Goal: Task Accomplishment & Management: Use online tool/utility

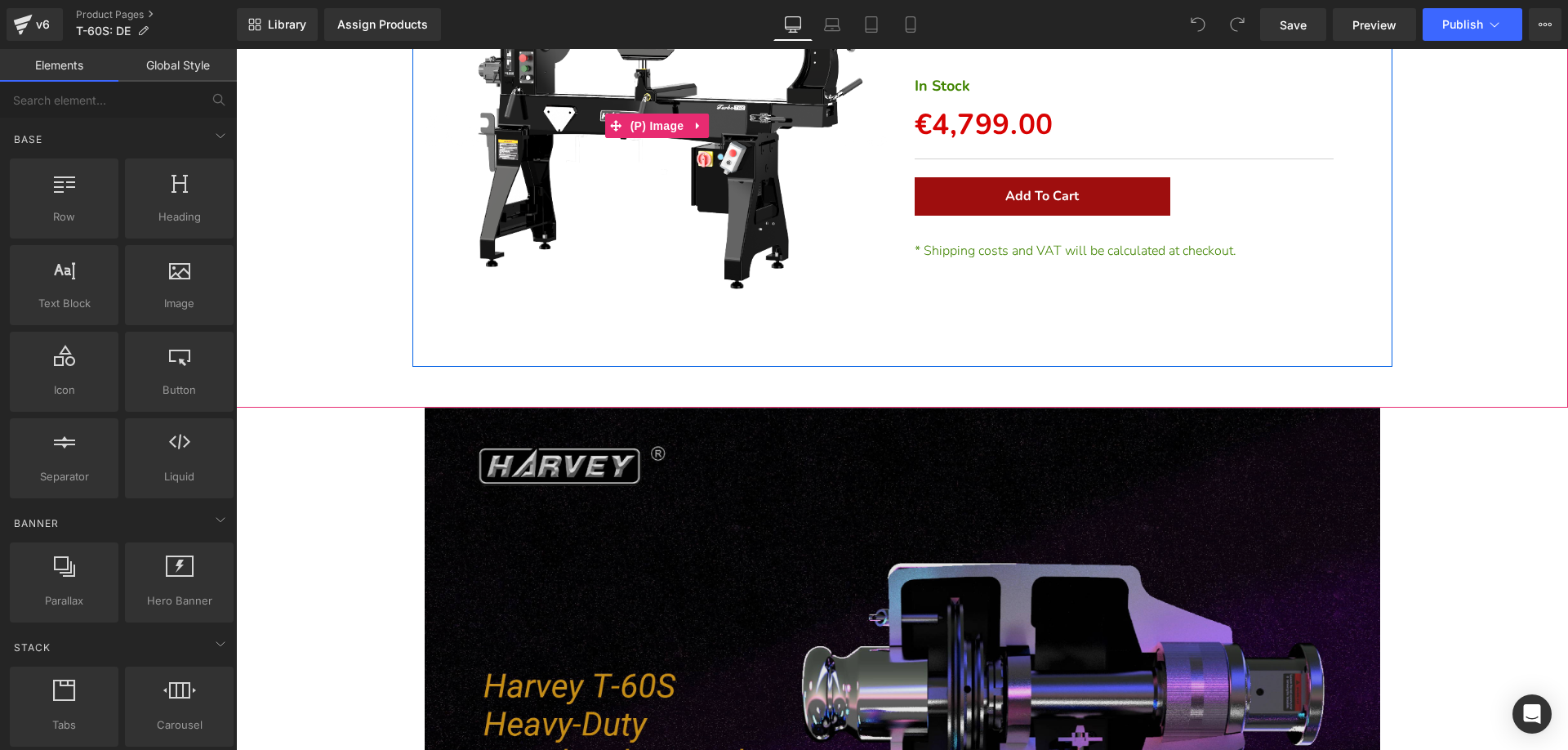
scroll to position [654, 0]
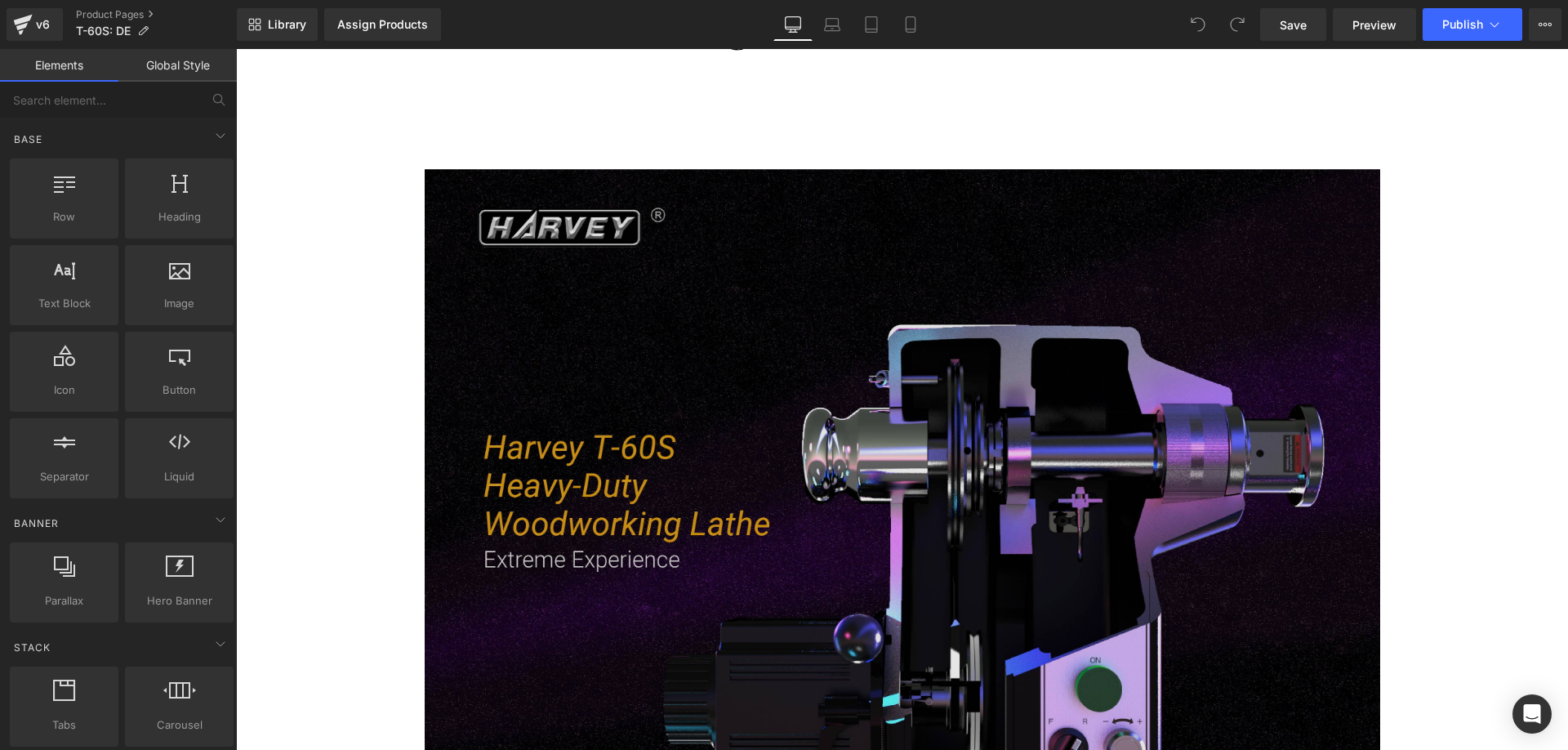
click at [690, 505] on img at bounding box center [902, 514] width 955 height 689
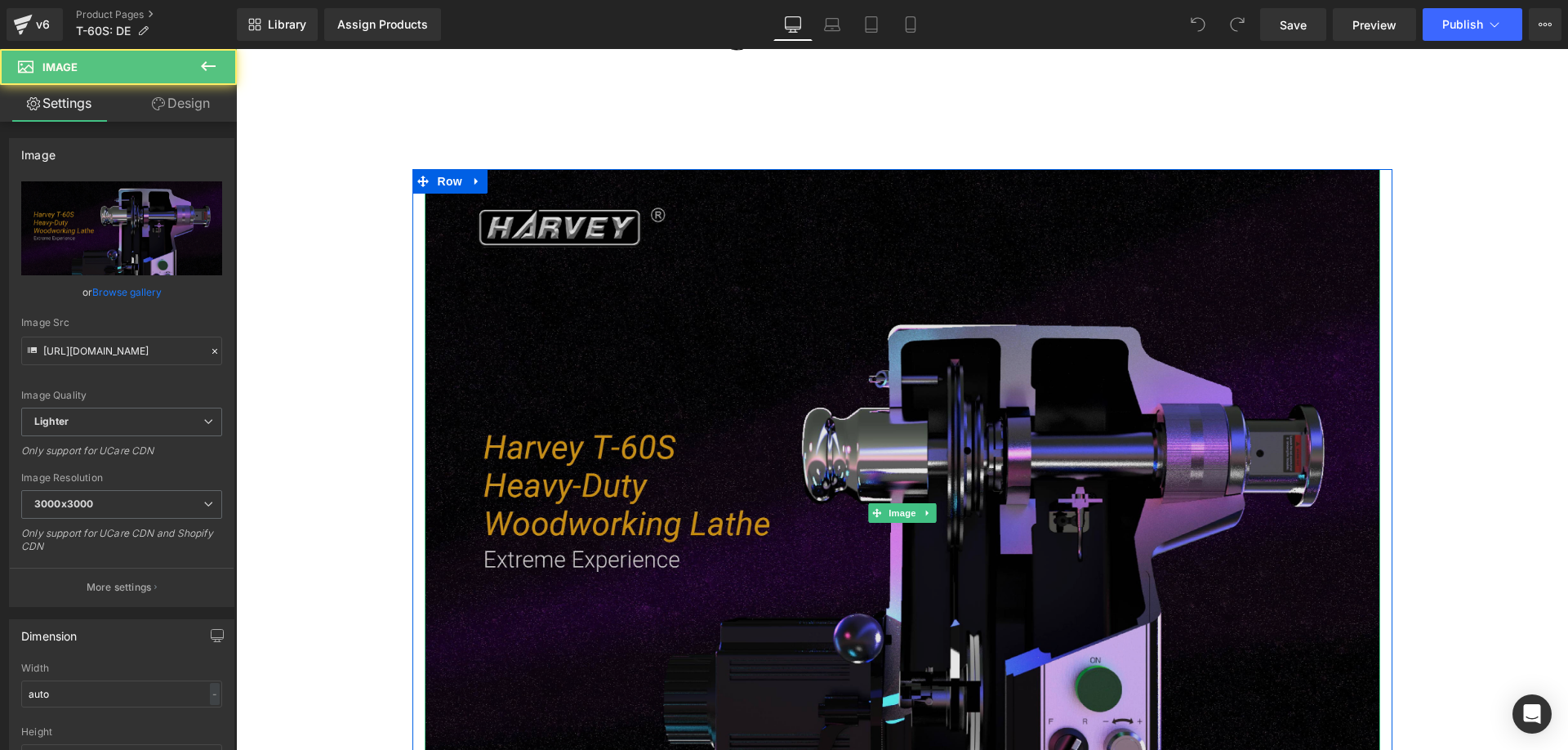
click at [664, 516] on img at bounding box center [902, 514] width 955 height 689
click at [646, 409] on img at bounding box center [902, 514] width 955 height 689
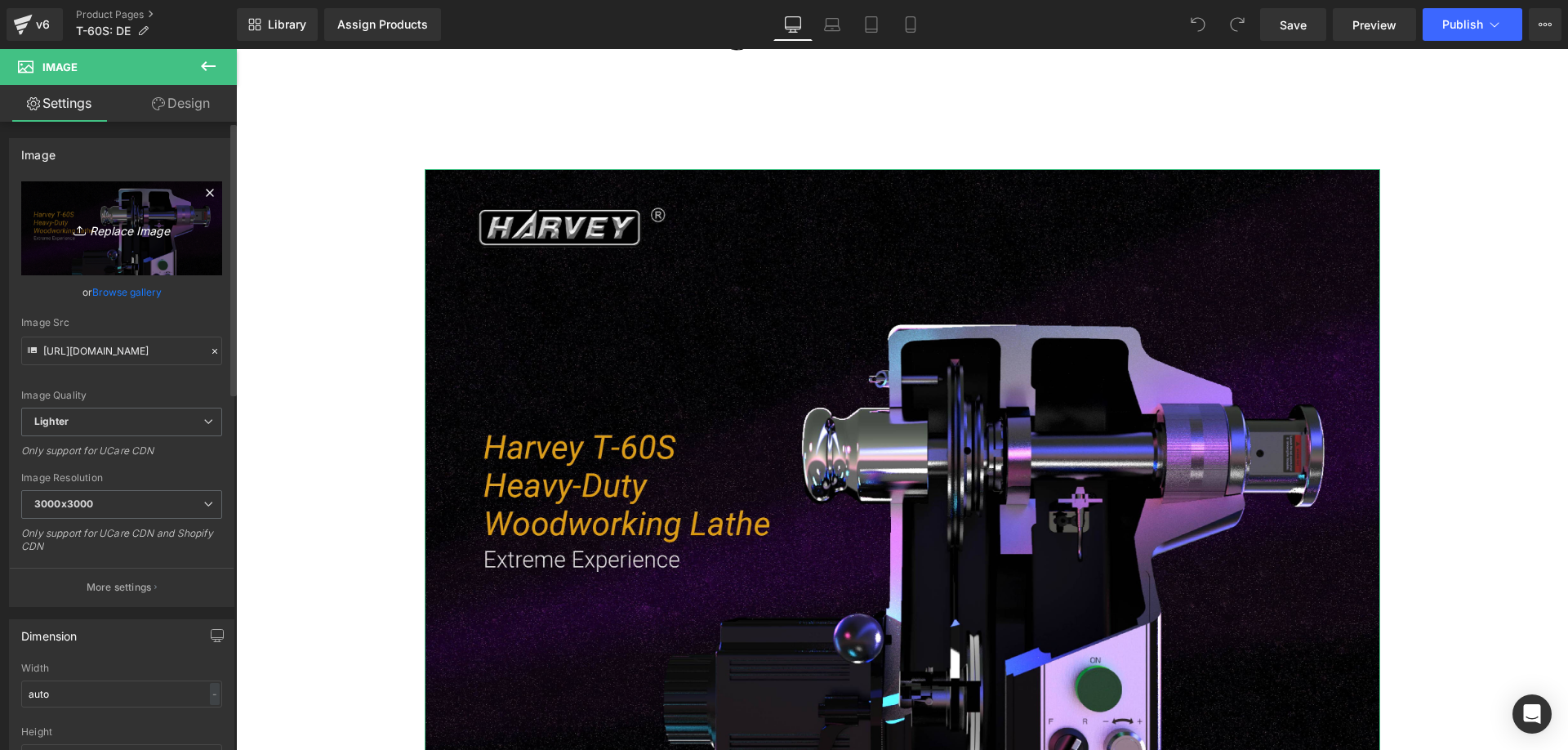
click at [144, 233] on icon "Replace Image" at bounding box center [121, 228] width 131 height 21
type input "C:\fakepath\t-60S_-01.webp"
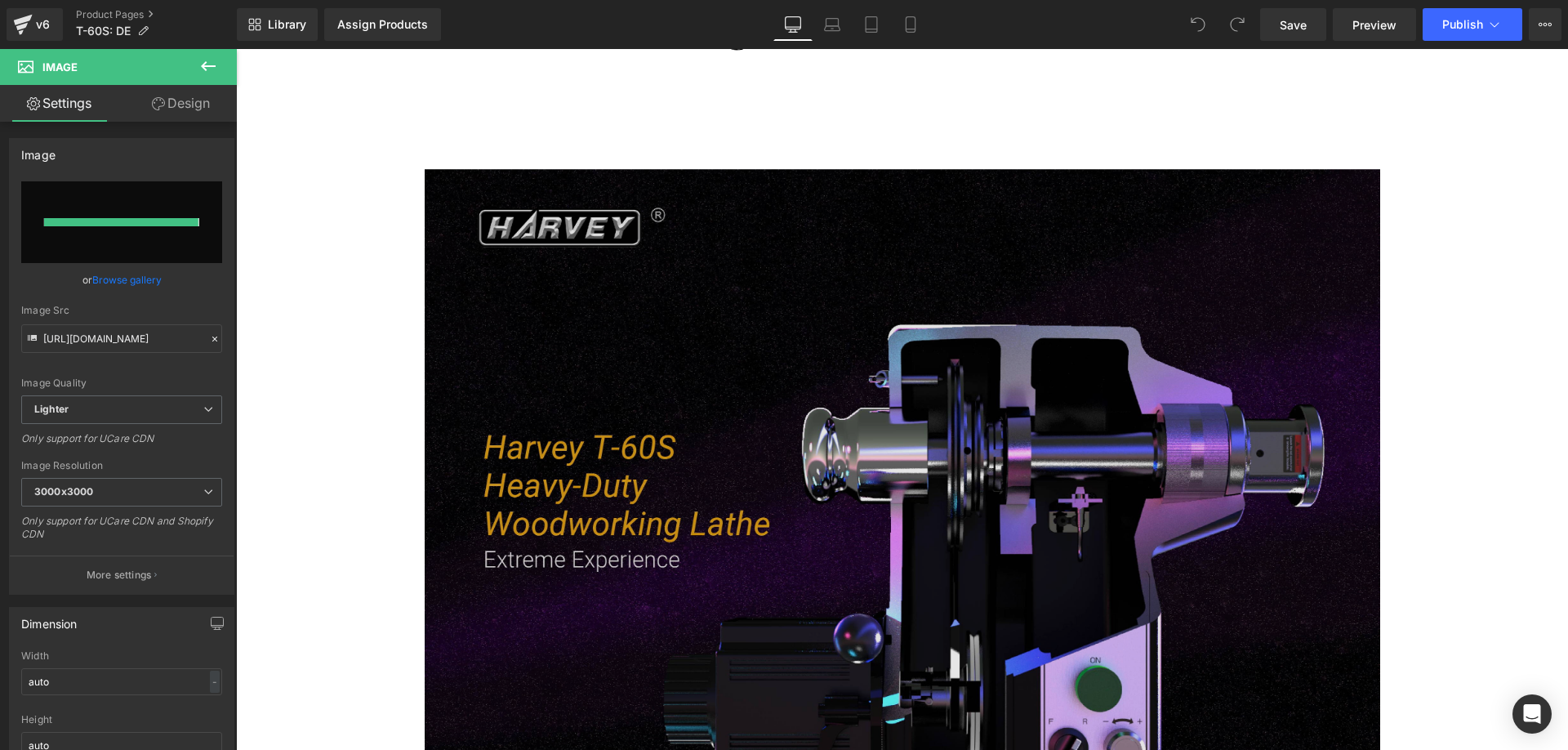
type input "https://ucarecdn.com/cbc00c1d-6745-4d7f-b6d0-0a072ba3666a/-/format/auto/-/previ…"
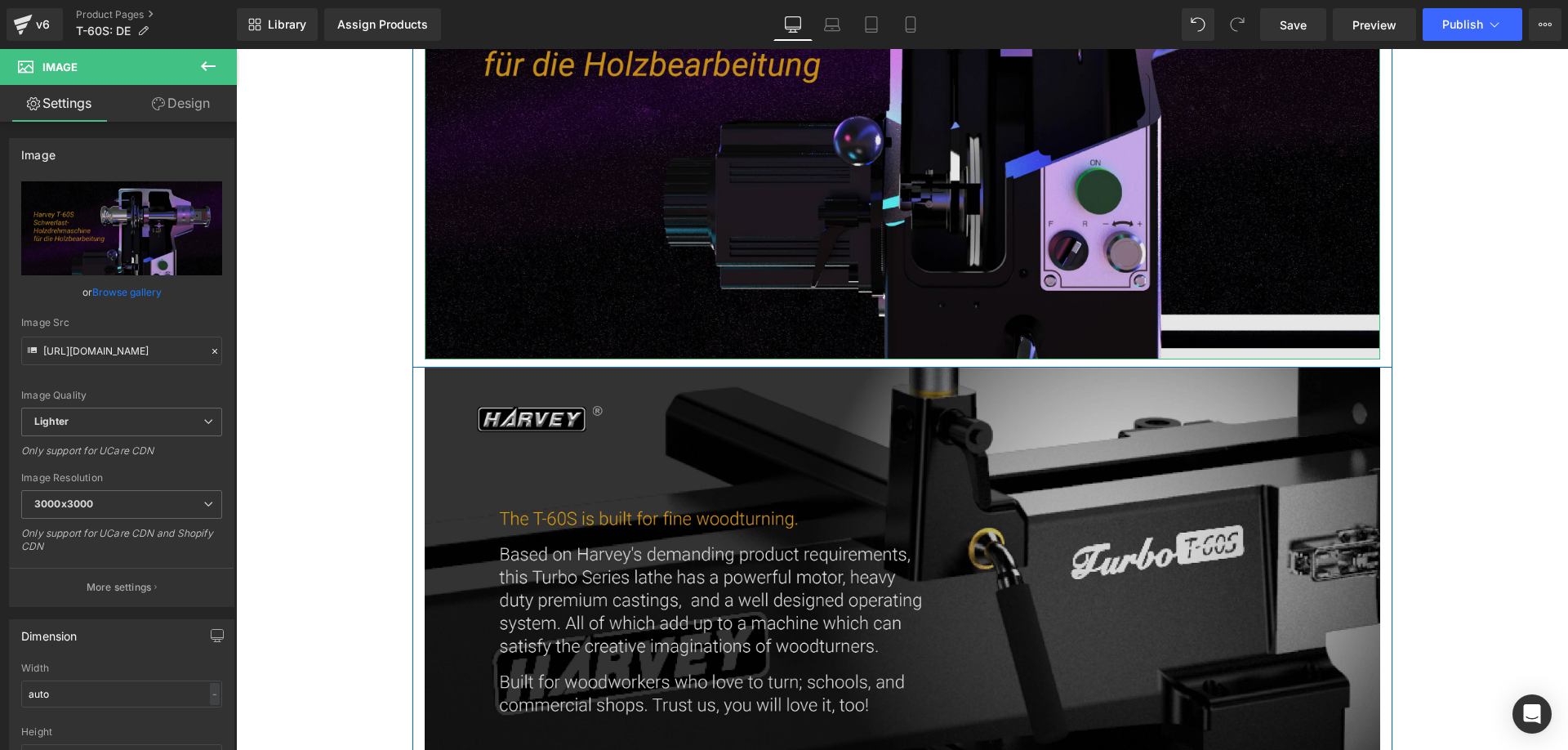
scroll to position [1225, 0]
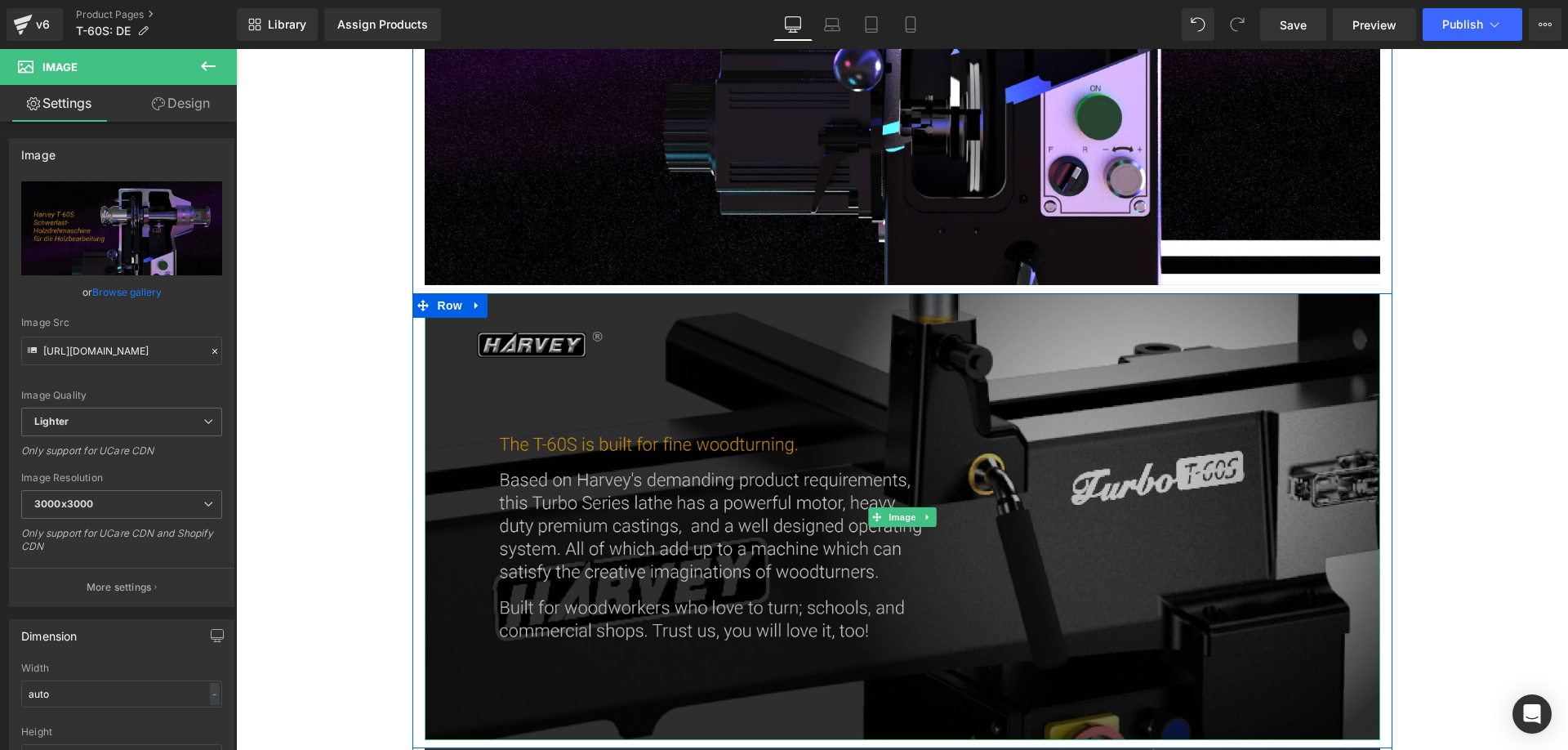
click at [587, 493] on img at bounding box center [902, 516] width 955 height 446
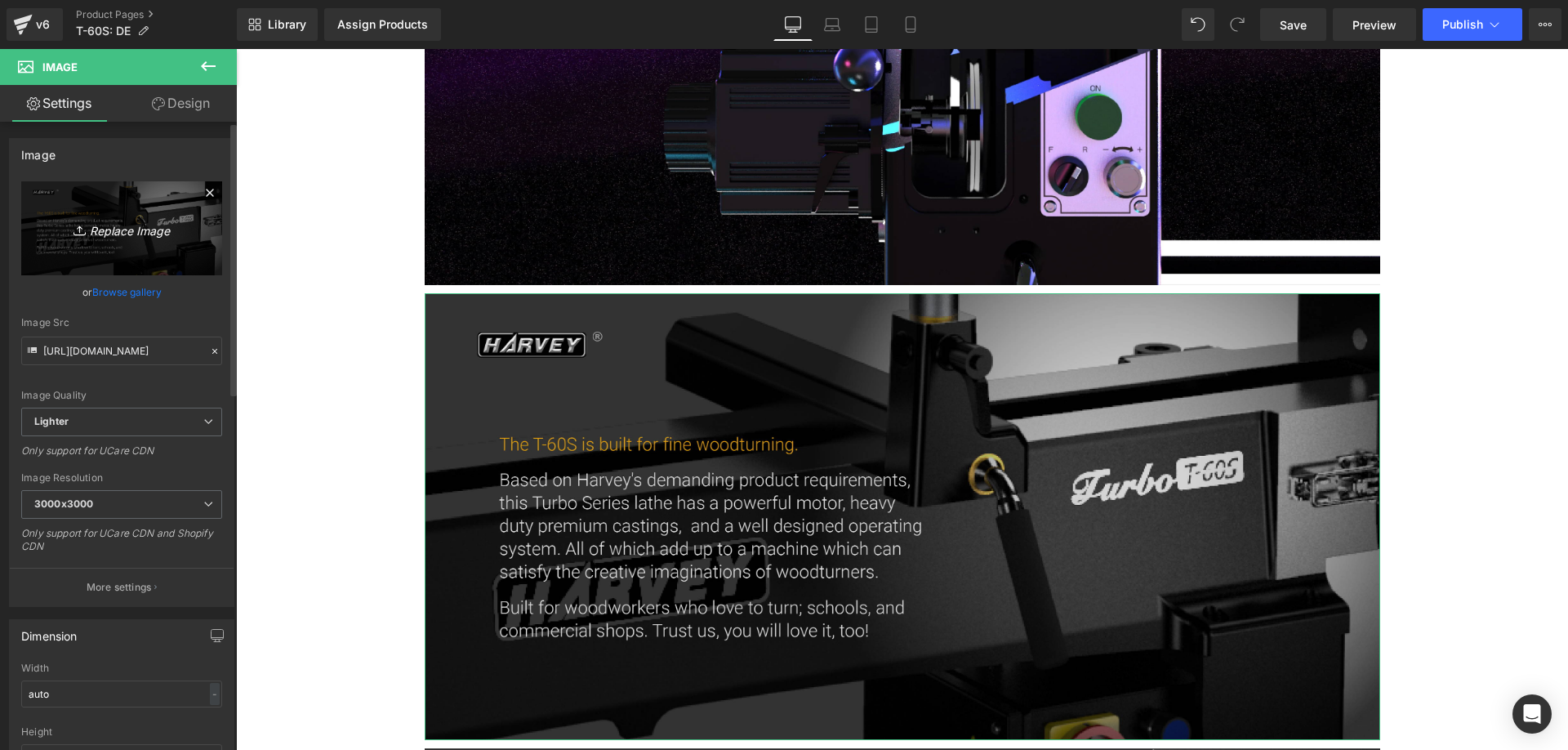
click at [122, 220] on icon "Replace Image" at bounding box center [121, 228] width 131 height 21
type input "C:\fakepath\t-60S_-02_c13949eb-ed8a-479e-8739-7fbb5cc1d979.webp"
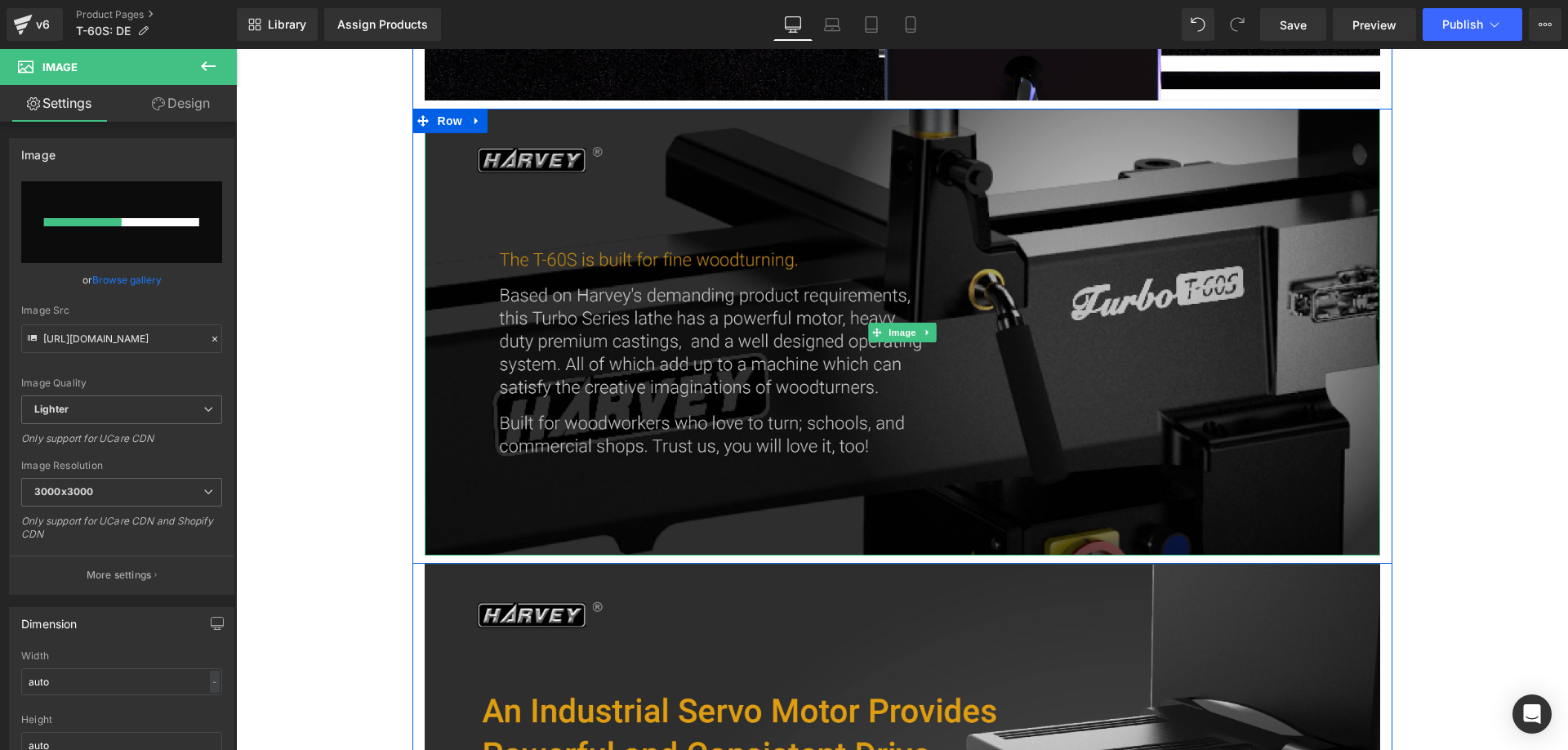
scroll to position [1389, 0]
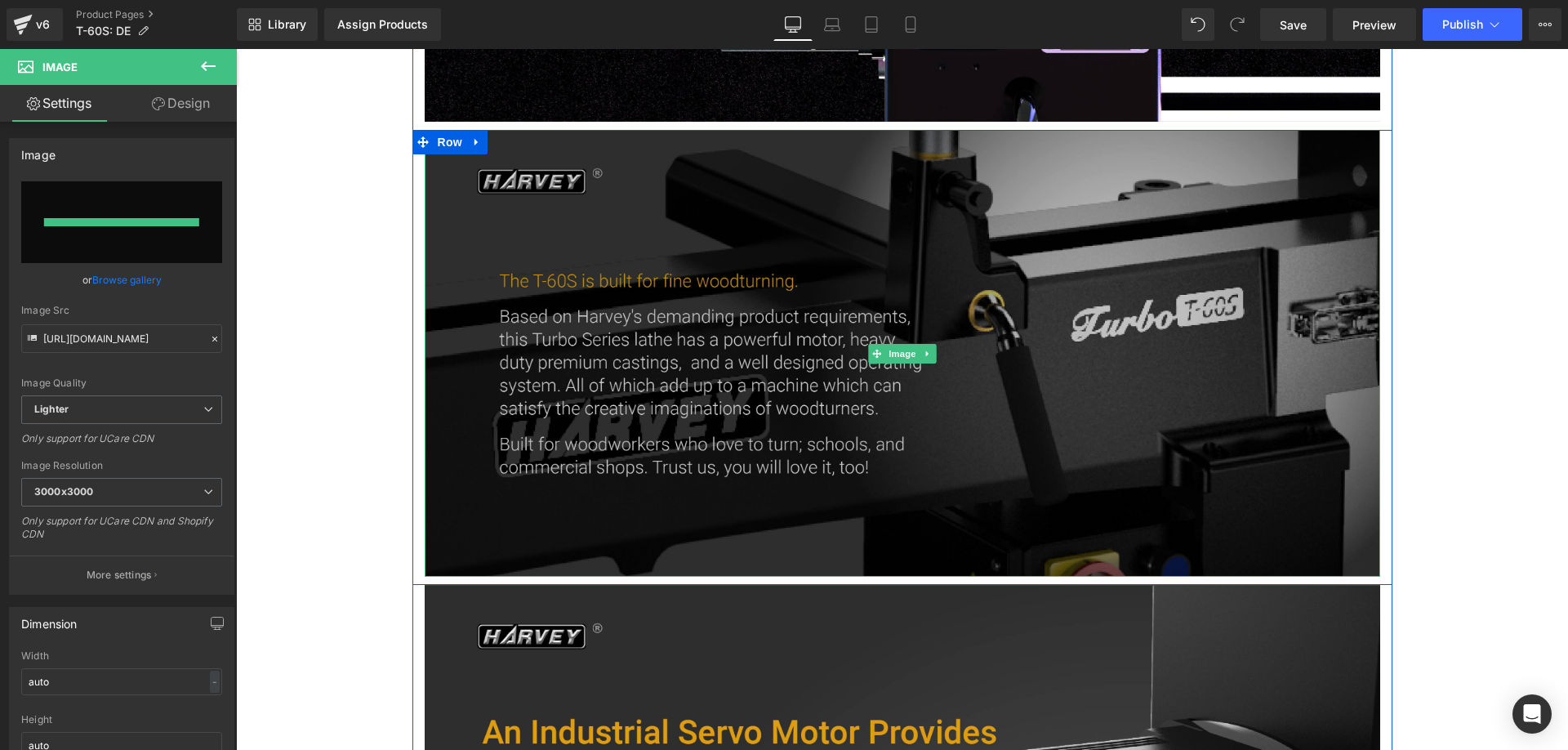
type input "https://ucarecdn.com/9ef477ba-3e8f-473f-9ebe-75c045af4527/-/format/auto/-/previ…"
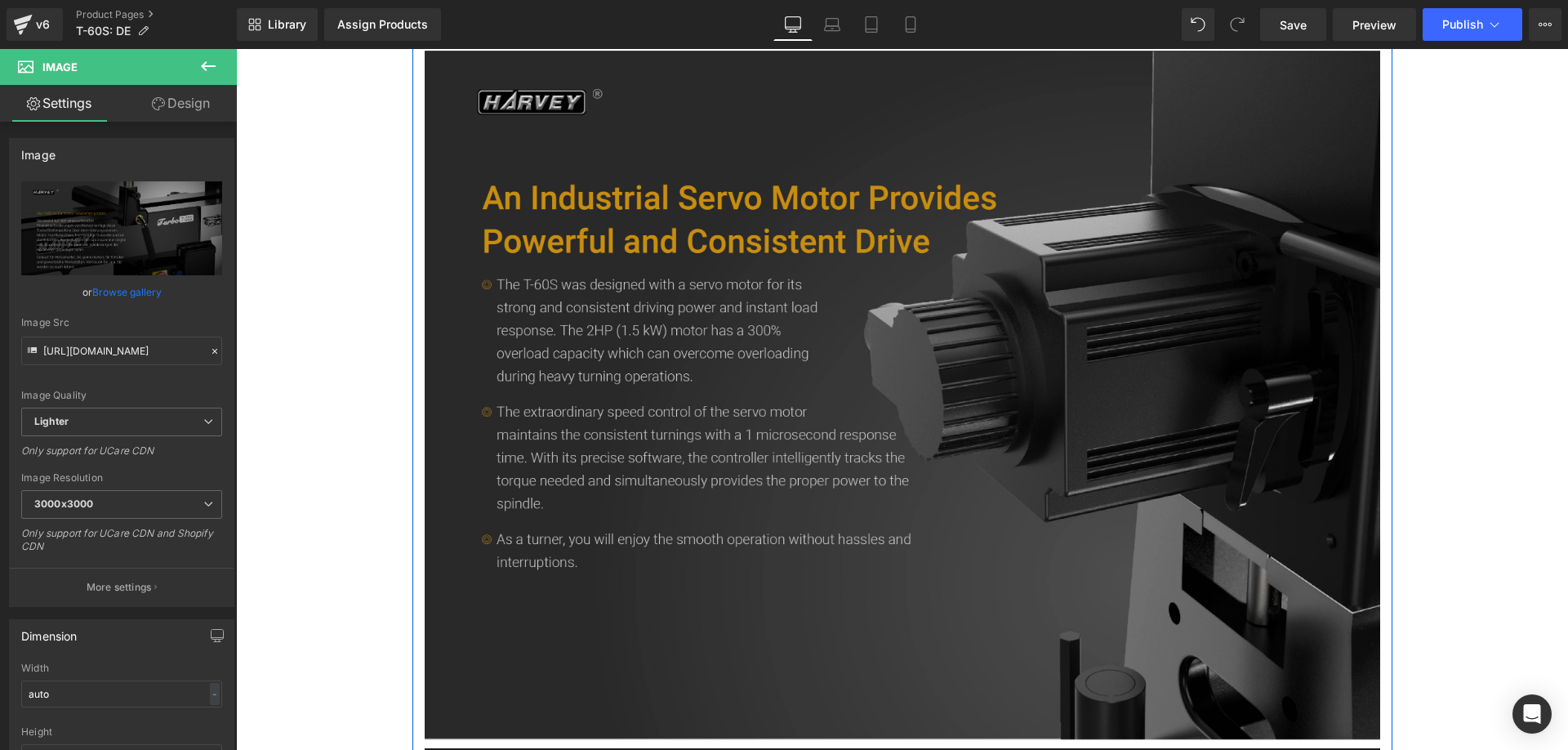
scroll to position [1961, 0]
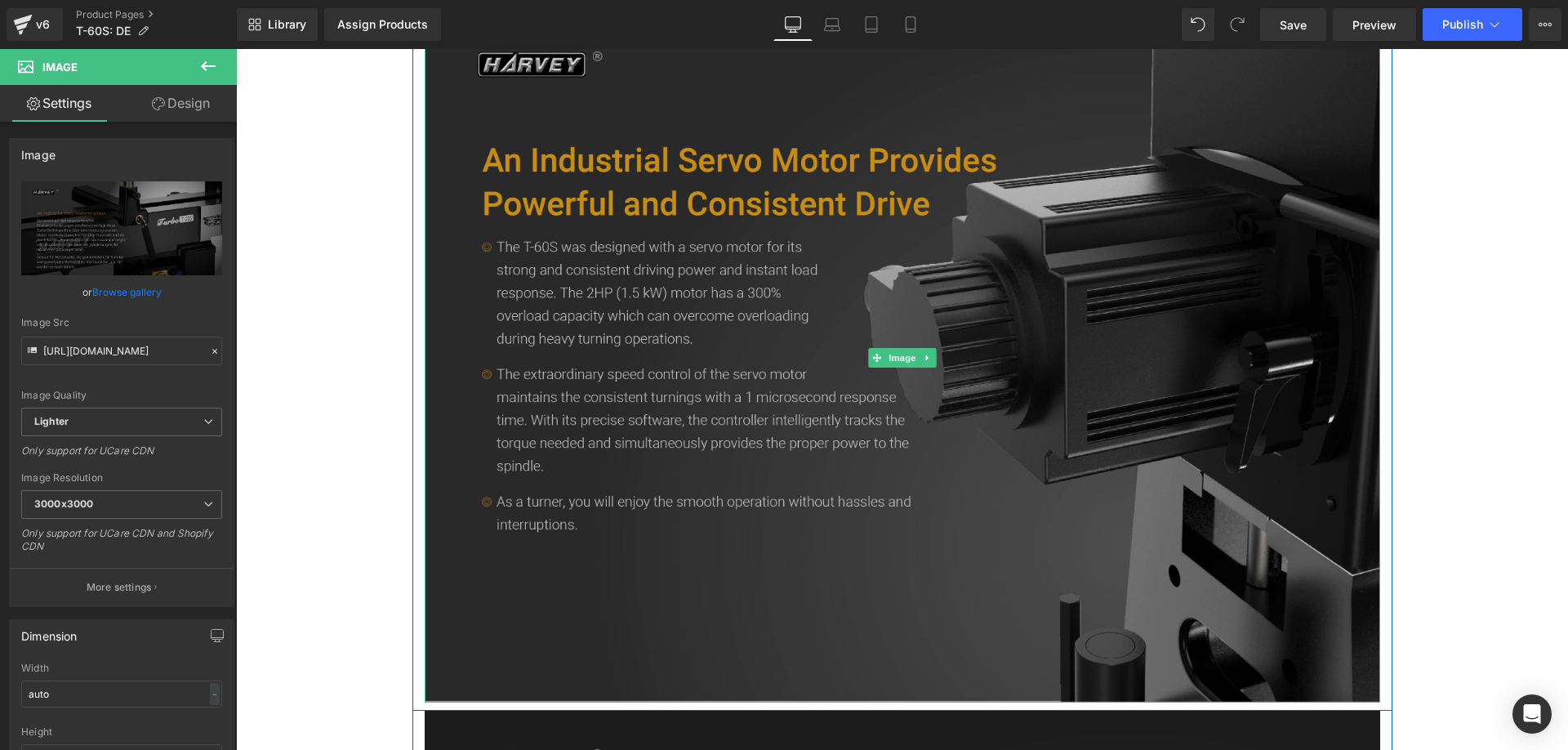
click at [593, 351] on img at bounding box center [902, 357] width 955 height 690
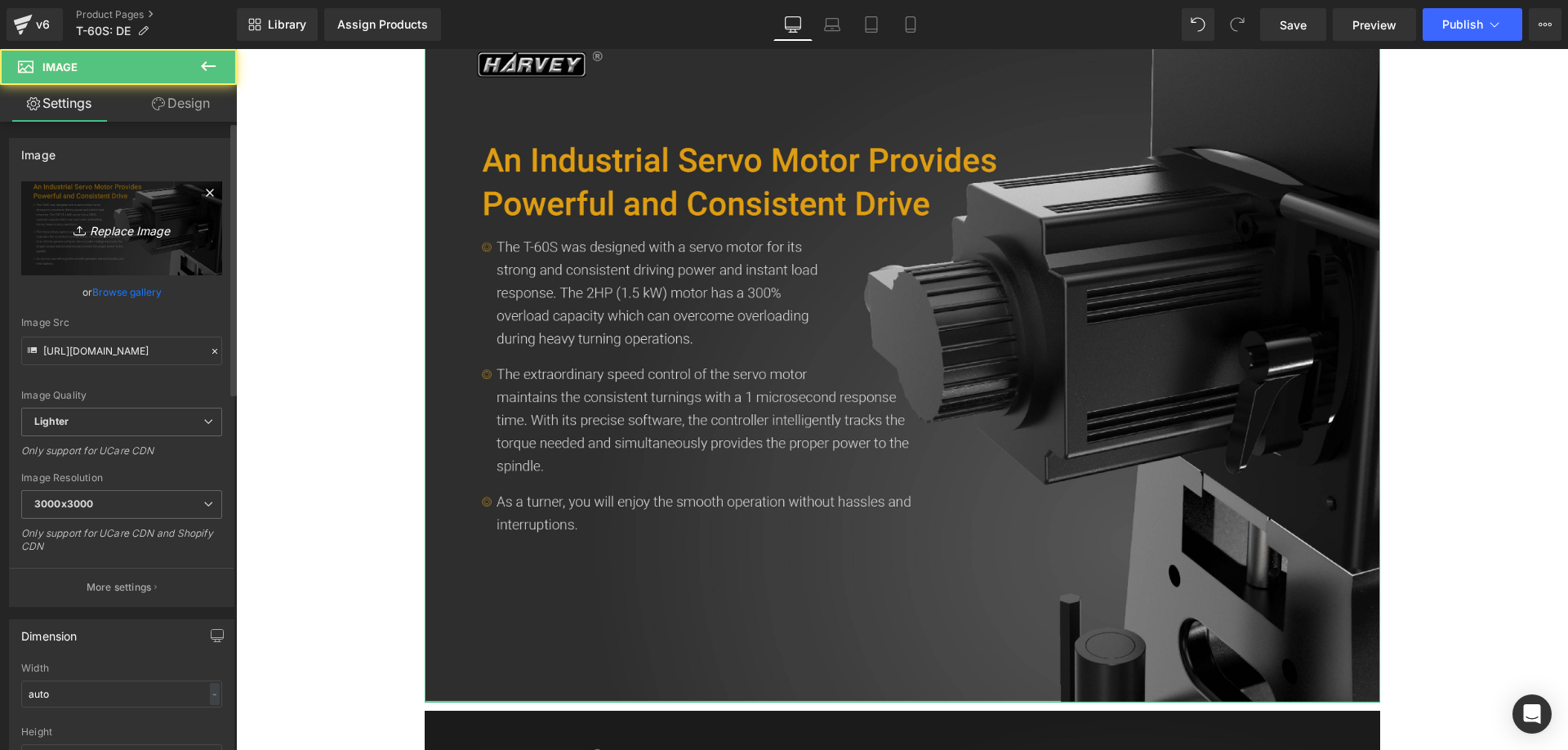
click at [151, 213] on link "Replace Image" at bounding box center [122, 227] width 201 height 94
type input "C:\fakepath\t-60S_-03.webp"
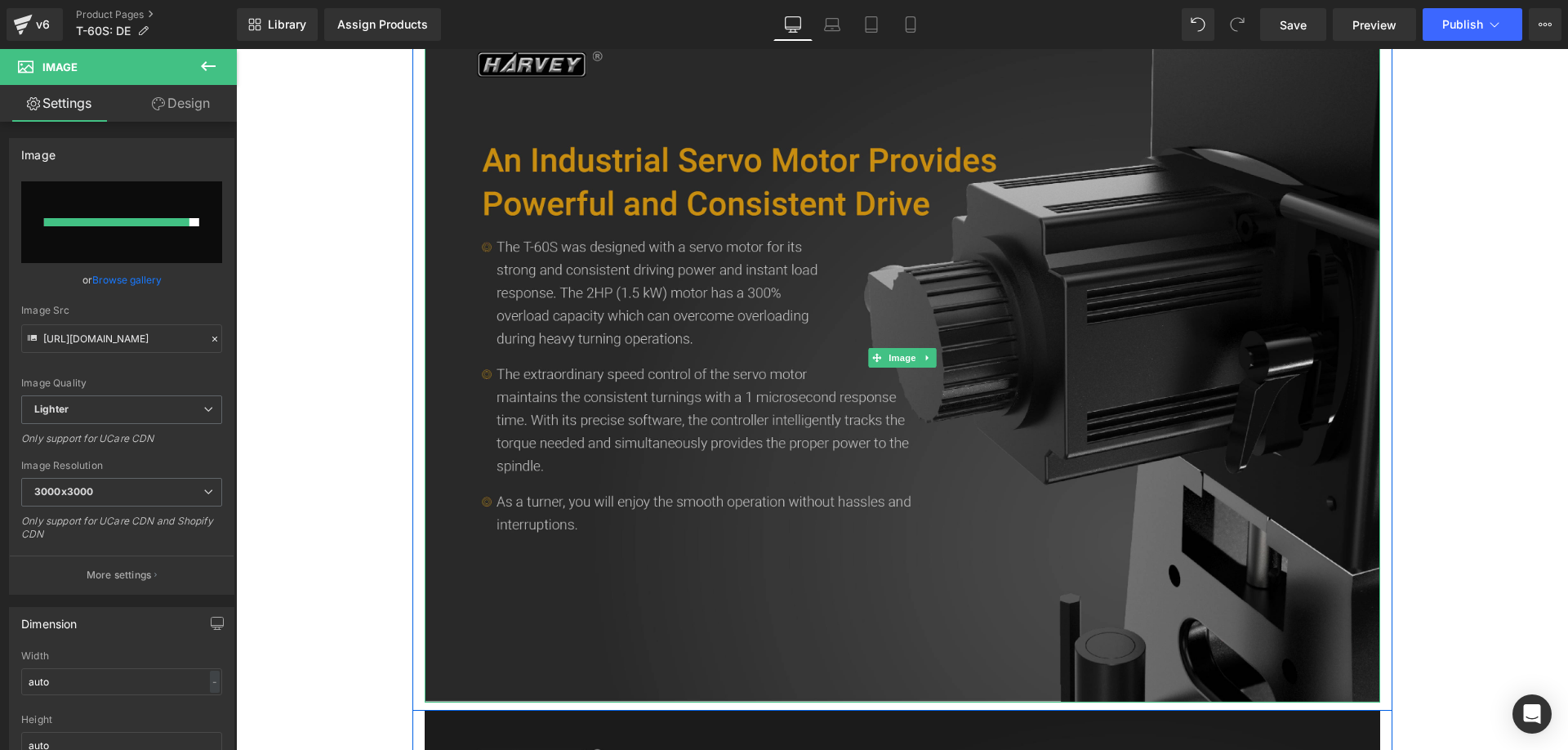
type input "https://ucarecdn.com/6c1e48c3-8e39-466a-9d9c-b7b883826745/-/format/auto/-/previ…"
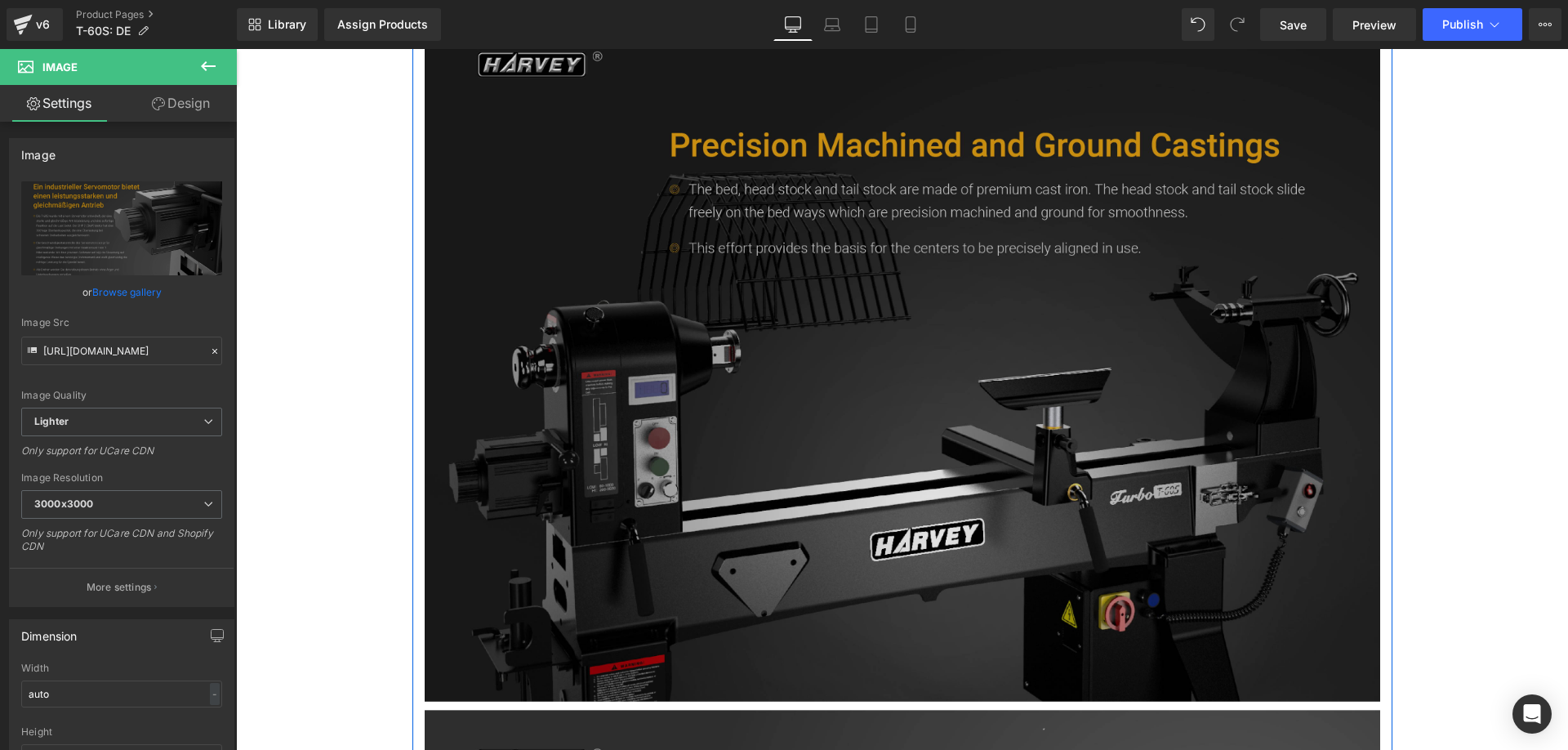
scroll to position [2696, 0]
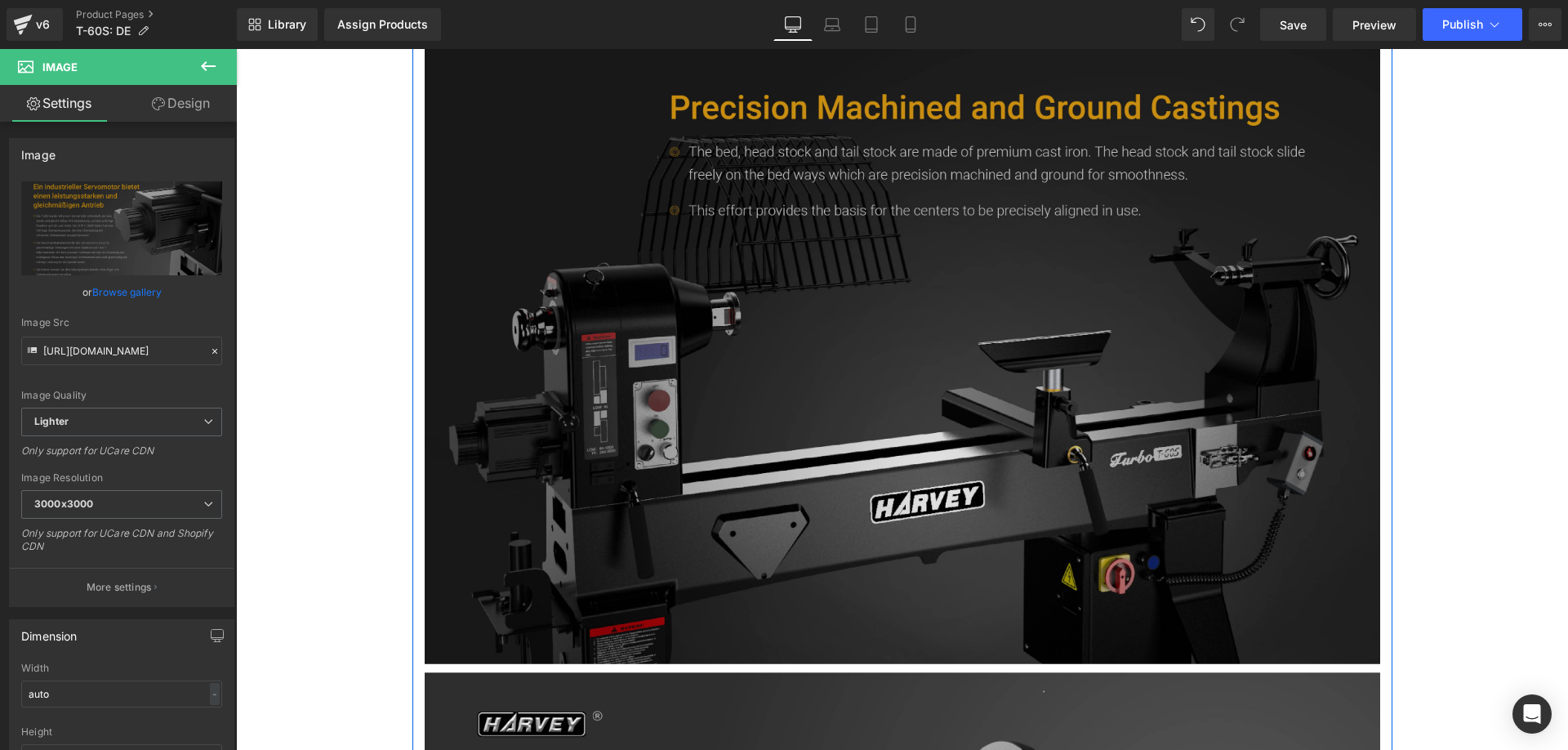
click at [809, 165] on img at bounding box center [902, 320] width 955 height 689
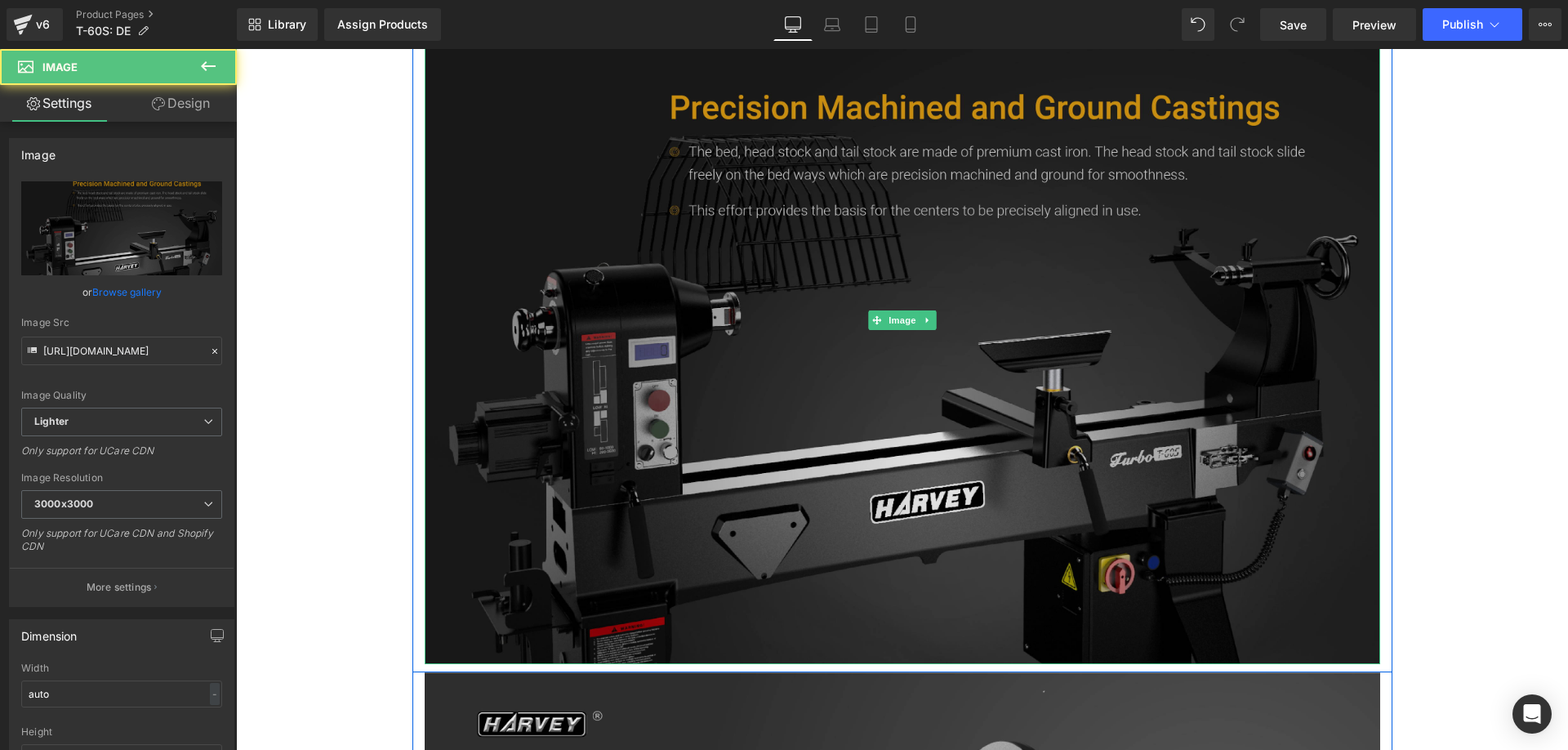
click at [602, 350] on img at bounding box center [902, 320] width 955 height 689
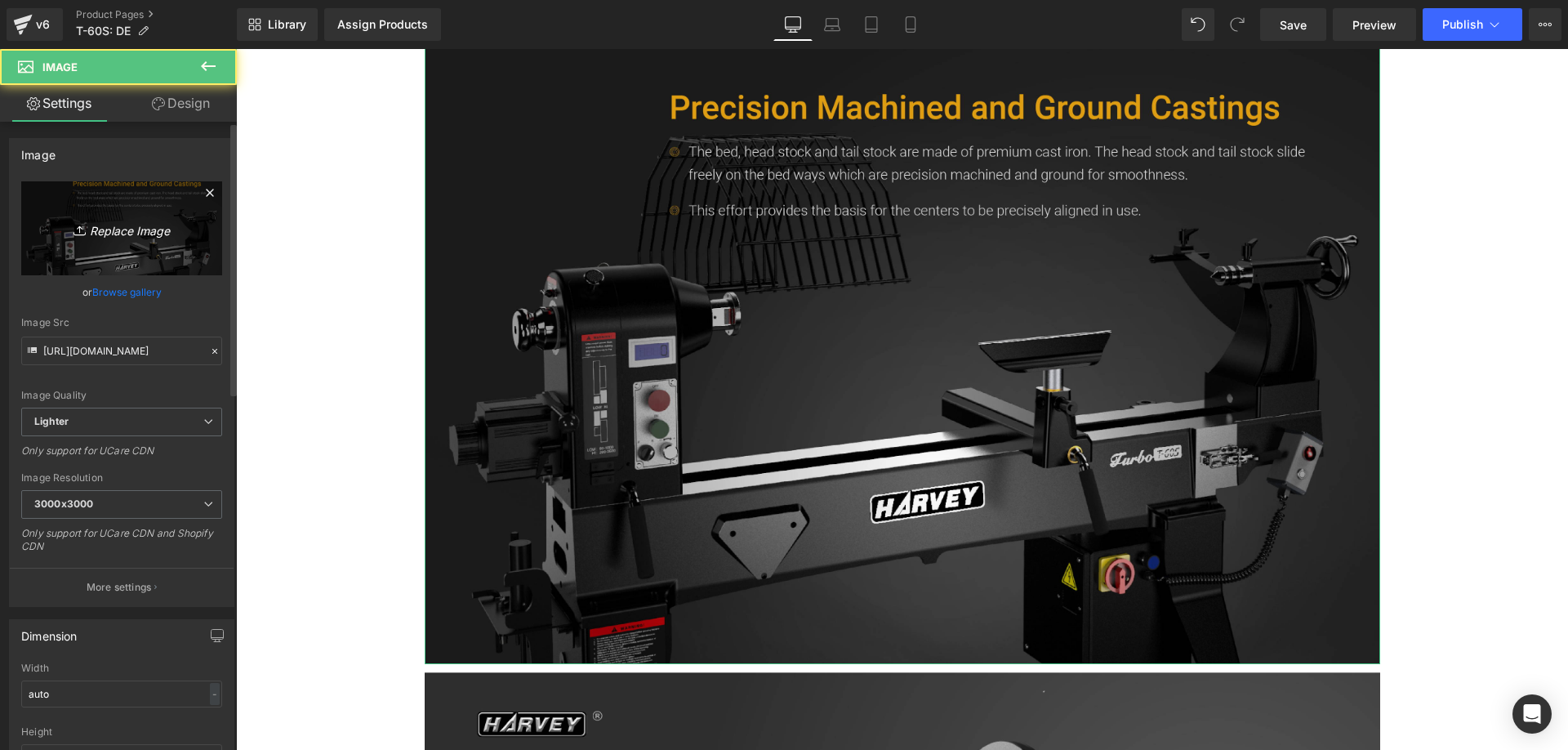
click at [105, 230] on icon "Replace Image" at bounding box center [121, 228] width 131 height 21
type input "C:\fakepath\t-60S_-04.webp"
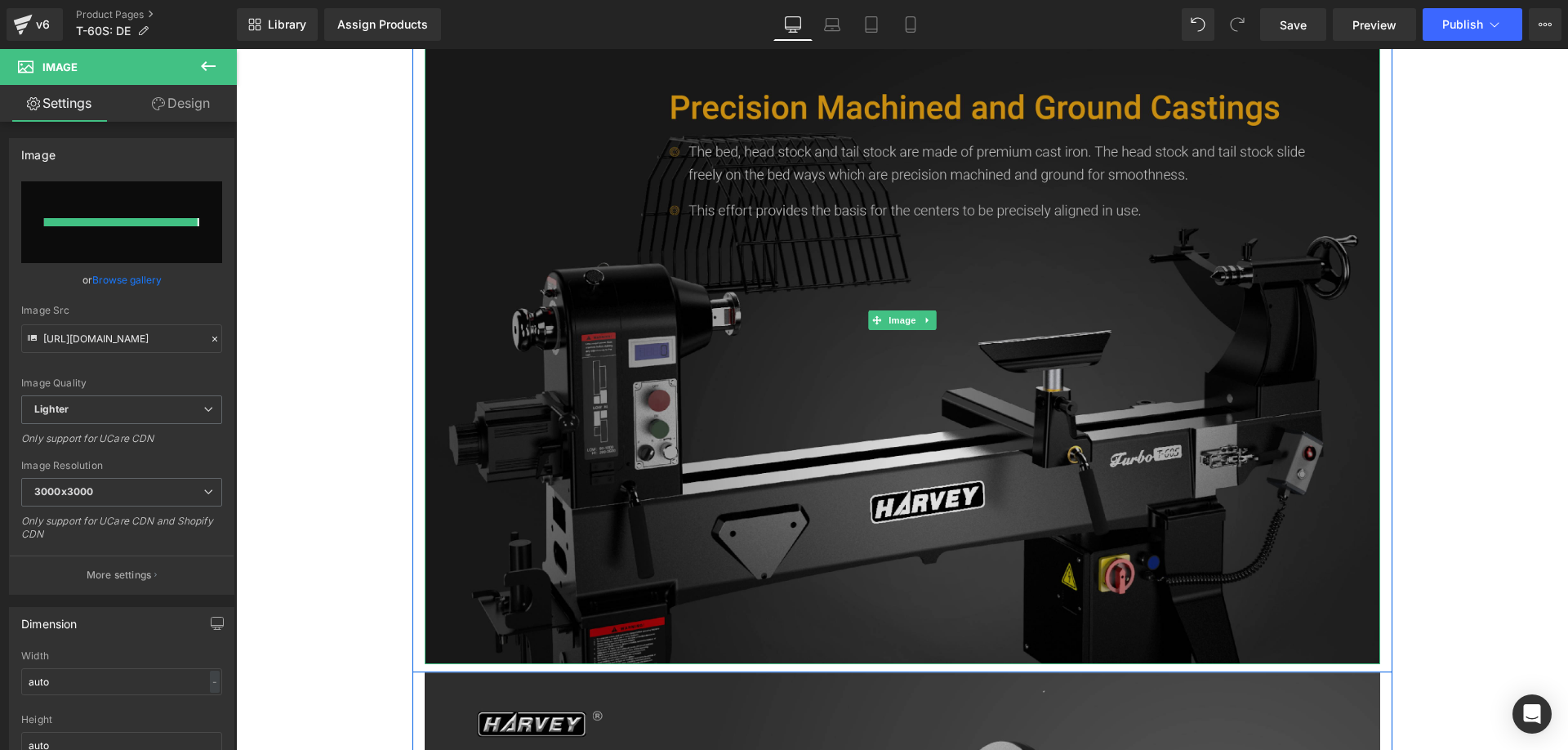
type input "https://ucarecdn.com/53b497db-9d22-4842-b89c-e620b1c4139f/-/format/auto/-/previ…"
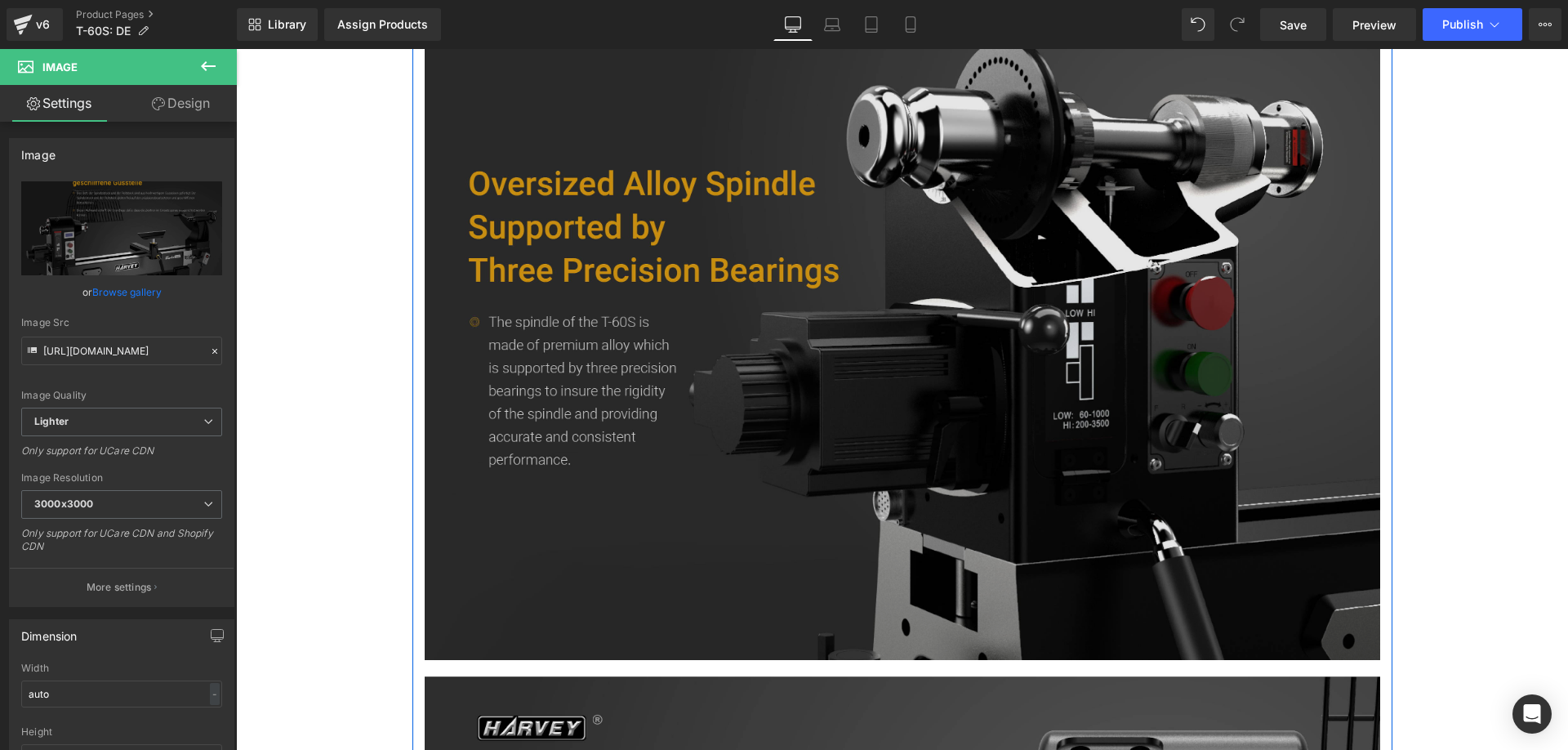
scroll to position [3431, 0]
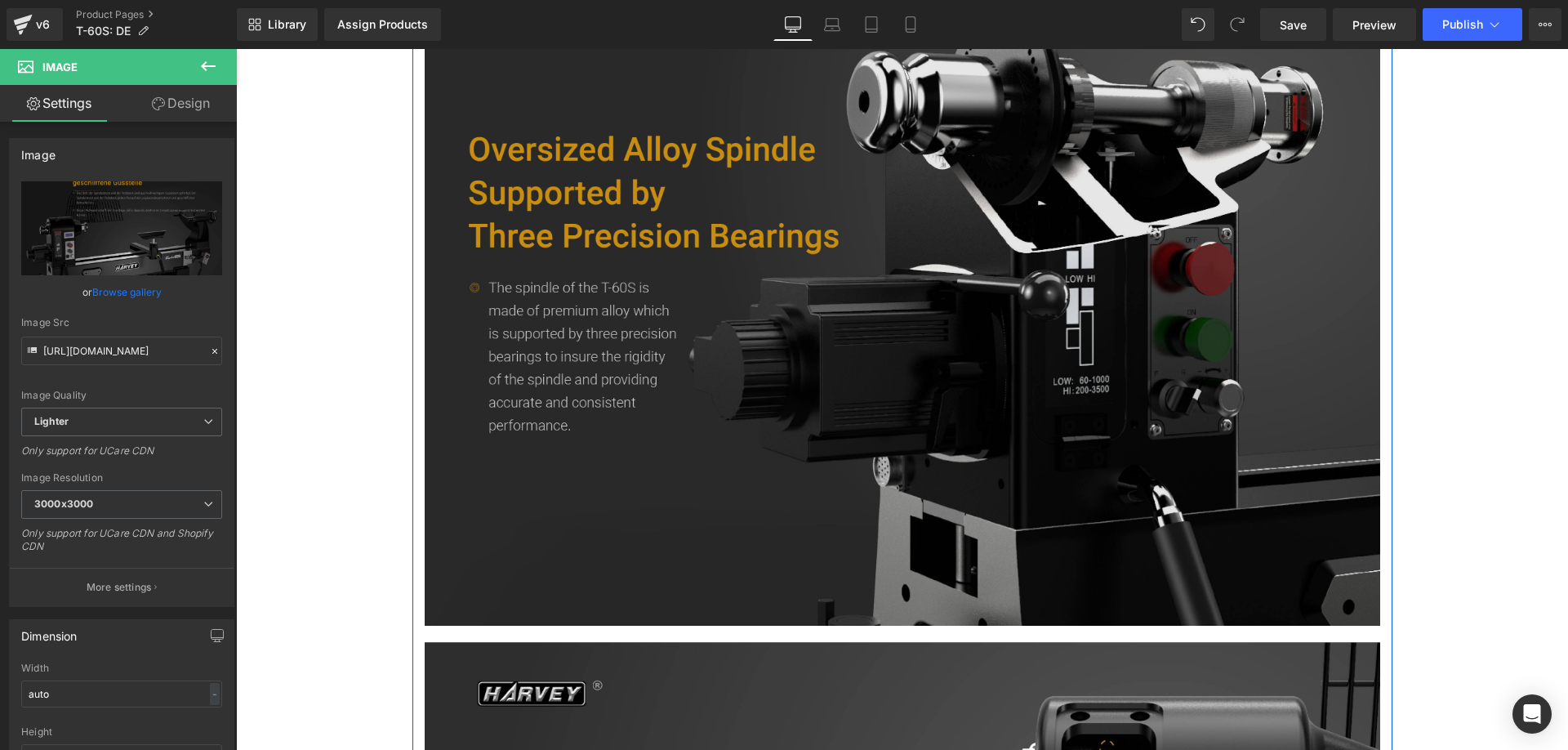
click at [618, 354] on img at bounding box center [902, 281] width 955 height 689
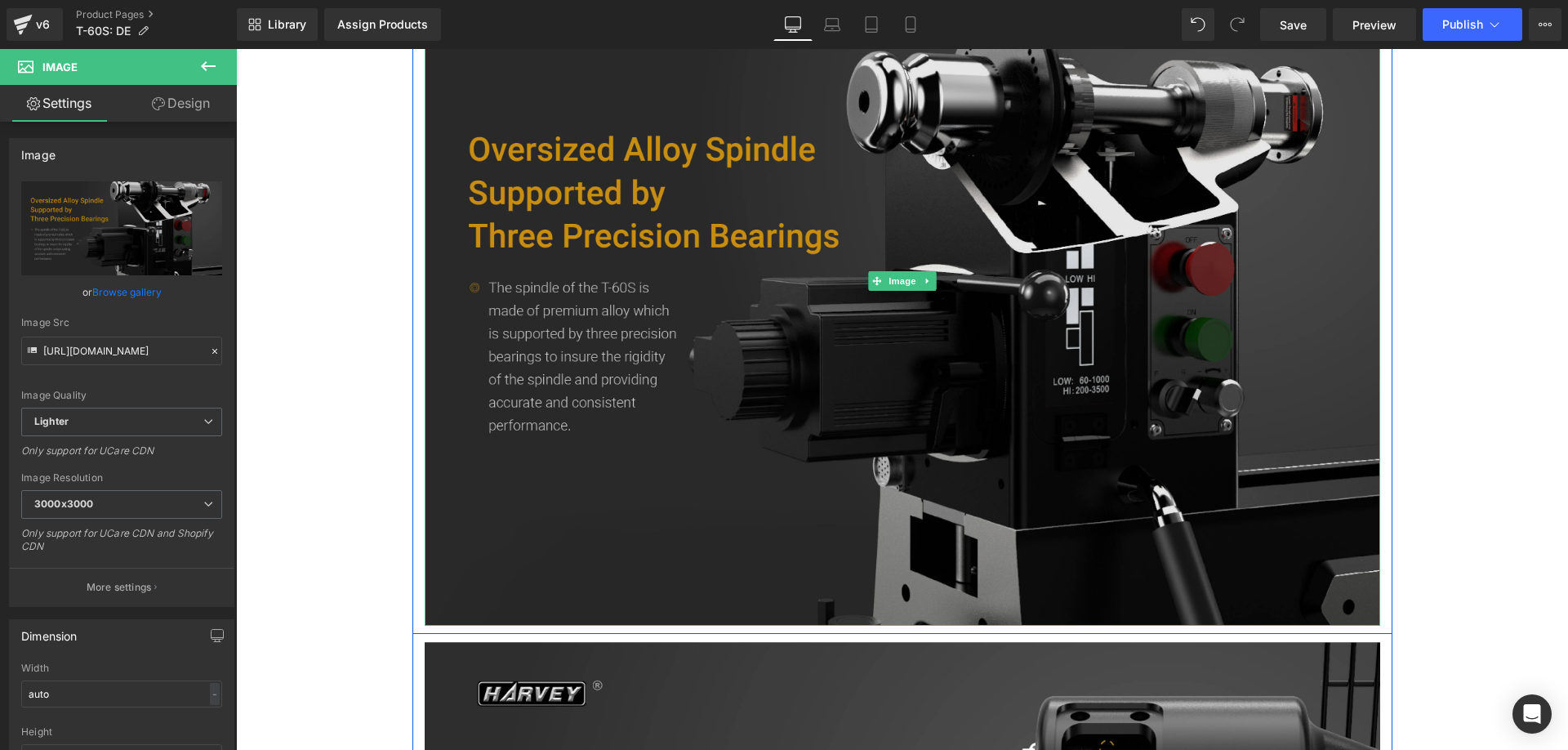
drag, startPoint x: 694, startPoint y: 339, endPoint x: 675, endPoint y: 334, distance: 19.6
click at [694, 339] on img at bounding box center [902, 281] width 955 height 689
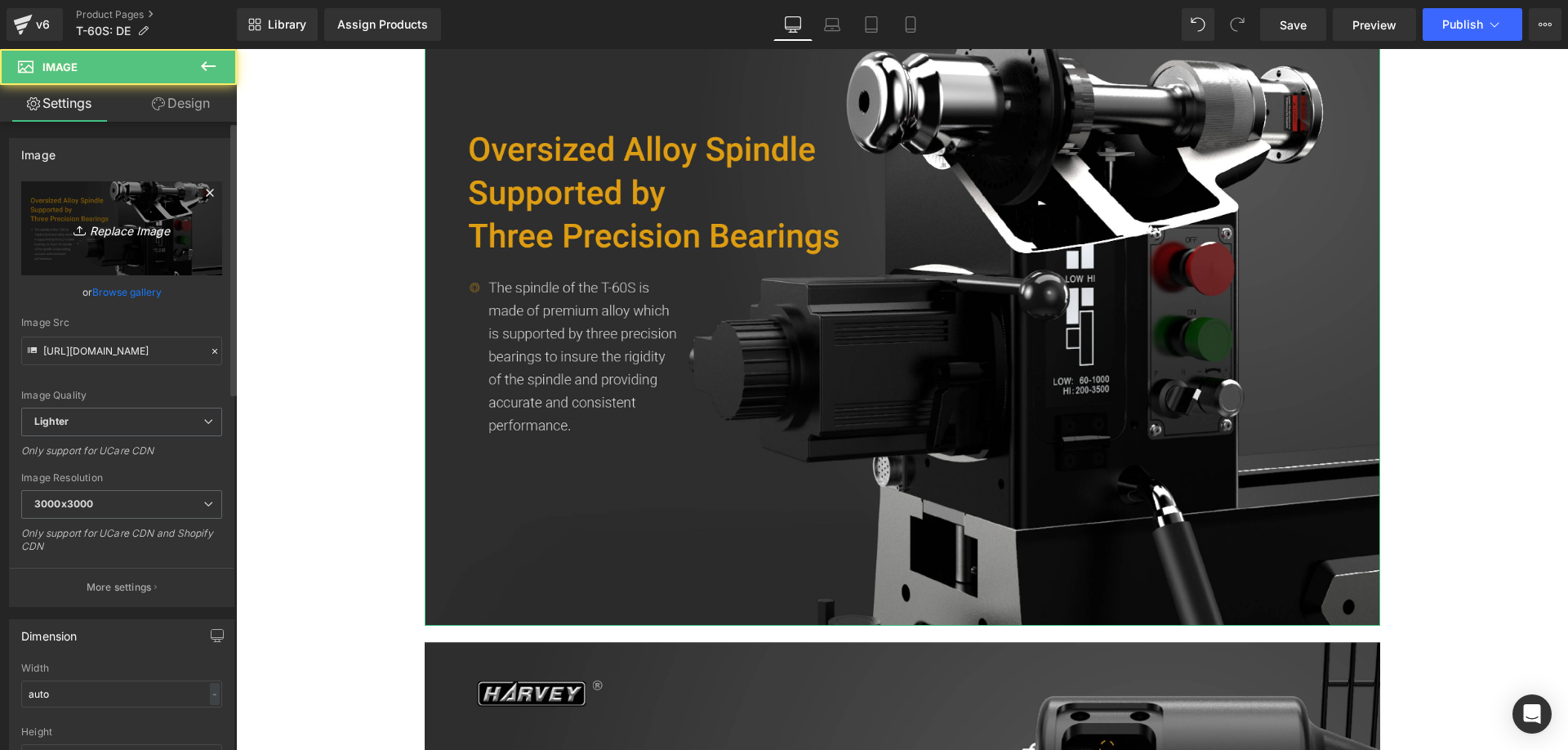
click at [54, 199] on link "Replace Image" at bounding box center [122, 227] width 201 height 94
type input "C:\fakepath\t-60S_-05.webp"
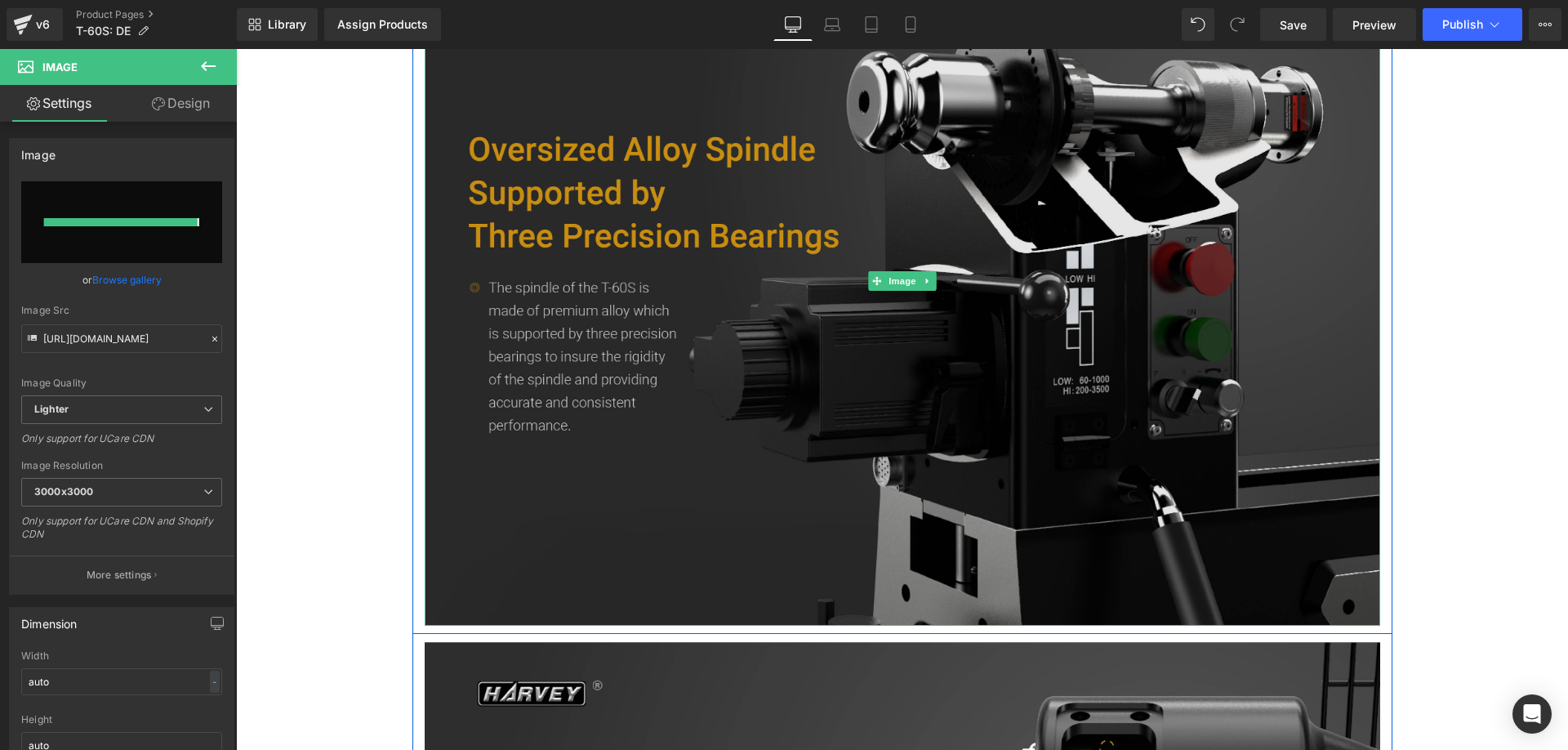
type input "https://ucarecdn.com/9c466e4a-be72-4170-b2c0-a76478105332/-/format/auto/-/previ…"
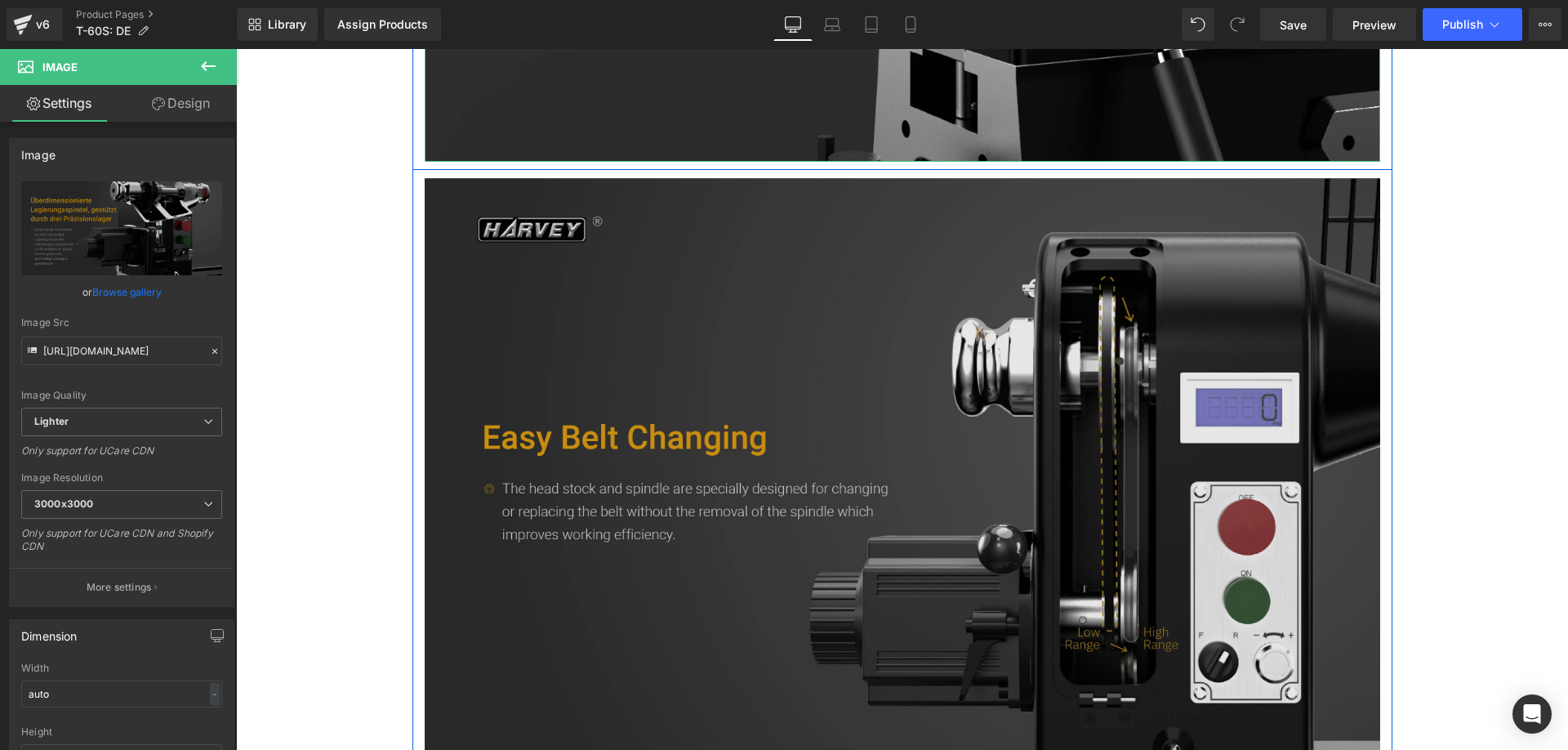
scroll to position [4003, 0]
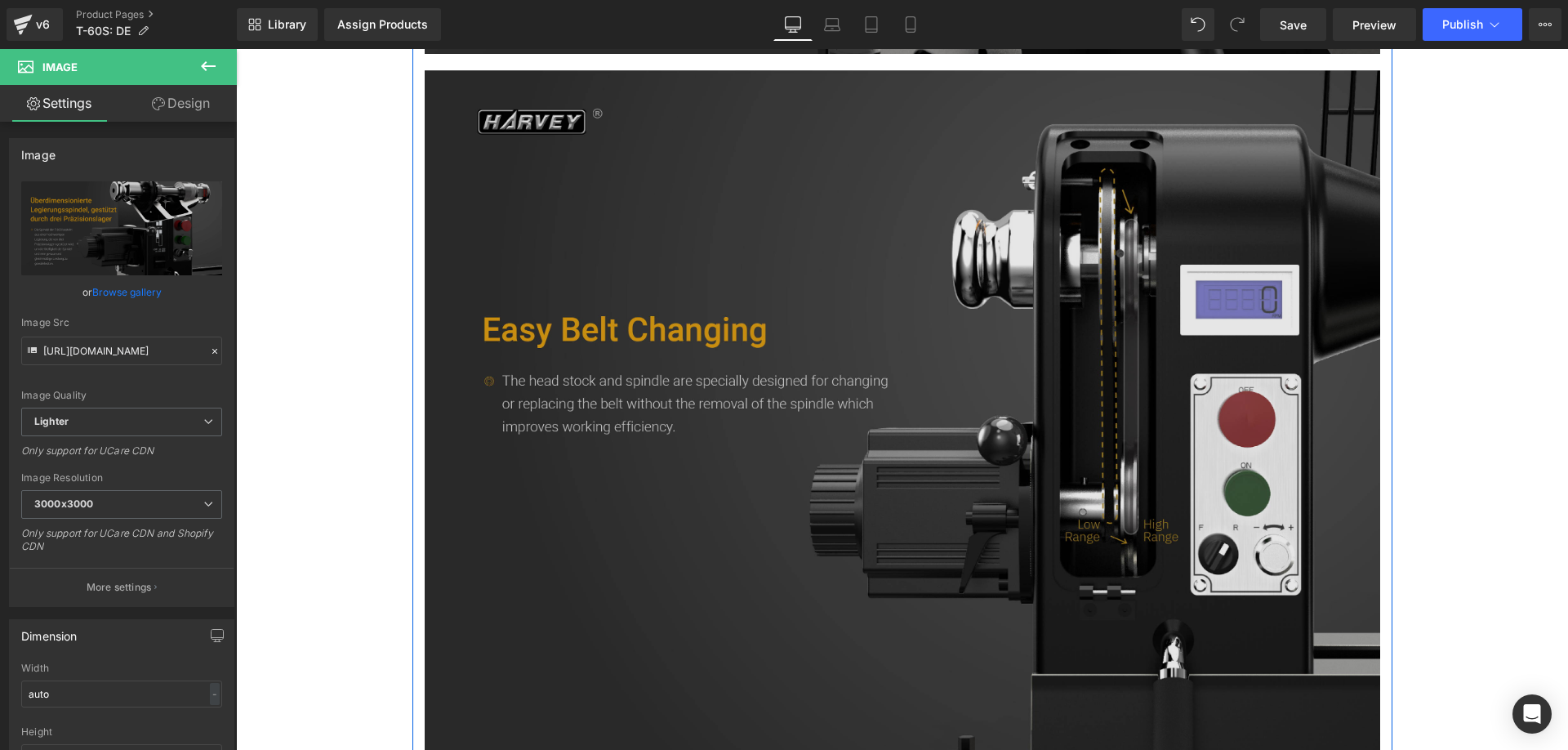
click at [632, 464] on img at bounding box center [902, 414] width 955 height 689
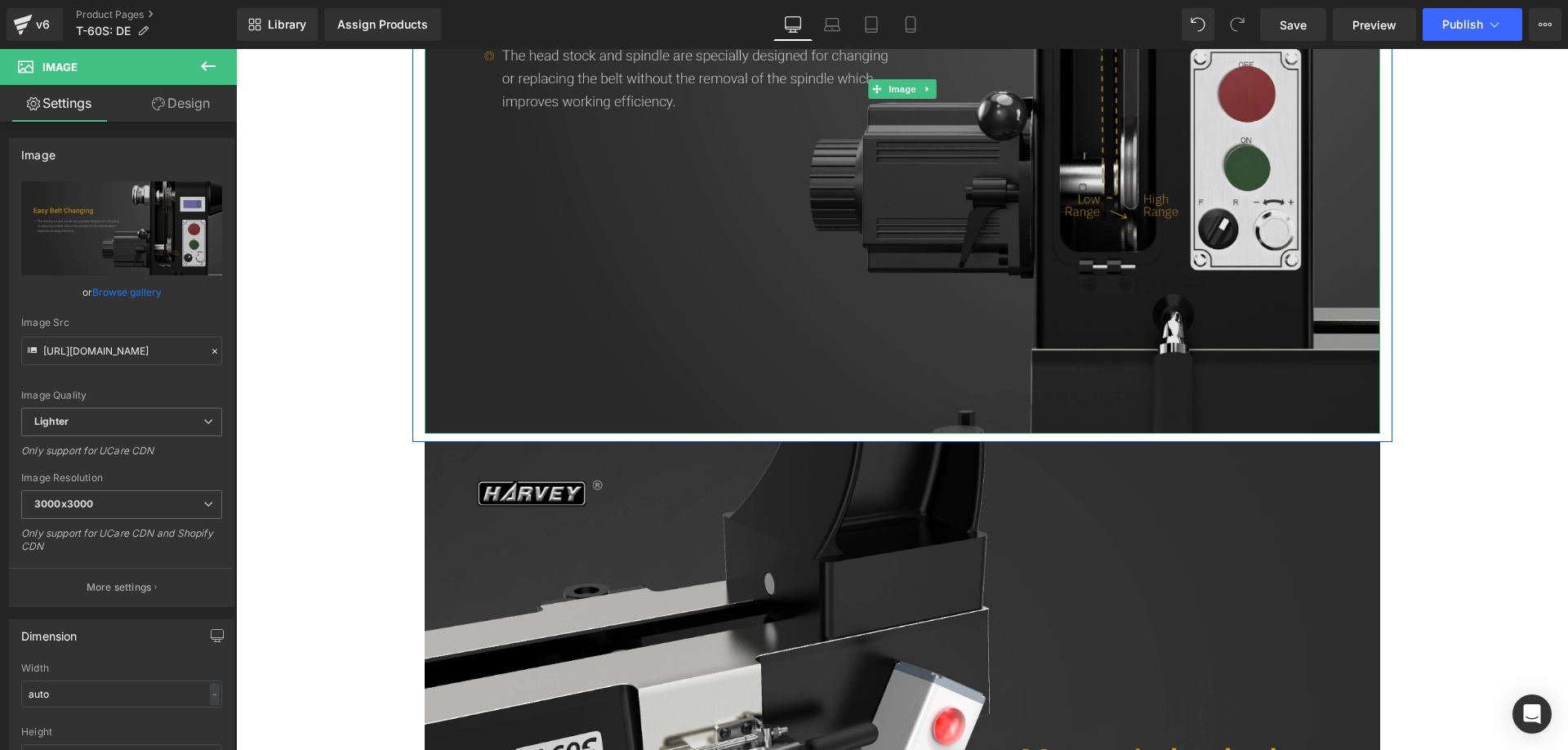
scroll to position [4248, 0]
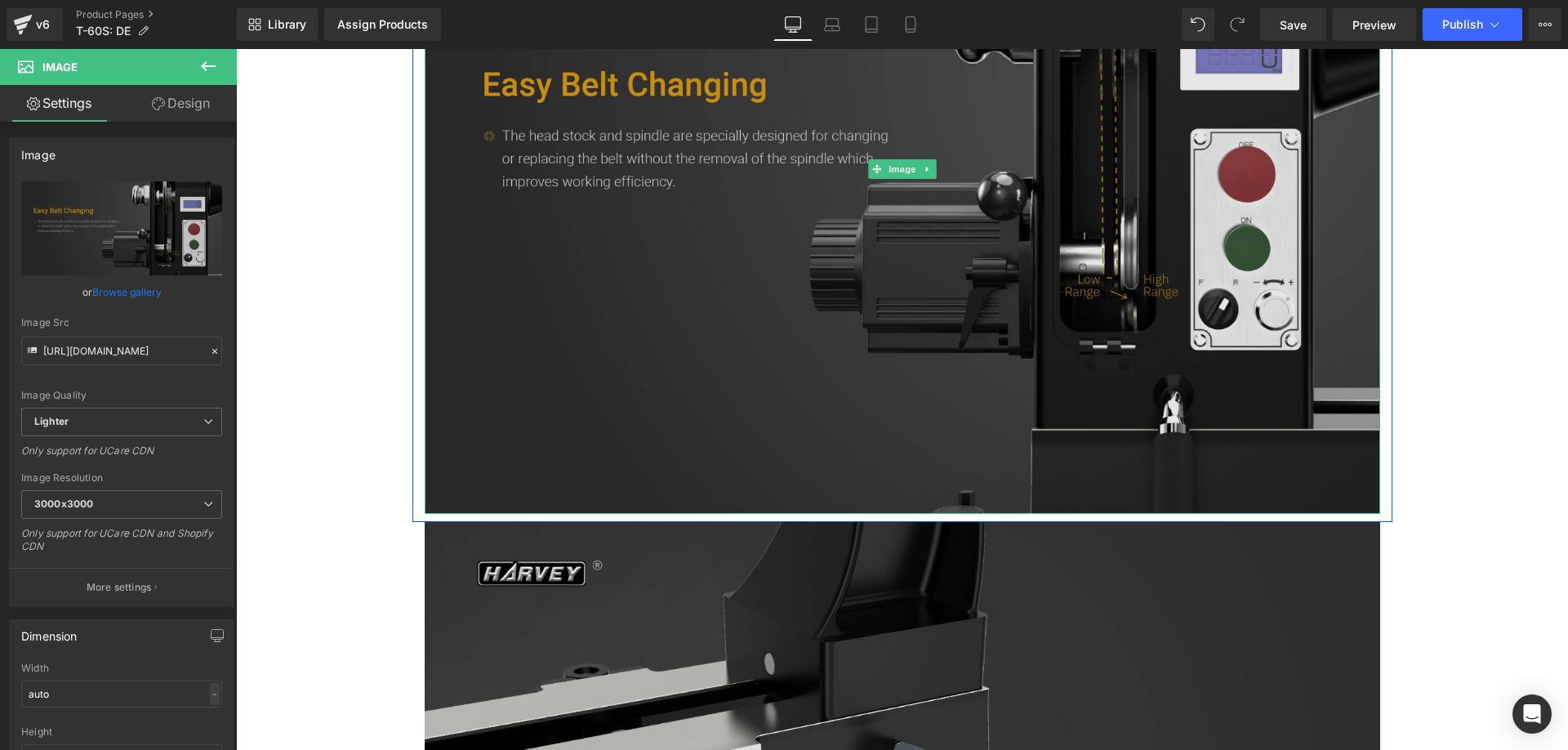
click at [694, 219] on img at bounding box center [902, 169] width 955 height 689
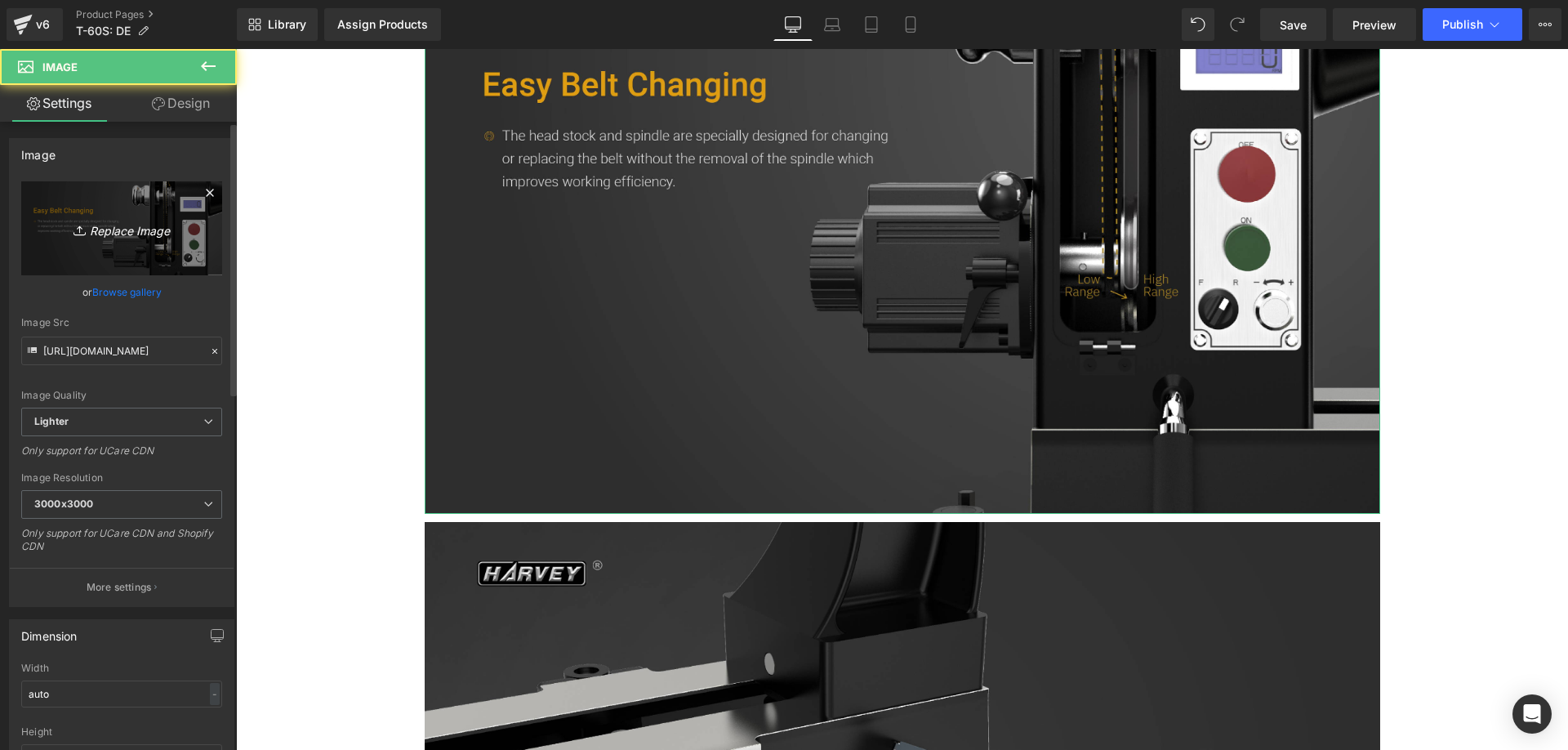
click at [120, 219] on icon "Replace Image" at bounding box center [121, 228] width 131 height 21
type input "C:\fakepath\t-60S_-06_9075ffd2-b33a-420c-86b7-6db94e63eeff.webp"
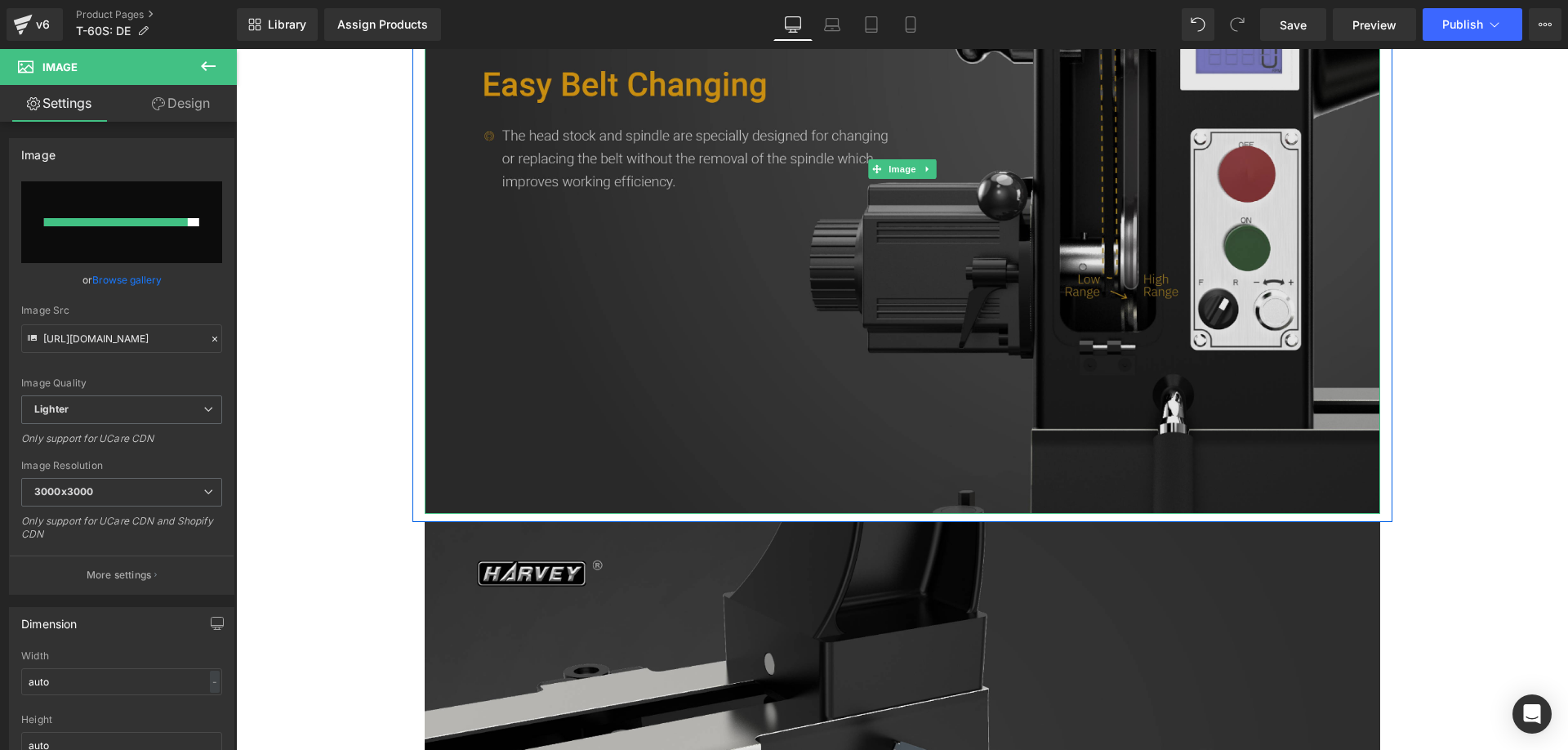
type input "https://ucarecdn.com/fc4cb321-c40b-4cea-ac38-215b96b32300/-/format/auto/-/previ…"
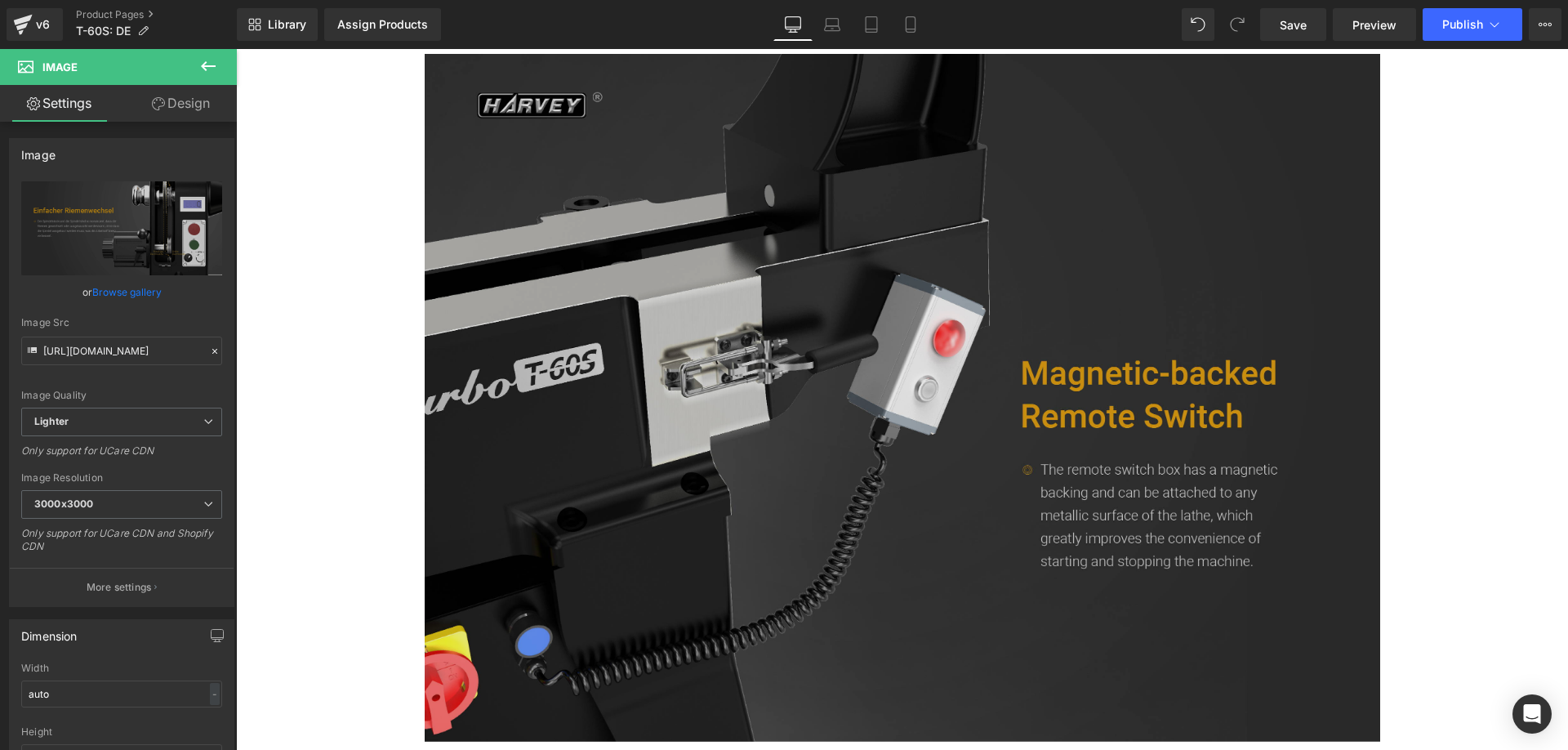
scroll to position [4738, 0]
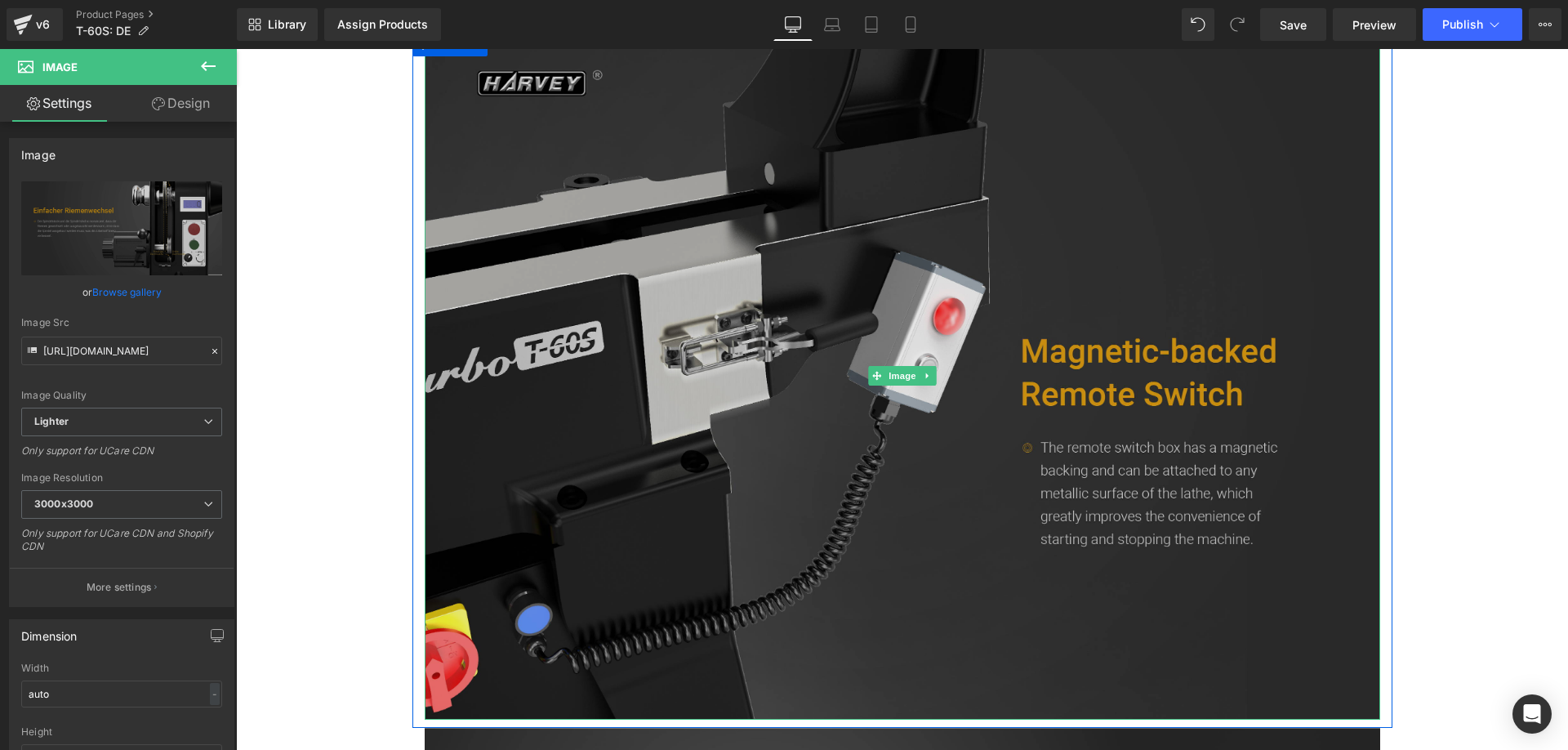
click at [665, 420] on img at bounding box center [902, 376] width 955 height 689
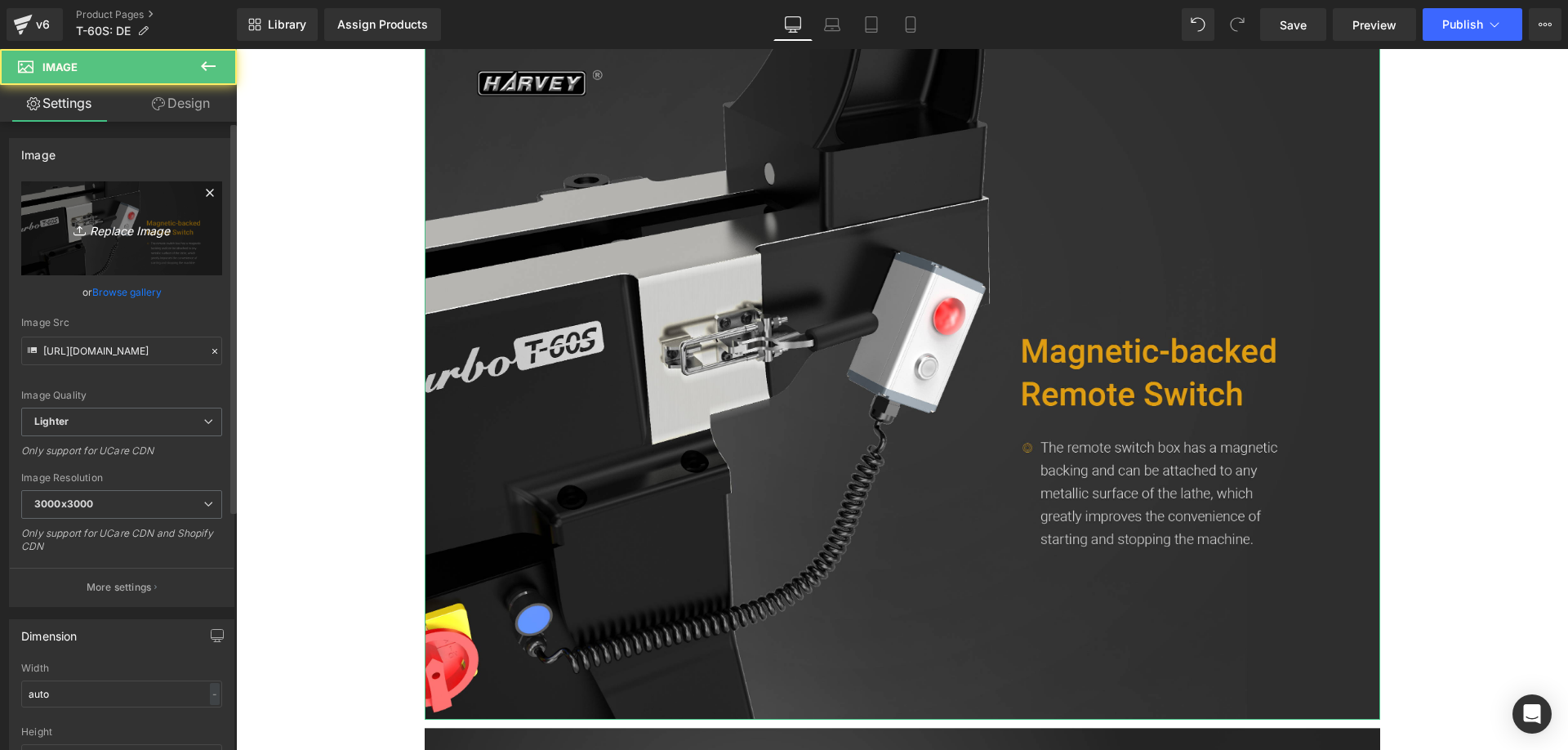
click at [108, 240] on link "Replace Image" at bounding box center [122, 227] width 201 height 94
type input "C:\fakepath\t-60S_-07.webp"
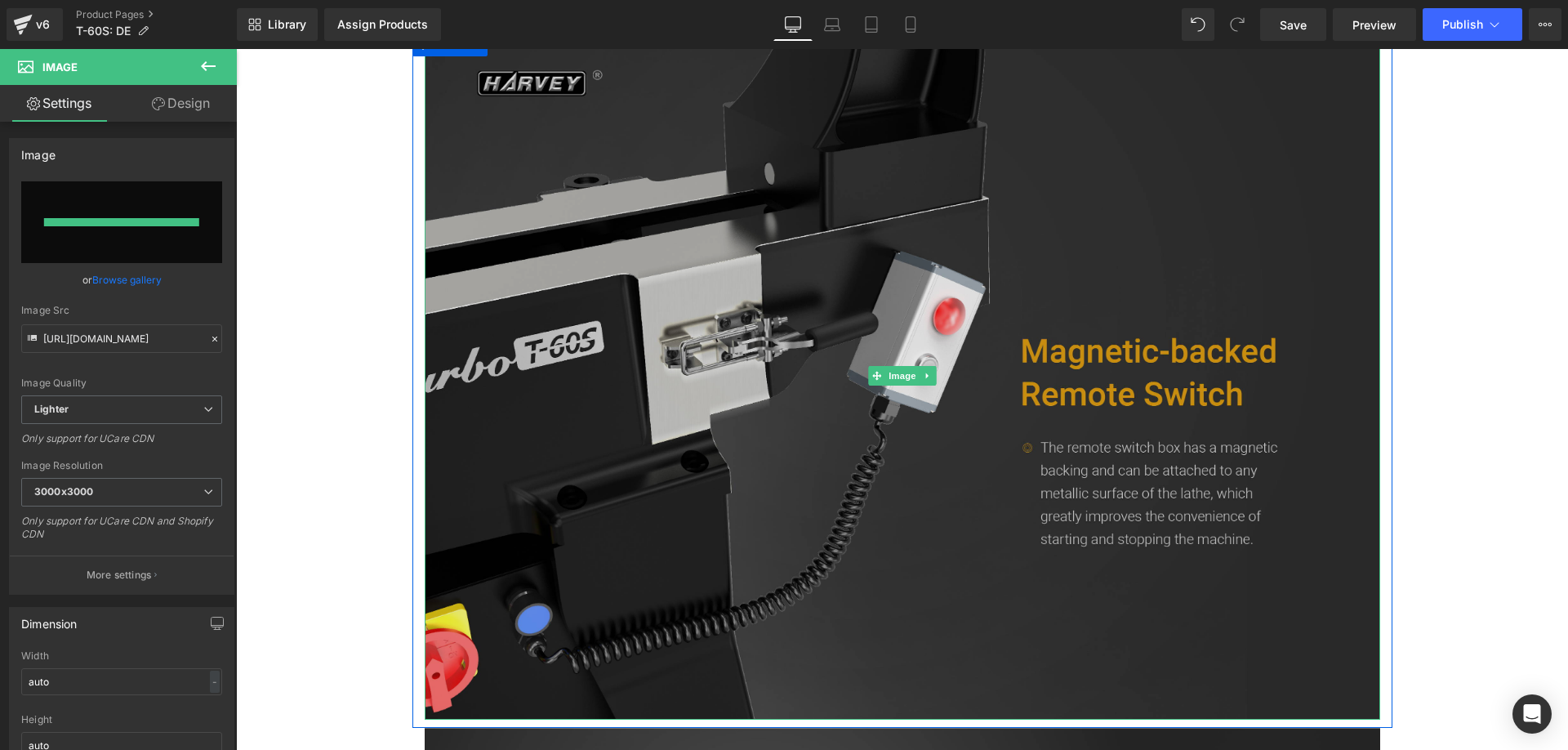
type input "https://ucarecdn.com/e2ed379d-35a6-4329-b7b1-8caae450f4bb/-/format/auto/-/previ…"
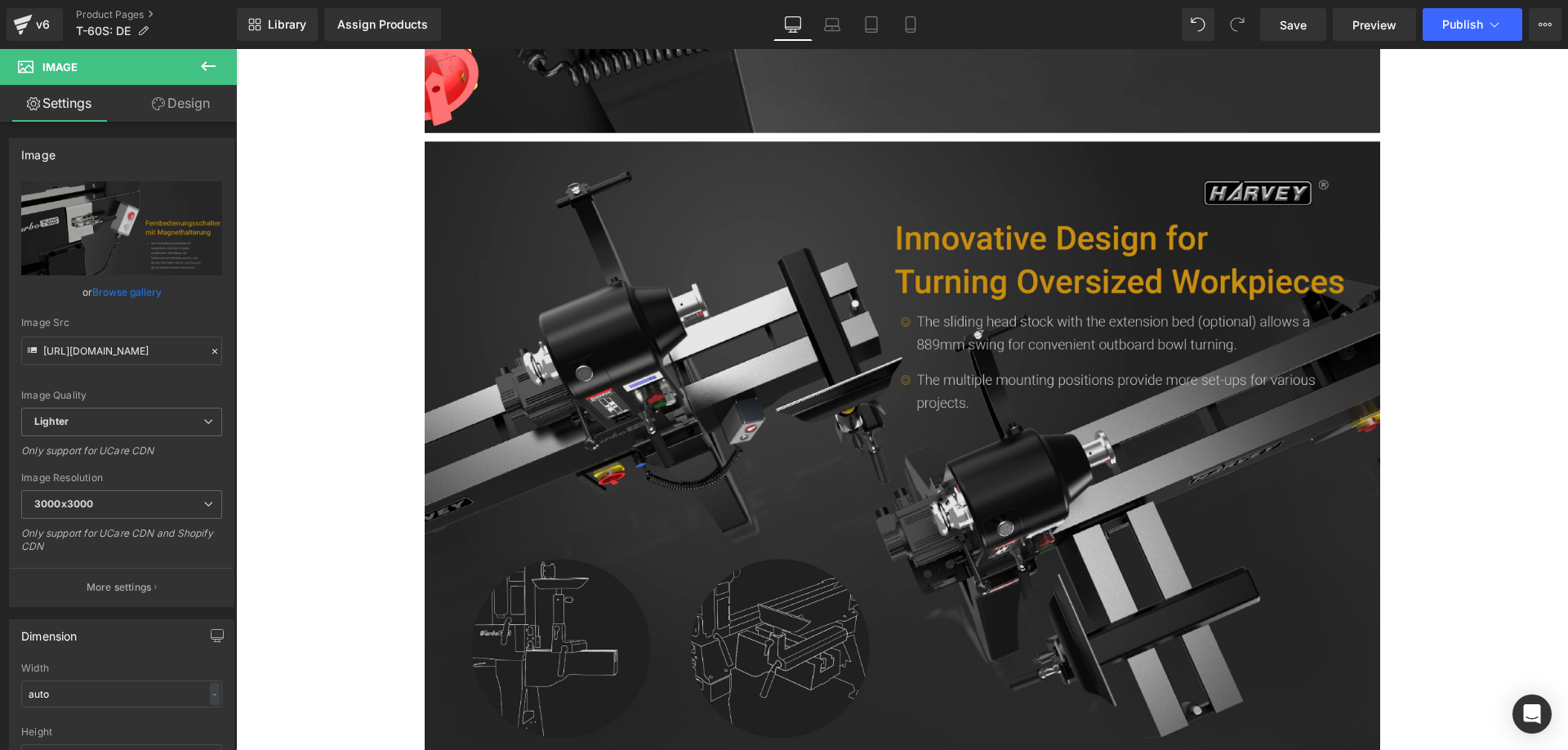
scroll to position [5473, 0]
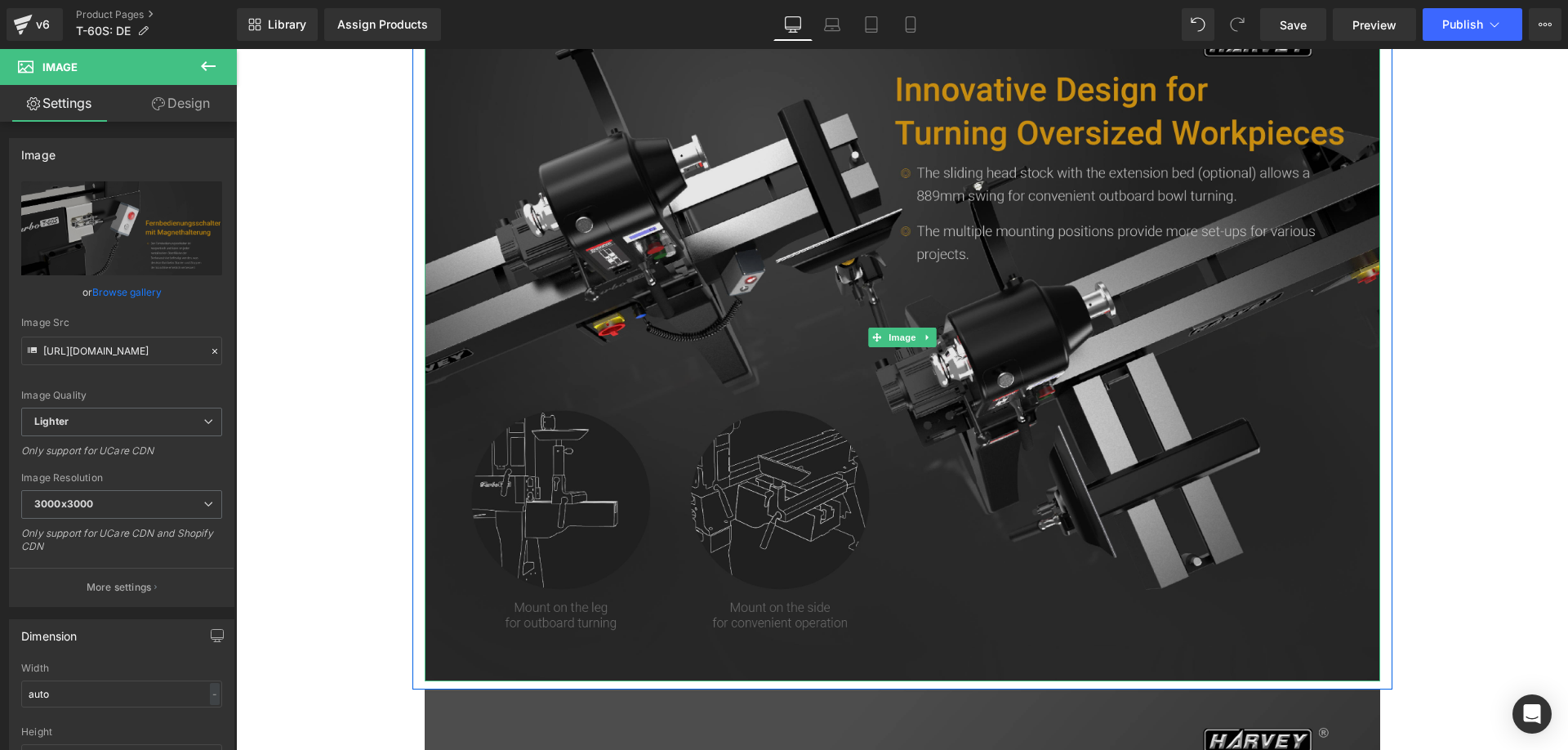
click at [693, 424] on img at bounding box center [902, 338] width 955 height 689
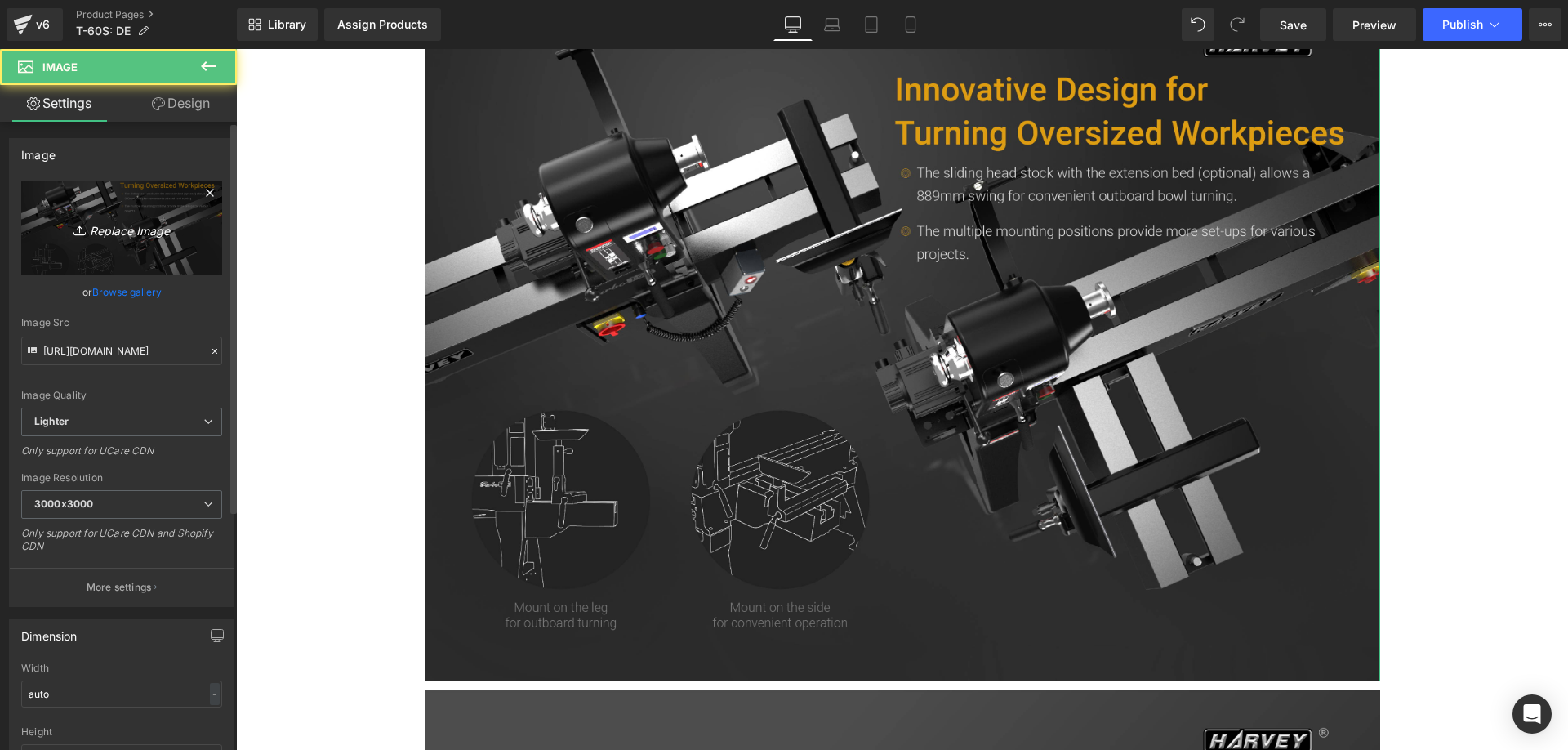
click at [147, 243] on link "Replace Image" at bounding box center [122, 227] width 201 height 94
type input "C:\fakepath\t-60S_-08_6950d976-0e7d-433f-b282-4acb78d75953.webp"
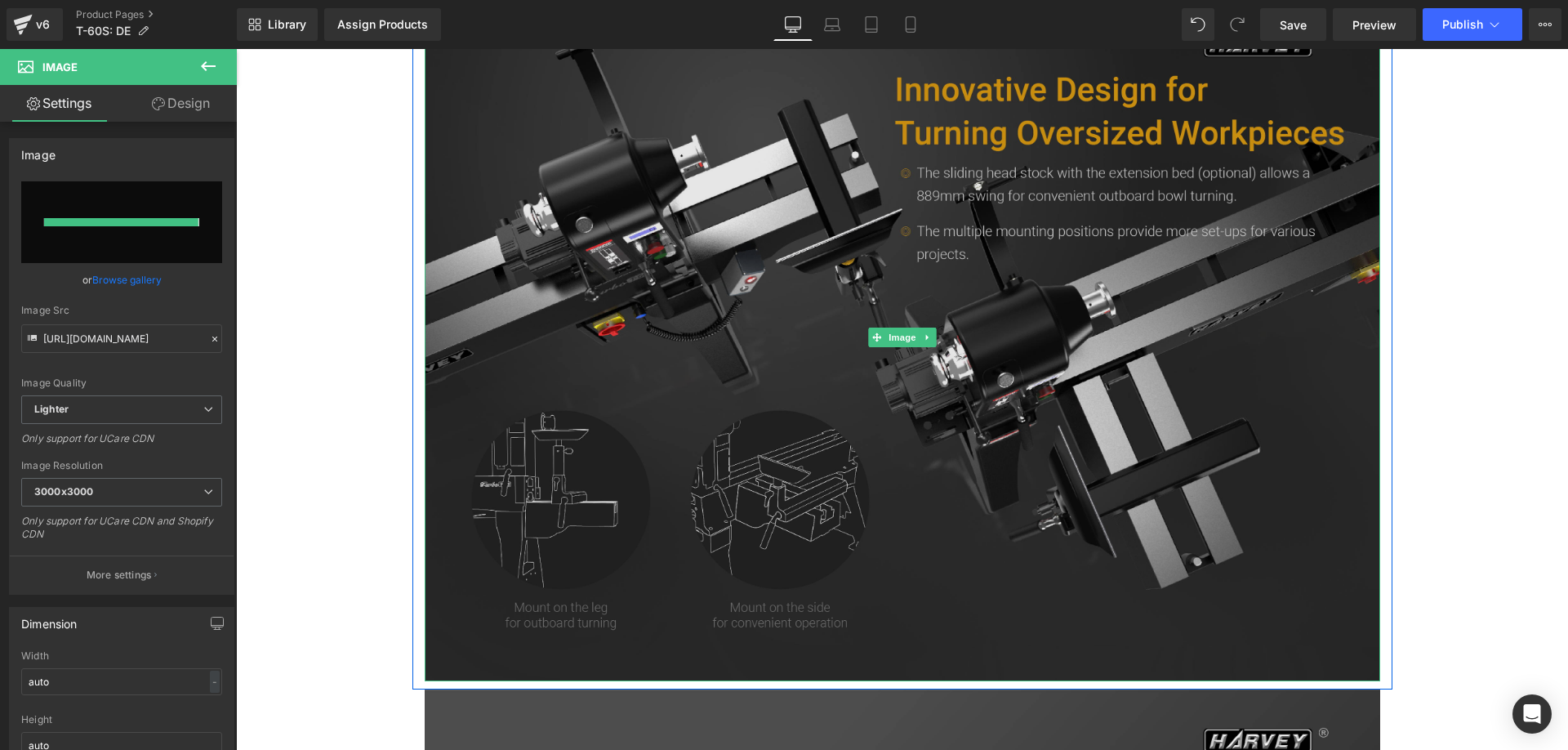
type input "https://ucarecdn.com/e2a1af83-8318-4e97-9e1a-27b9c6c7c270/-/format/auto/-/previ…"
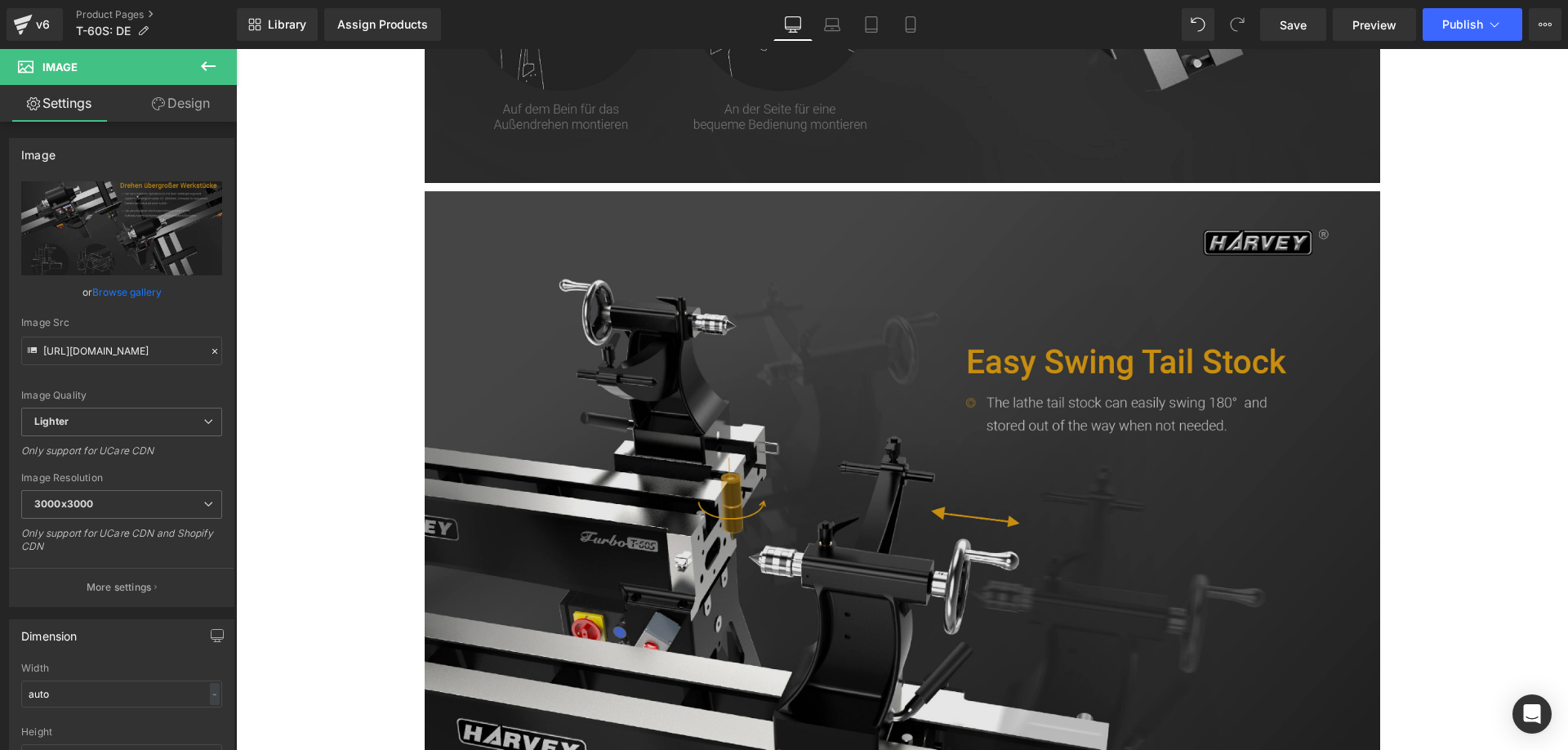
scroll to position [6209, 0]
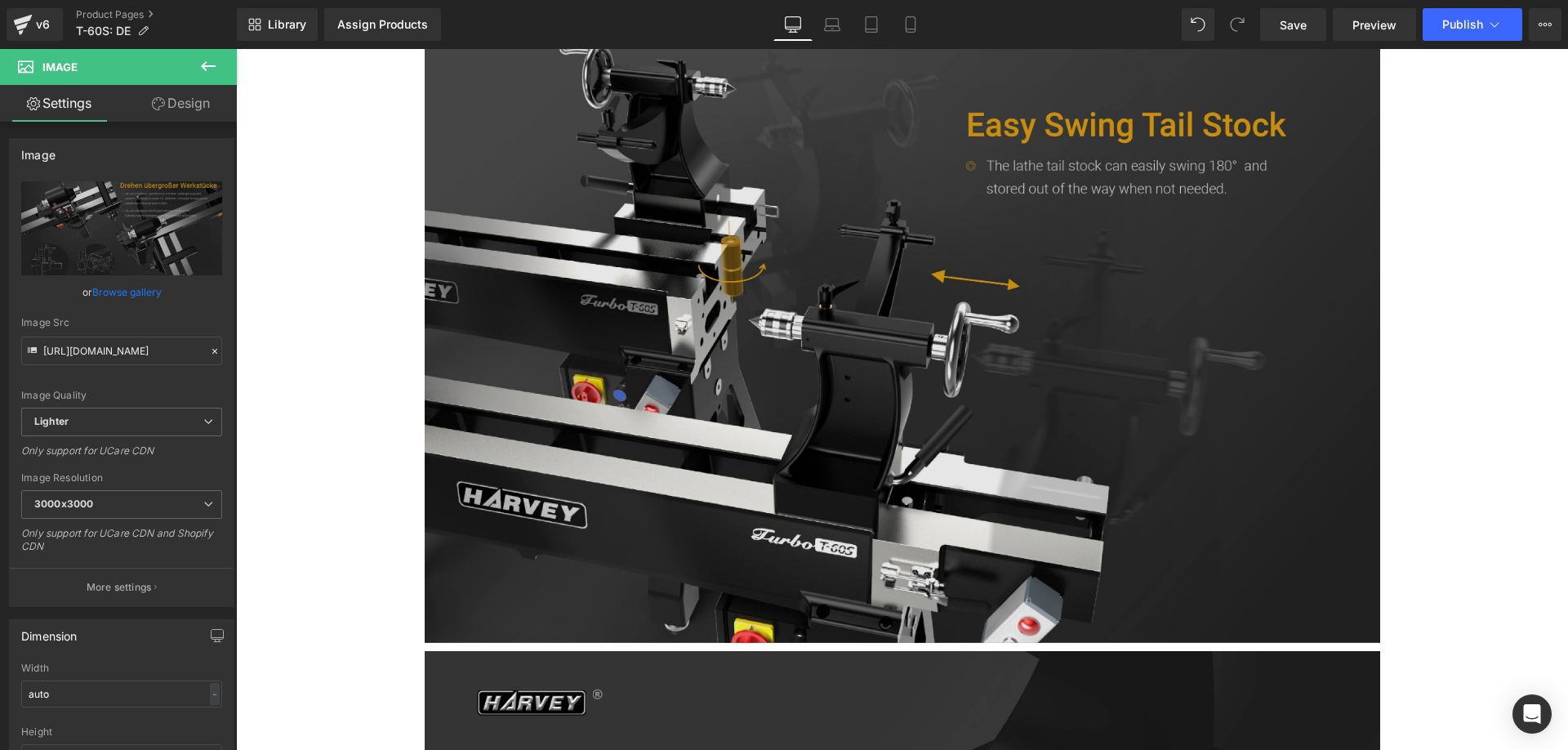
click at [651, 401] on img at bounding box center [902, 299] width 955 height 689
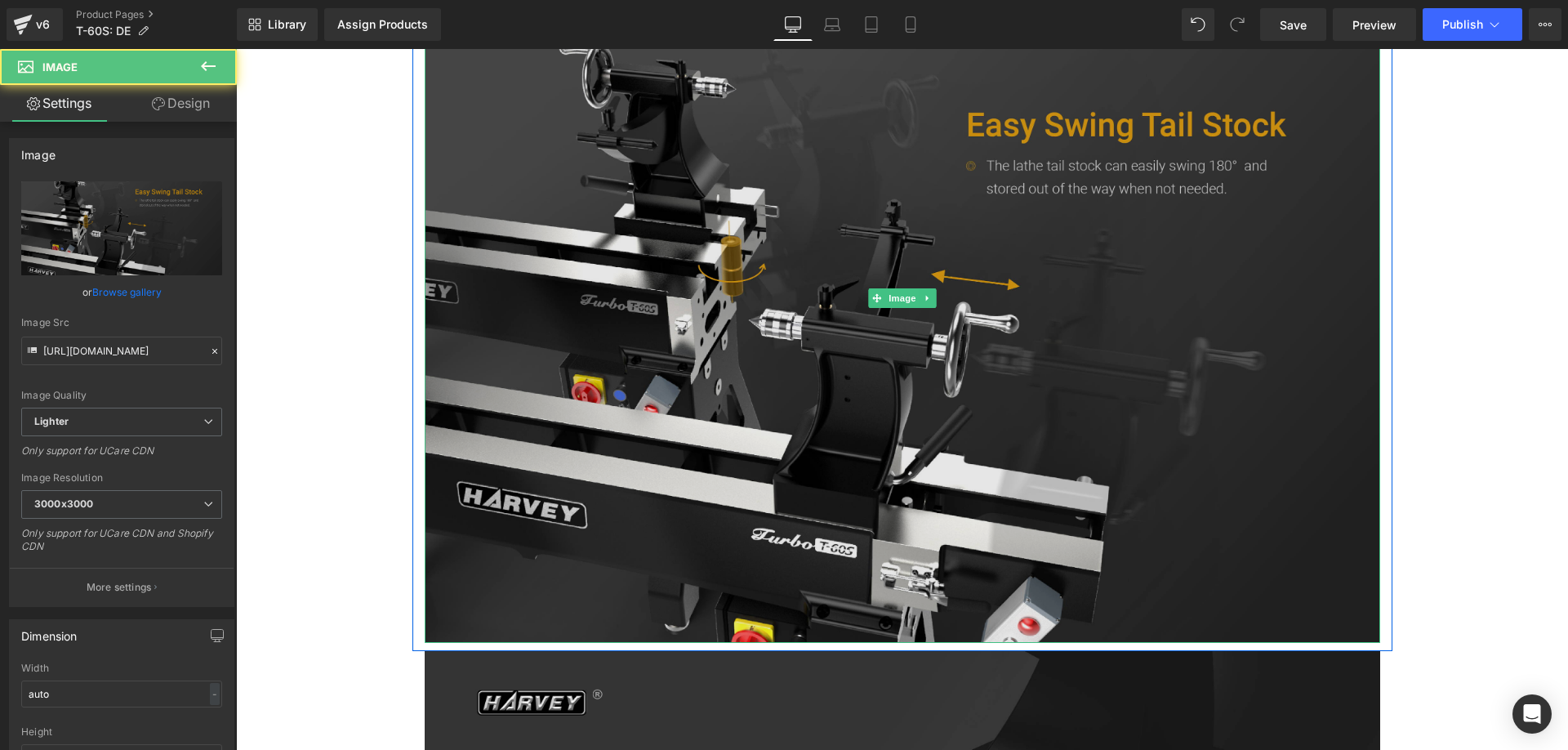
click at [632, 353] on img at bounding box center [902, 299] width 955 height 689
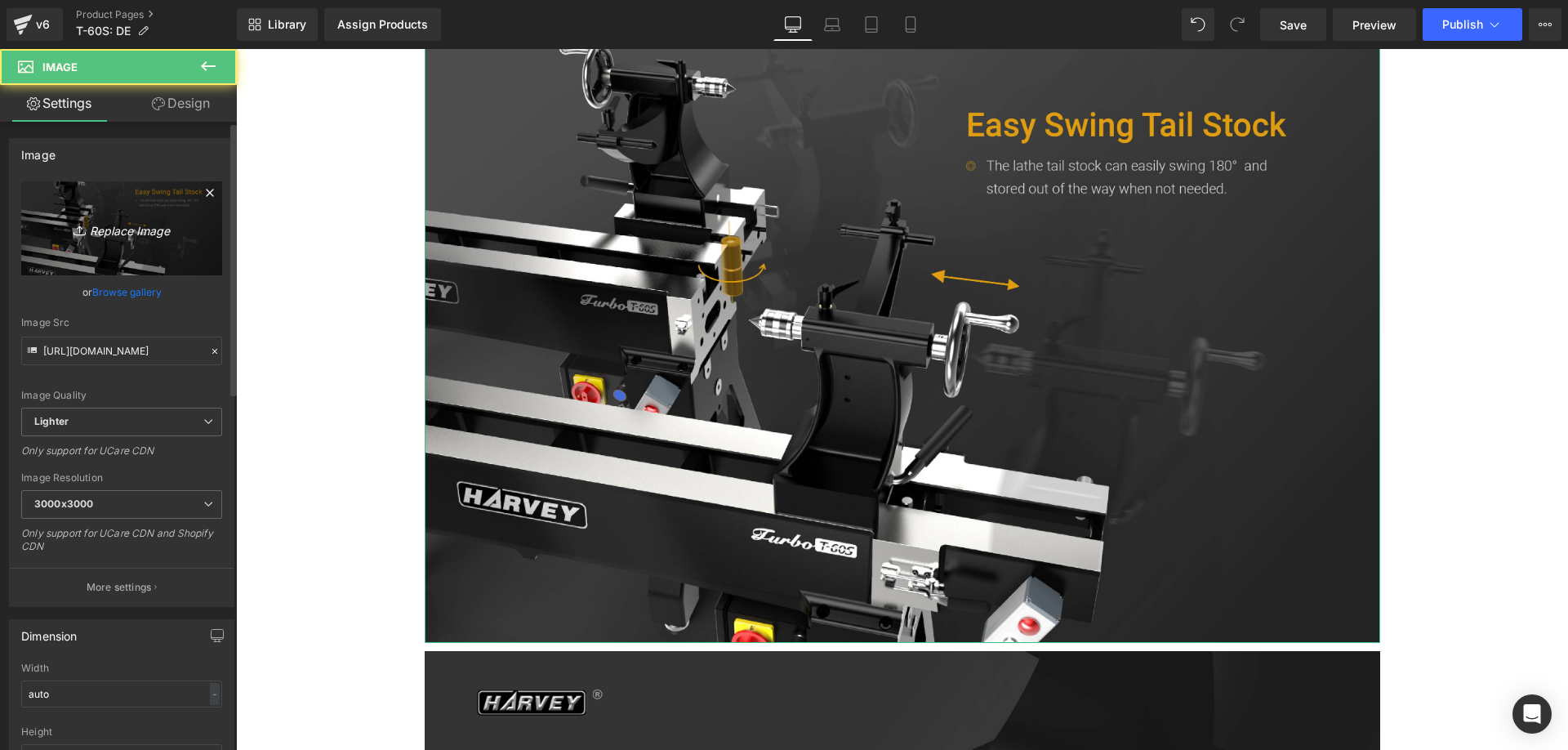
click at [86, 210] on link "Replace Image" at bounding box center [122, 227] width 201 height 94
type input "C:\fakepath\t-60S_-09_6137574c-5a21-471d-a7dd-7f678febf88c.webp"
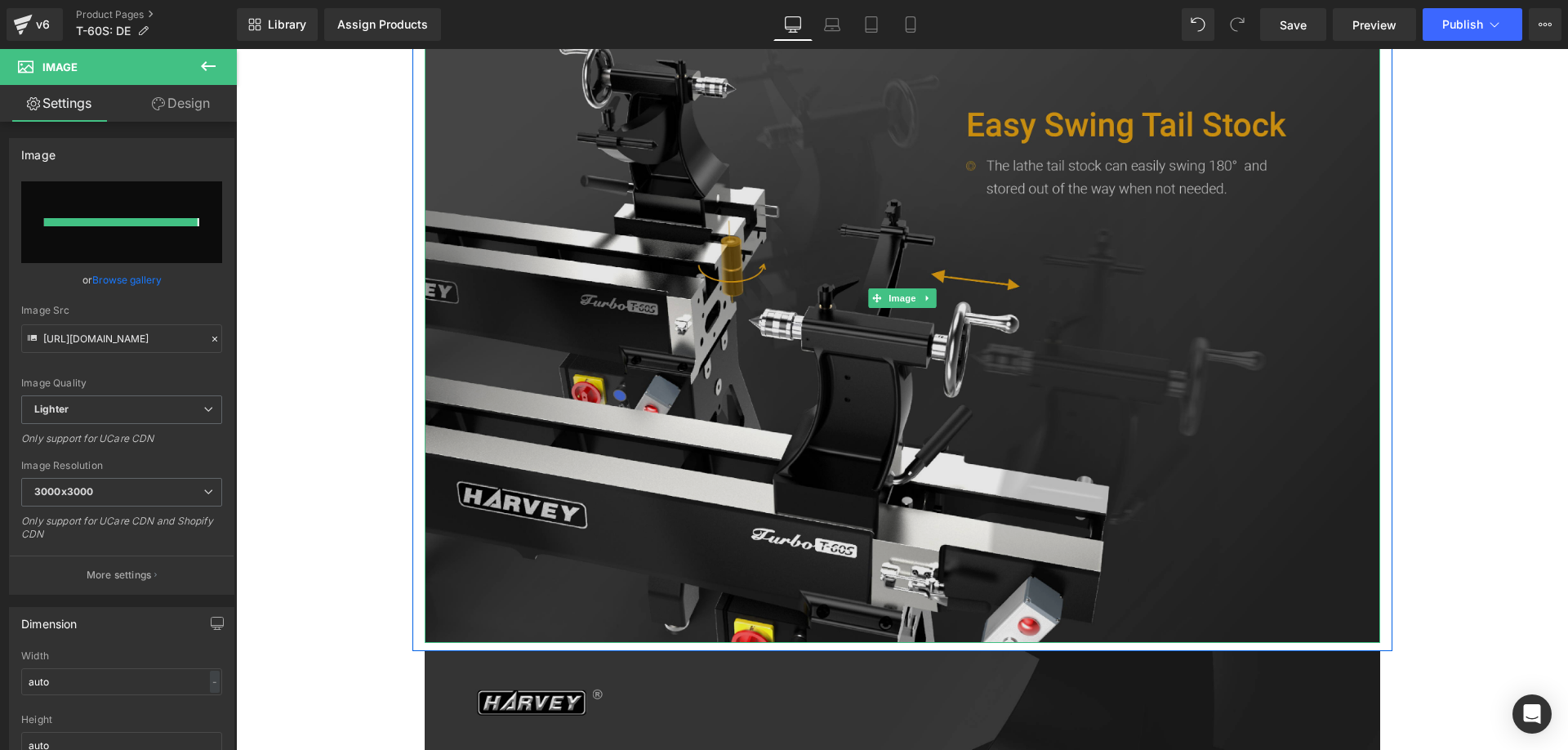
type input "https://ucarecdn.com/8776a927-6812-49fe-a9fb-76a47dee0840/-/format/auto/-/previ…"
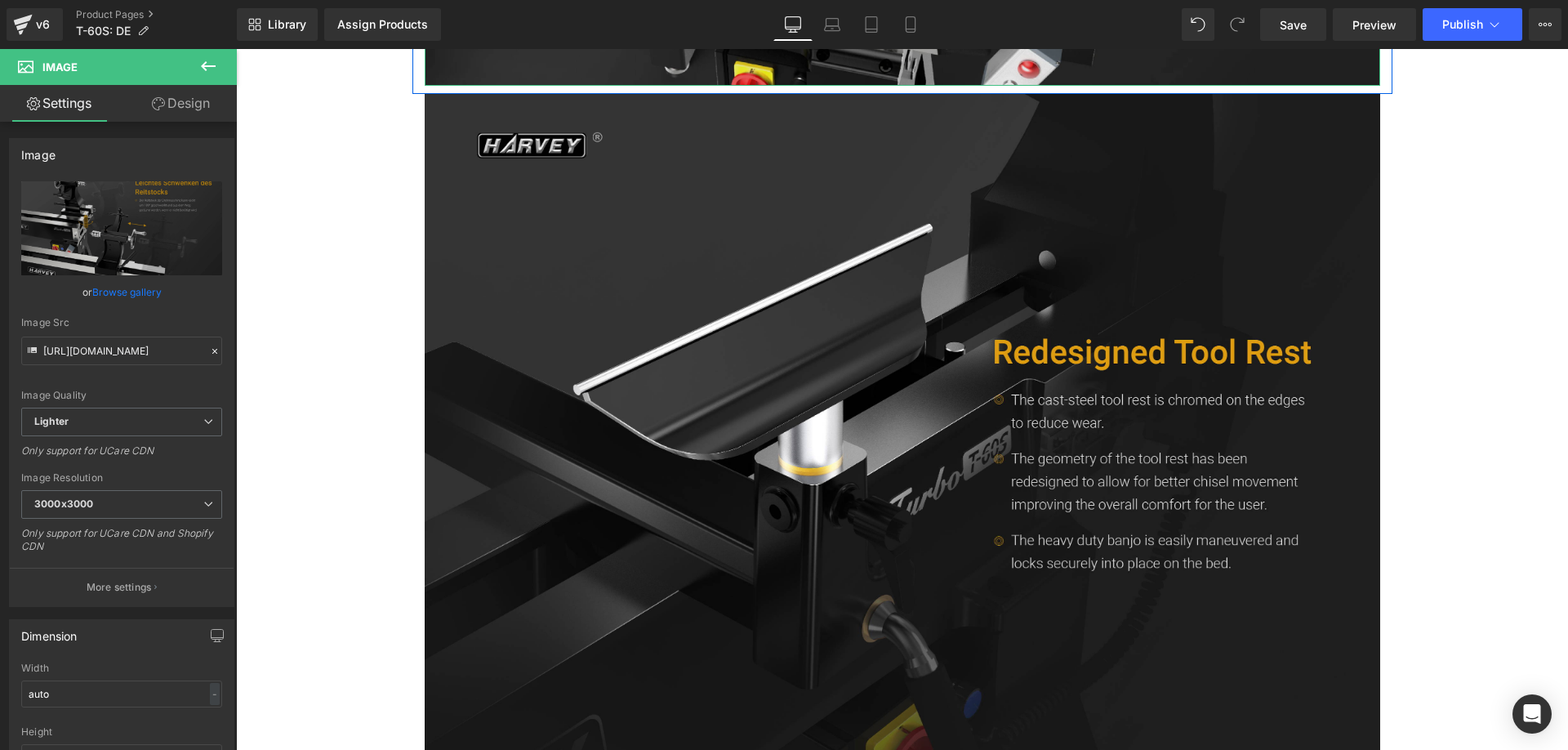
scroll to position [6781, 0]
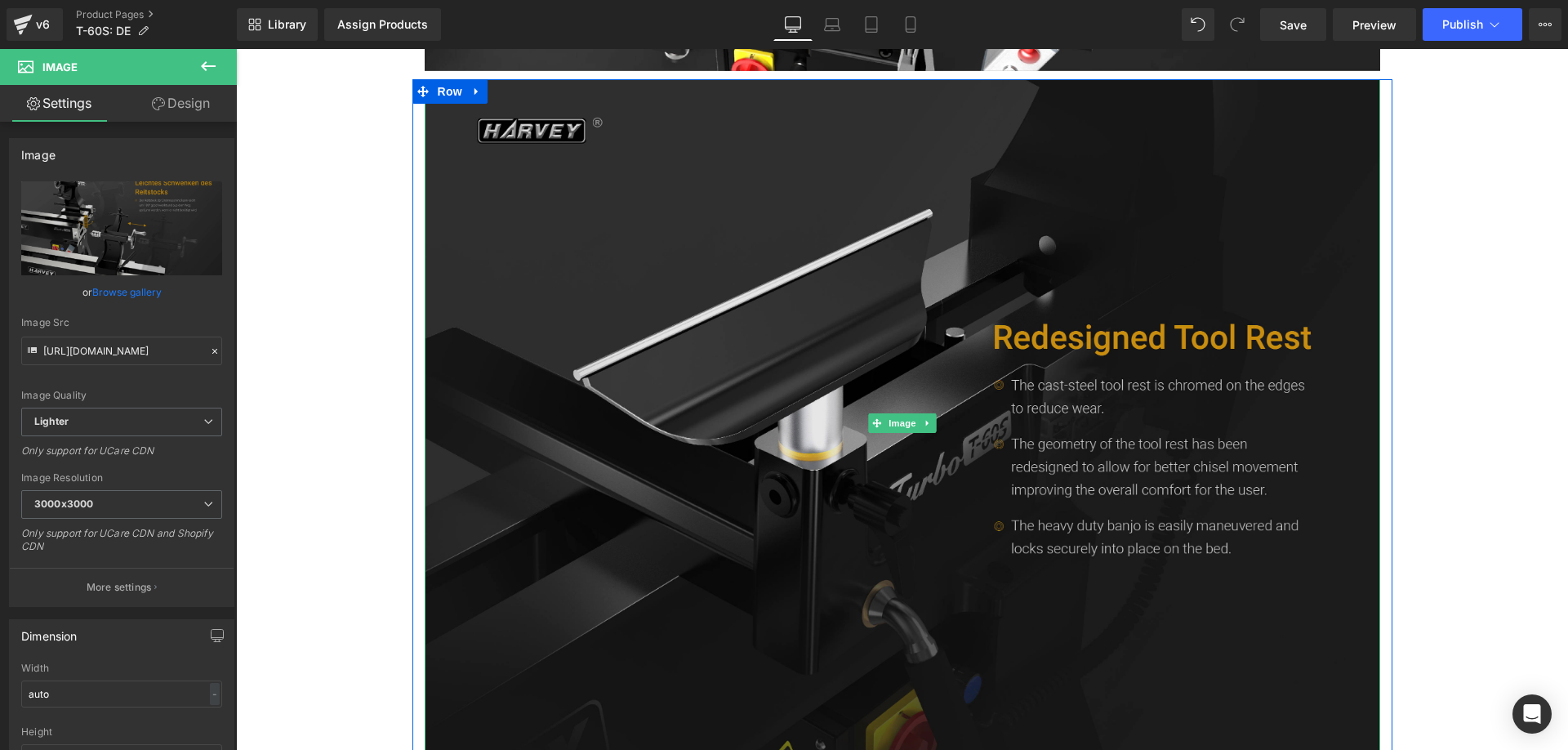
drag, startPoint x: 588, startPoint y: 416, endPoint x: 539, endPoint y: 396, distance: 52.9
click at [588, 416] on img at bounding box center [902, 424] width 955 height 689
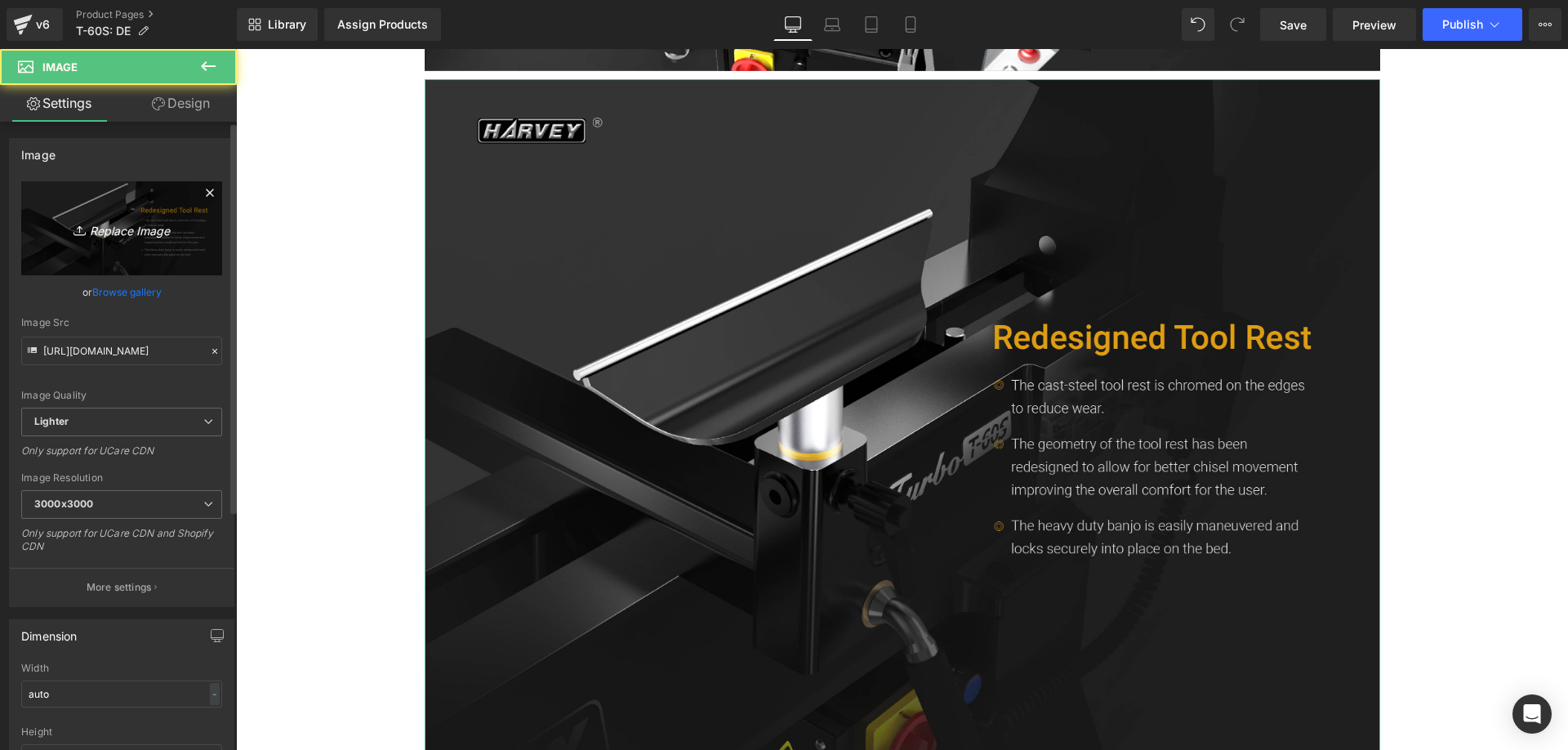
click at [81, 218] on link "Replace Image" at bounding box center [122, 227] width 201 height 94
type input "C:\fakepath\t-60S_-10_6372f3cd-ad02-45ad-bdb9-118174e3c8f3.webp"
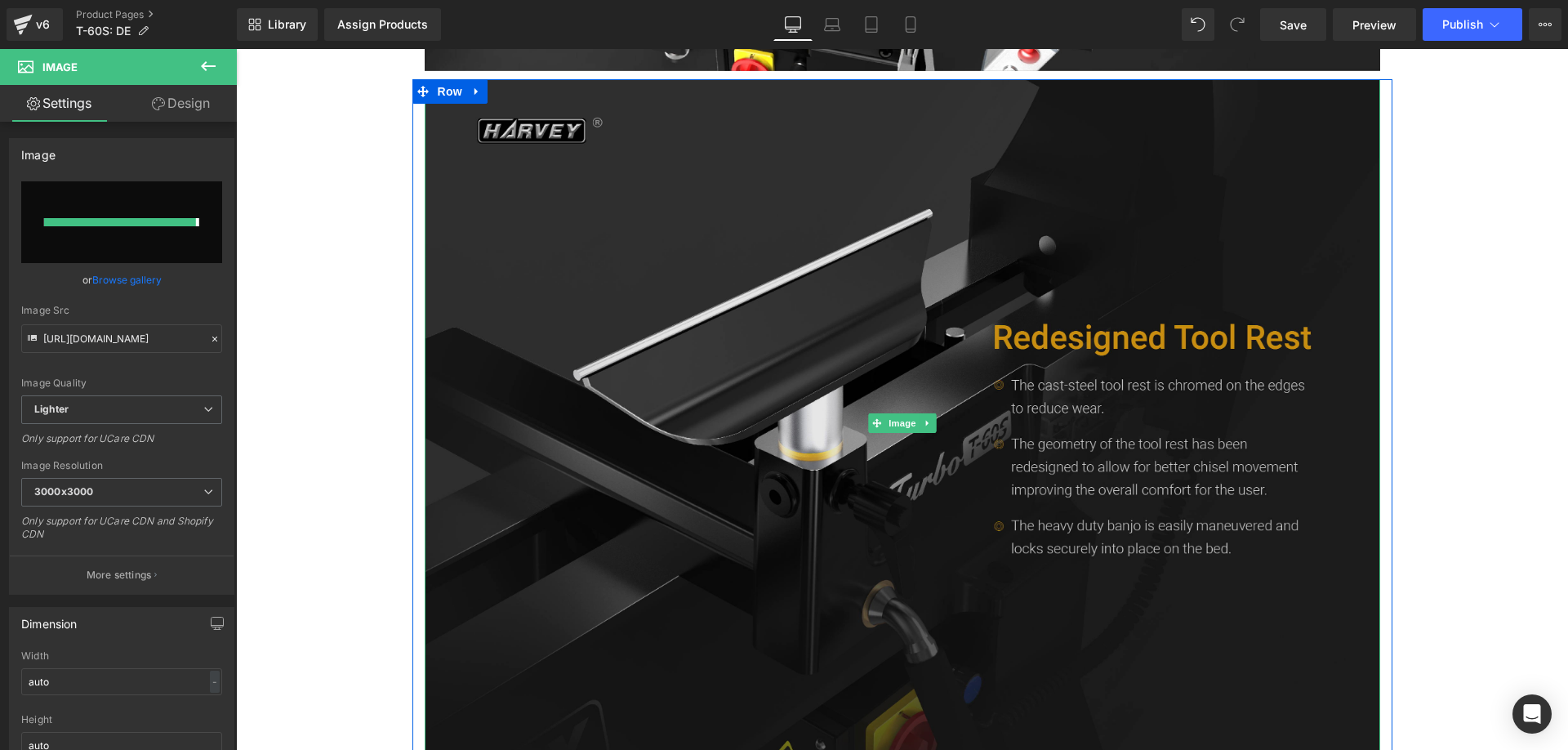
type input "https://ucarecdn.com/bf78d99a-ee1d-428f-a432-8ac34a75830e/-/format/auto/-/previ…"
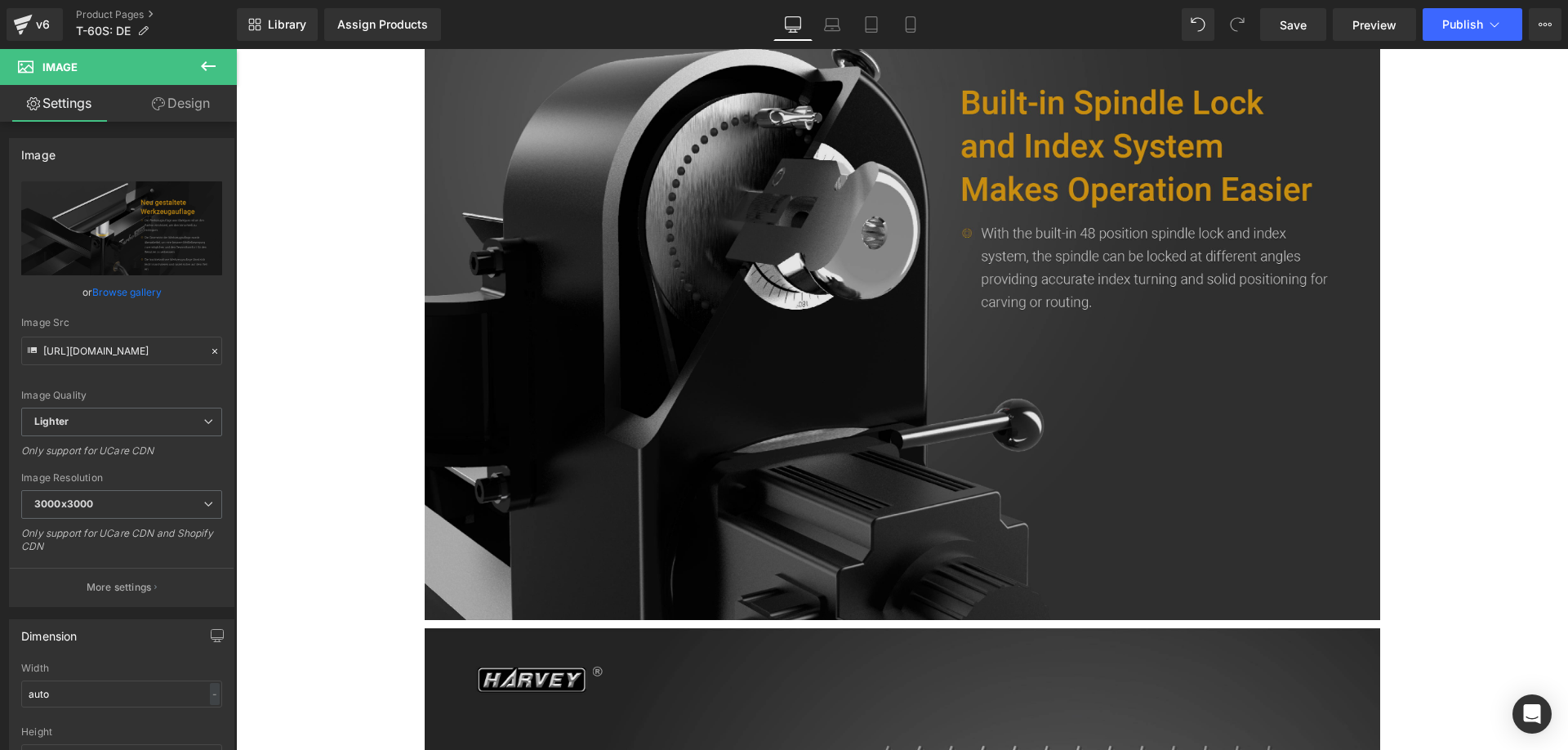
scroll to position [7598, 0]
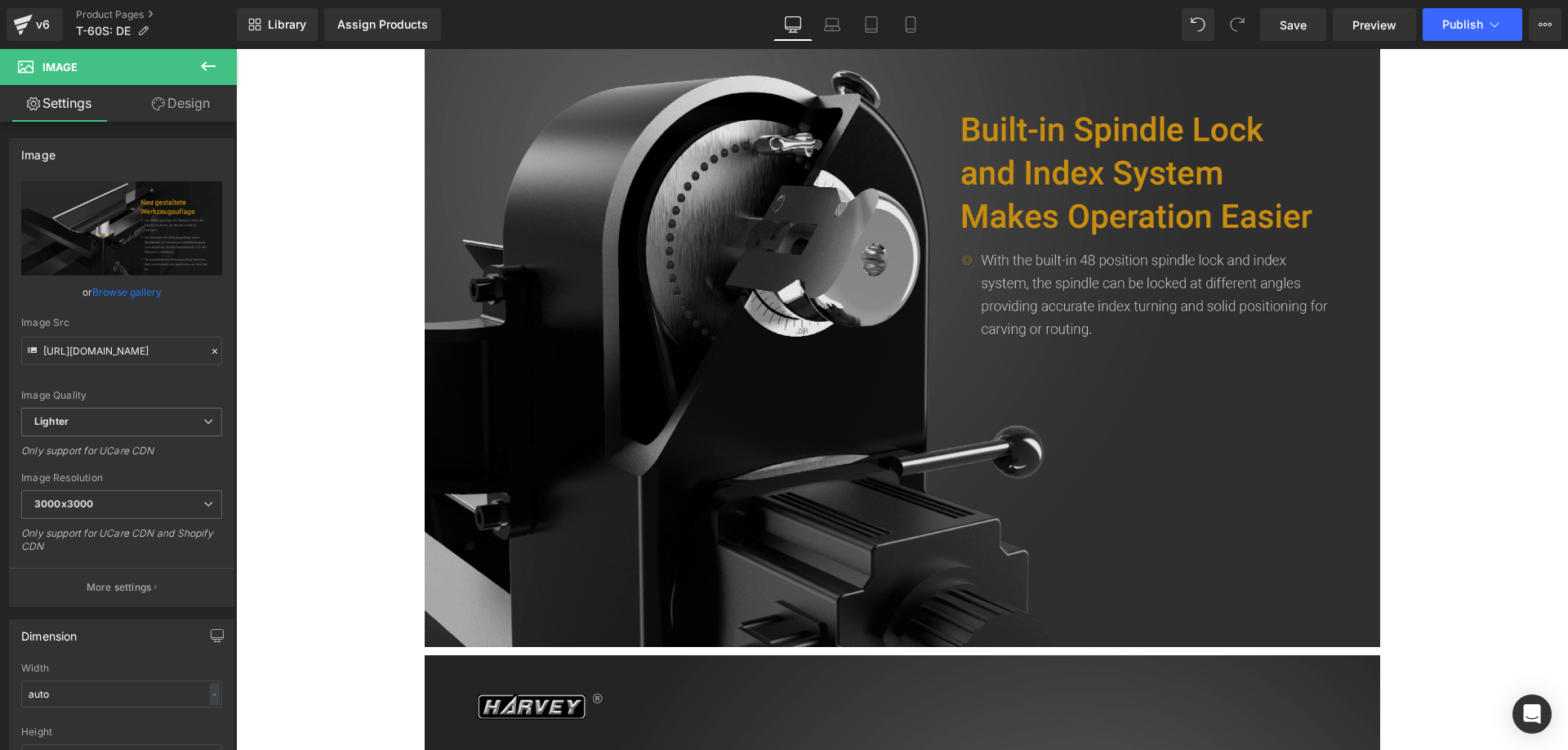
click at [723, 388] on img at bounding box center [902, 303] width 955 height 689
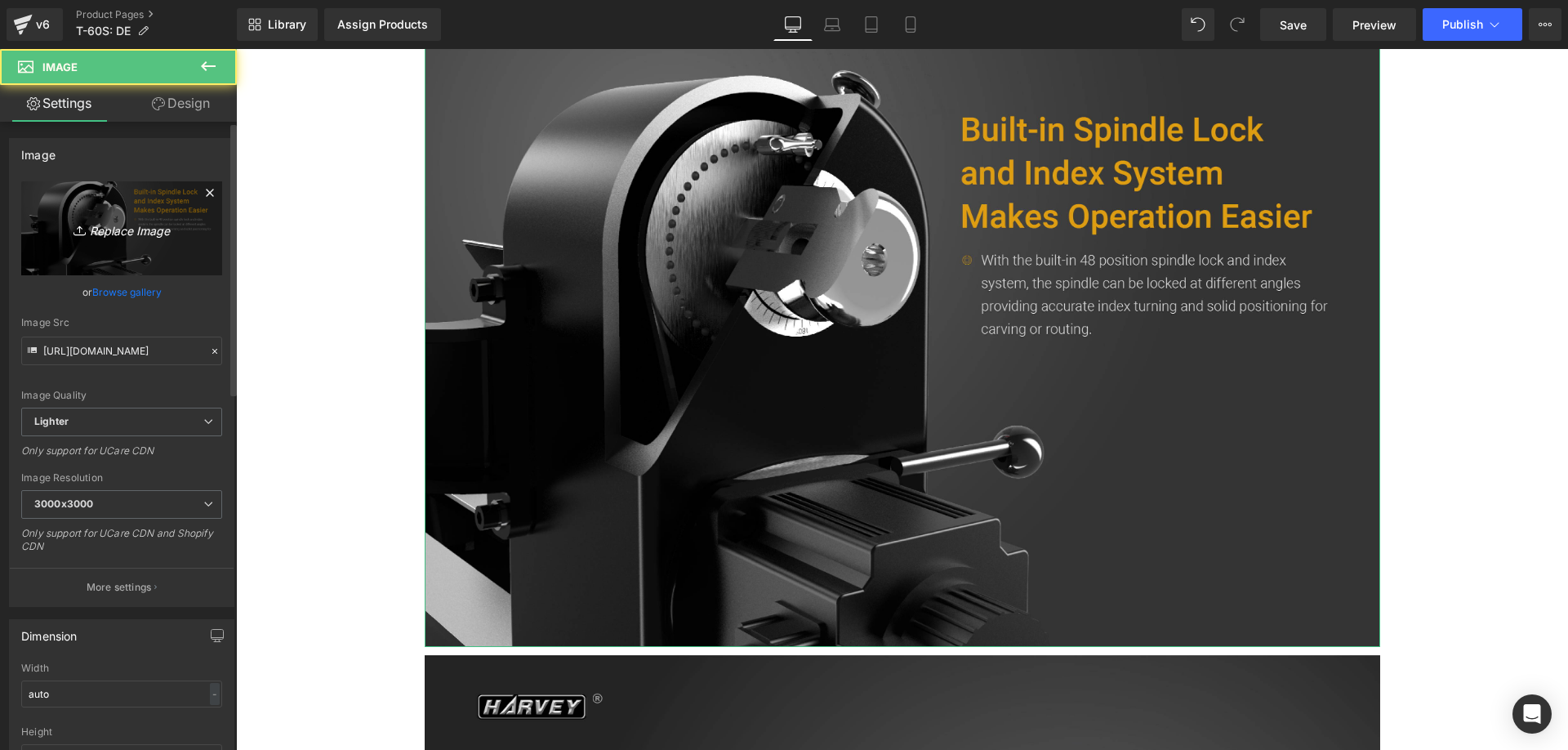
click at [150, 257] on link "Replace Image" at bounding box center [122, 227] width 201 height 94
type input "C:\fakepath\t-60S_-11.webp"
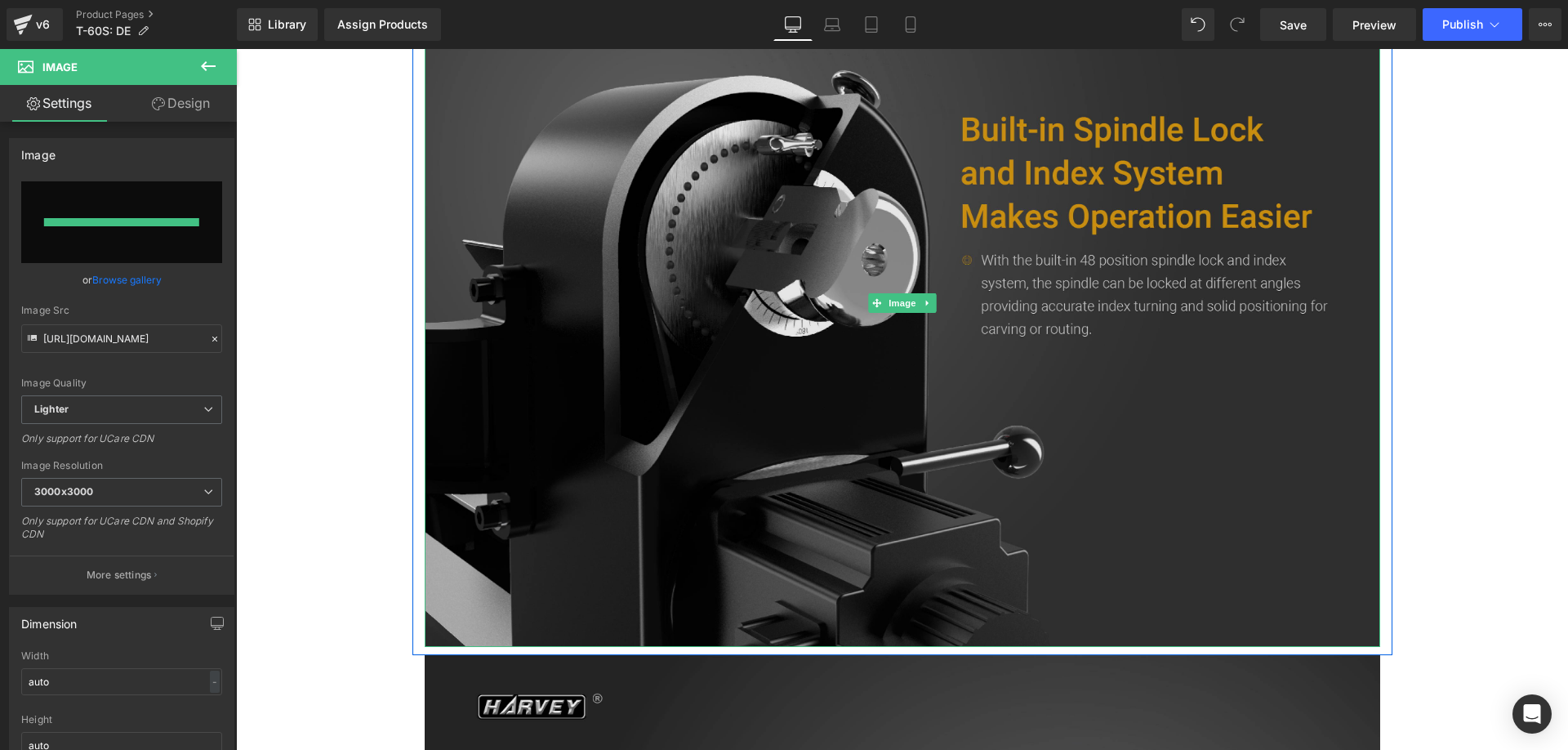
type input "https://ucarecdn.com/5ffbfd91-db18-400c-84ea-84c25e9fed9d/-/format/auto/-/previ…"
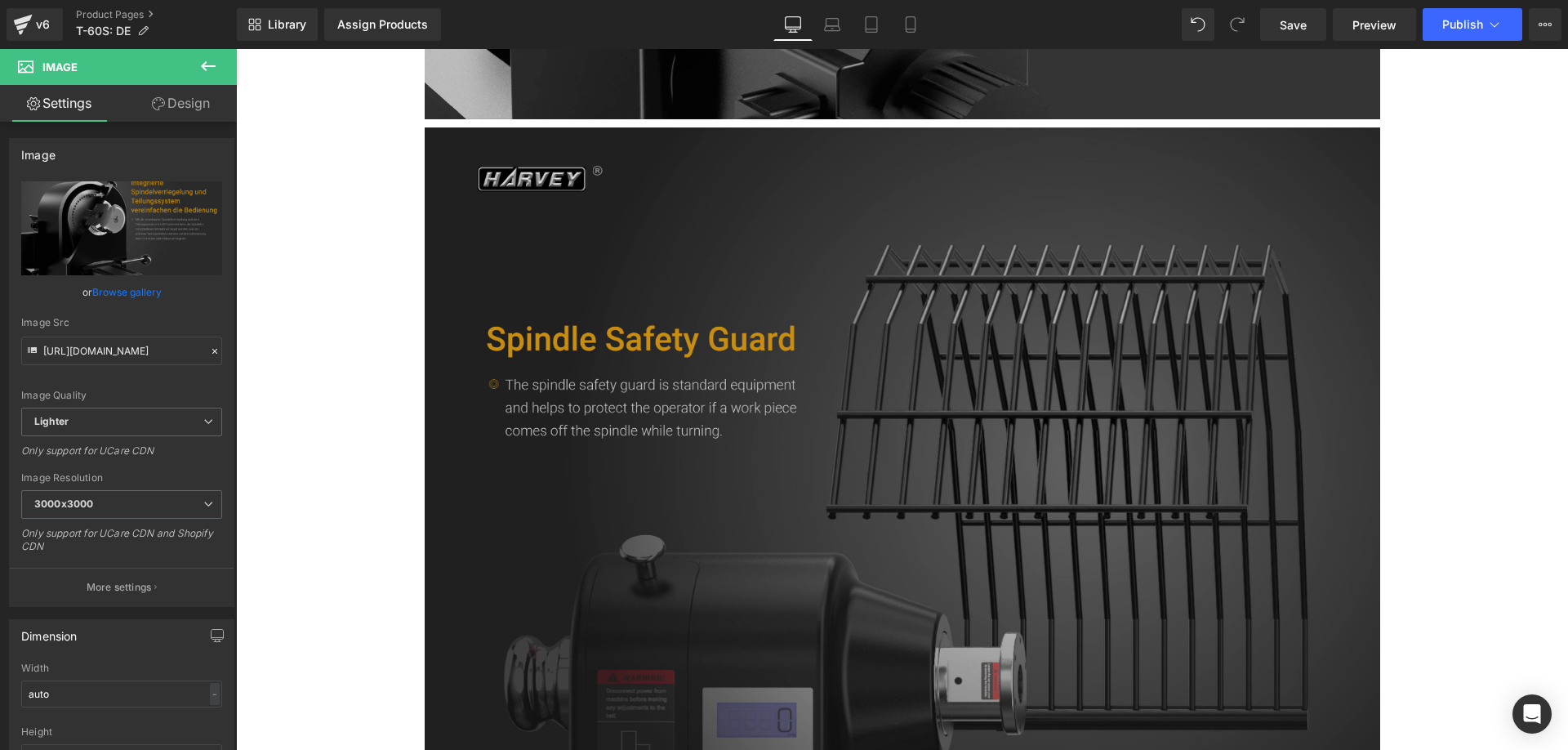
scroll to position [8252, 0]
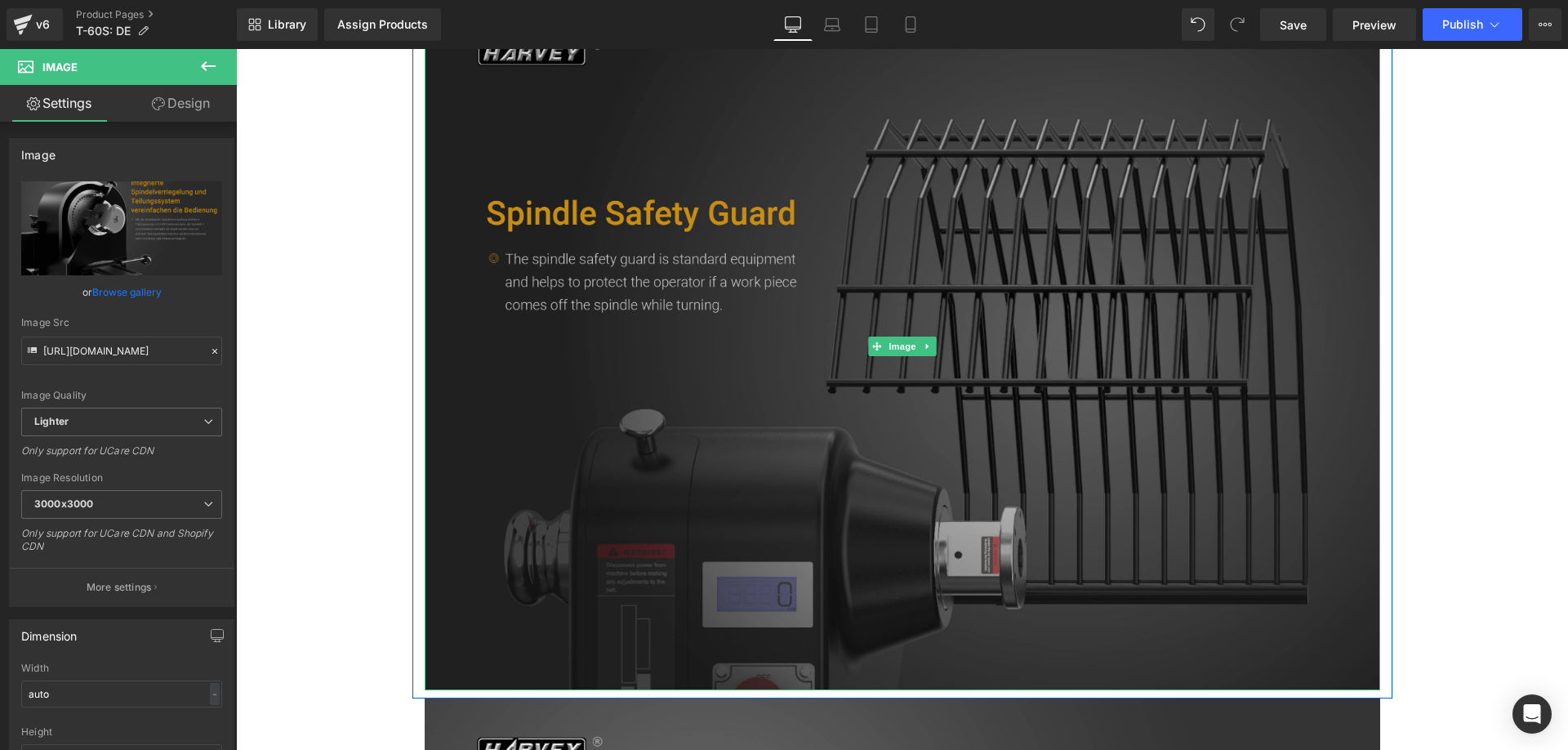
click at [609, 348] on img at bounding box center [902, 346] width 955 height 689
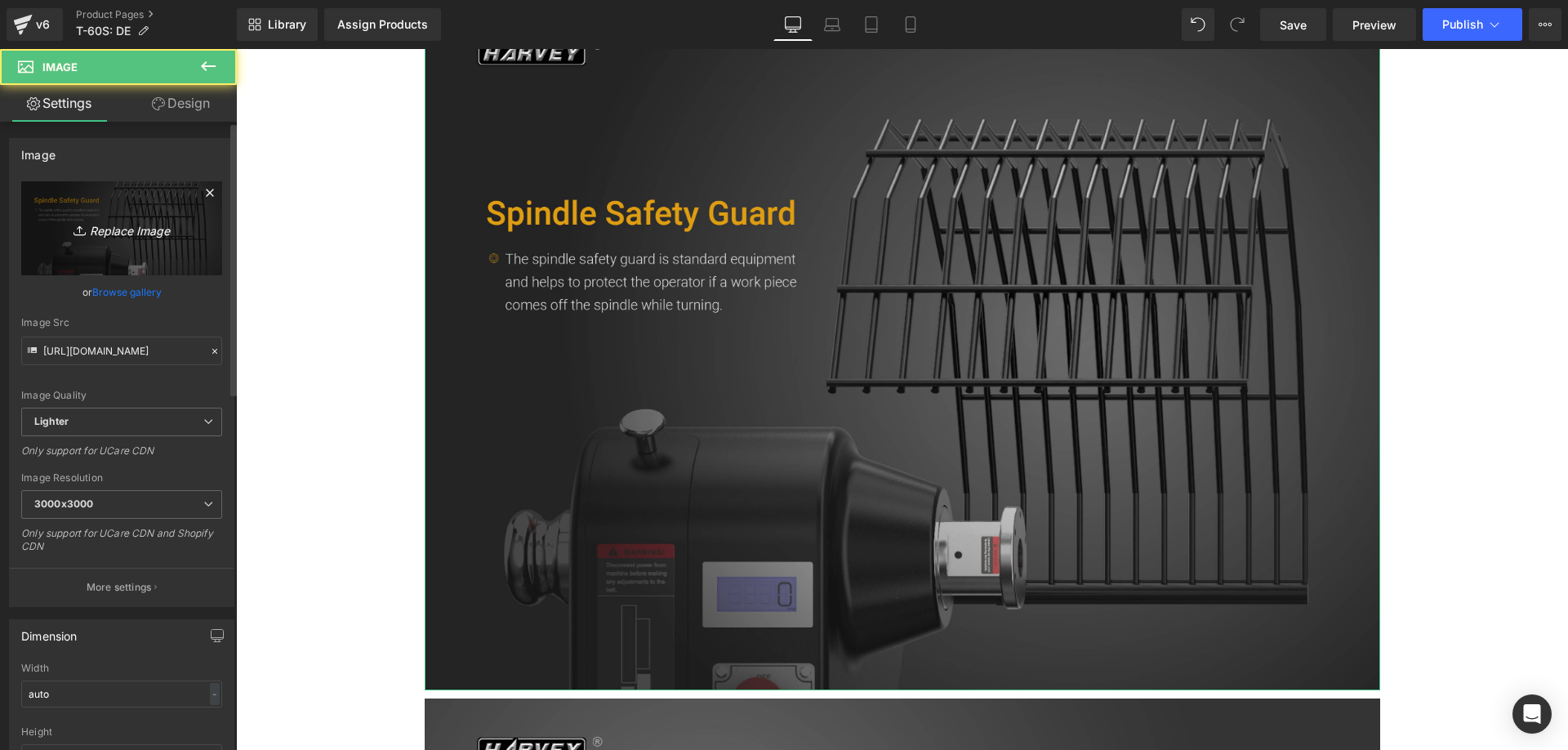
click at [75, 219] on icon "Replace Image" at bounding box center [121, 228] width 131 height 21
type input "C:\fakepath\t-60S_-12.webp"
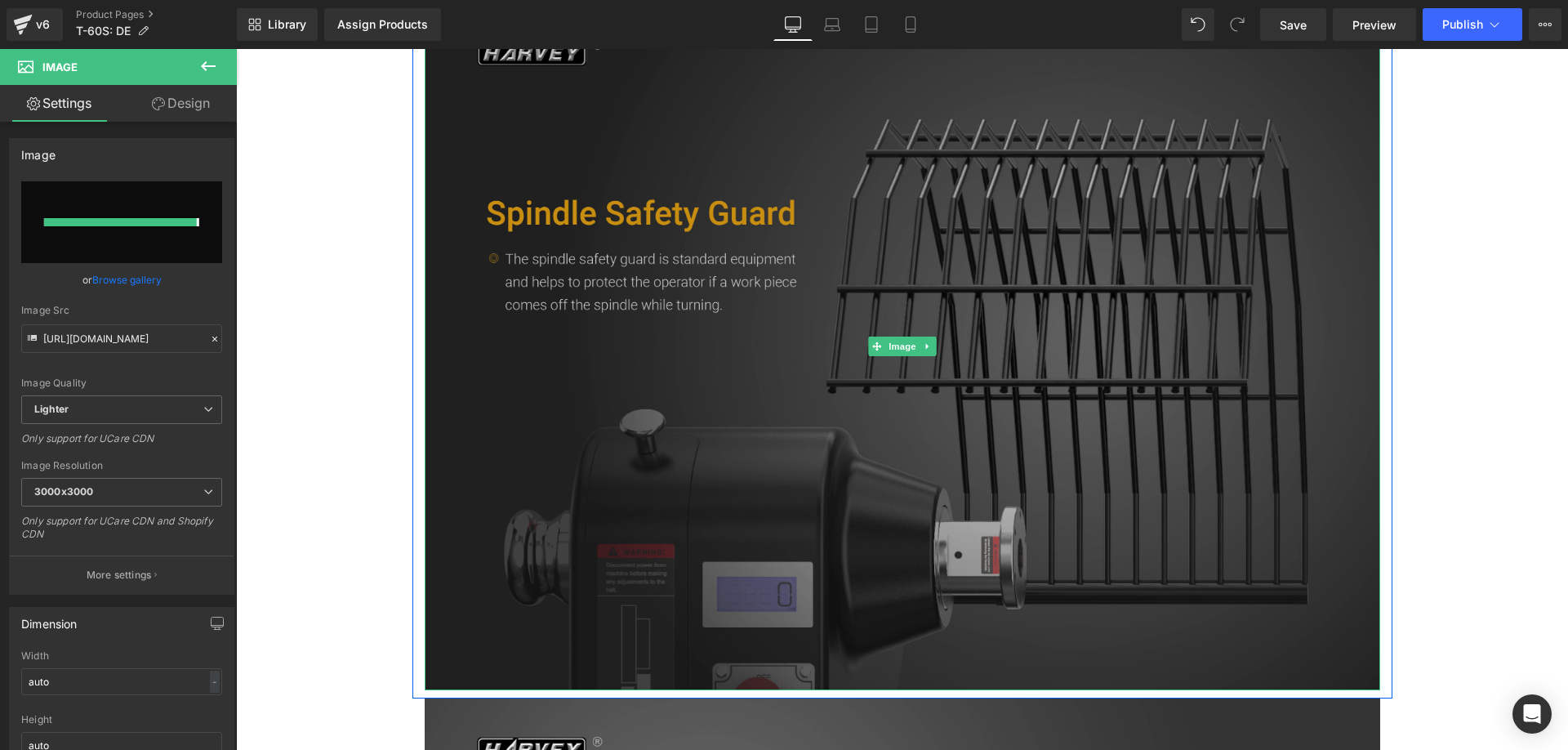
type input "https://ucarecdn.com/c45c6a58-9ff6-40e7-8b22-347c76940be1/-/format/auto/-/previ…"
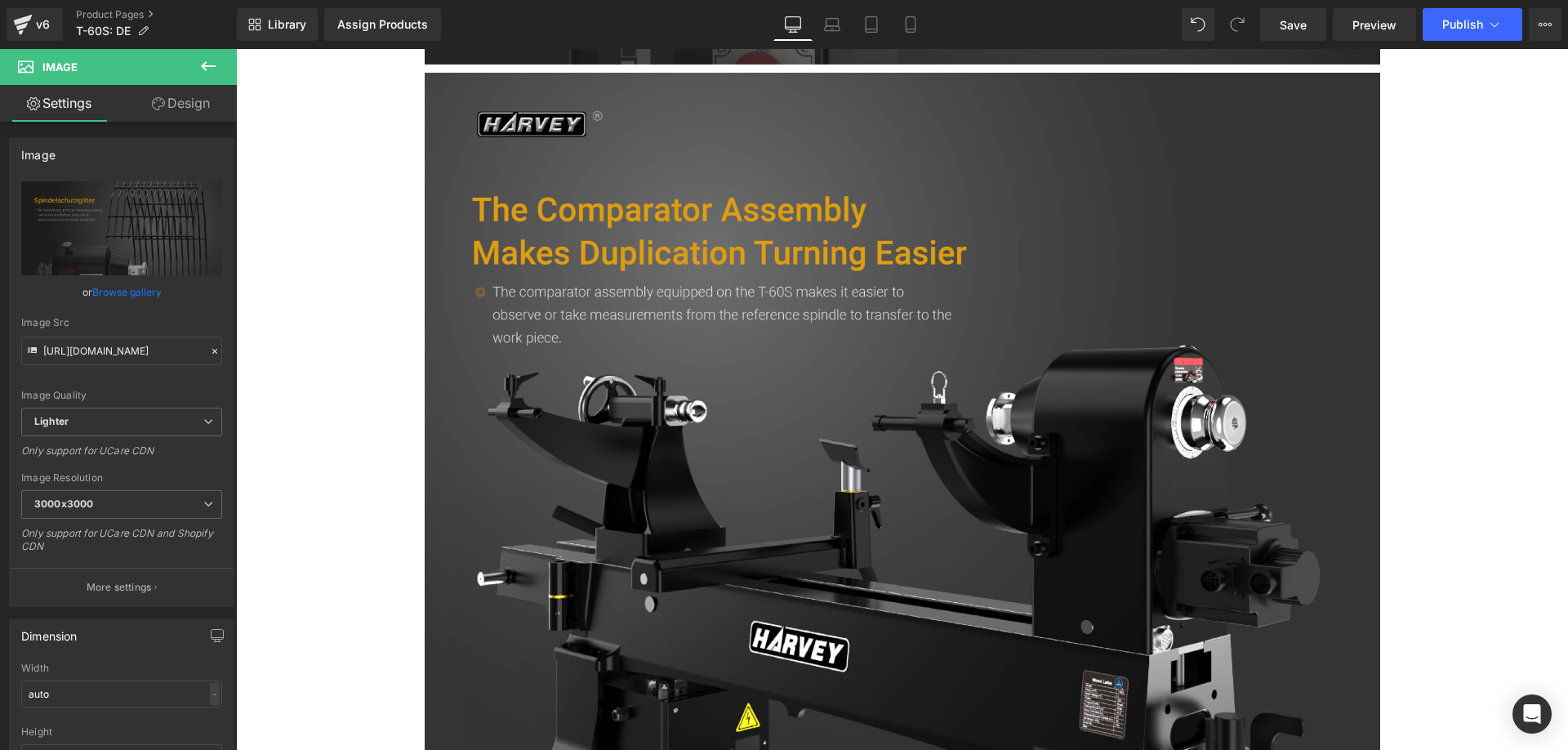
scroll to position [8906, 0]
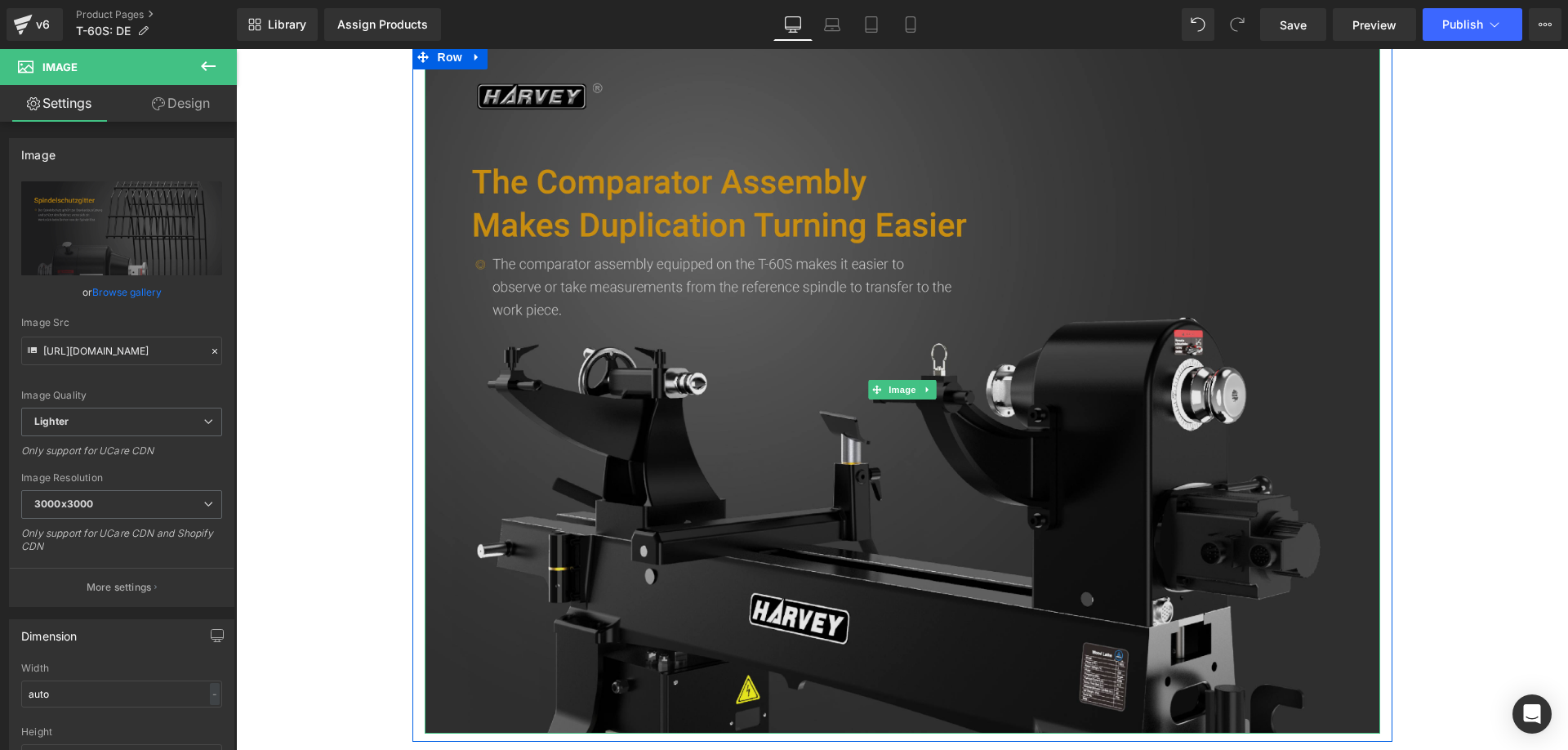
click at [668, 407] on img at bounding box center [902, 390] width 955 height 689
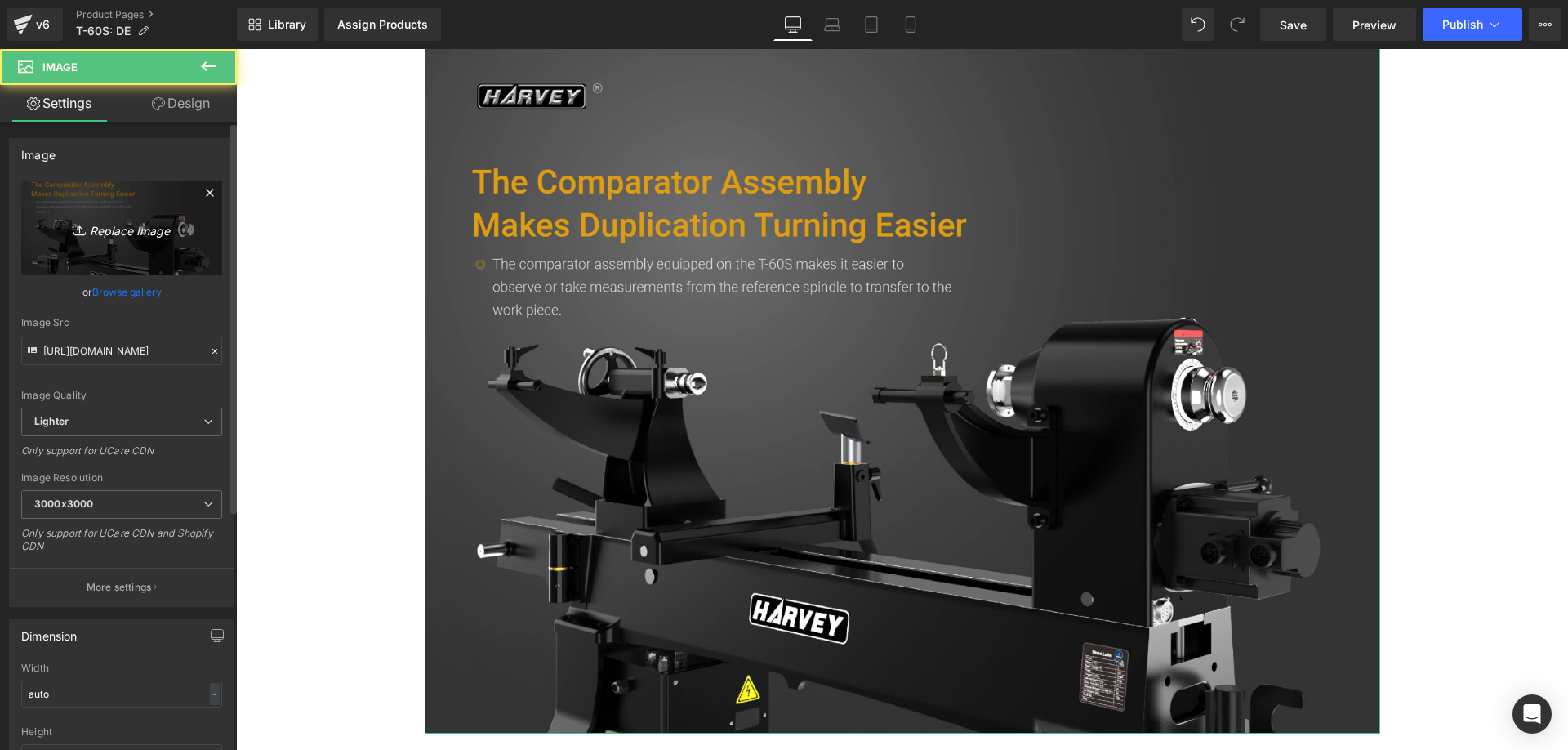
click at [110, 252] on link "Replace Image" at bounding box center [122, 227] width 201 height 94
type input "C:\fakepath\t-60S_-13.webp"
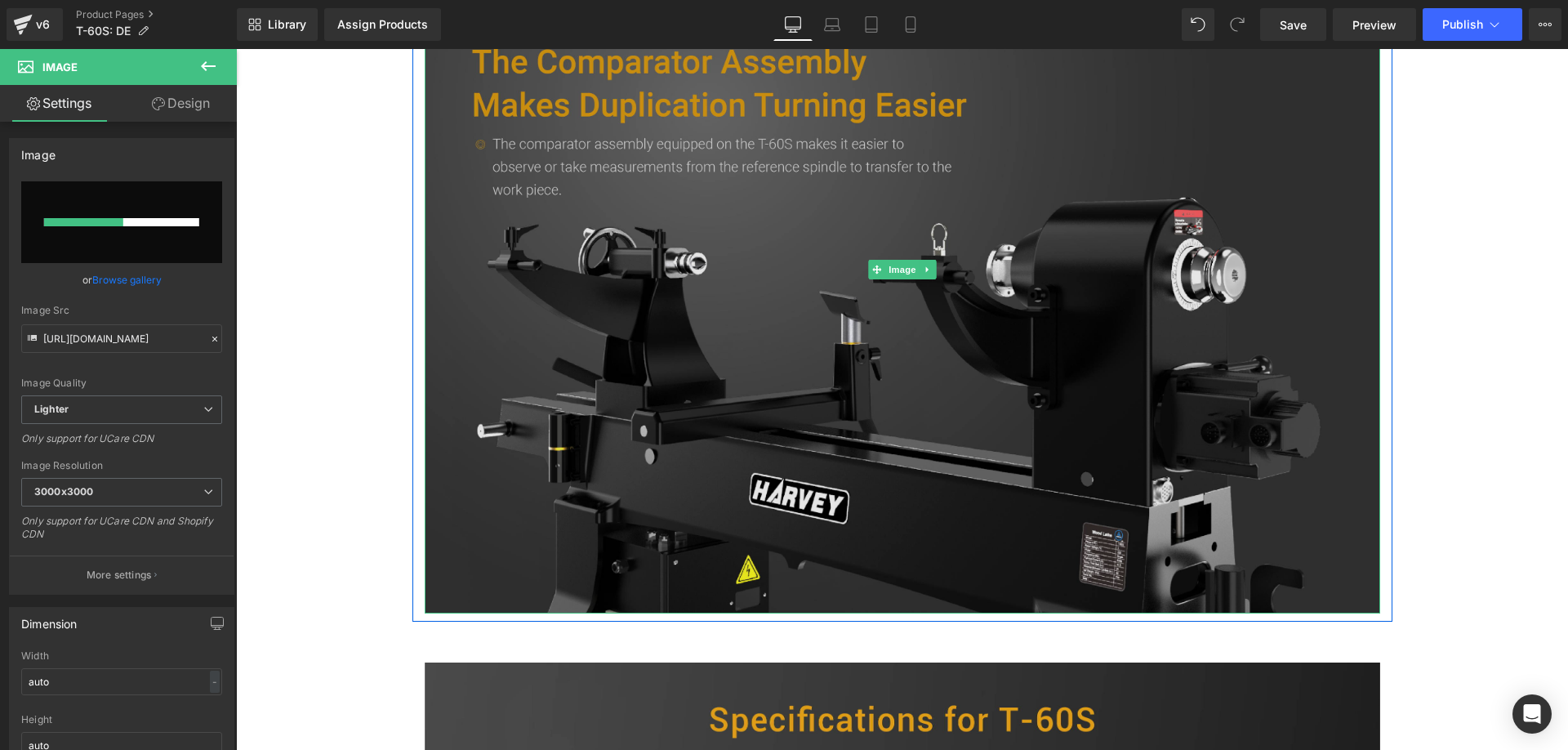
scroll to position [8987, 0]
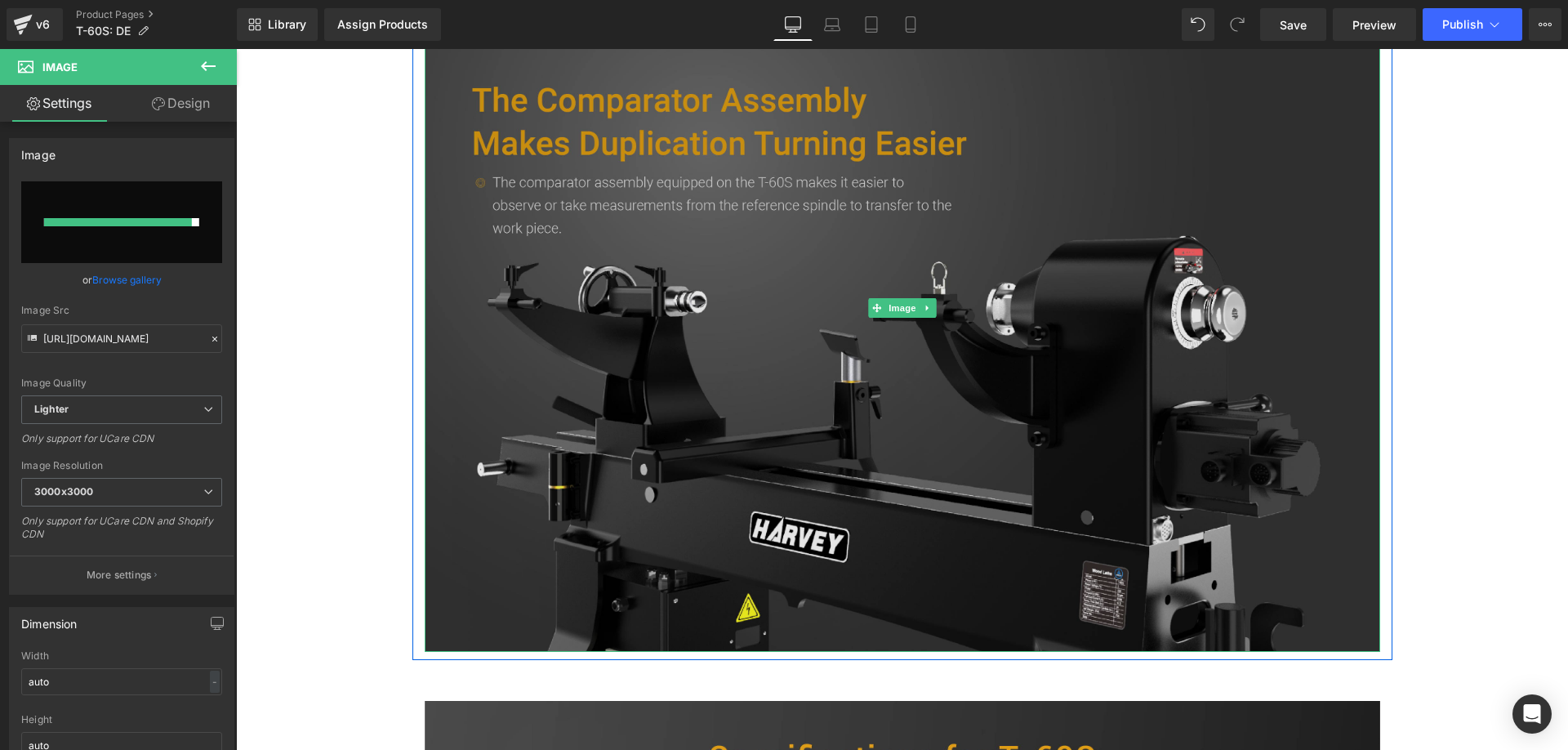
type input "https://ucarecdn.com/1edf7e2d-3827-4c9b-a661-3720fc0d32c0/-/format/auto/-/previ…"
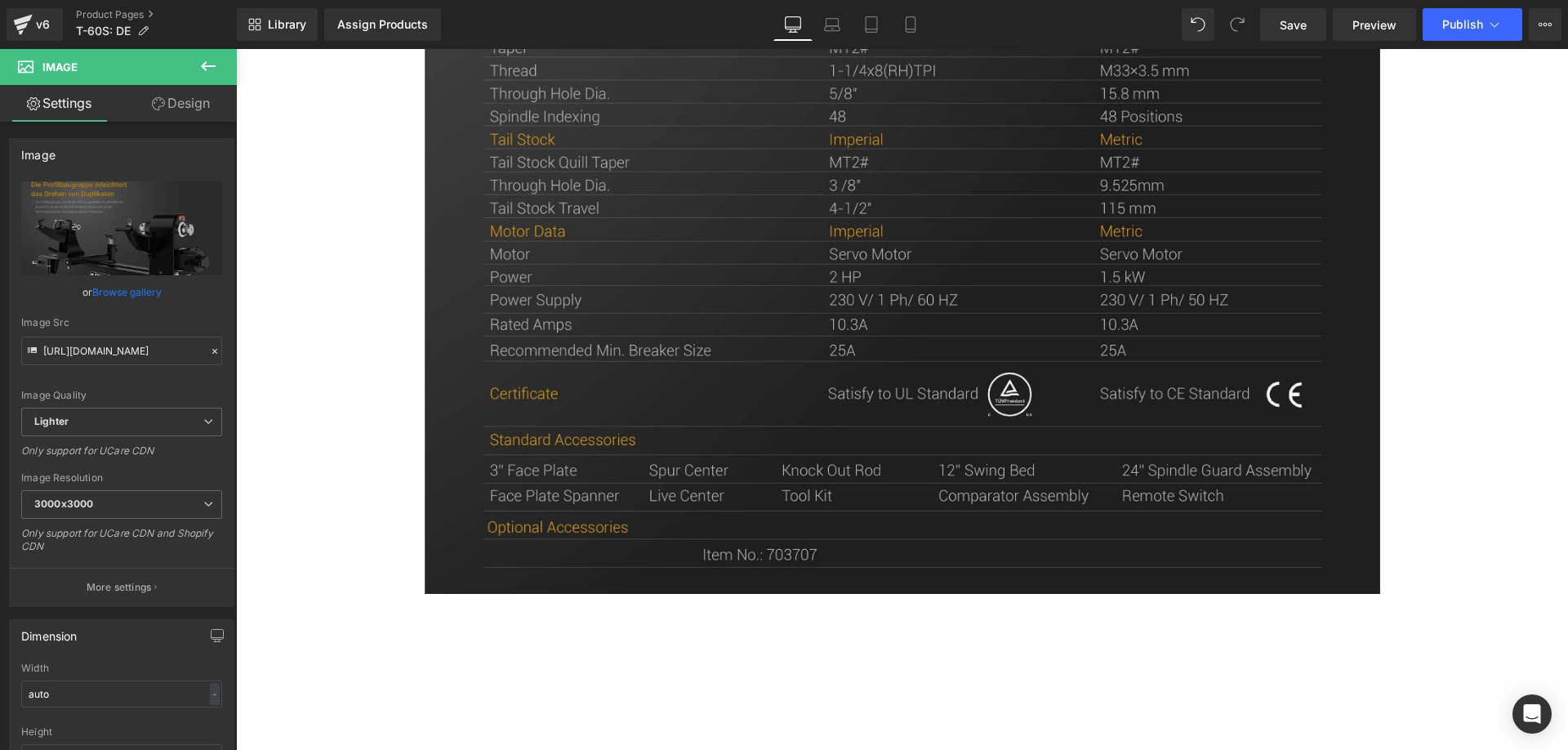
scroll to position [10049, 0]
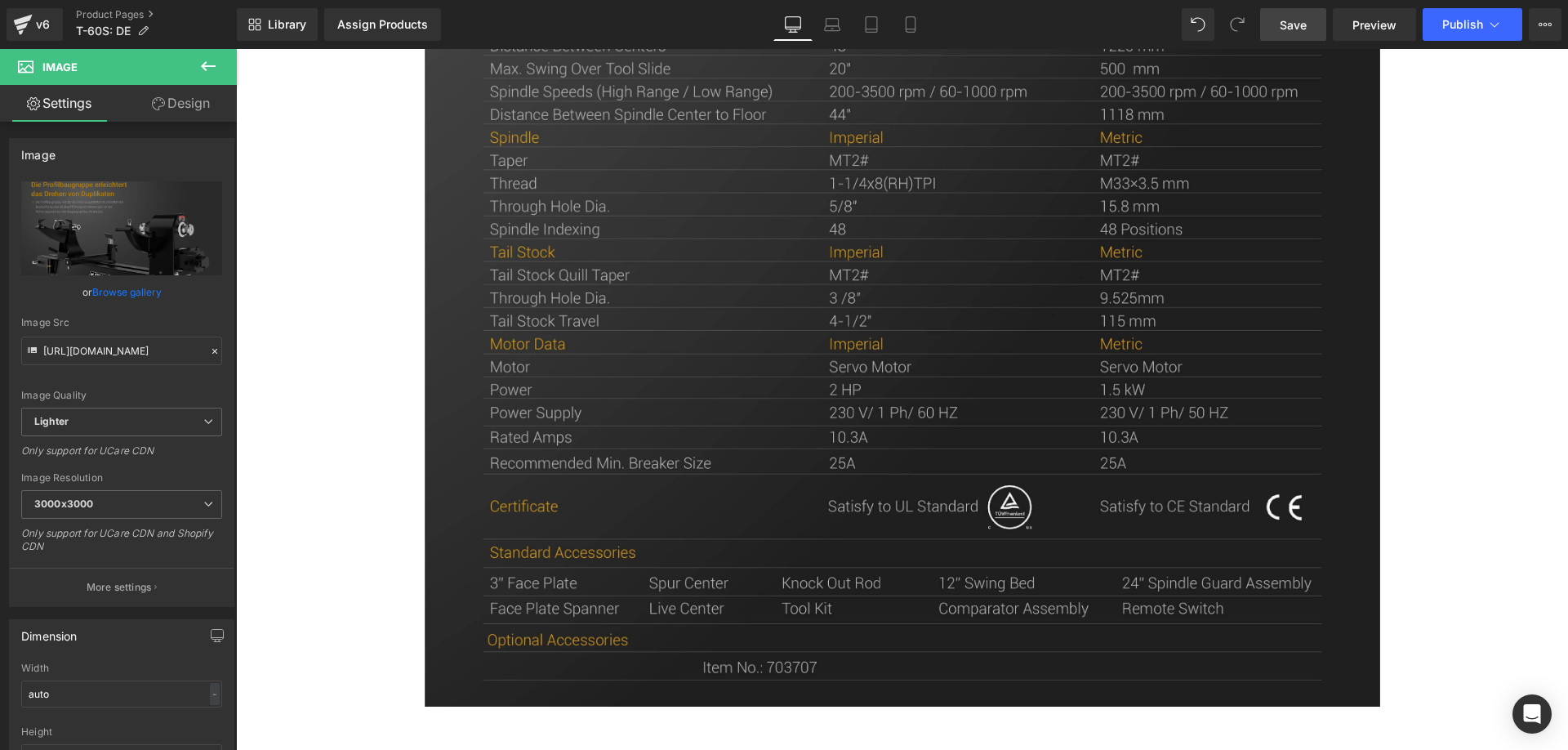
click at [1291, 24] on span "Save" at bounding box center [1293, 25] width 27 height 17
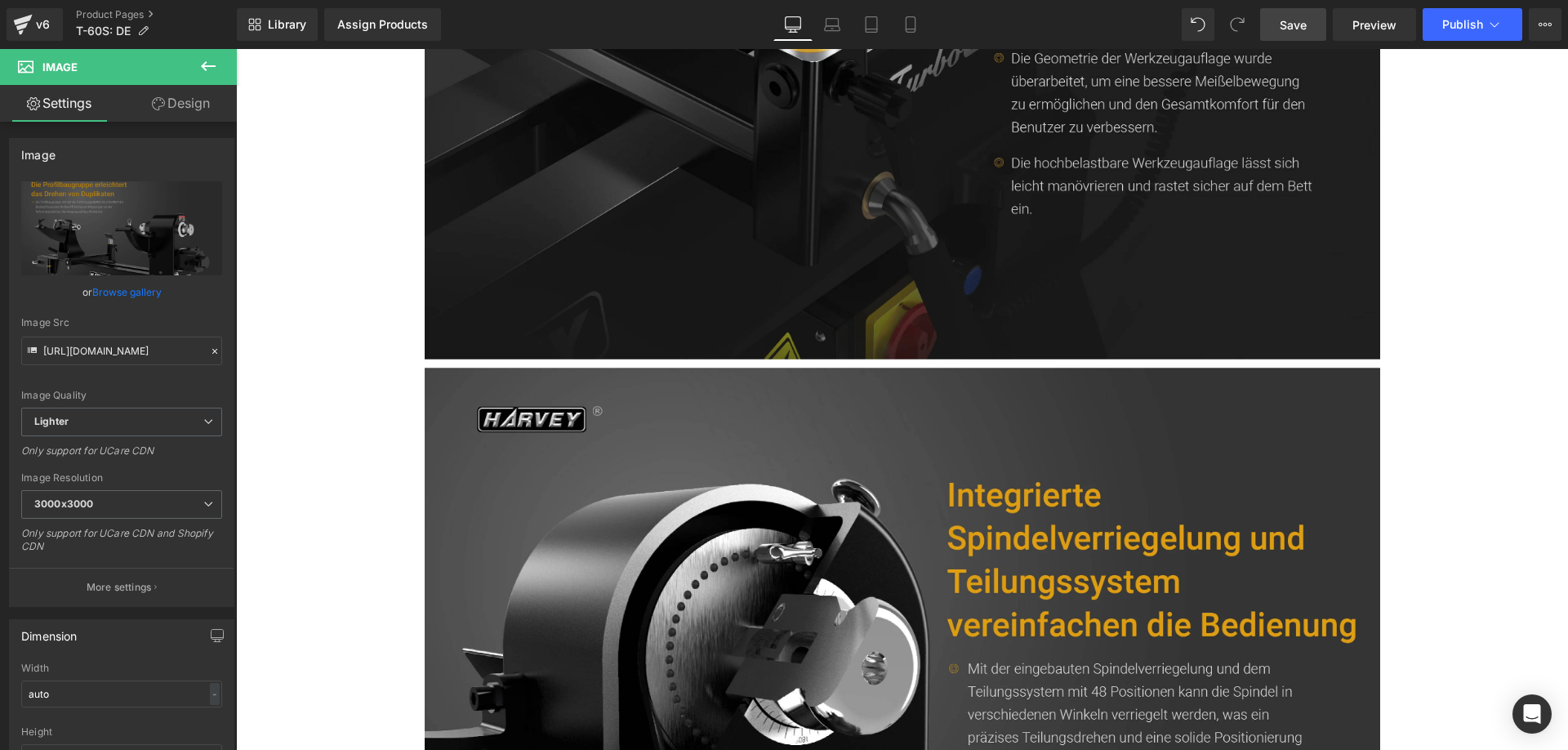
scroll to position [0, 0]
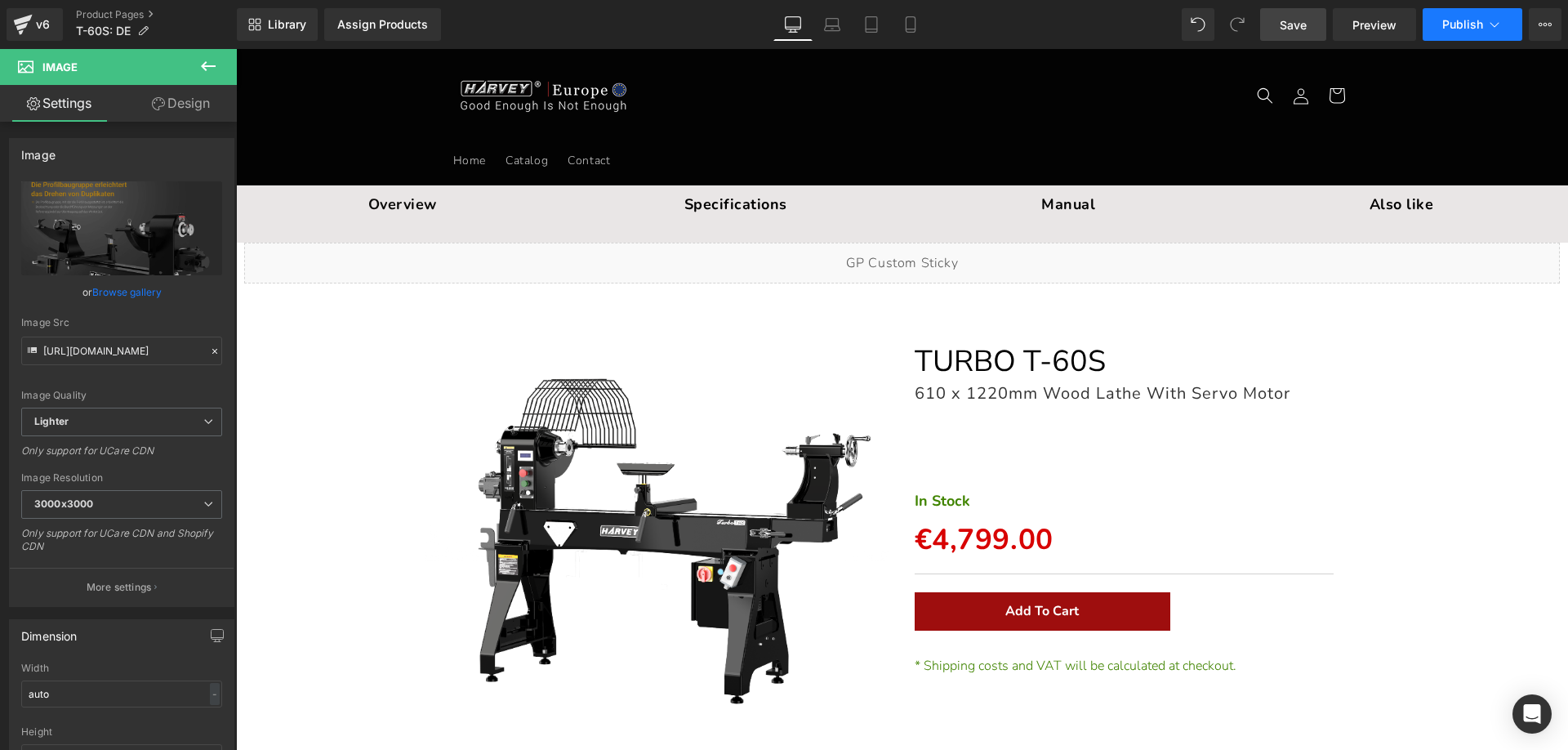
click at [1474, 31] on span "Publish" at bounding box center [1463, 24] width 41 height 13
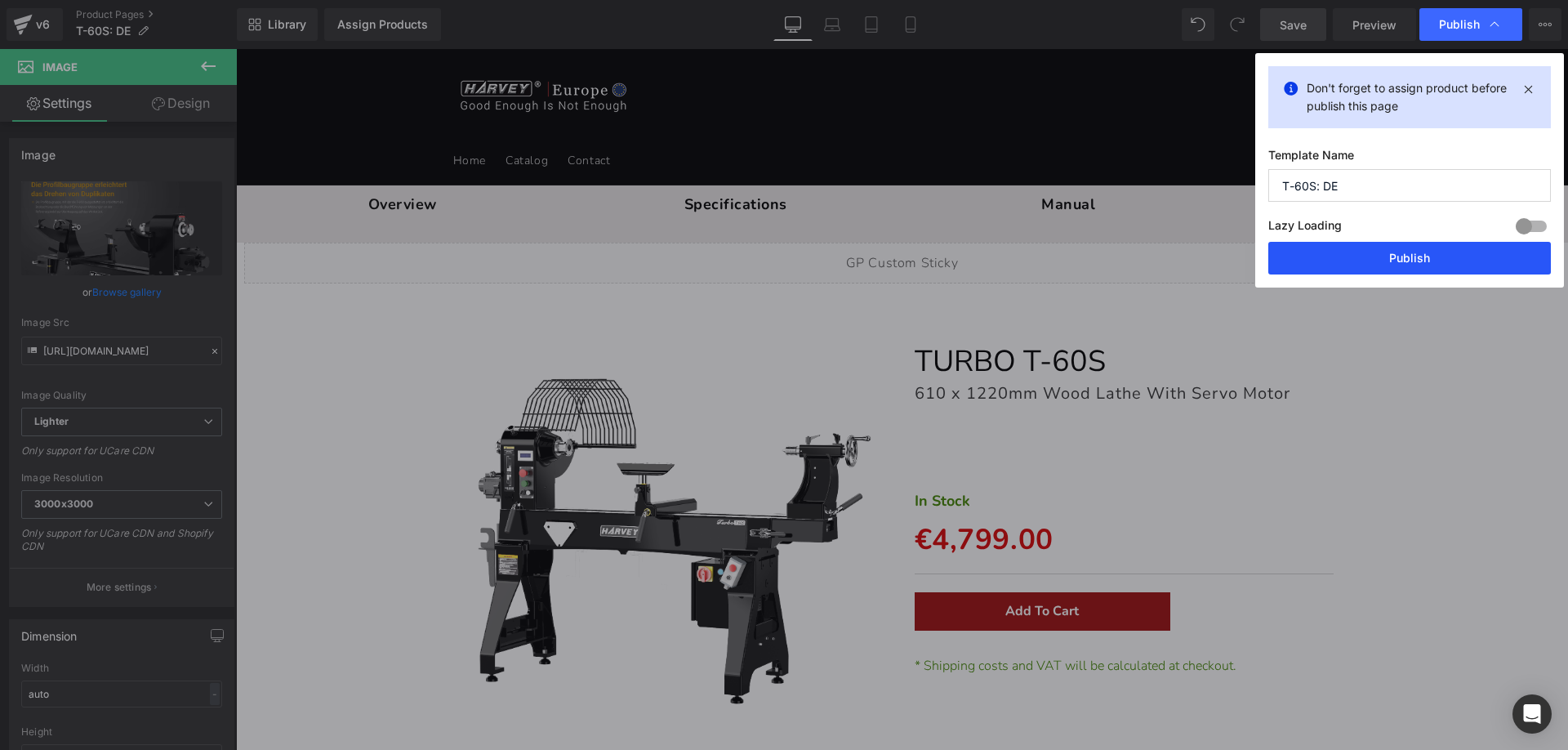
click at [1343, 252] on button "Publish" at bounding box center [1409, 258] width 282 height 32
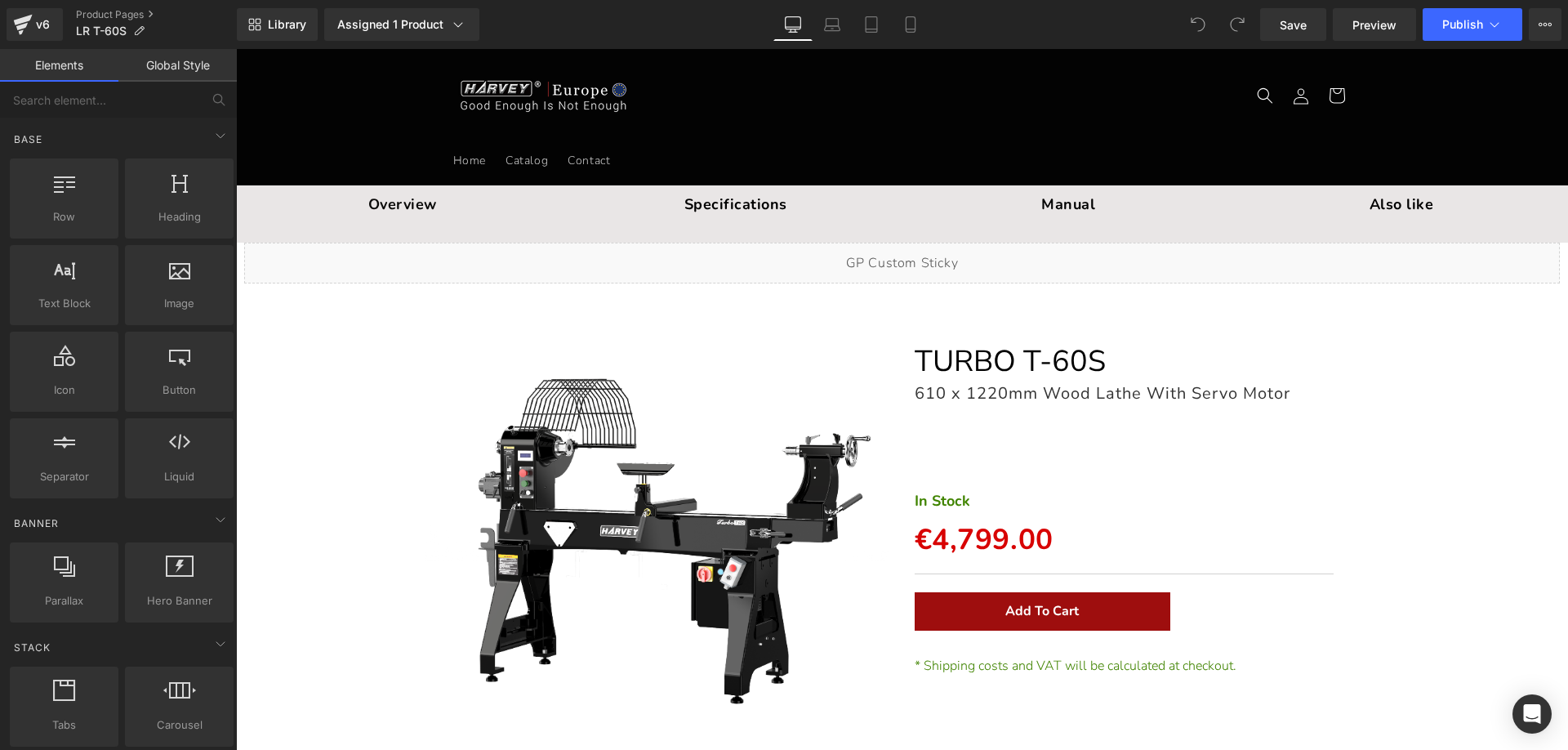
drag, startPoint x: 1563, startPoint y: 142, endPoint x: 1749, endPoint y: 94, distance: 192.1
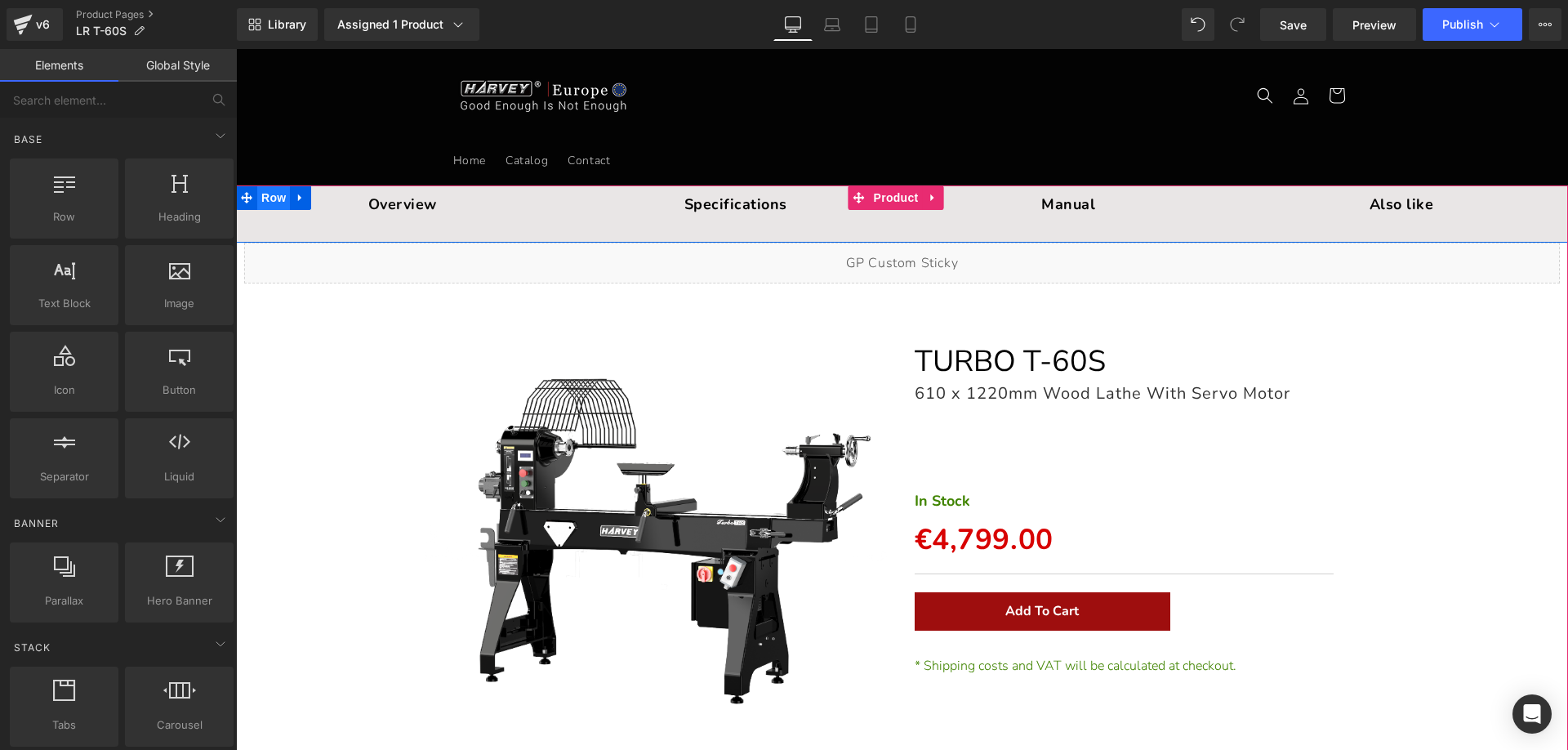
click at [272, 197] on span "Row" at bounding box center [272, 197] width 32 height 25
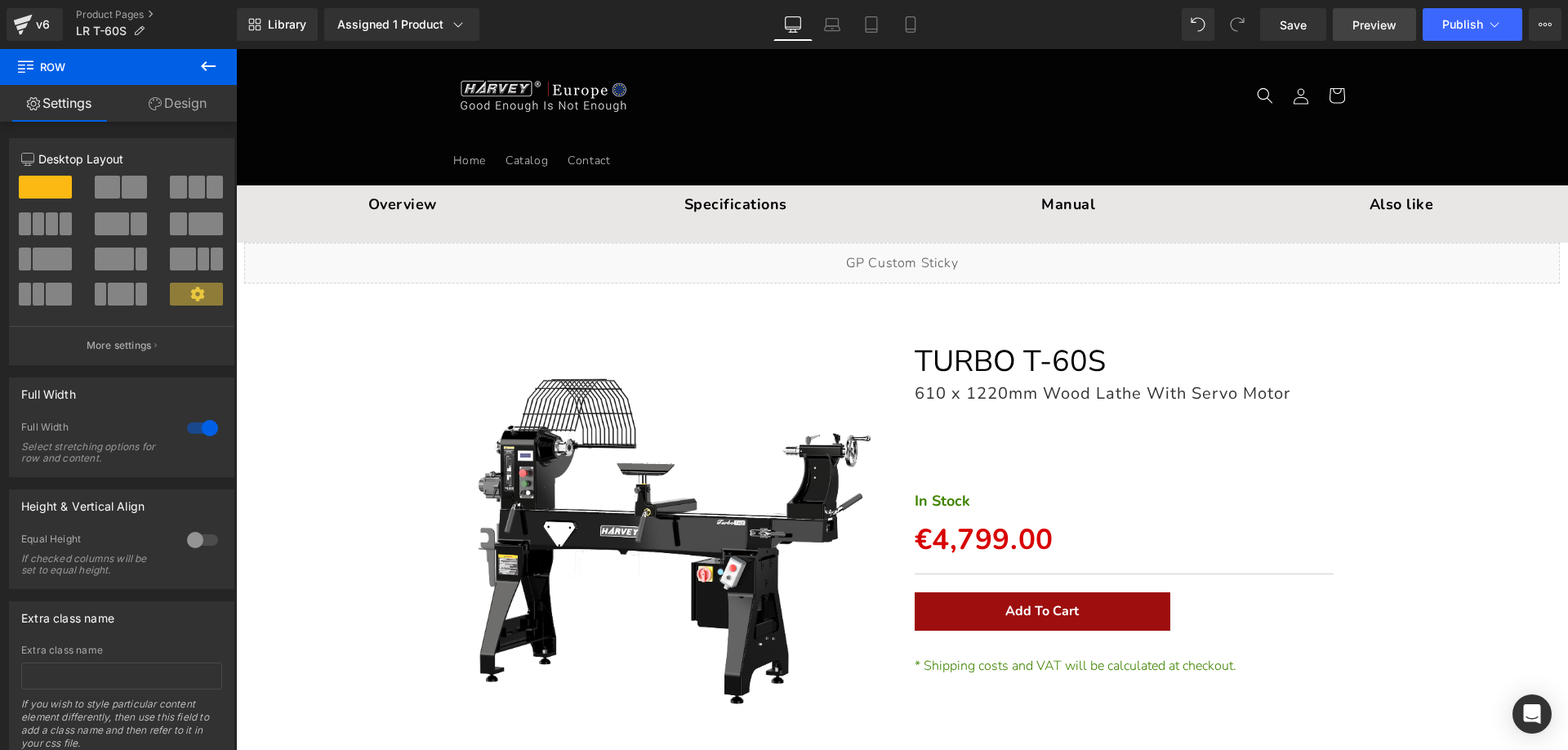
click at [1377, 25] on span "Preview" at bounding box center [1374, 25] width 44 height 17
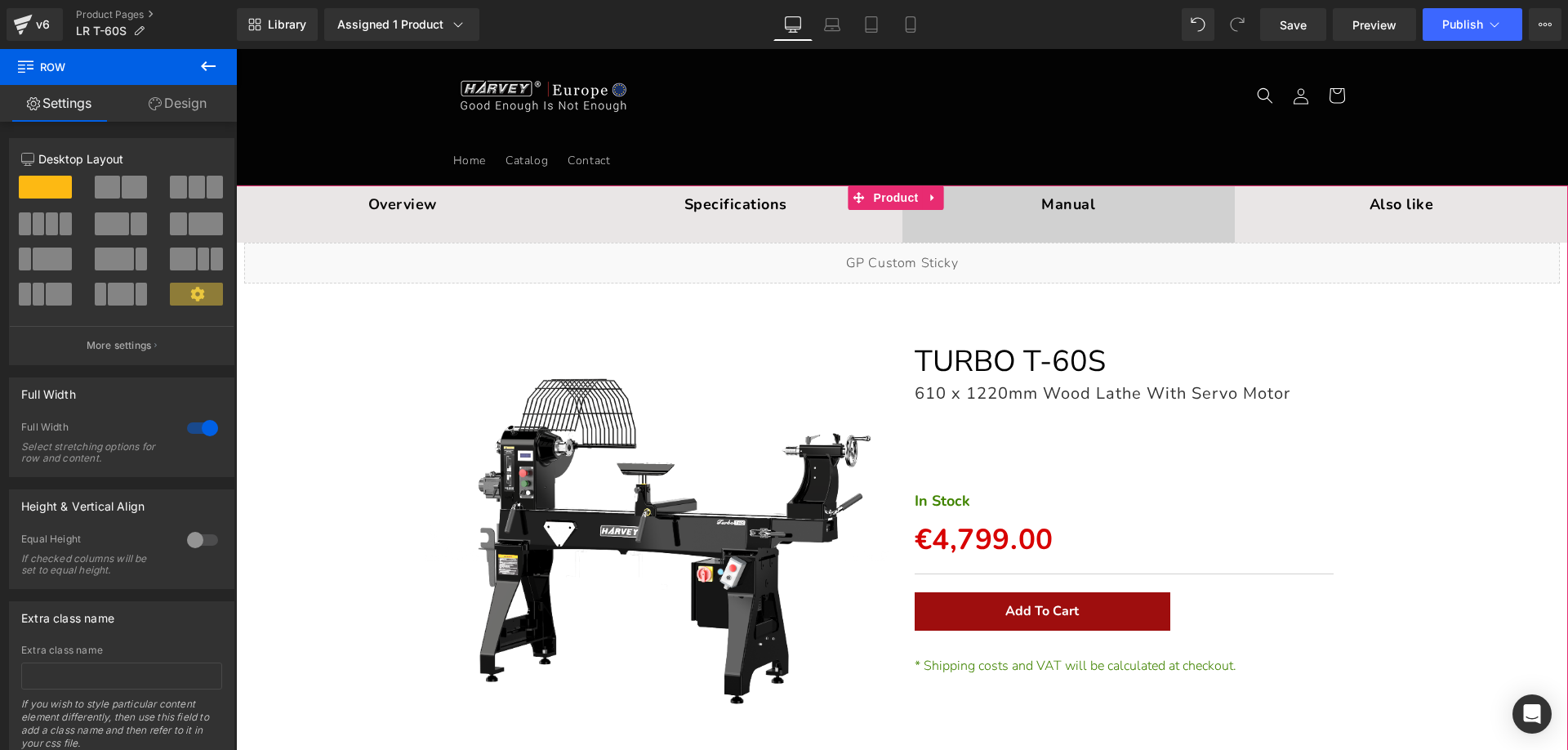
click at [901, 191] on span "Product" at bounding box center [896, 197] width 53 height 25
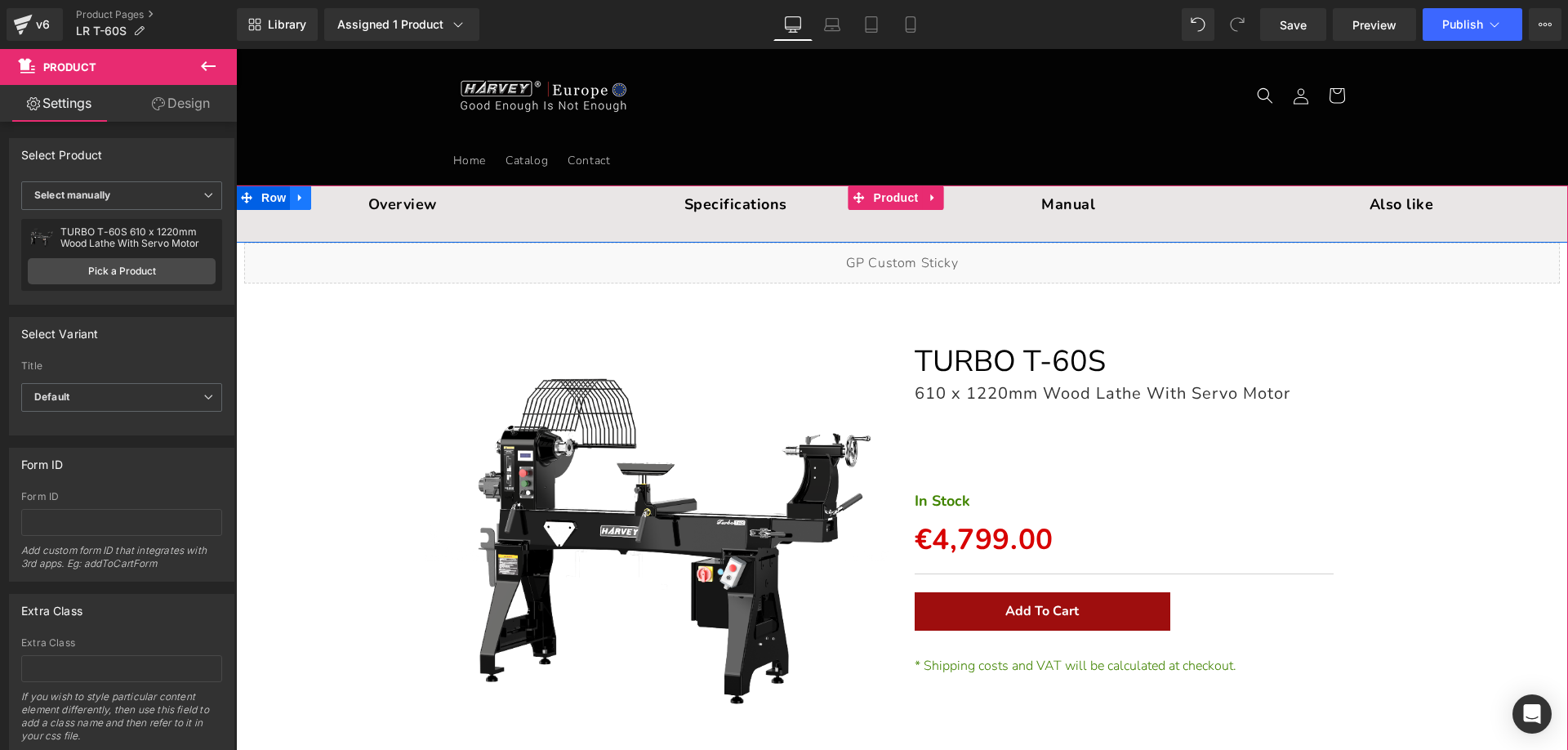
drag, startPoint x: 290, startPoint y: 197, endPoint x: 306, endPoint y: 203, distance: 17.1
click at [298, 197] on icon at bounding box center [299, 197] width 3 height 7
click at [343, 199] on link at bounding box center [343, 197] width 22 height 25
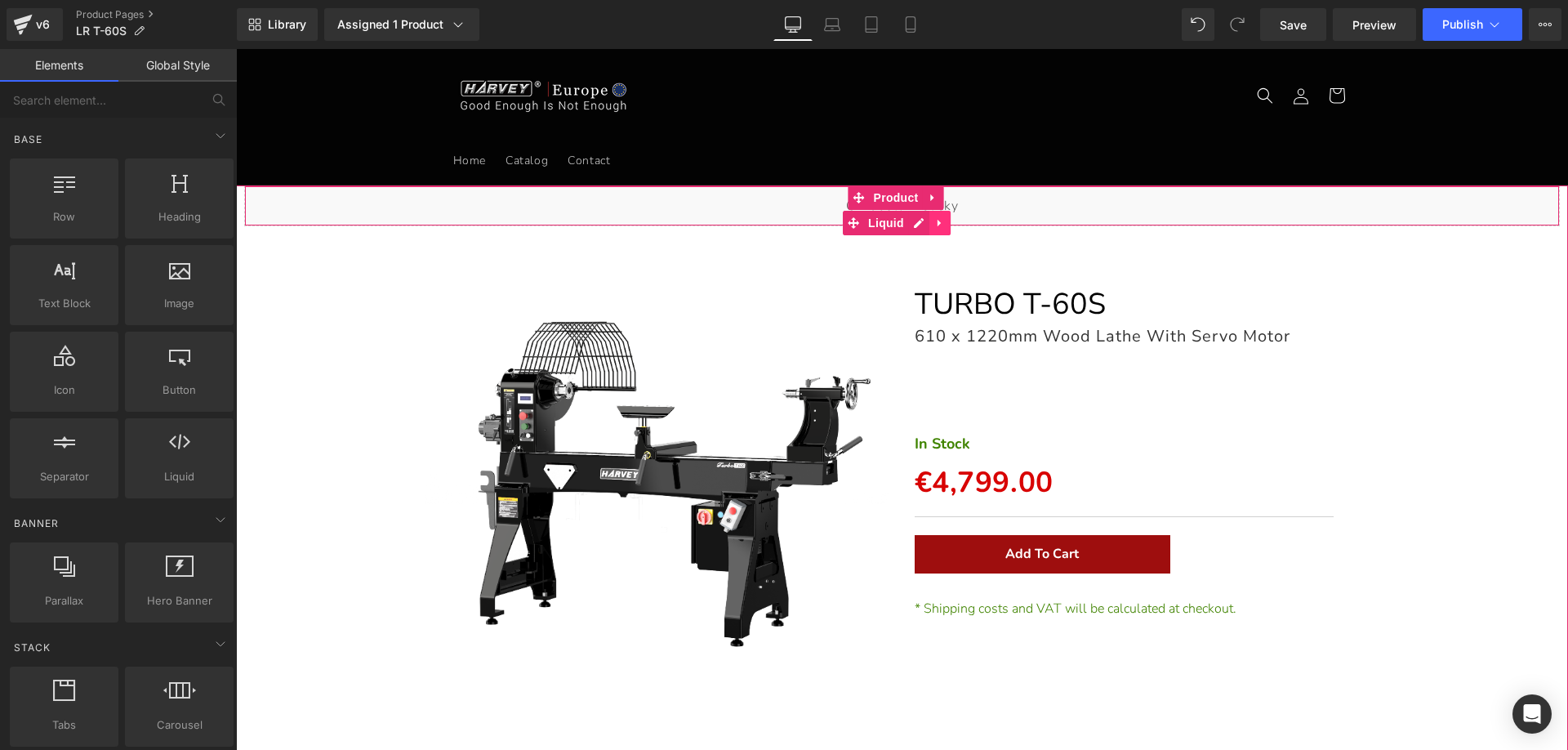
click at [938, 224] on icon at bounding box center [940, 222] width 12 height 12
click at [952, 219] on icon at bounding box center [950, 223] width 12 height 12
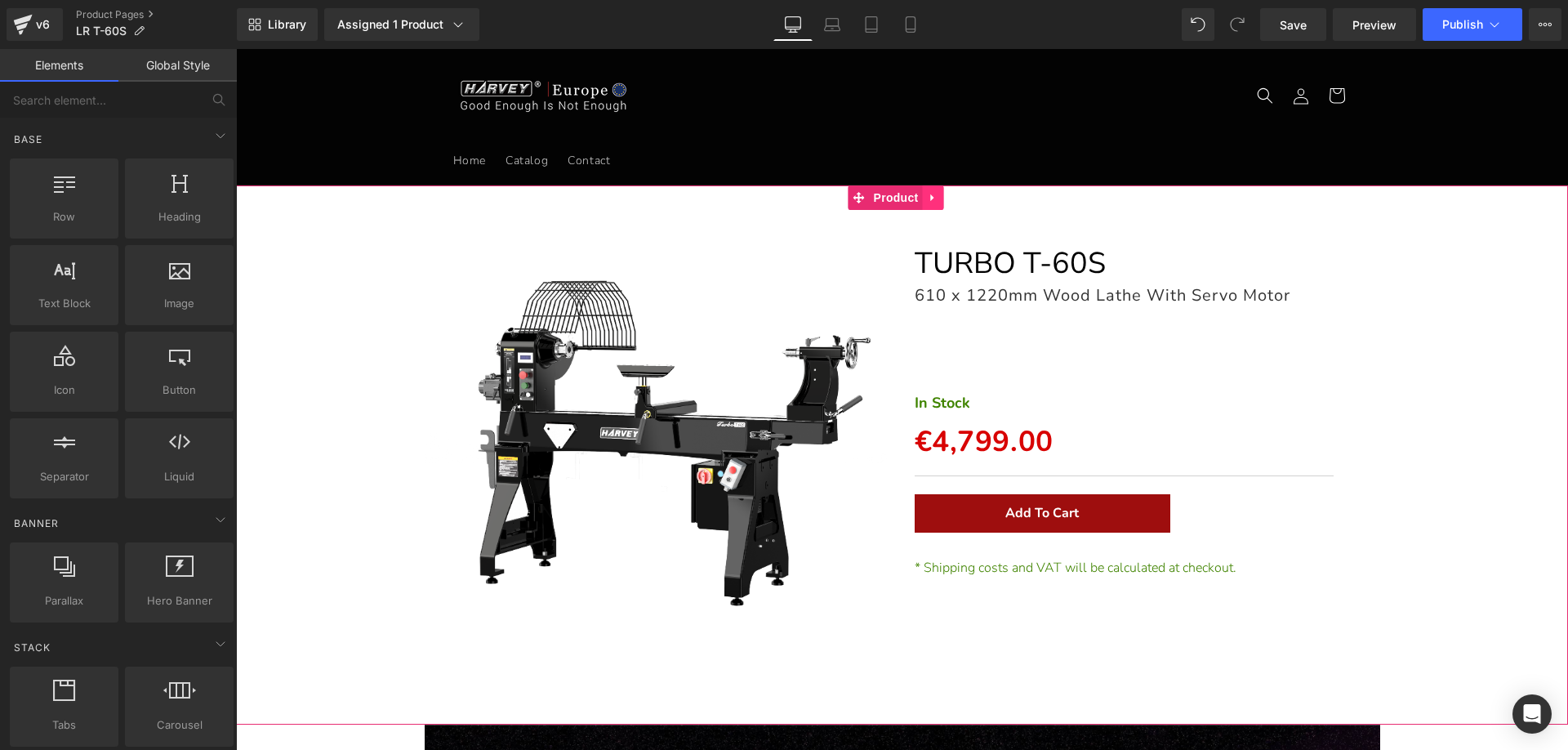
click at [938, 200] on link at bounding box center [934, 197] width 22 height 25
click at [948, 200] on link at bounding box center [944, 197] width 22 height 25
drag, startPoint x: 898, startPoint y: 195, endPoint x: 665, endPoint y: 245, distance: 238.3
click at [897, 195] on span "Product" at bounding box center [896, 197] width 53 height 25
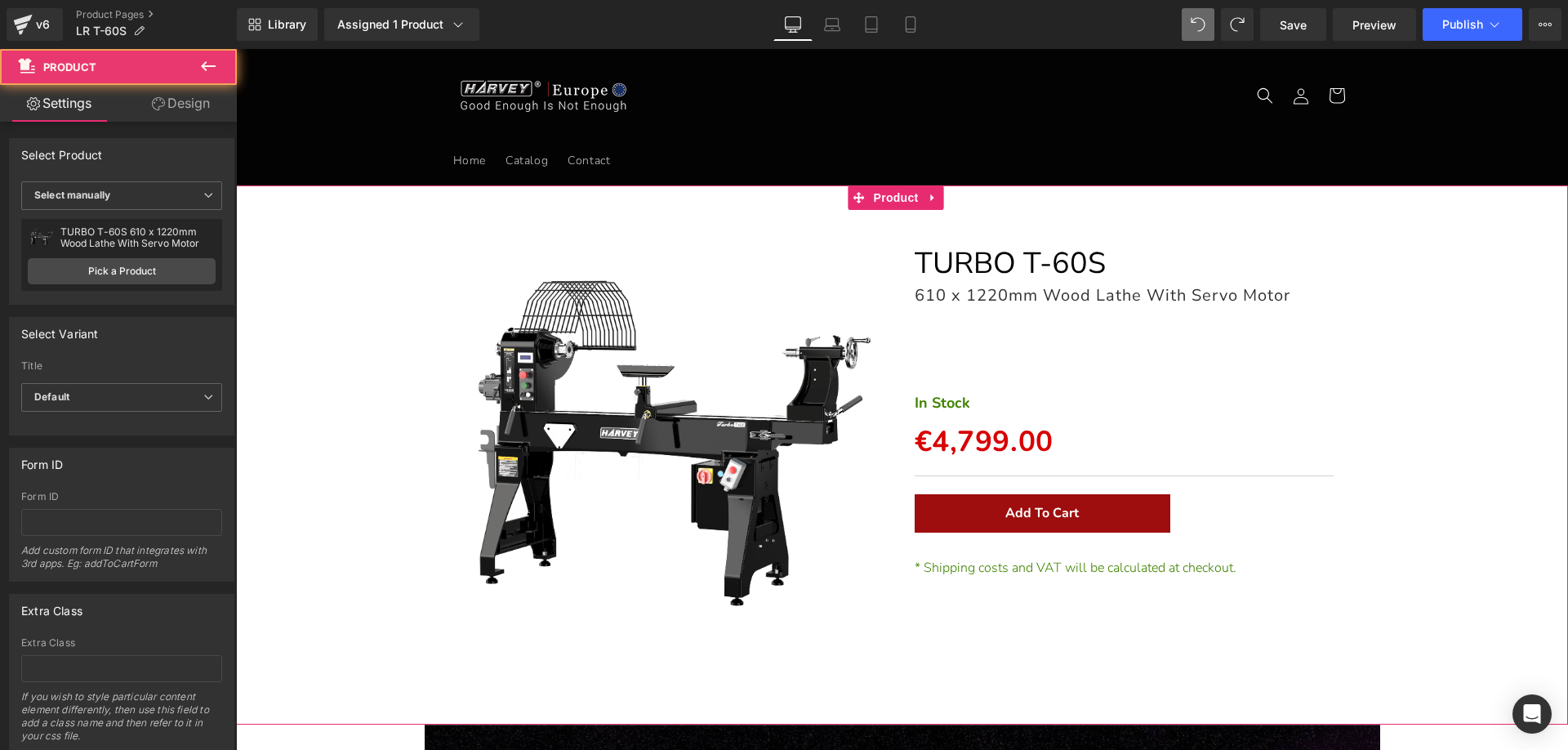
click at [183, 104] on link "Design" at bounding box center [181, 102] width 118 height 36
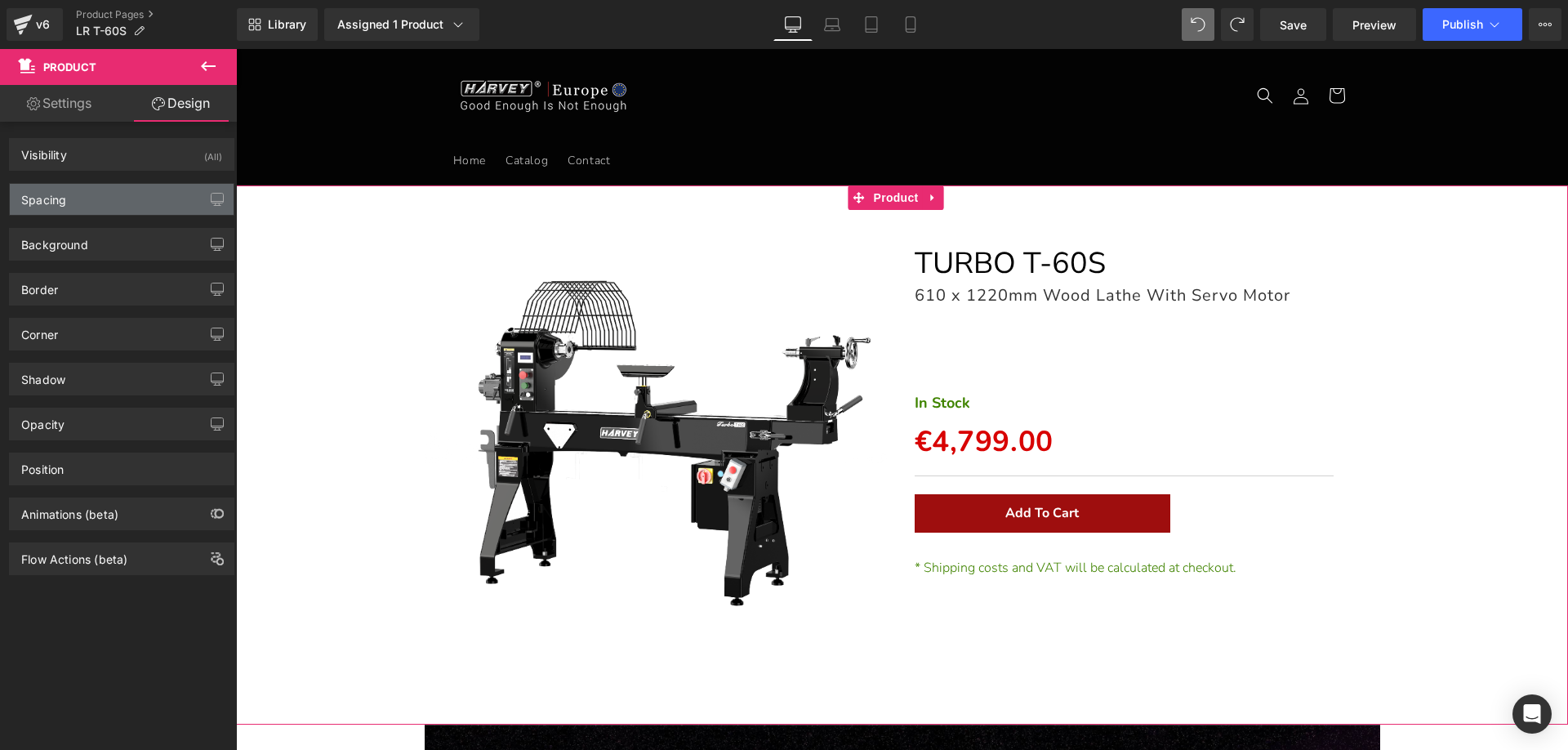
click at [76, 195] on div "Spacing" at bounding box center [121, 200] width 223 height 31
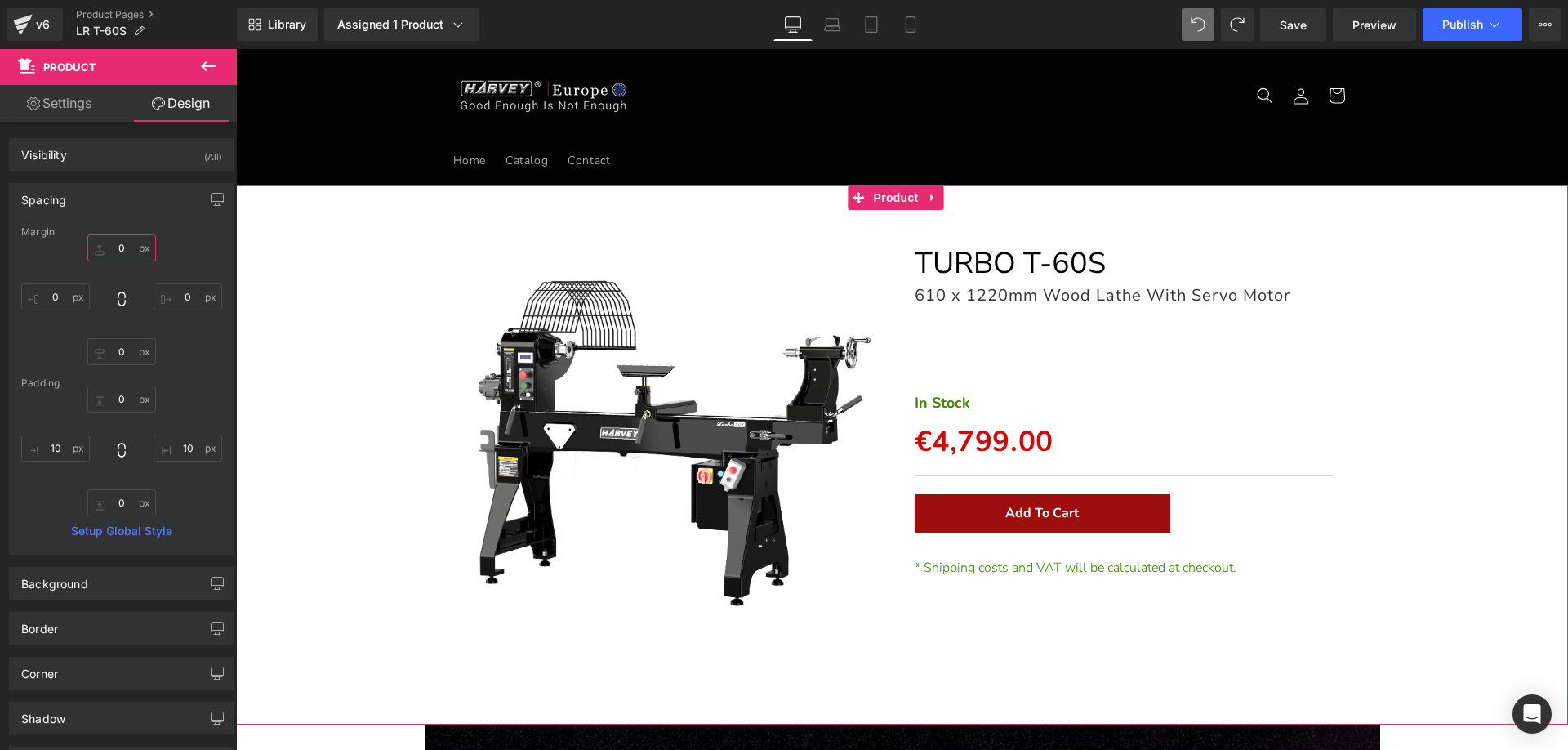
click at [123, 253] on input "0" at bounding box center [122, 247] width 69 height 27
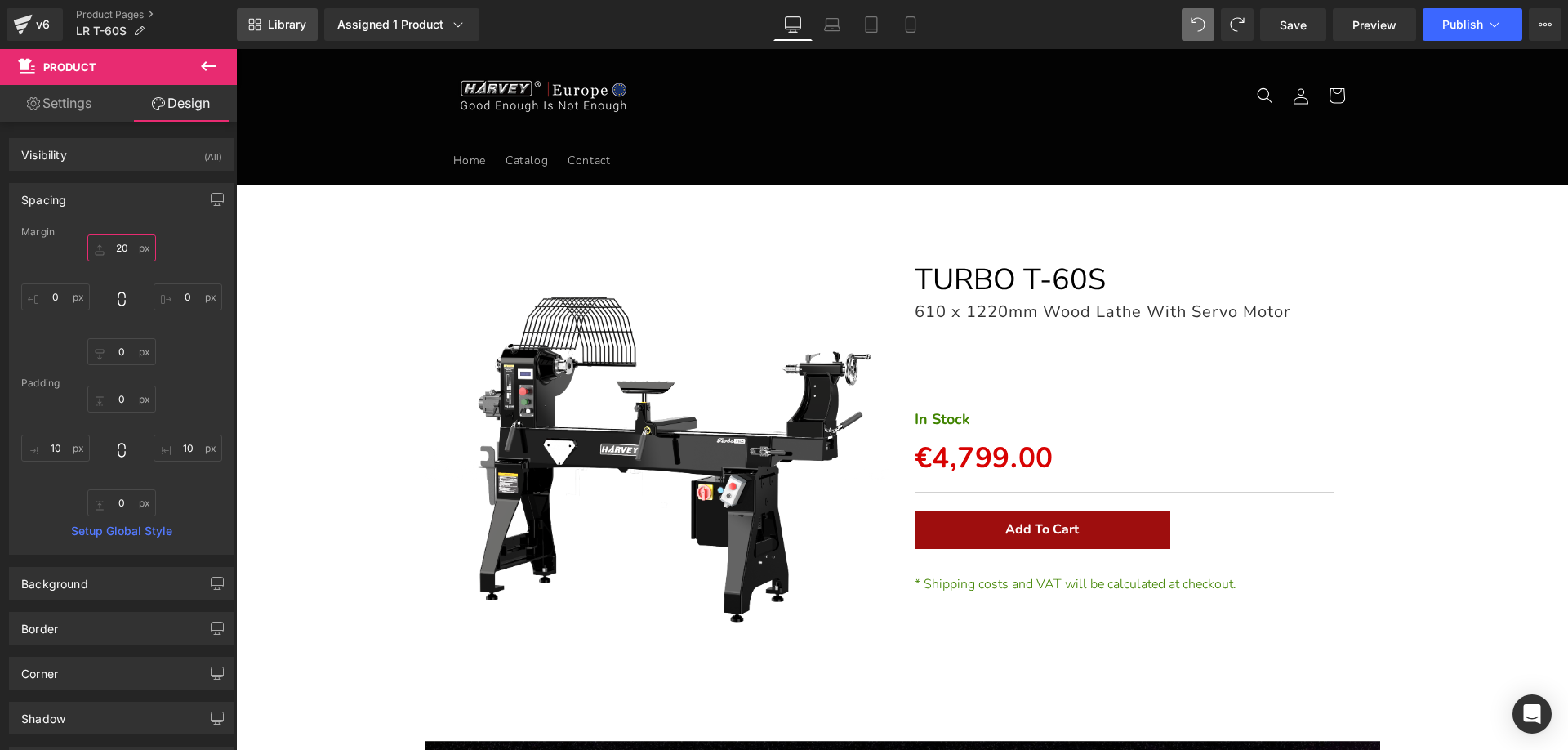
type input "20"
click at [286, 18] on span "Library" at bounding box center [286, 24] width 38 height 15
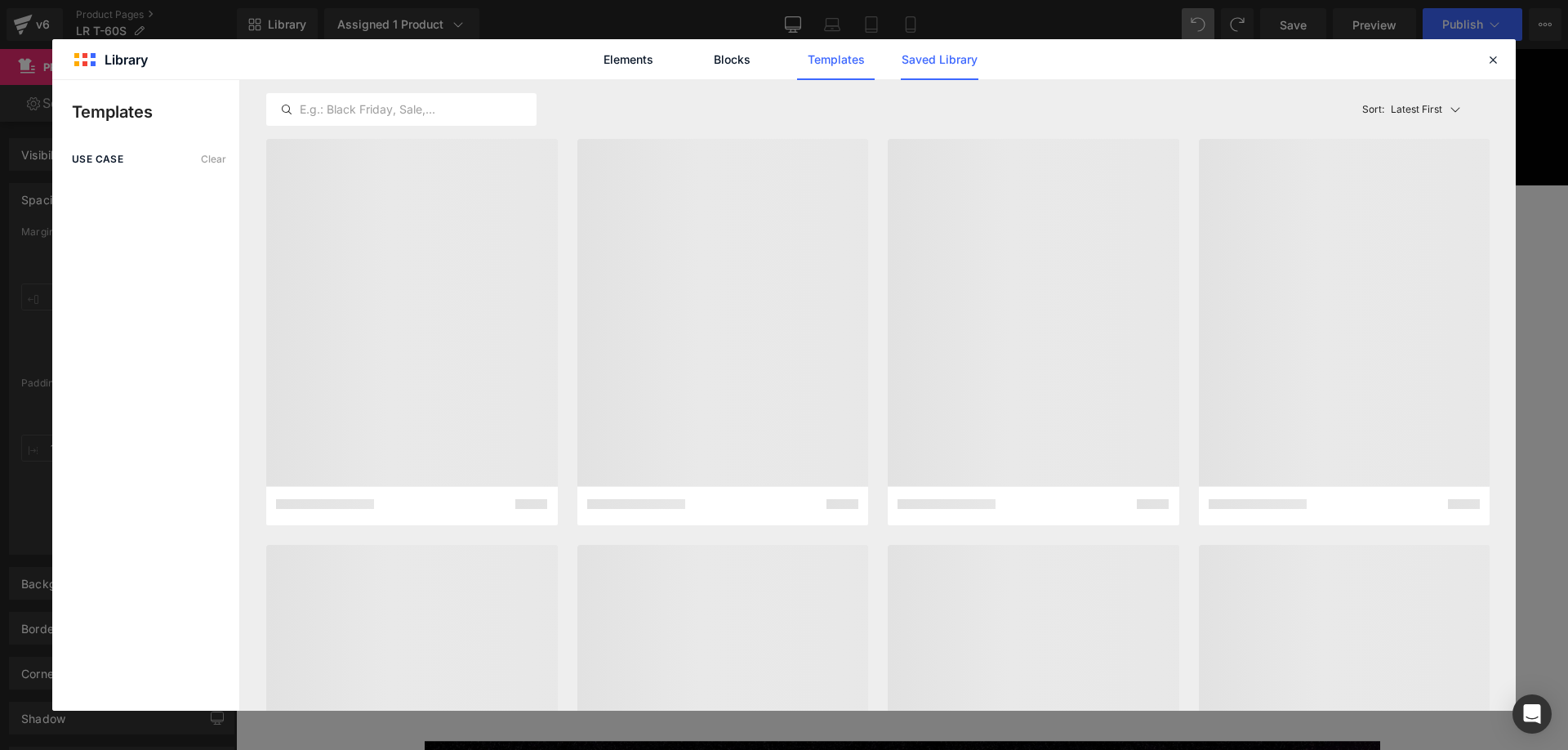
click at [0, 0] on link "Saved Library" at bounding box center [0, 0] width 0 height 0
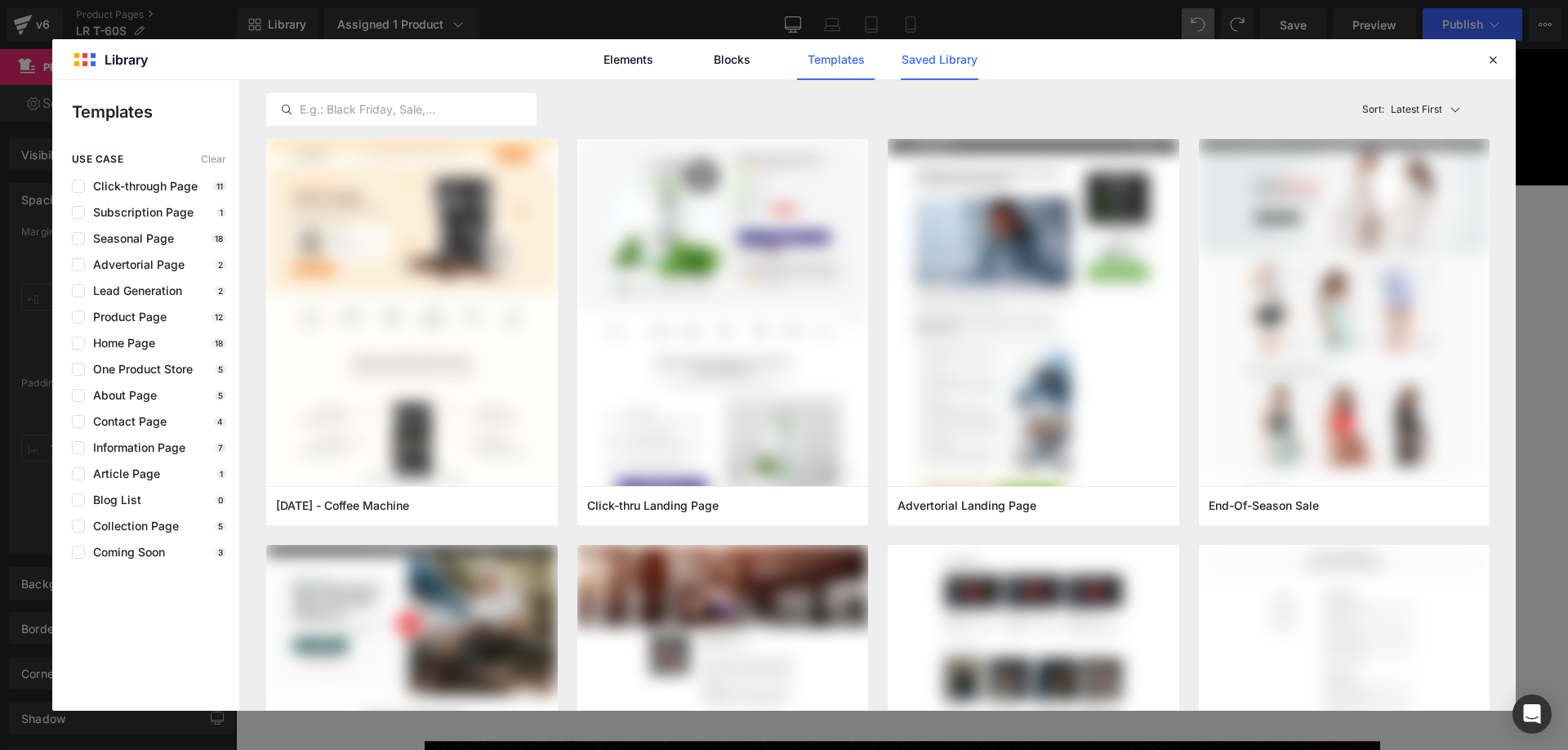
click at [0, 0] on link "Saved Library" at bounding box center [0, 0] width 0 height 0
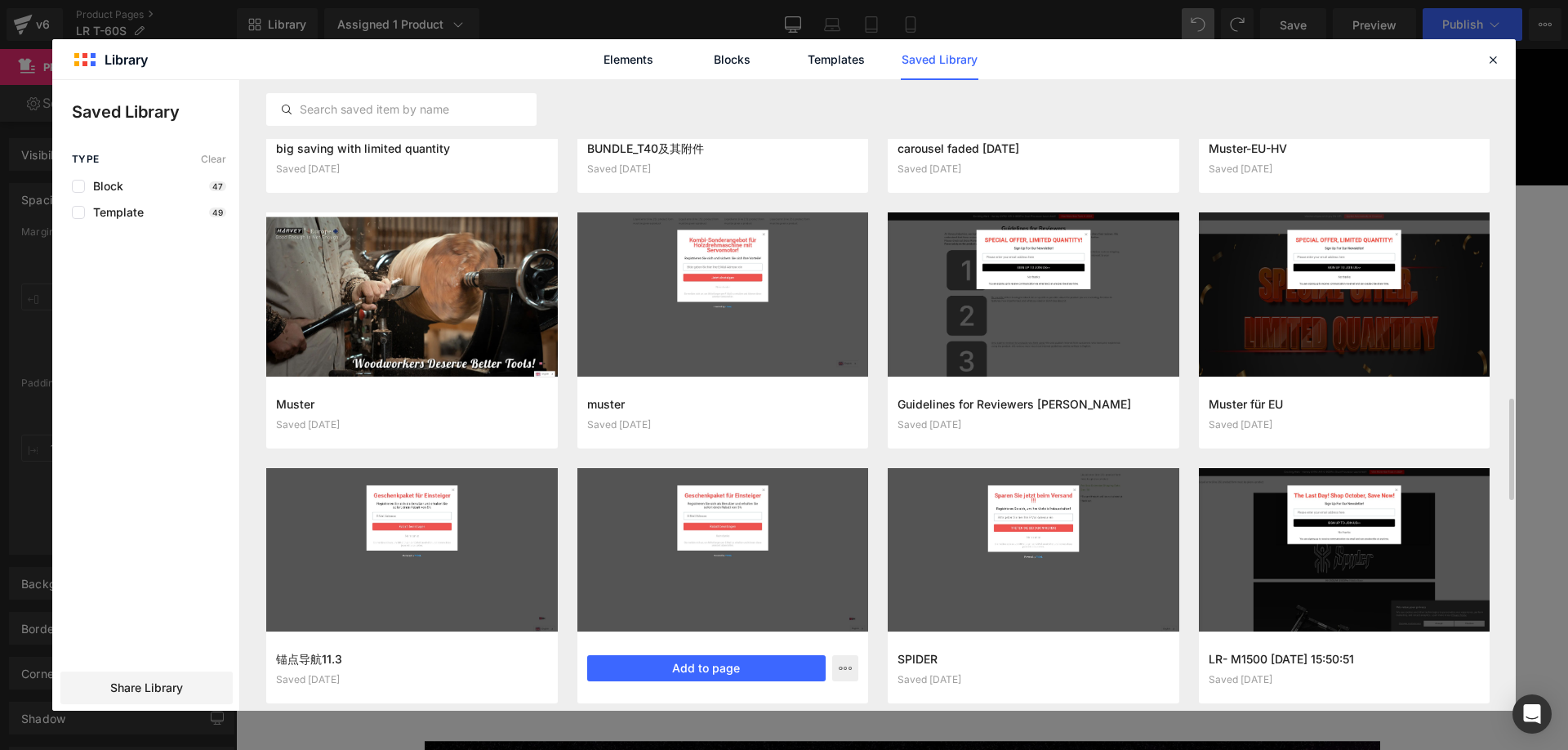
scroll to position [2214, 0]
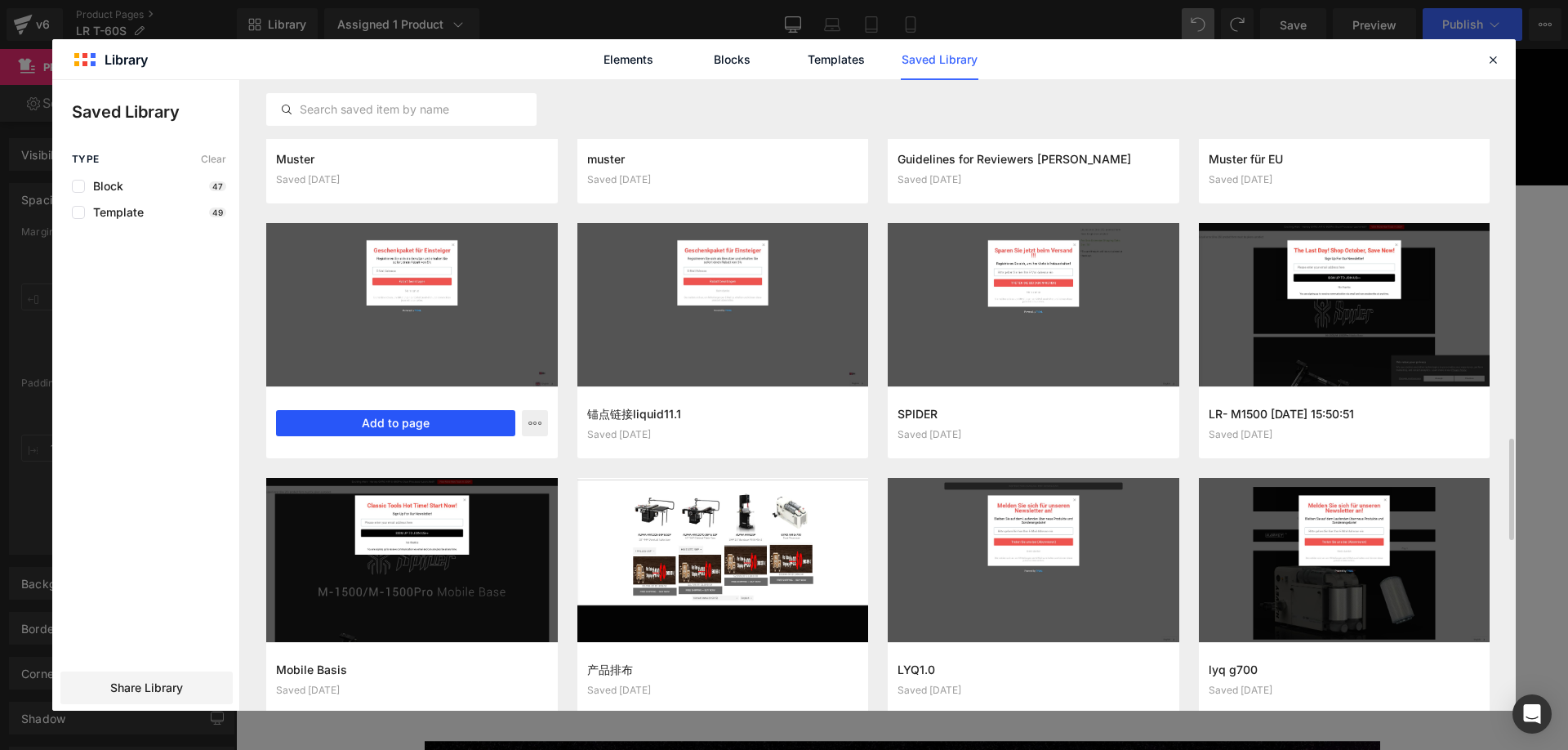
click at [396, 420] on button "Add to page" at bounding box center [395, 423] width 239 height 27
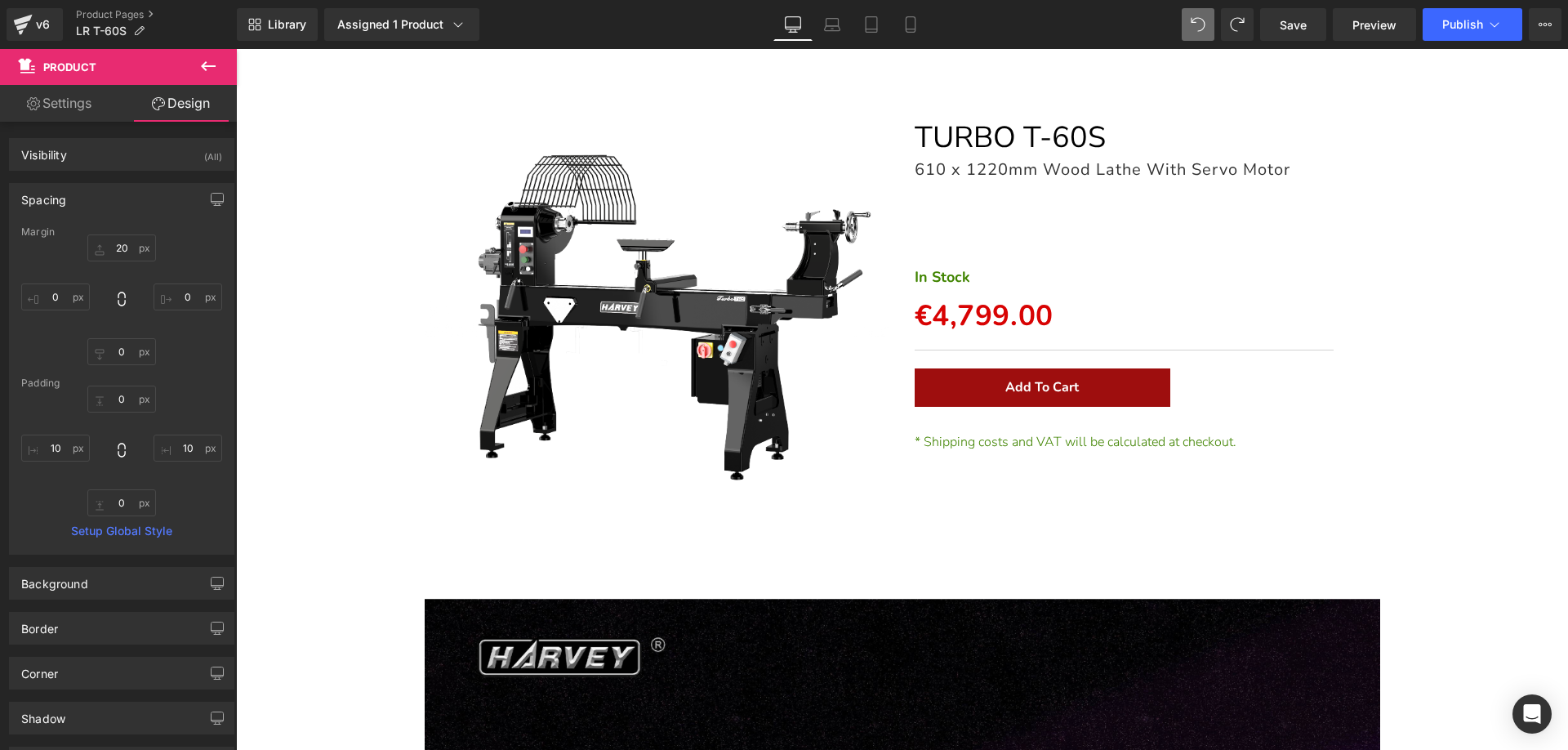
scroll to position [0, 0]
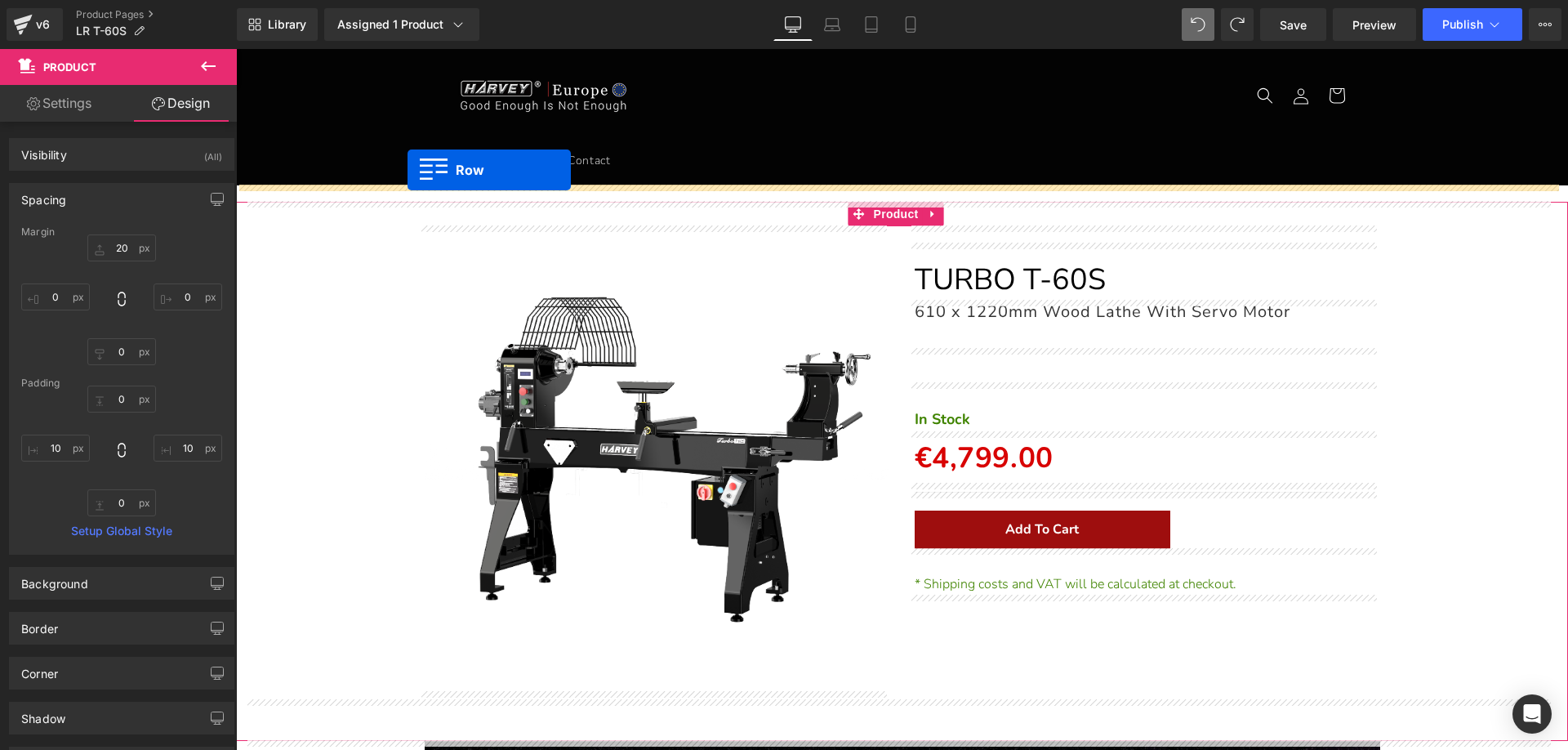
drag, startPoint x: 247, startPoint y: 383, endPoint x: 407, endPoint y: 170, distance: 266.4
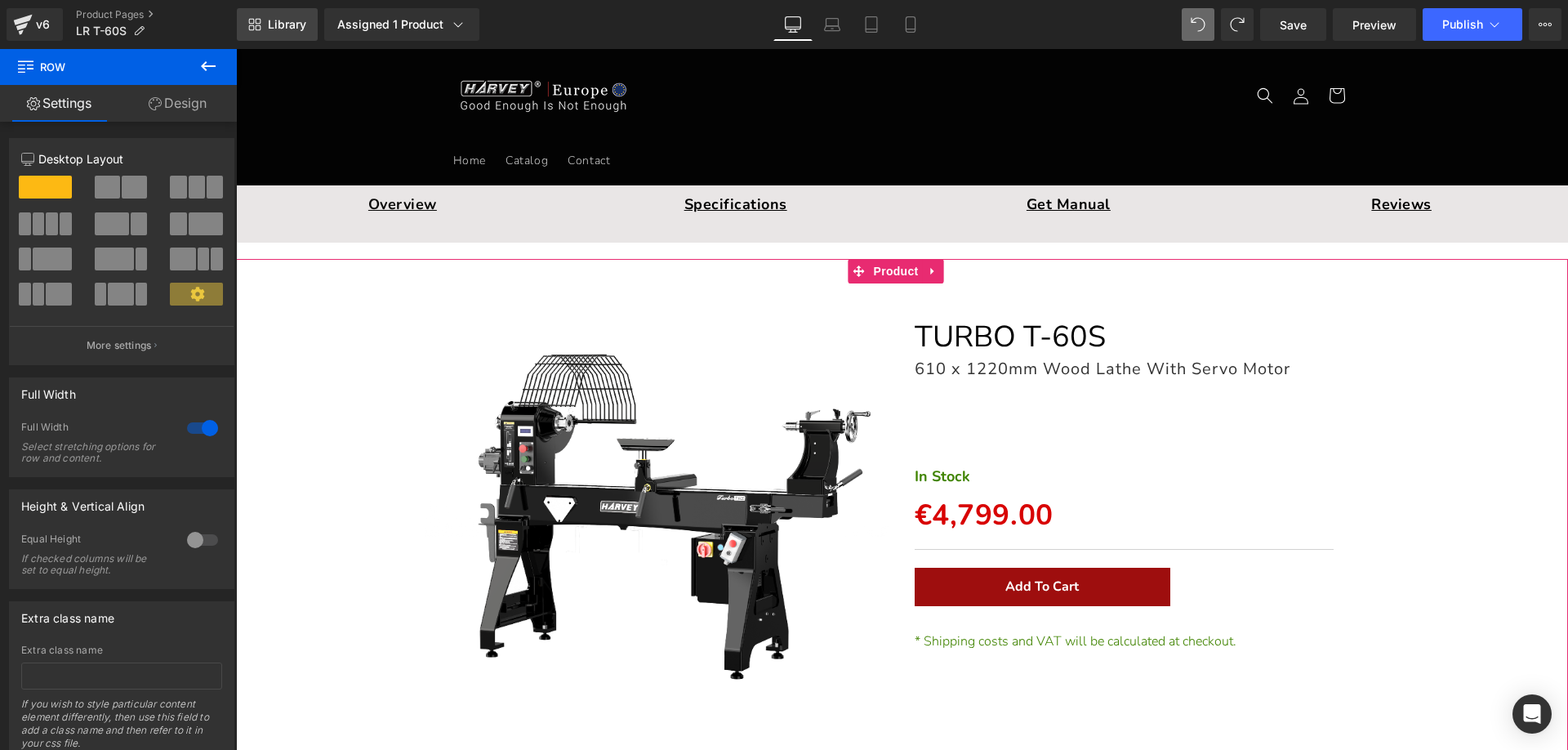
click at [295, 22] on span "Library" at bounding box center [286, 24] width 38 height 15
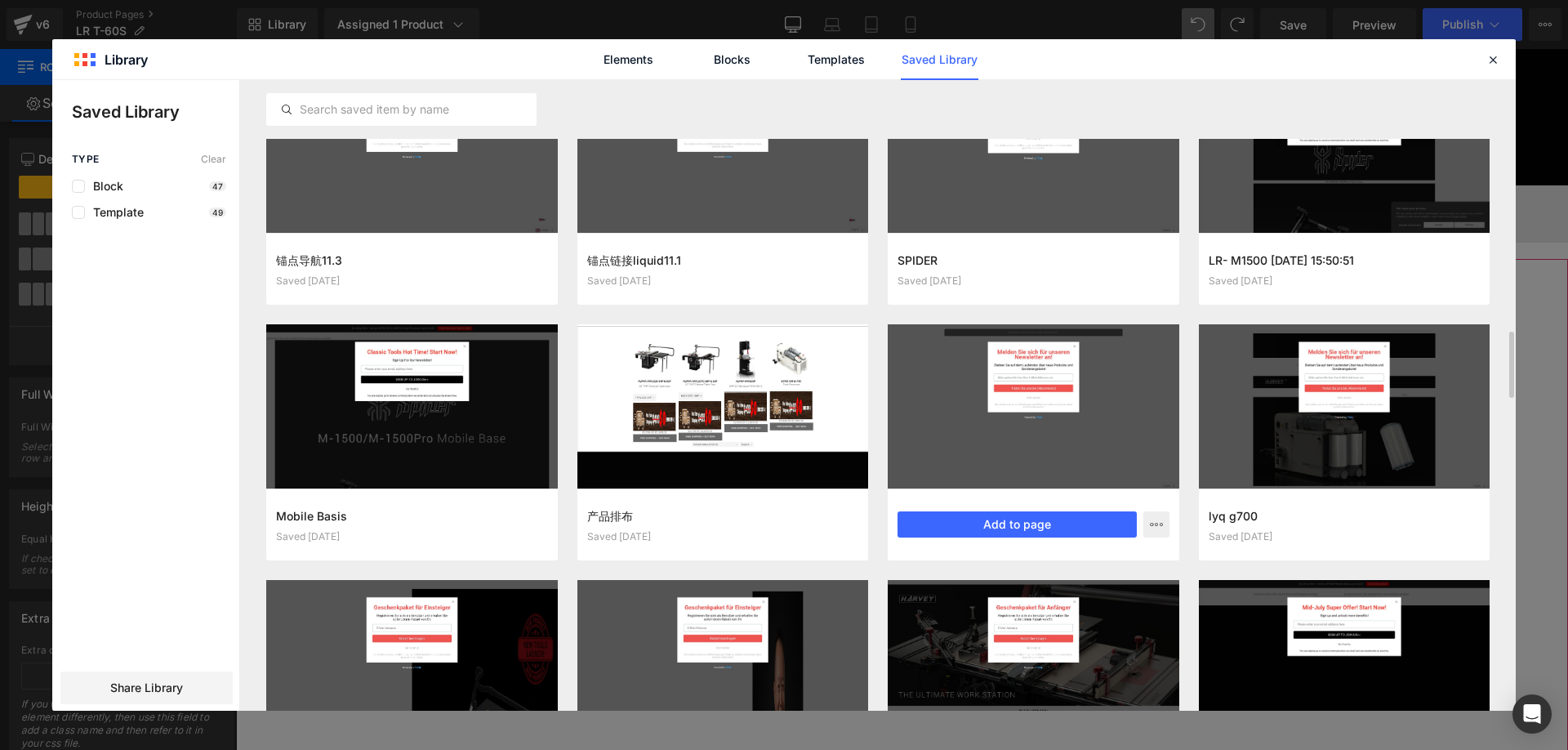
scroll to position [2205, 0]
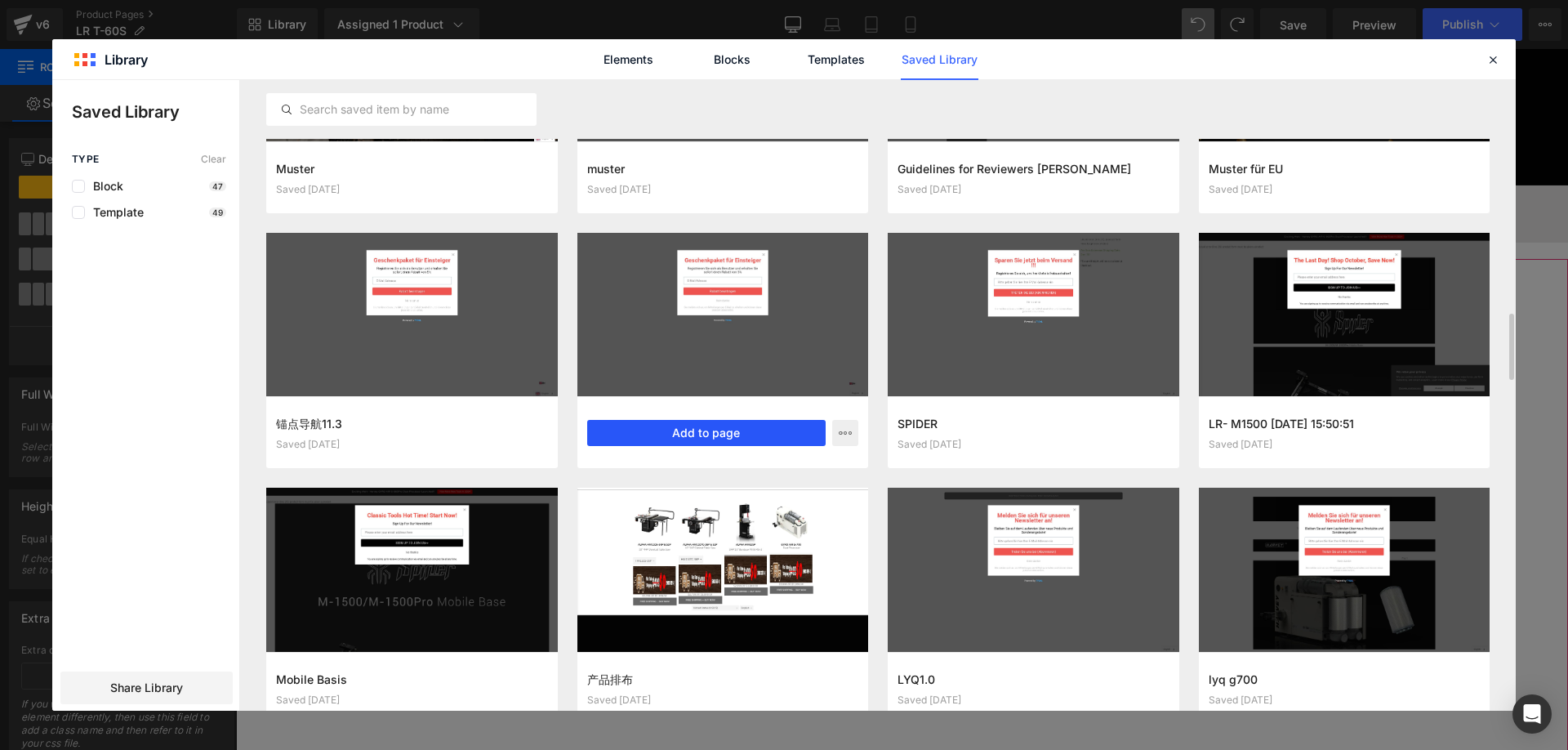
click at [688, 433] on button "Add to page" at bounding box center [706, 433] width 239 height 27
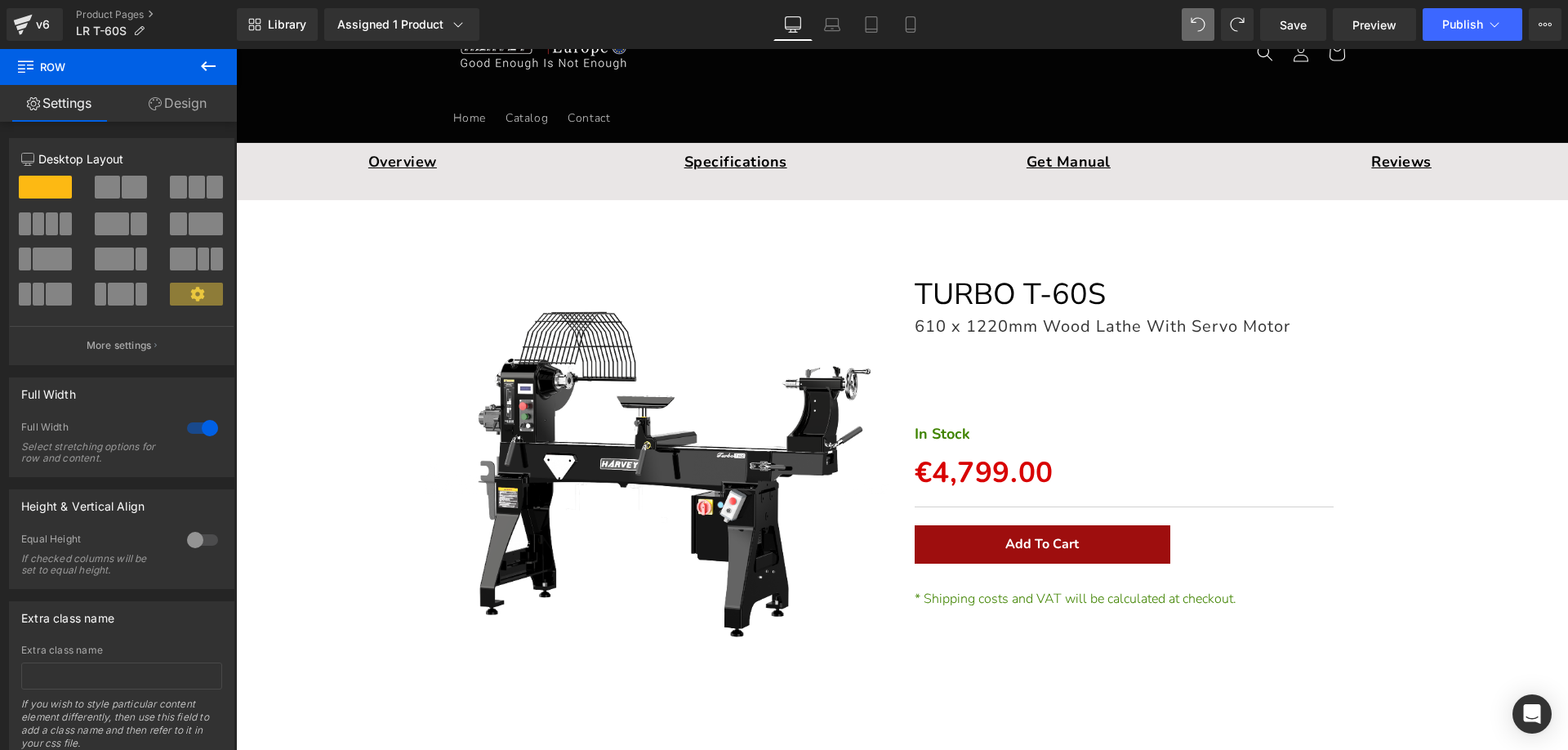
scroll to position [0, 0]
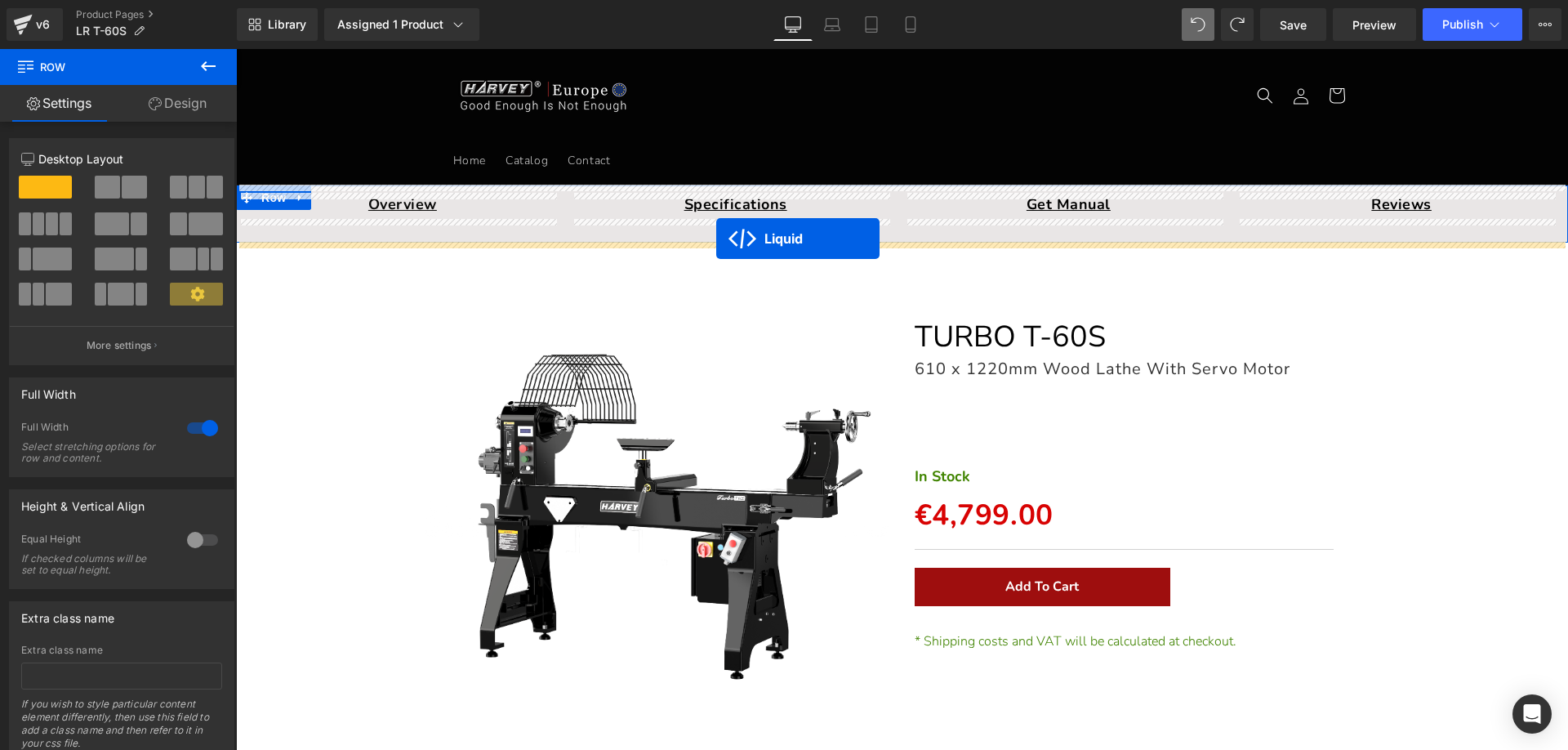
drag, startPoint x: 848, startPoint y: 143, endPoint x: 716, endPoint y: 238, distance: 162.6
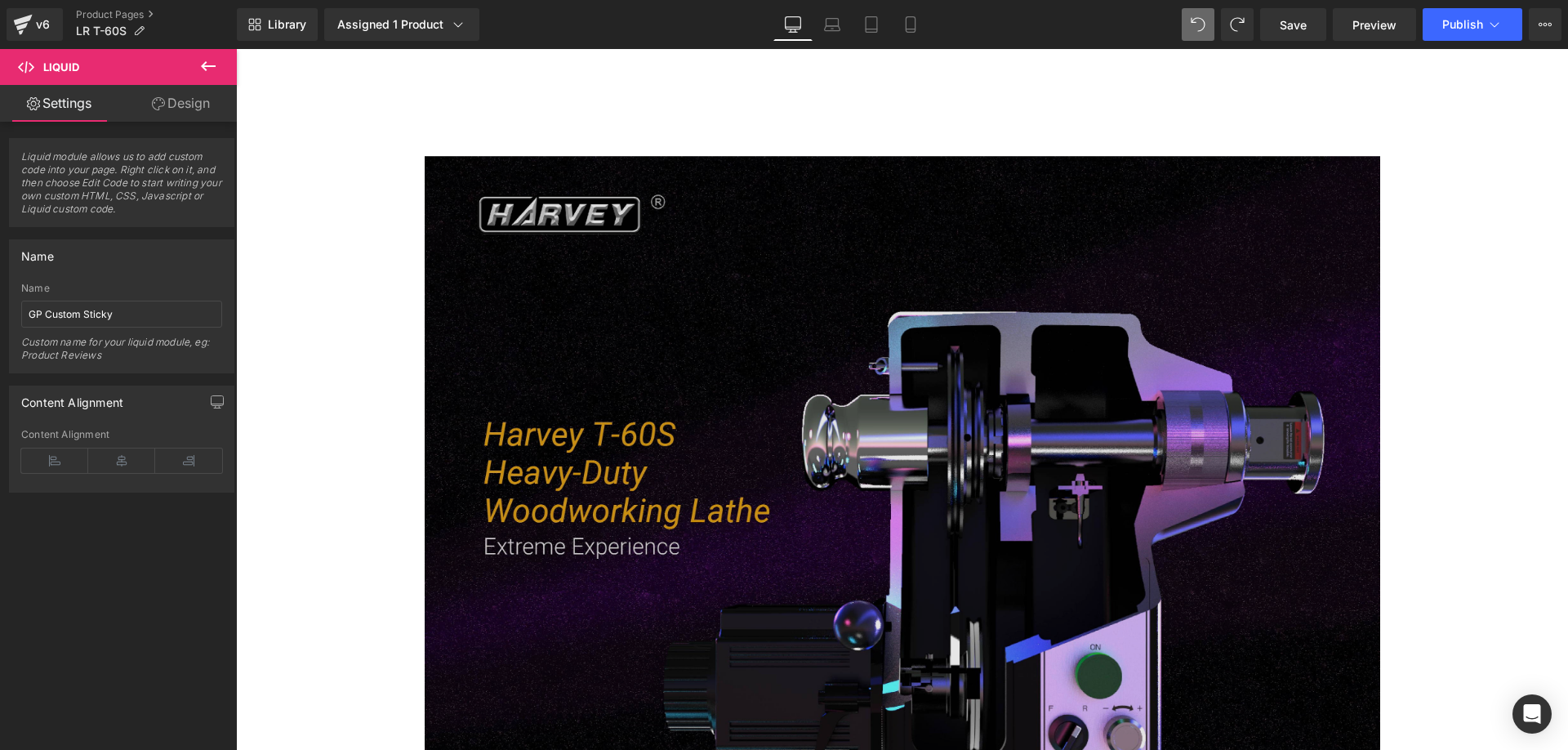
scroll to position [899, 0]
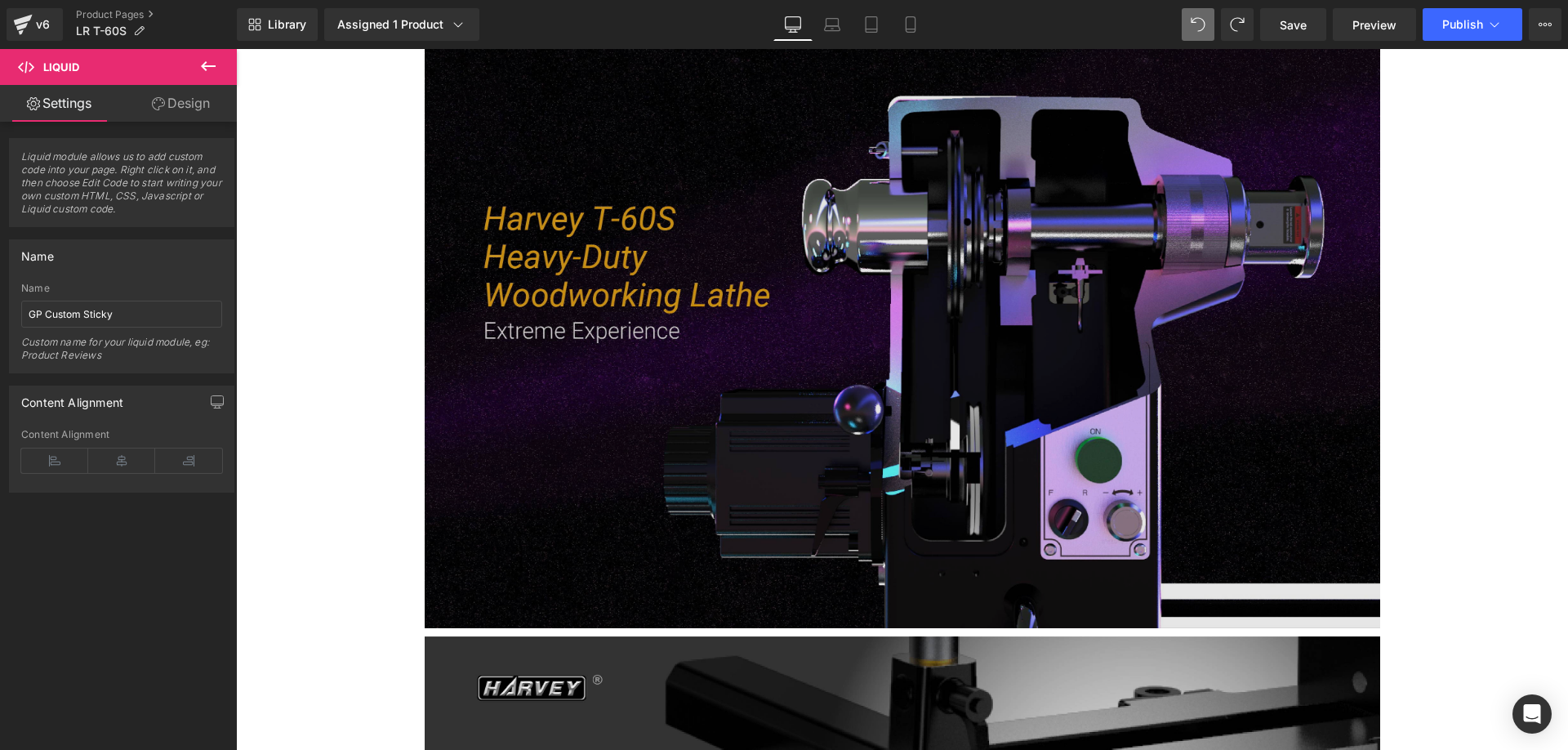
click at [716, 432] on img at bounding box center [902, 284] width 955 height 689
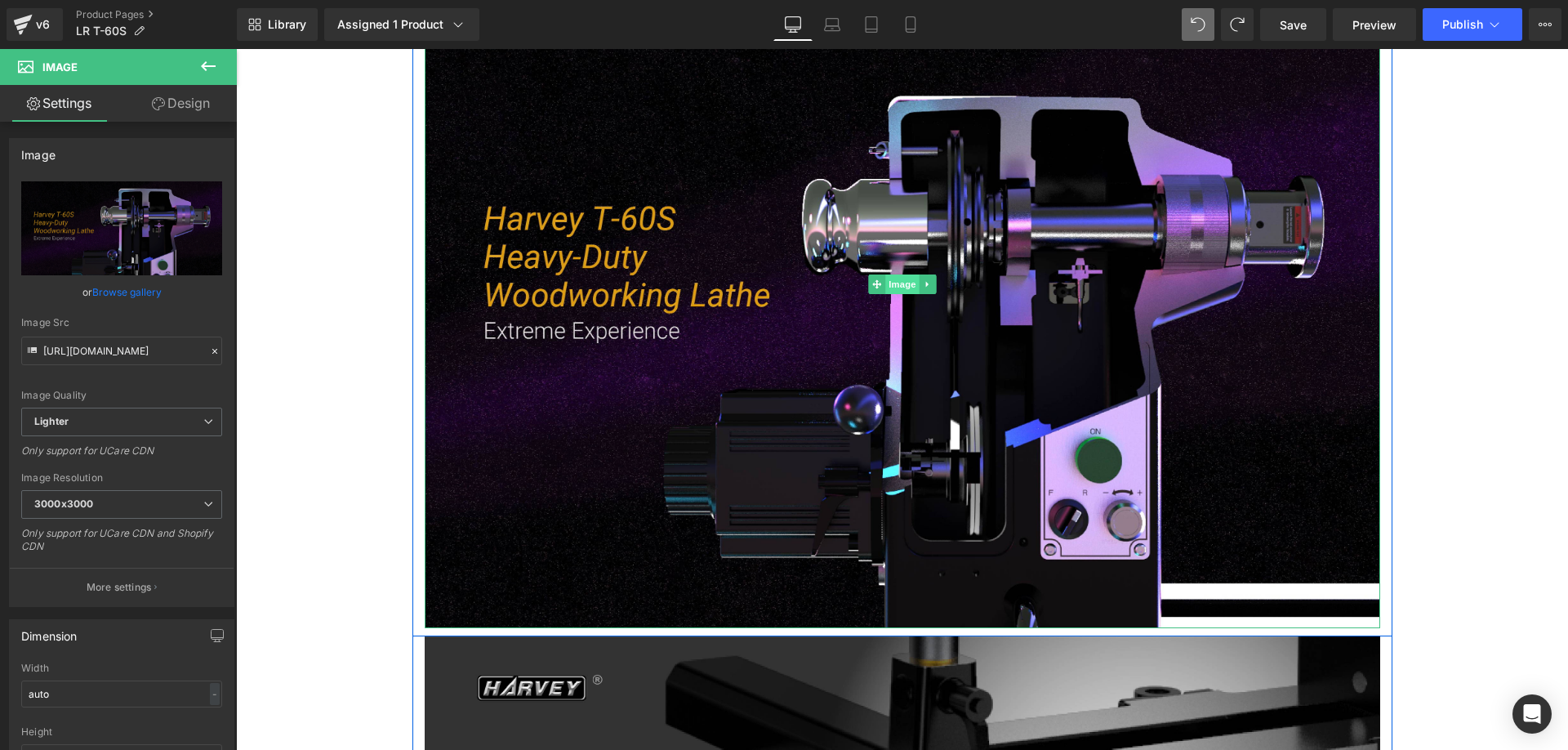
click at [901, 283] on span "Image" at bounding box center [902, 284] width 34 height 20
click at [919, 282] on link at bounding box center [927, 284] width 17 height 20
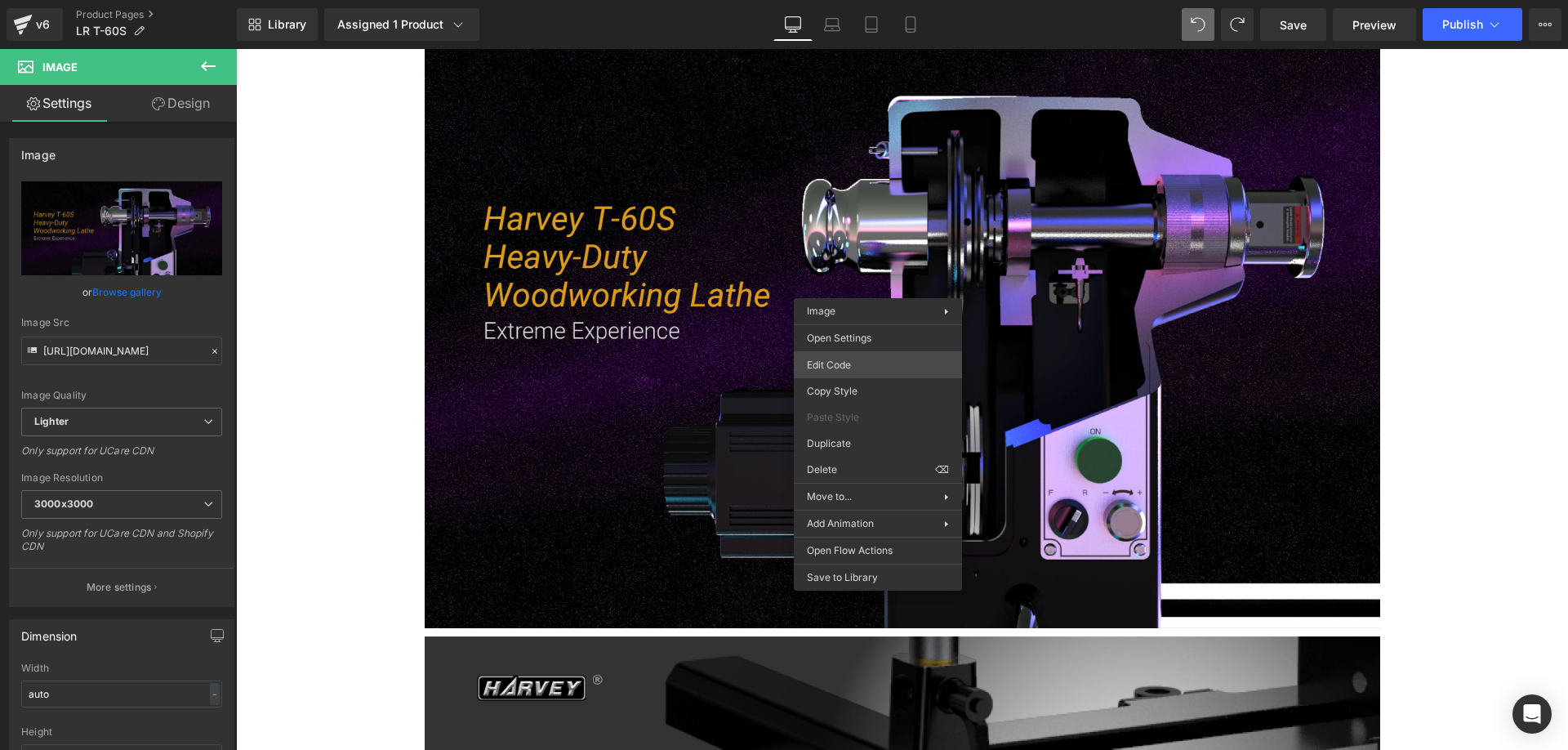
click at [833, 0] on div "Image You are previewing how the will restyle your page. You can not edit Eleme…" at bounding box center [784, 0] width 1568 height 0
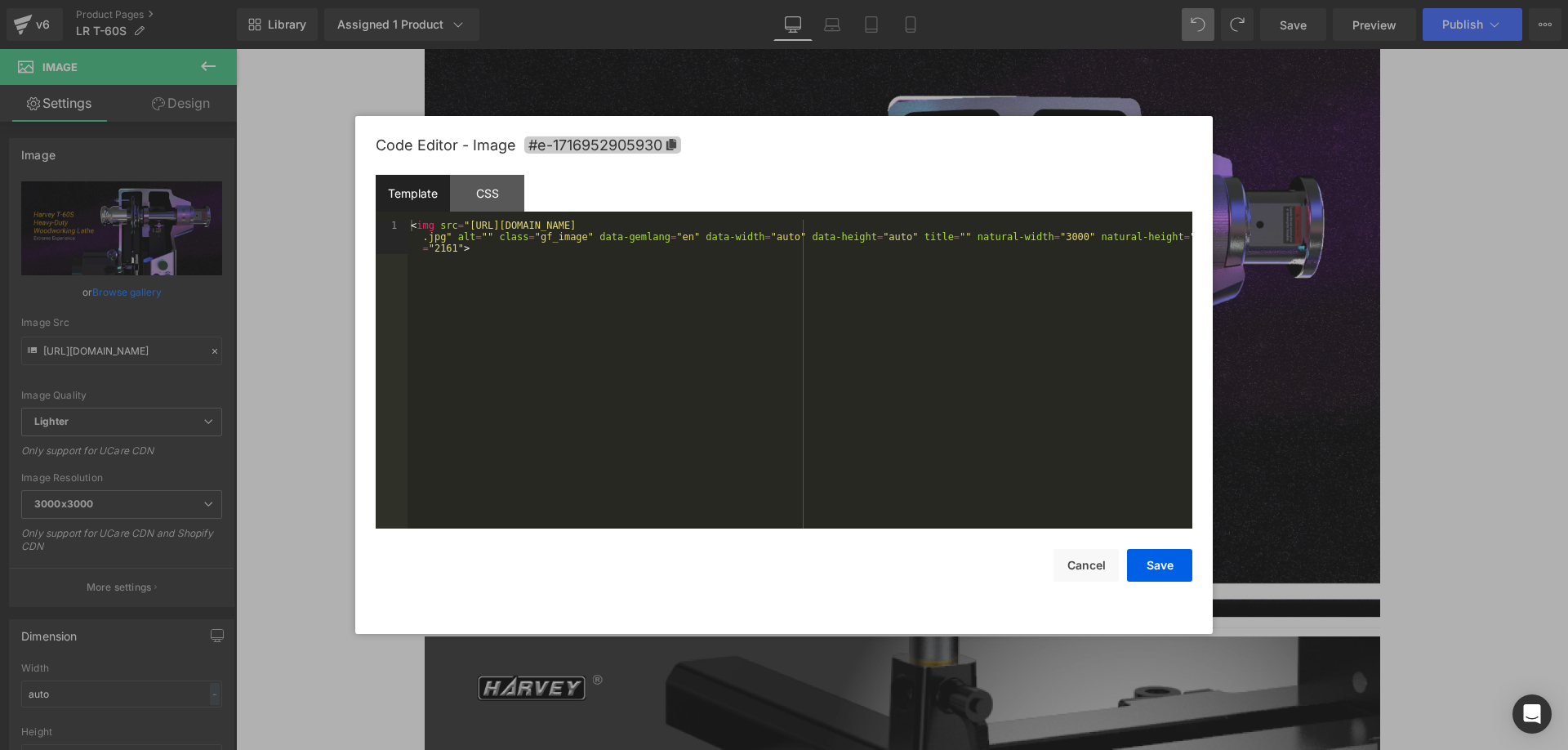
click at [669, 144] on icon at bounding box center [672, 145] width 12 height 12
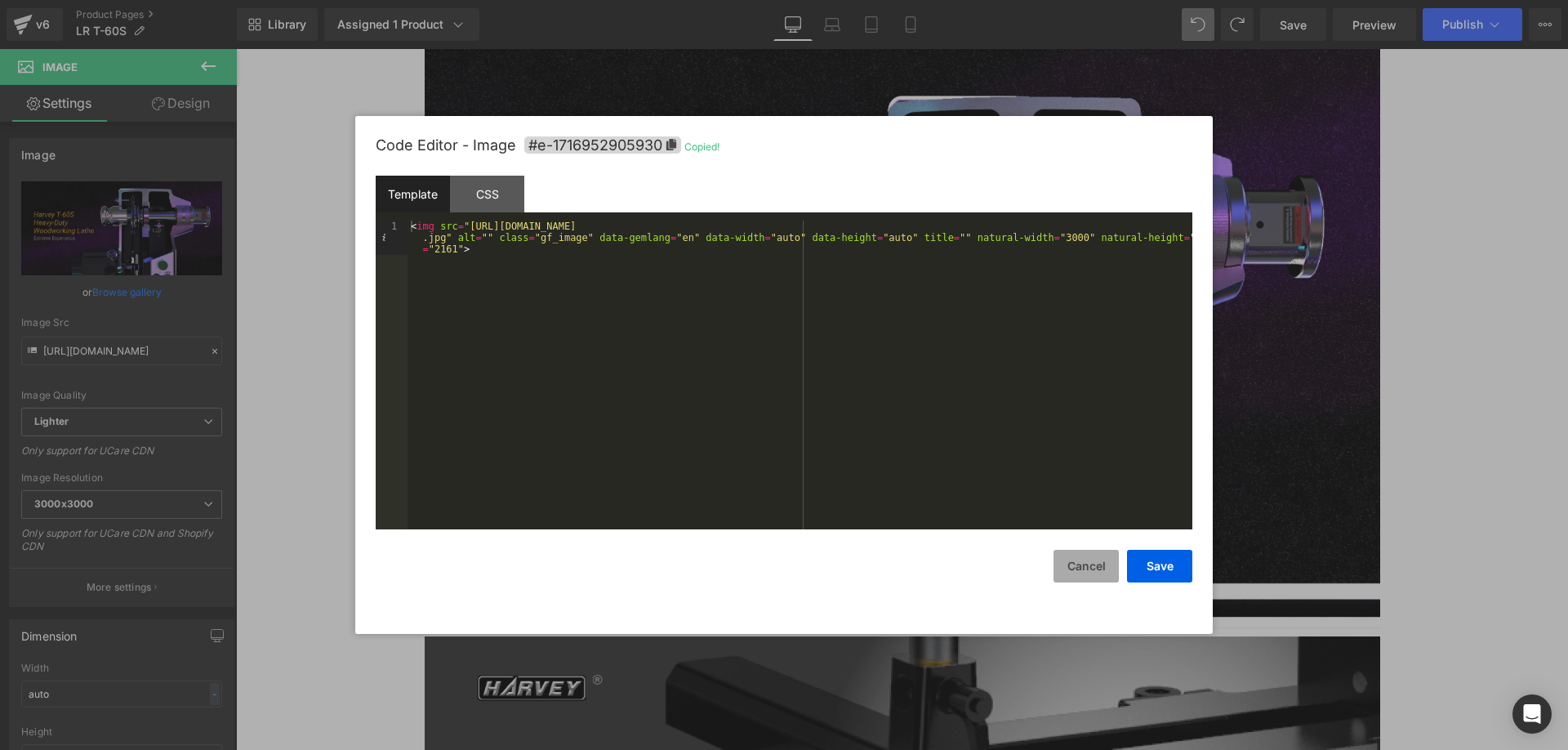
drag, startPoint x: 1083, startPoint y: 568, endPoint x: 1079, endPoint y: 559, distance: 9.8
click at [1083, 566] on button "Cancel" at bounding box center [1086, 566] width 65 height 32
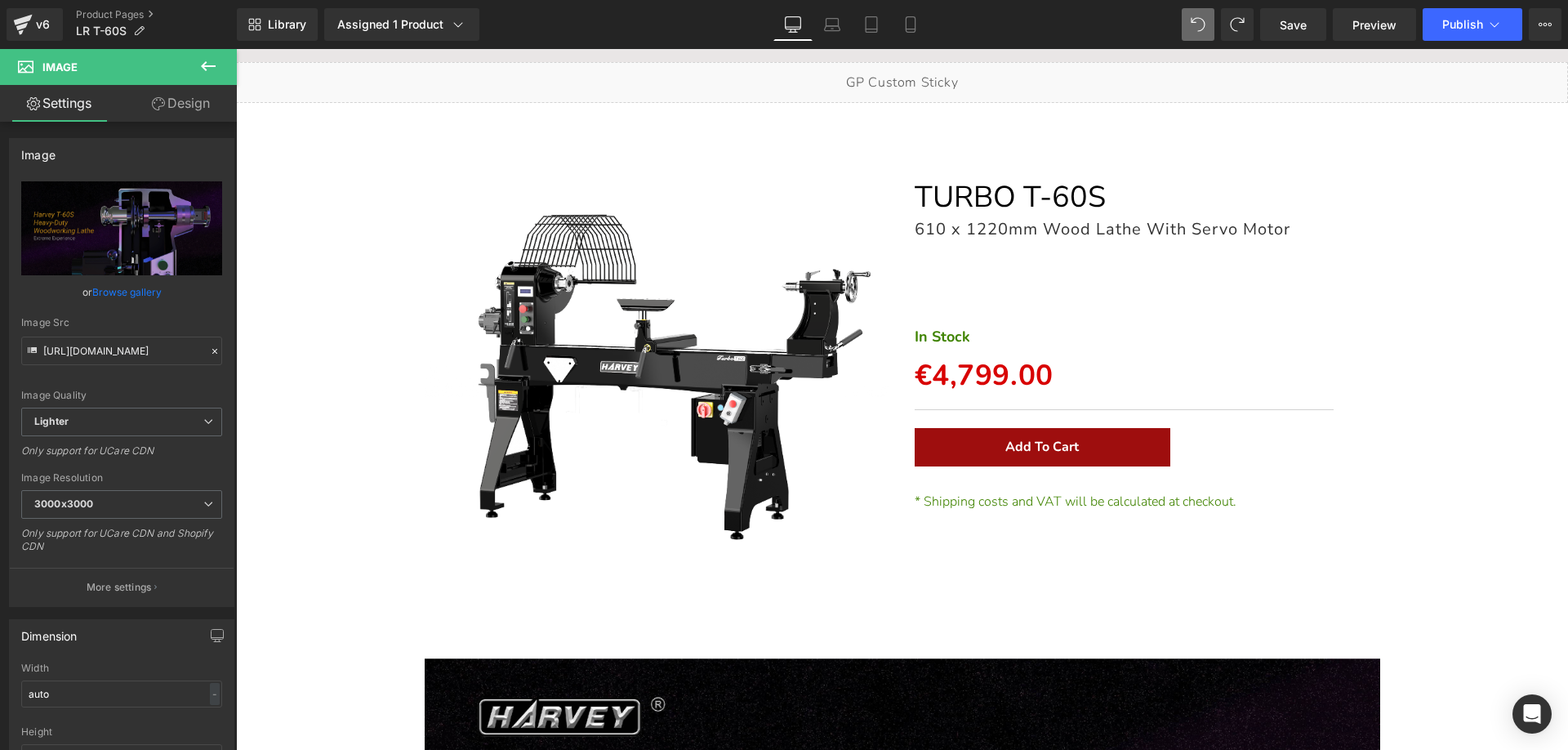
scroll to position [0, 0]
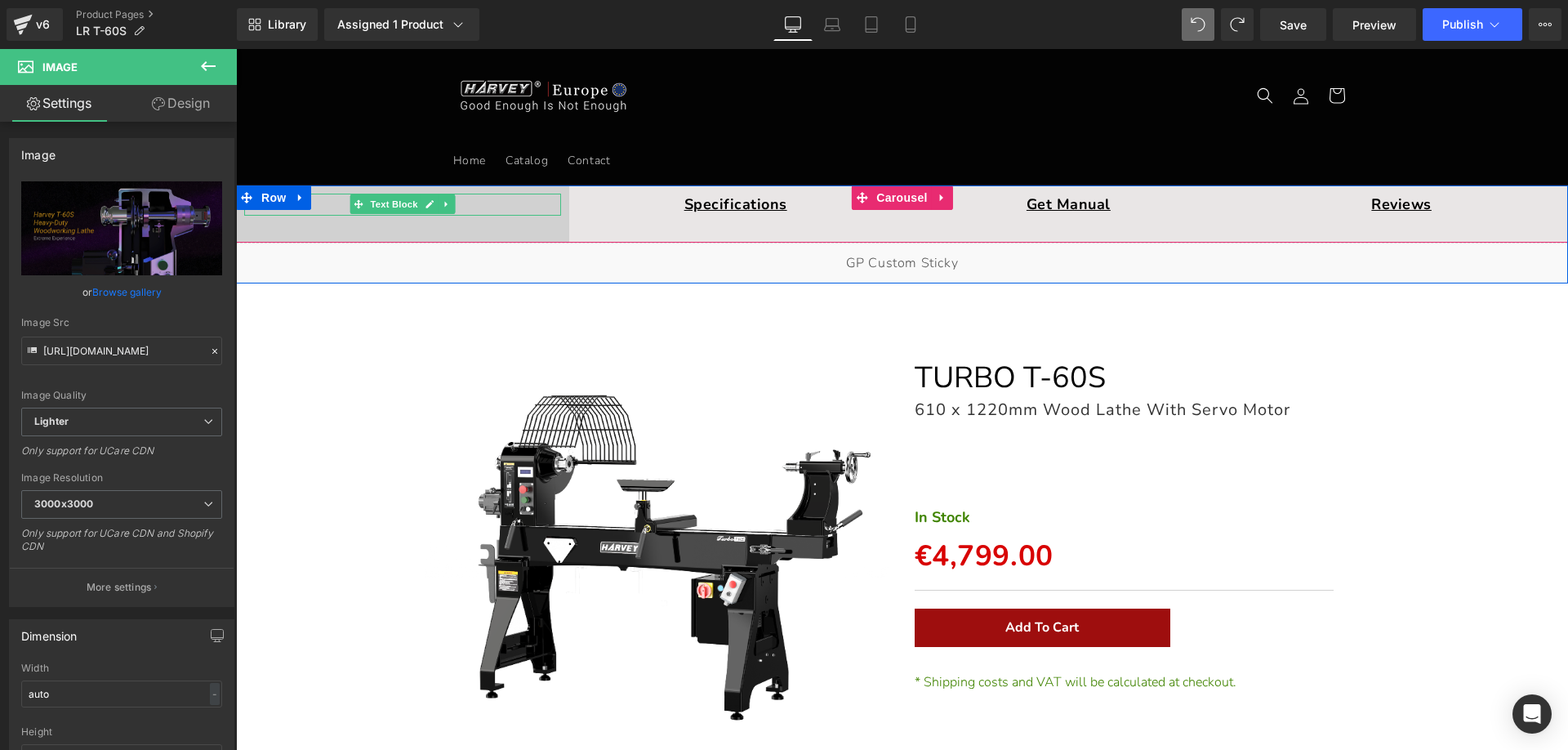
click at [478, 209] on p "Overview" at bounding box center [402, 205] width 317 height 22
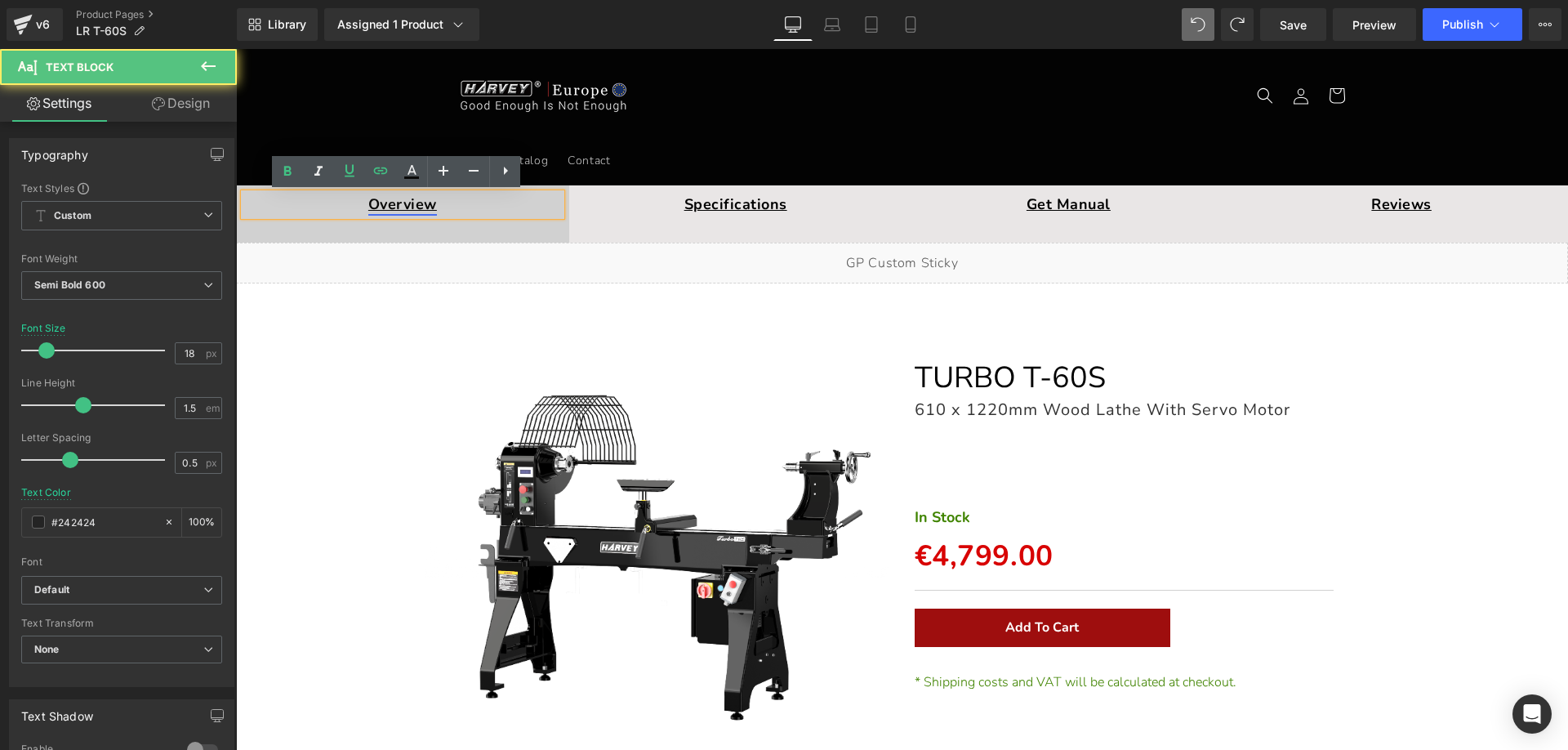
click at [401, 205] on link "Overview" at bounding box center [402, 205] width 69 height 20
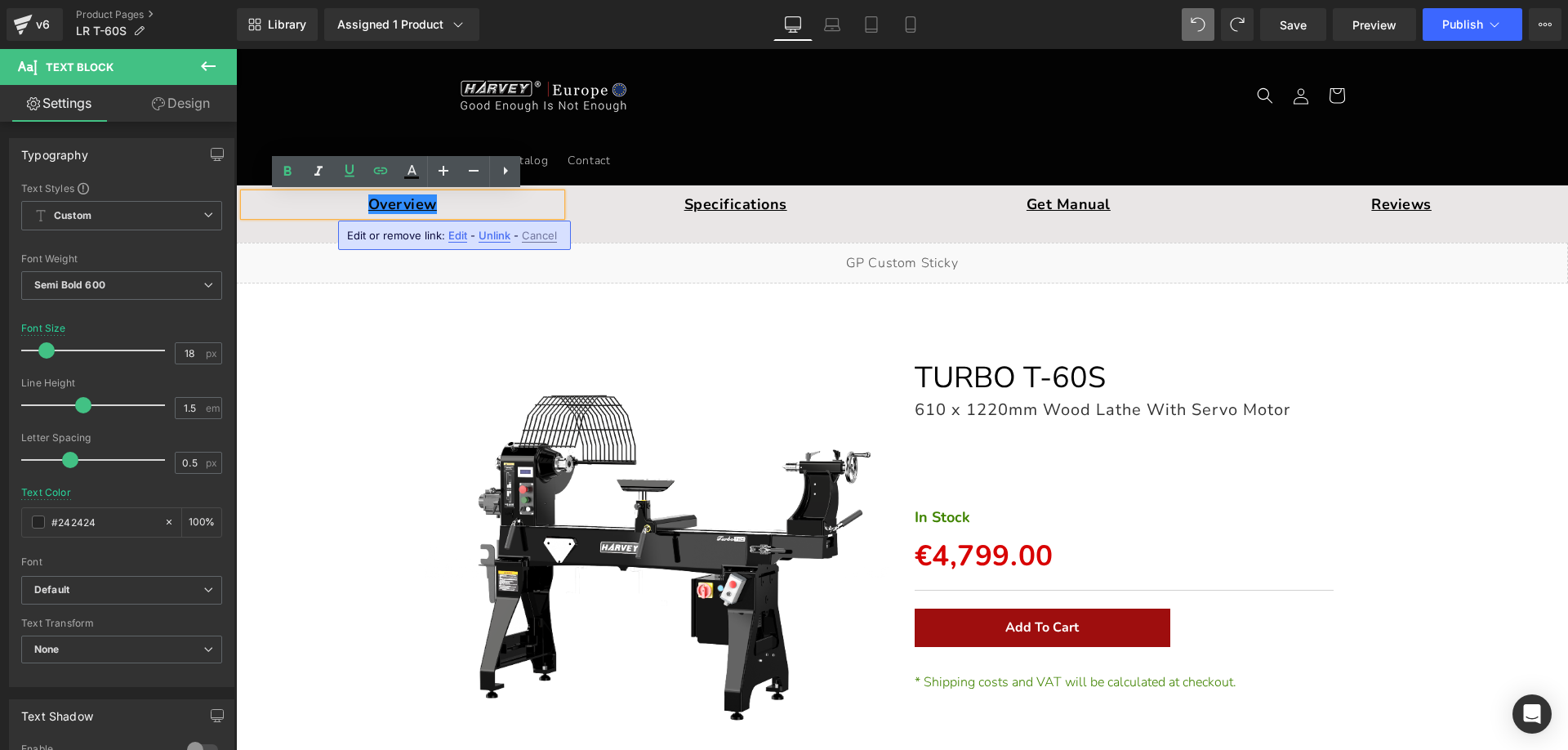
click at [452, 234] on span "Edit" at bounding box center [457, 235] width 19 height 14
drag, startPoint x: 396, startPoint y: 247, endPoint x: 147, endPoint y: 244, distance: 249.0
click at [123, 0] on div "Image You are previewing how the will restyle your page. You can not edit Eleme…" at bounding box center [784, 0] width 1568 height 0
paste input "16952905930"
click at [494, 248] on icon "button" at bounding box center [497, 241] width 20 height 20
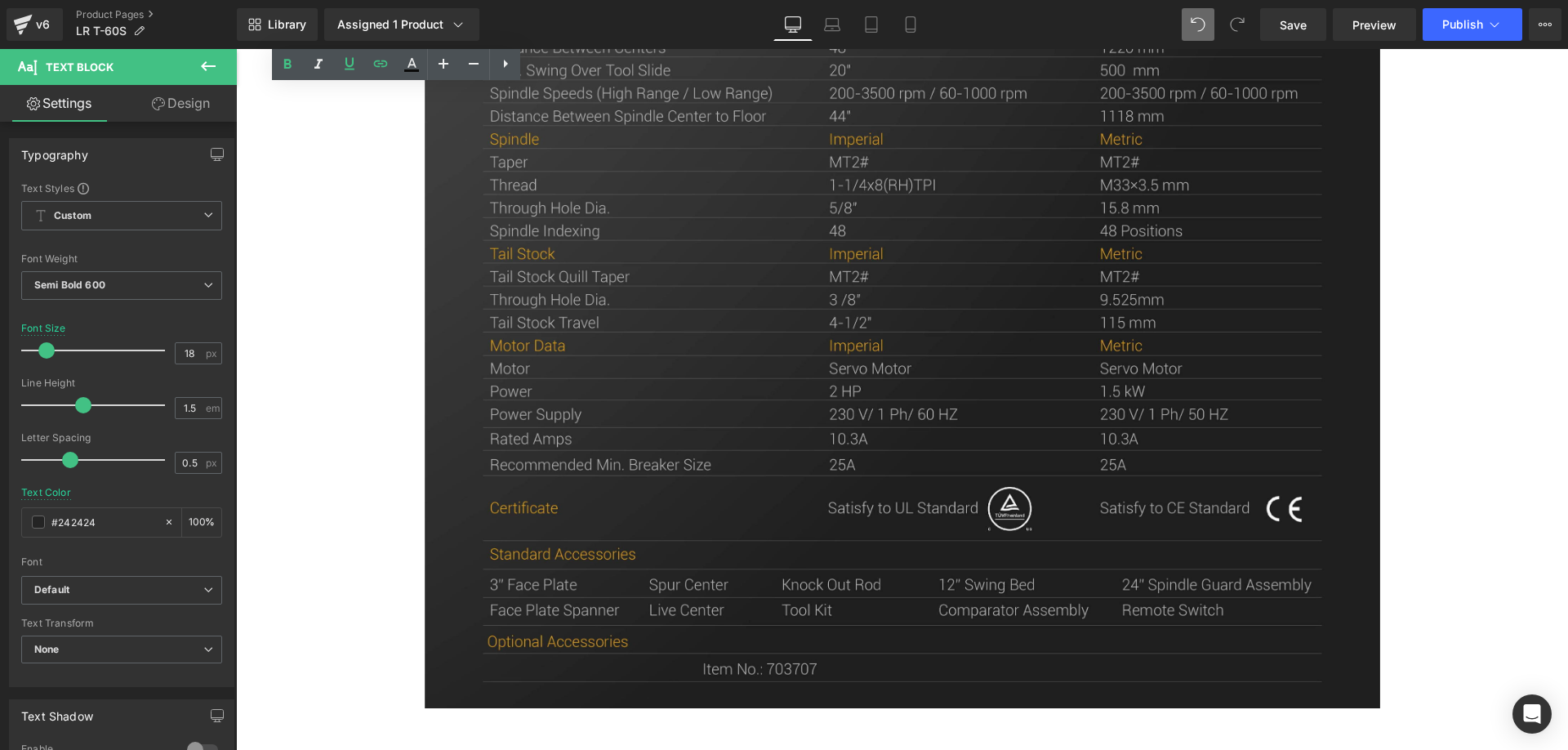
scroll to position [9993, 0]
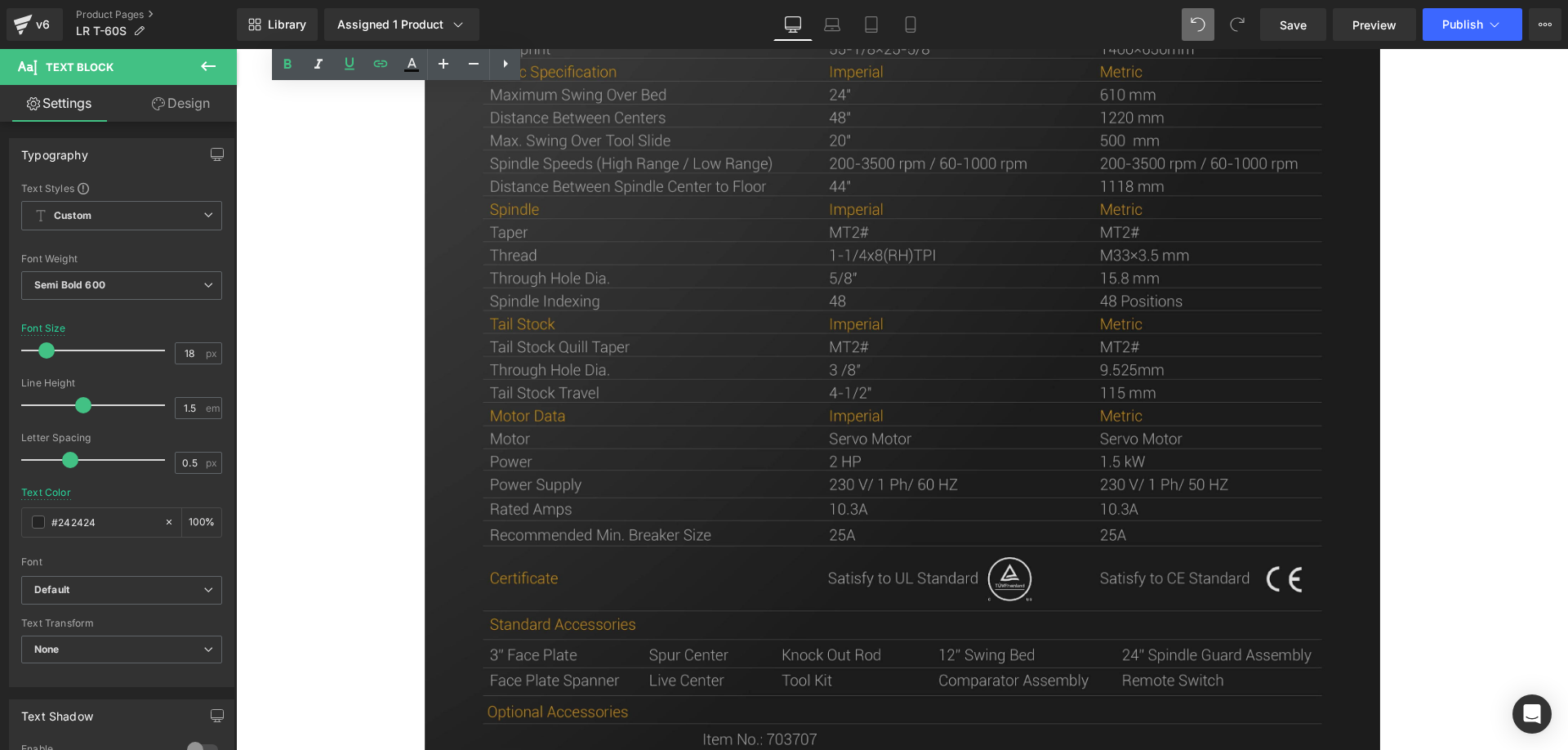
click at [803, 383] on img at bounding box center [902, 244] width 955 height 1068
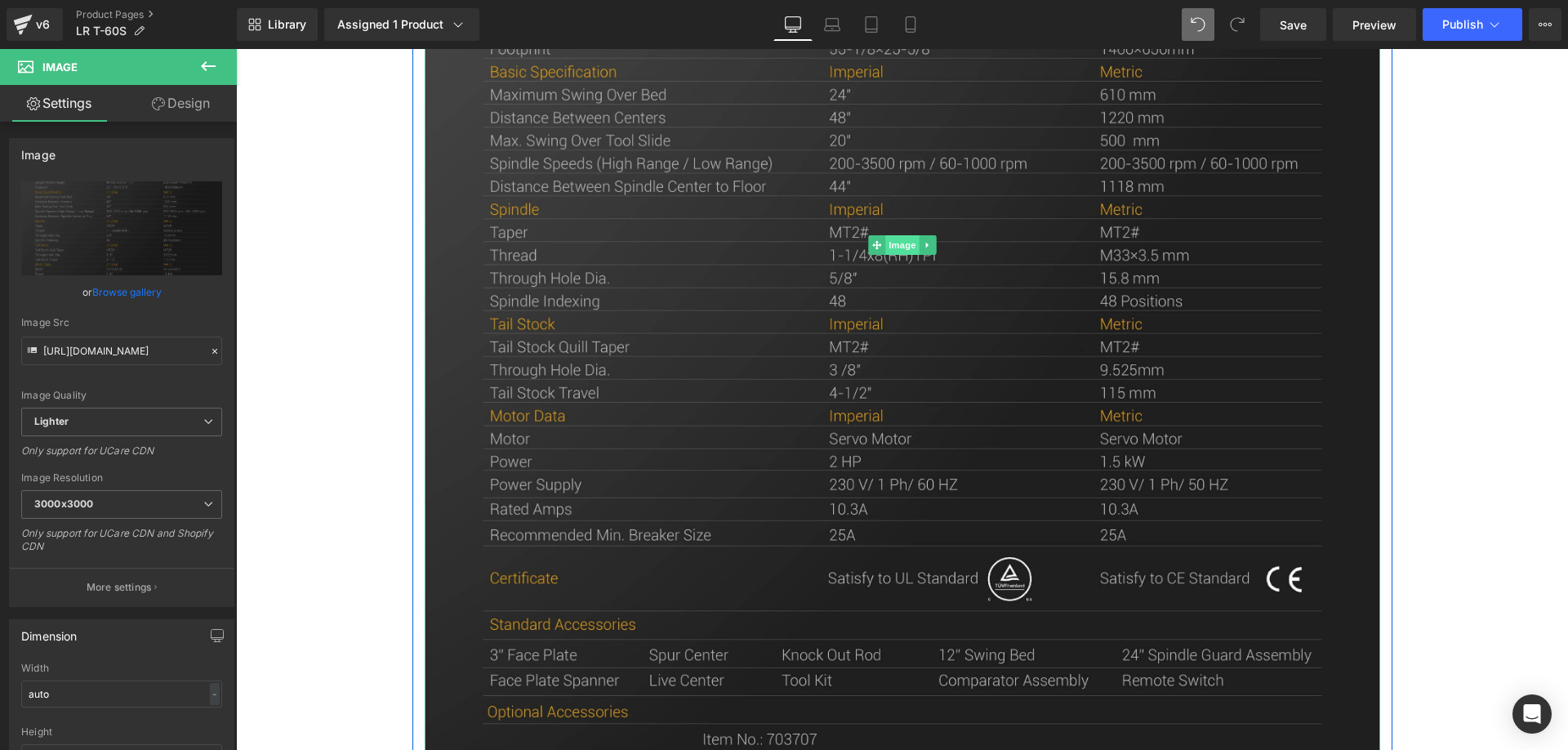
click at [885, 245] on span "Image" at bounding box center [902, 245] width 34 height 20
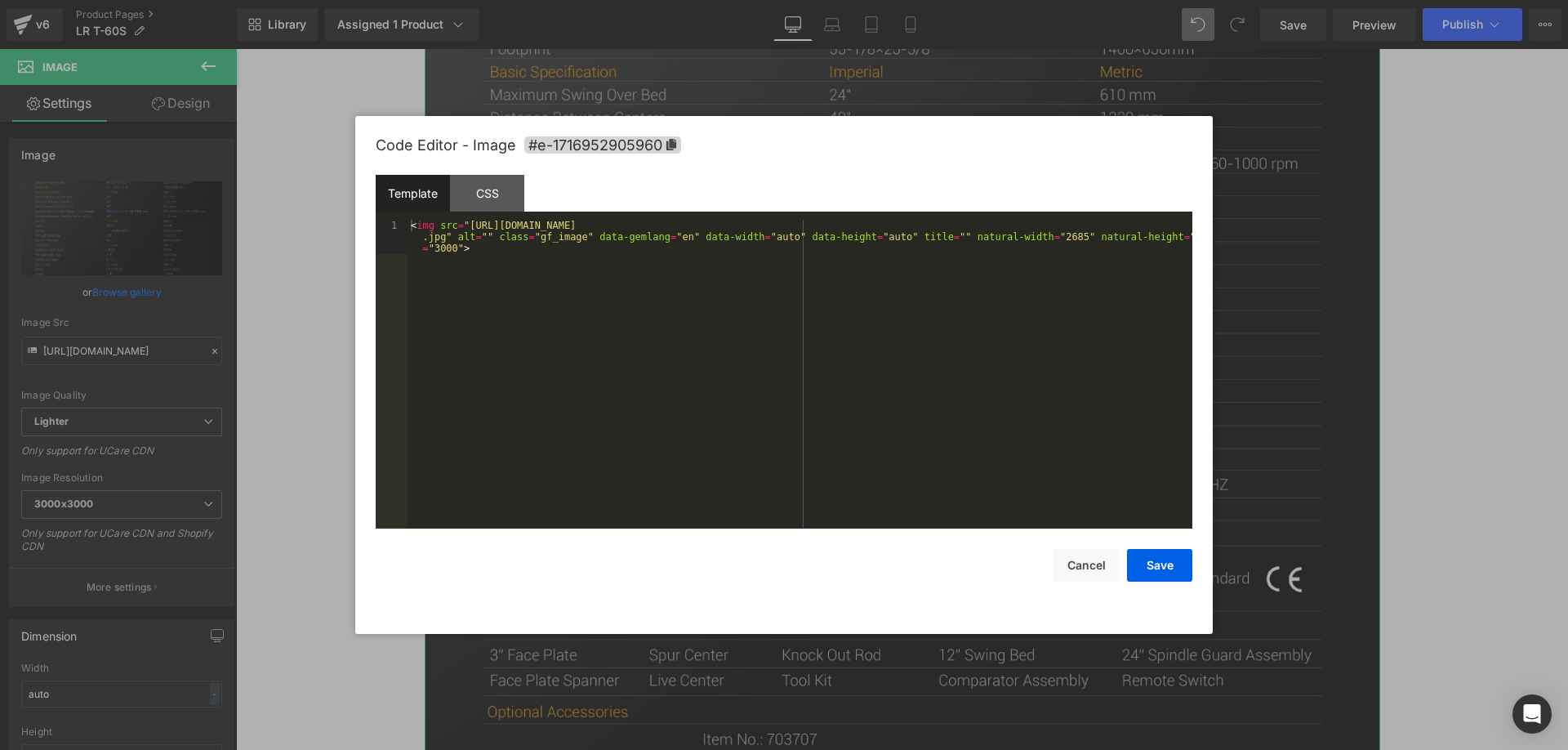
click at [839, 0] on div "Image You are previewing how the will restyle your page. You can not edit Eleme…" at bounding box center [784, 0] width 1568 height 0
click at [670, 147] on icon at bounding box center [671, 145] width 10 height 12
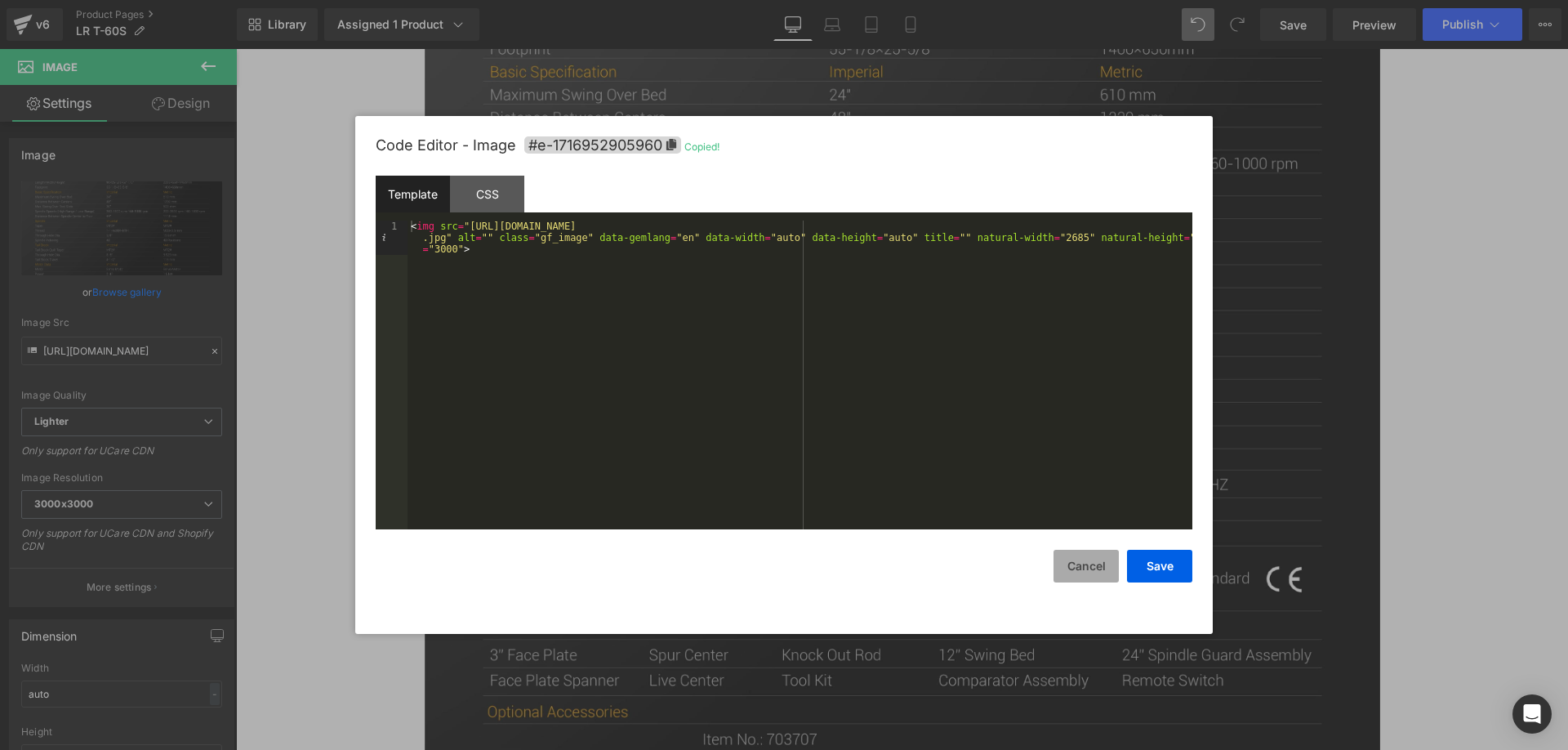
click at [1087, 575] on button "Cancel" at bounding box center [1086, 566] width 65 height 32
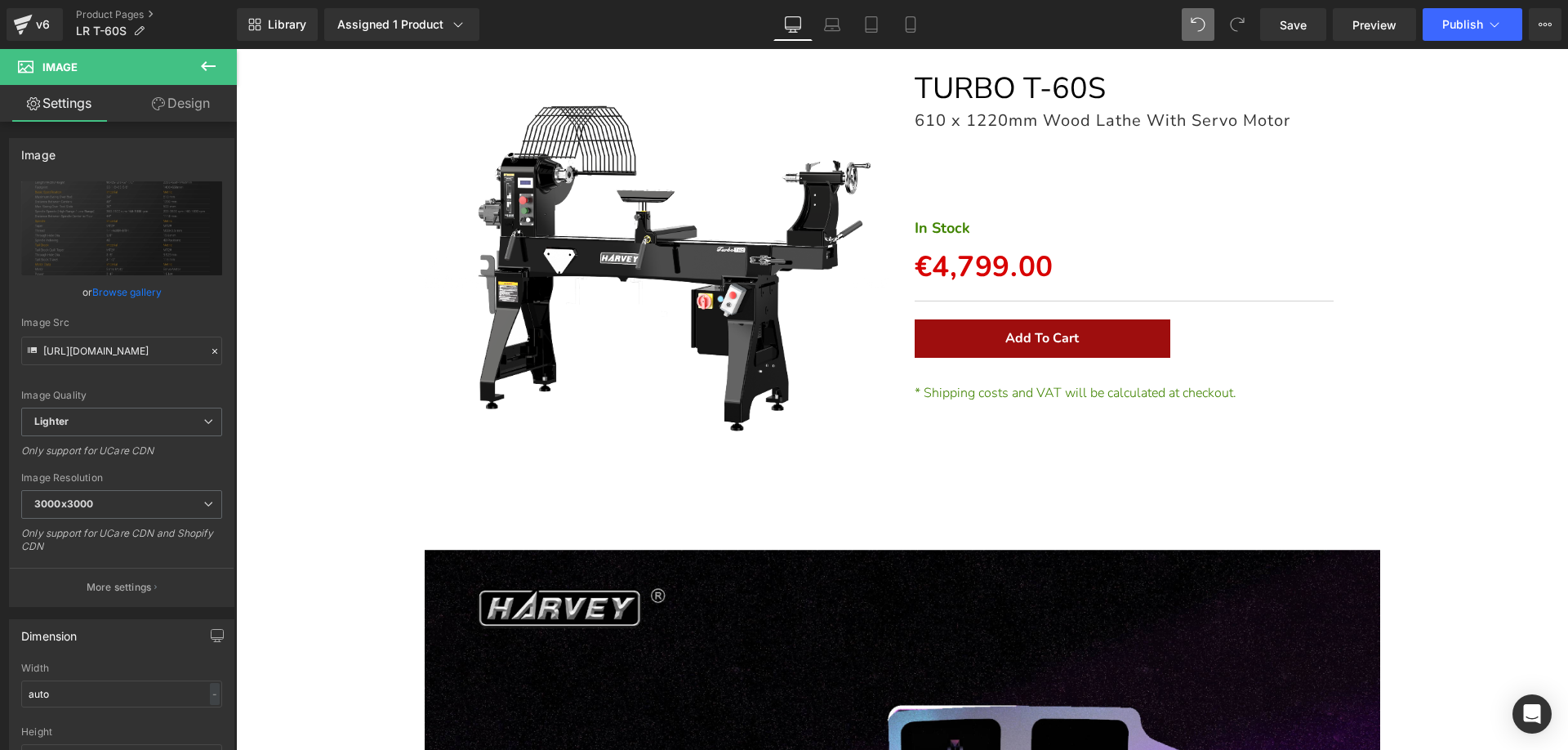
scroll to position [0, 0]
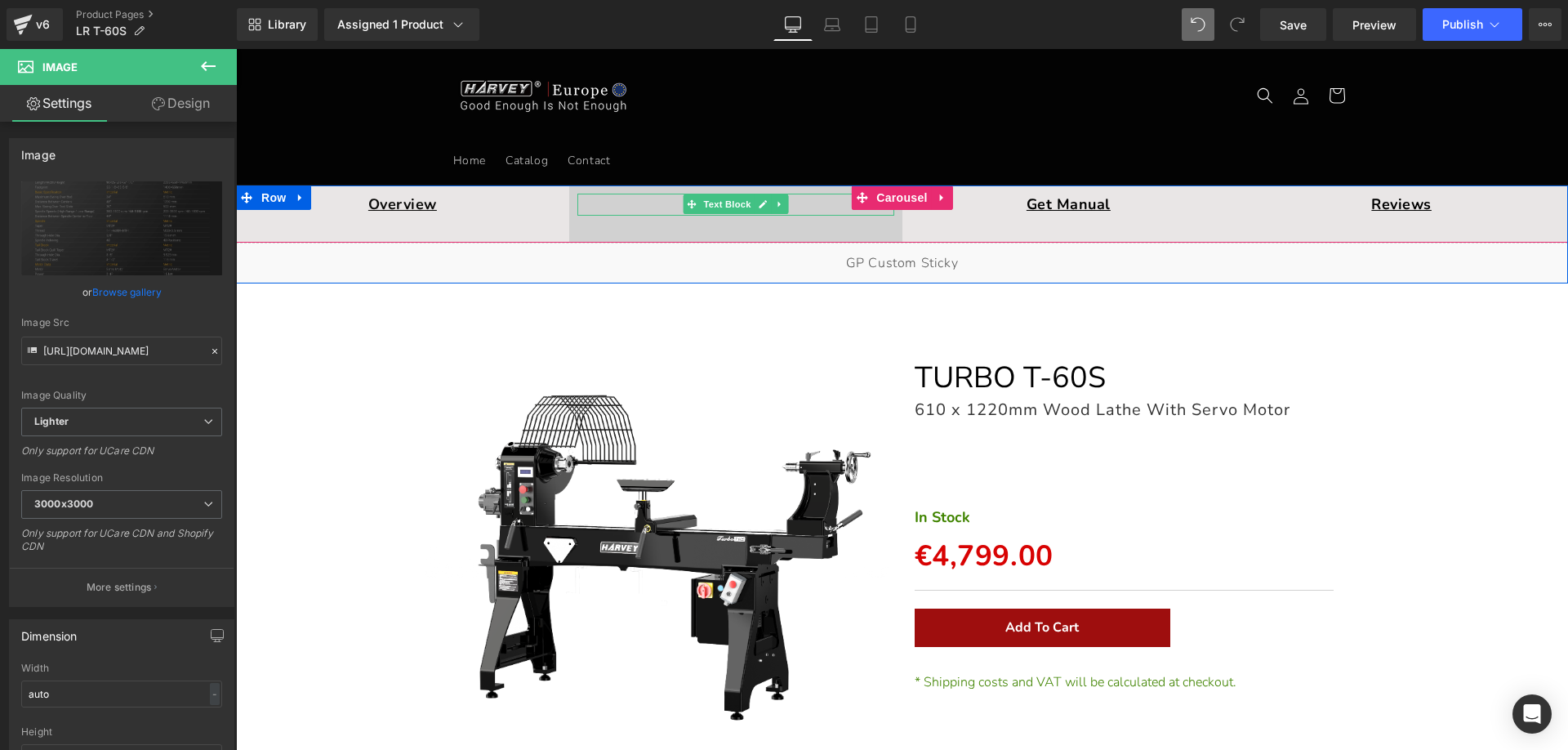
drag, startPoint x: 622, startPoint y: 205, endPoint x: 656, endPoint y: 205, distance: 34.0
click at [621, 205] on p "Specifications" at bounding box center [736, 205] width 317 height 22
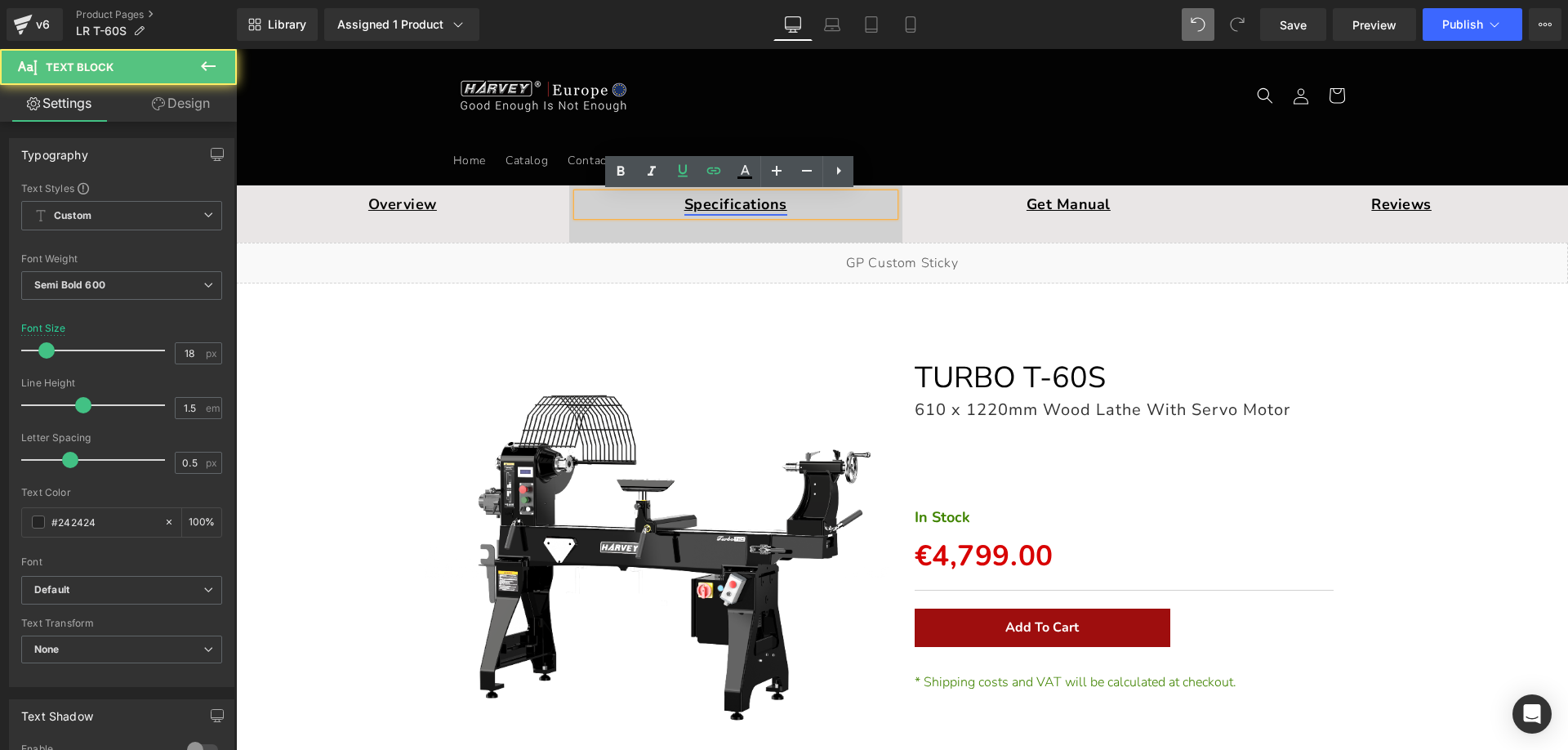
click at [700, 205] on link "Specifications" at bounding box center [736, 205] width 103 height 20
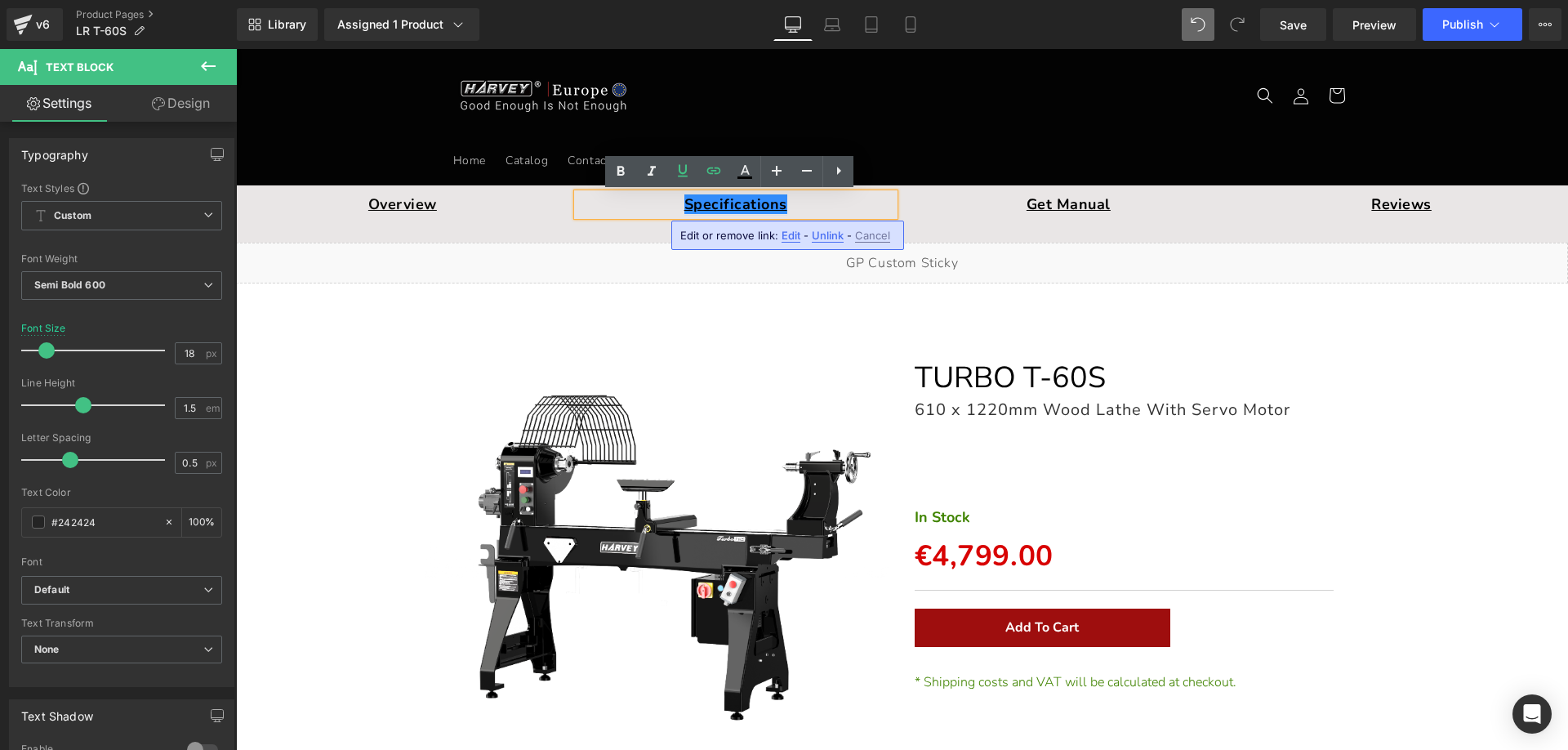
click at [786, 238] on span "Edit" at bounding box center [790, 235] width 19 height 14
drag, startPoint x: 955, startPoint y: 296, endPoint x: 493, endPoint y: 244, distance: 464.9
paste input "16952905960"
click at [831, 239] on icon "button" at bounding box center [829, 241] width 20 height 20
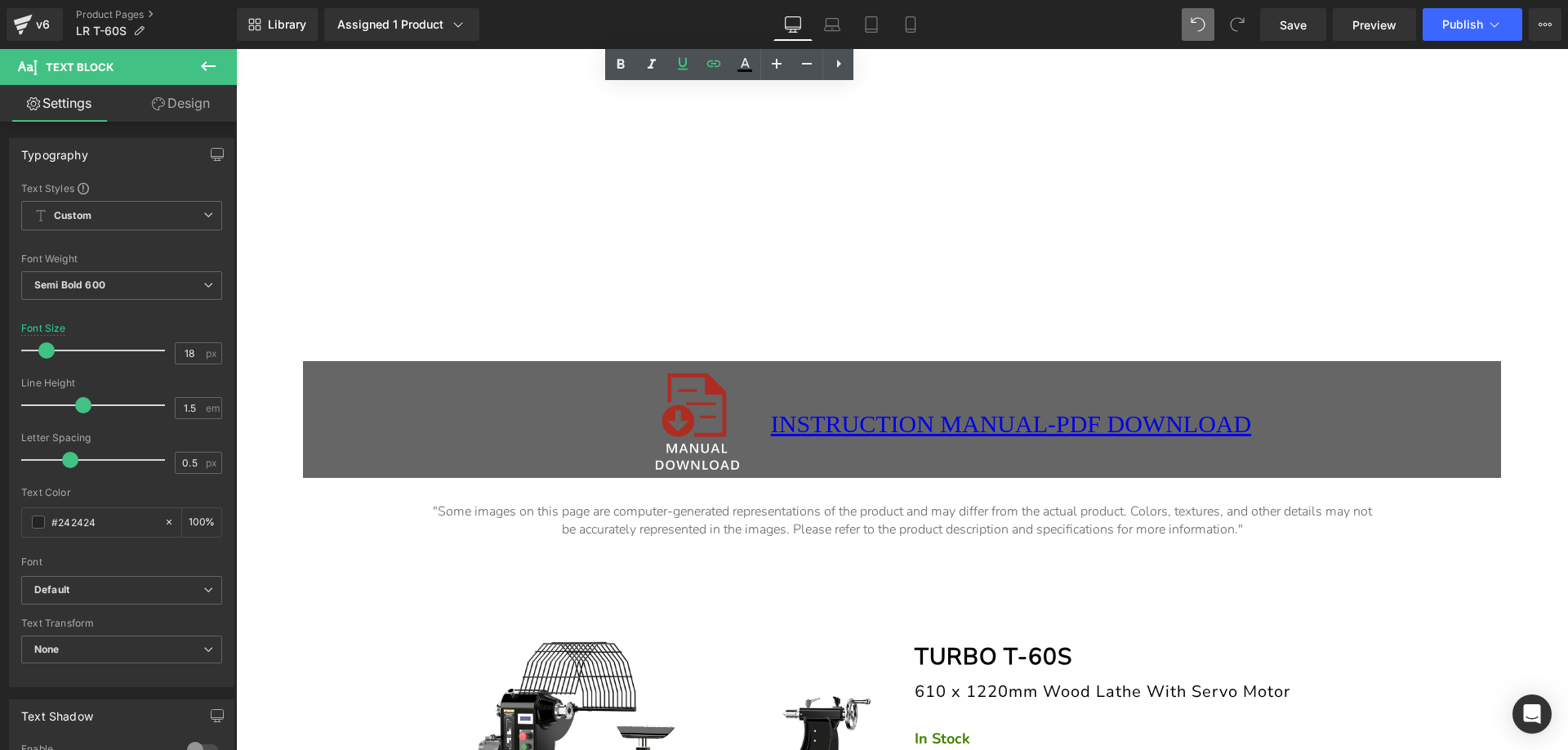
scroll to position [11046, 0]
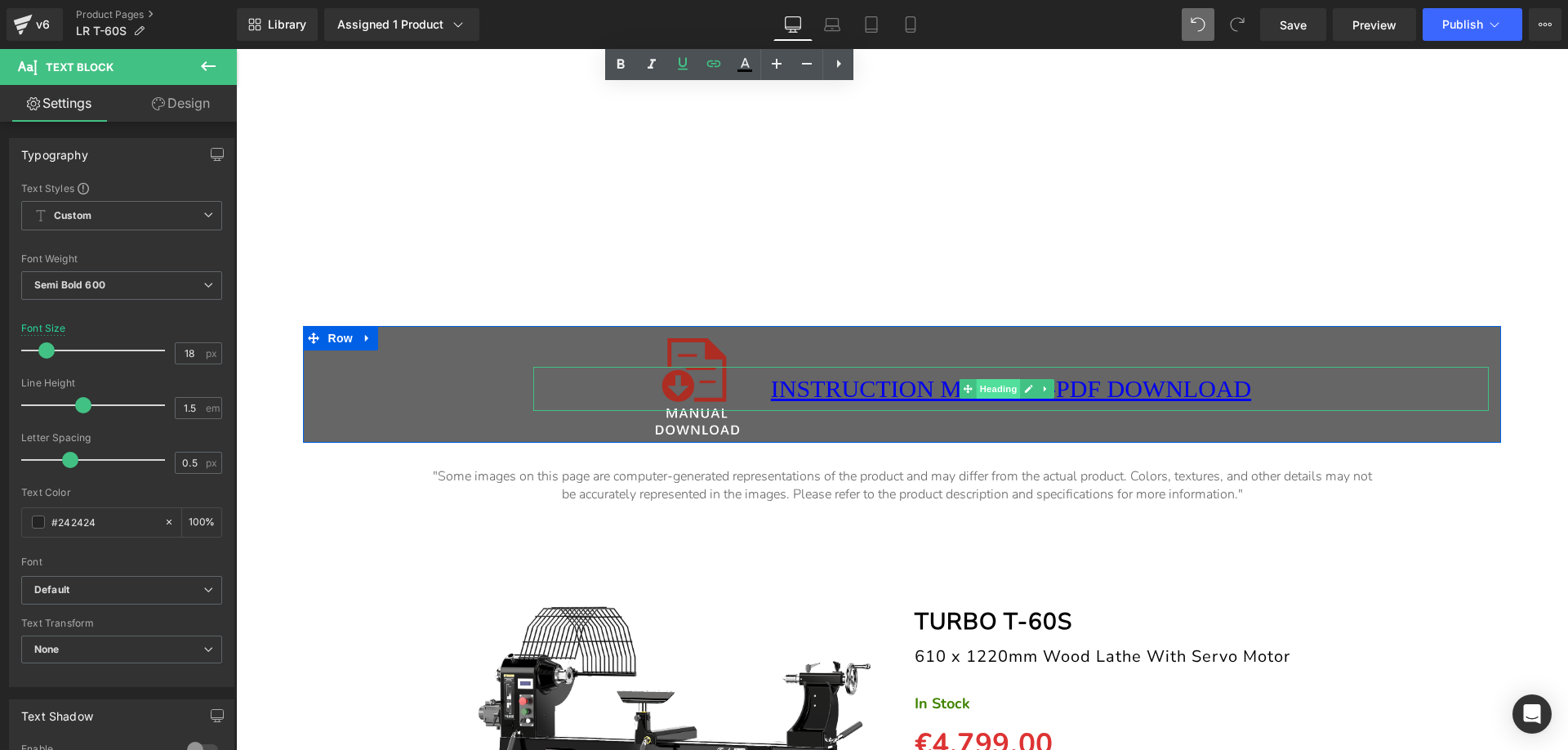
click at [990, 387] on span "Heading" at bounding box center [998, 389] width 44 height 20
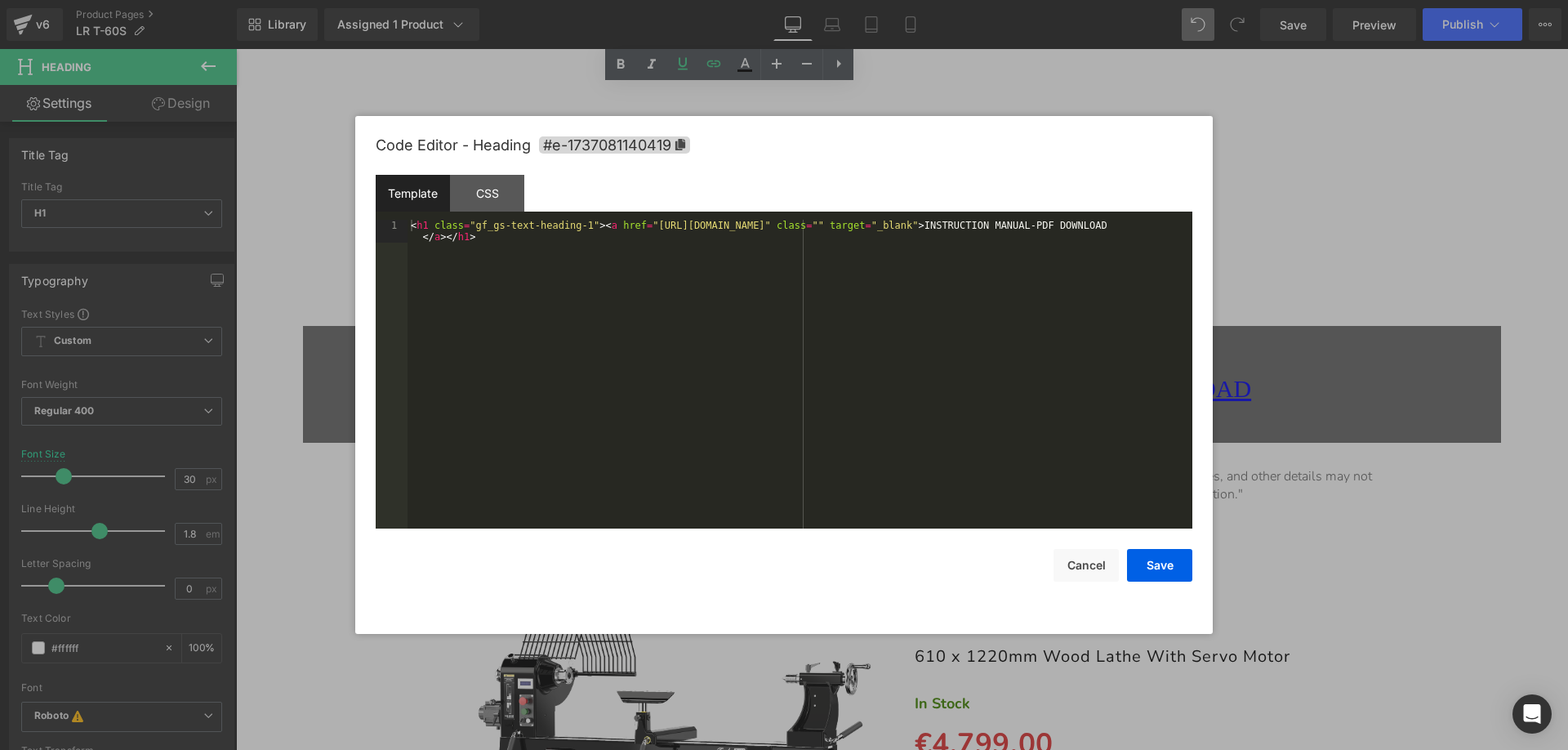
click at [949, 0] on div "Heading You are previewing how the will restyle your page. You can not edit Ele…" at bounding box center [784, 0] width 1568 height 0
click at [685, 150] on icon at bounding box center [681, 145] width 12 height 12
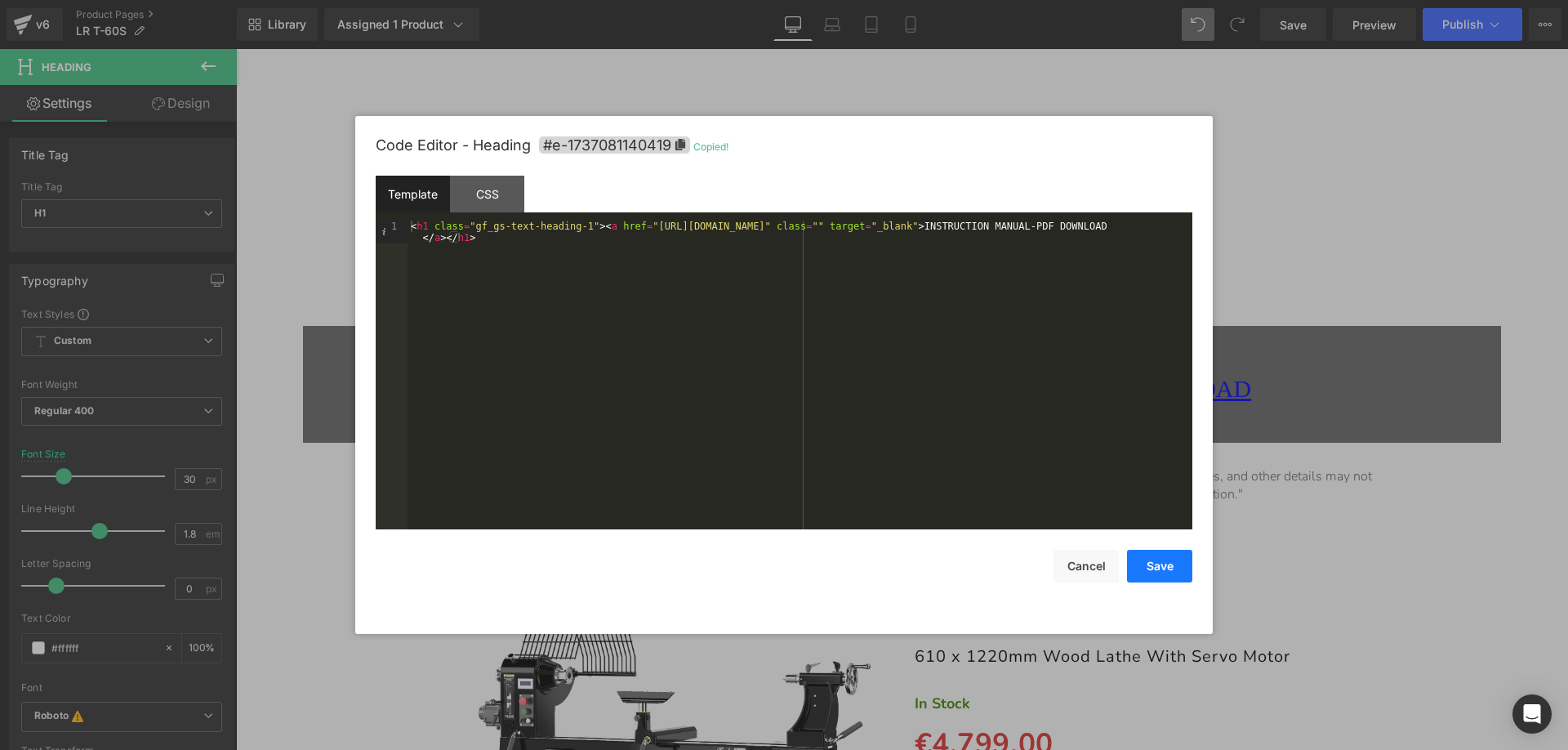
click at [1157, 565] on button "Save" at bounding box center [1159, 566] width 65 height 32
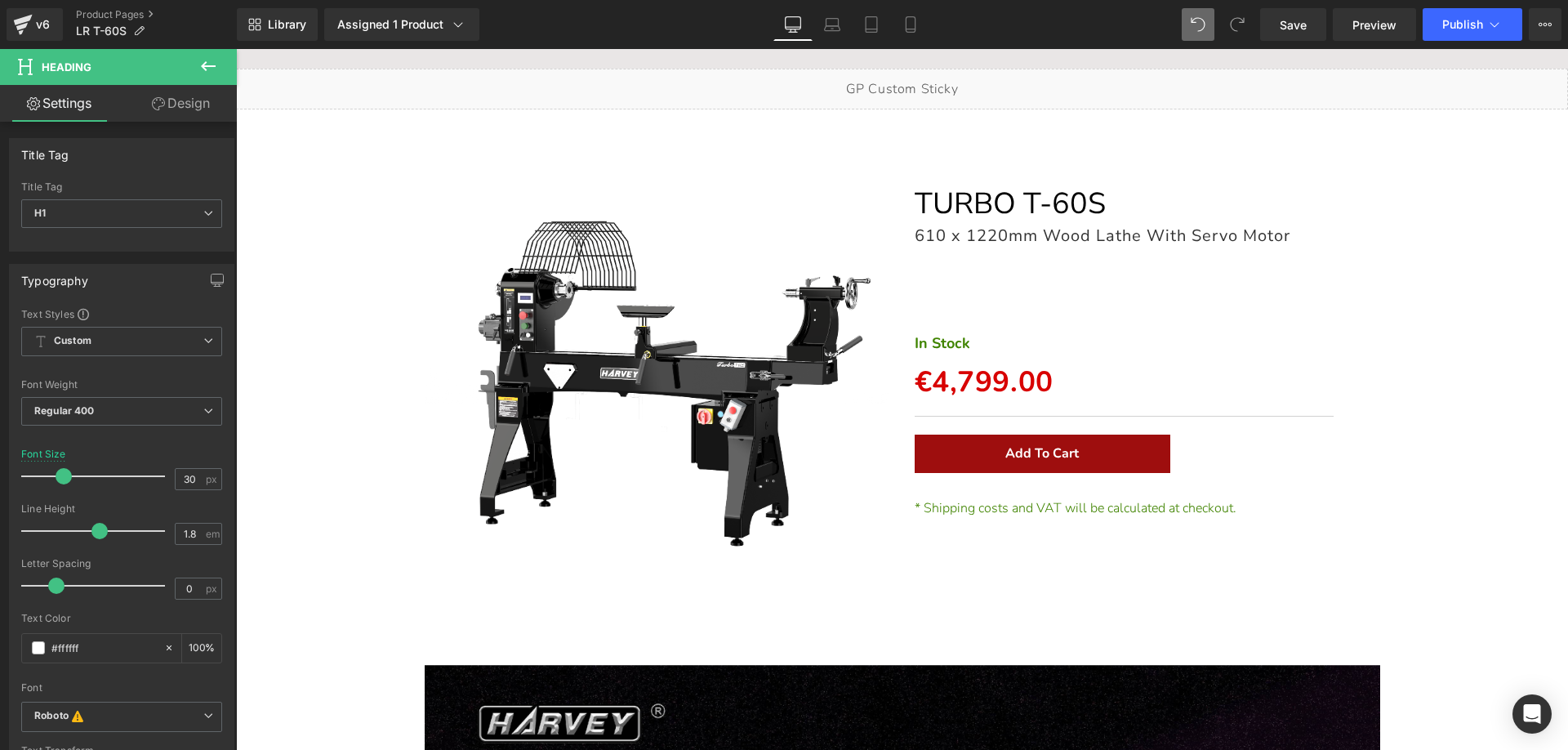
scroll to position [0, 0]
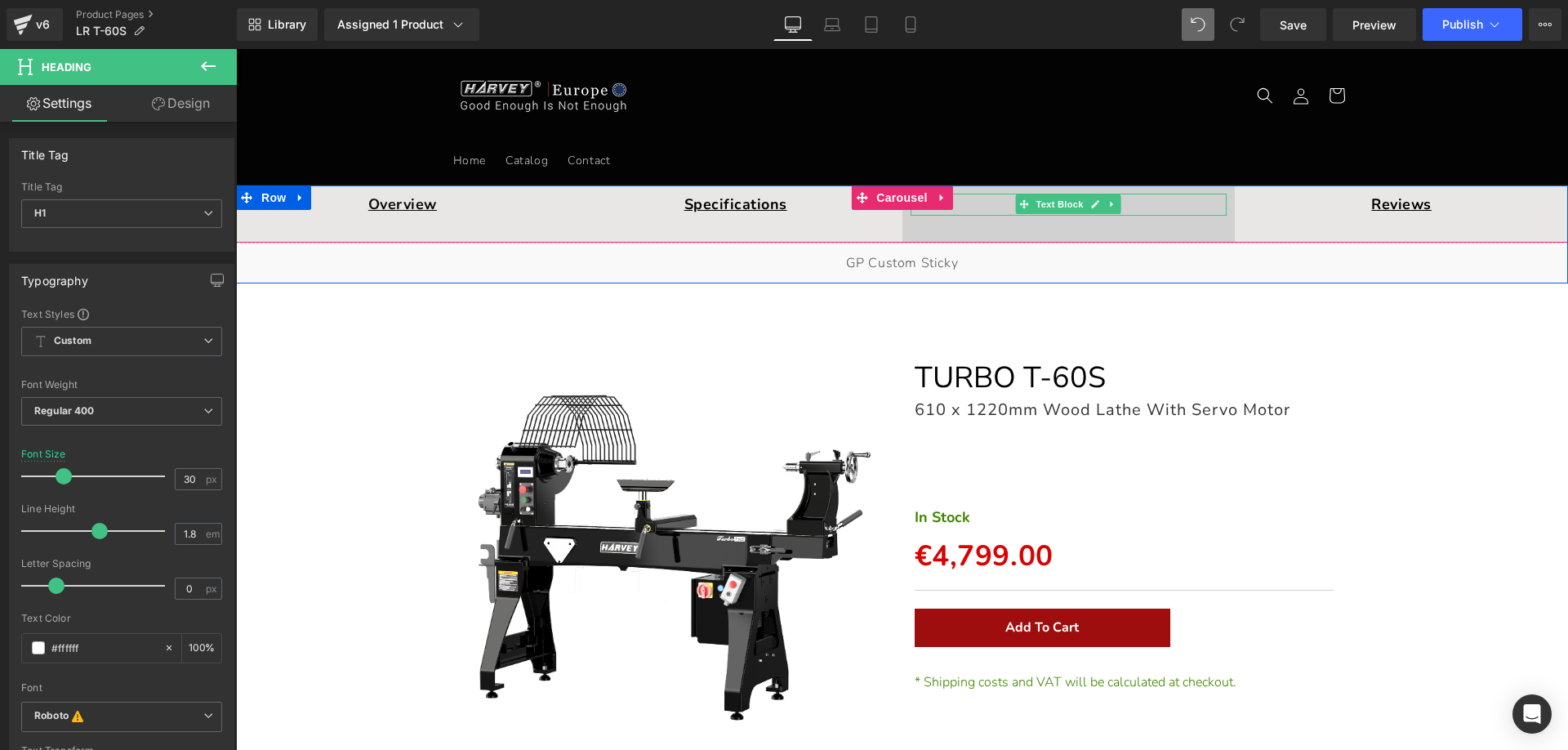
click at [961, 206] on p "Get Manual" at bounding box center [1069, 205] width 317 height 22
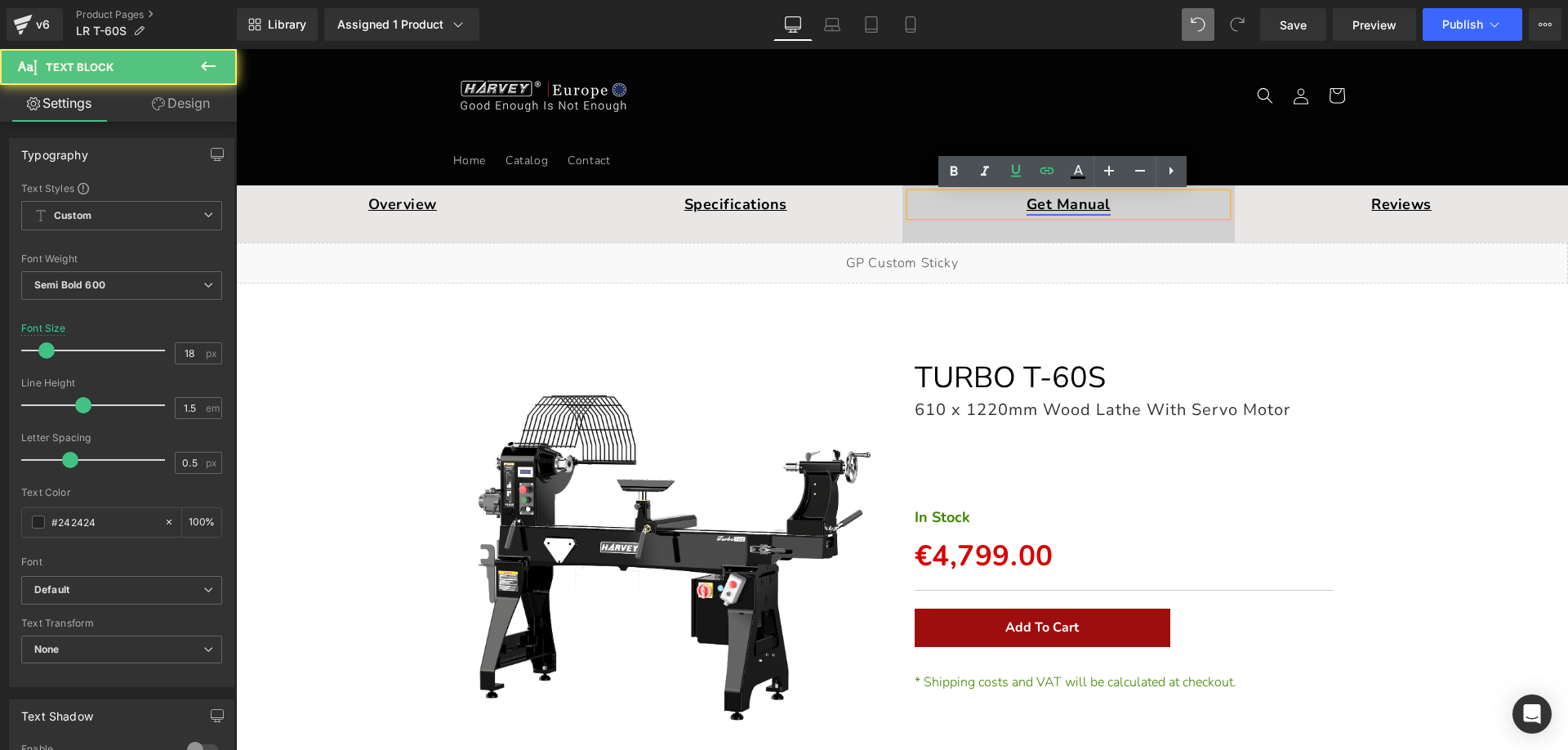
click at [1062, 207] on link "Get Manual" at bounding box center [1067, 205] width 84 height 20
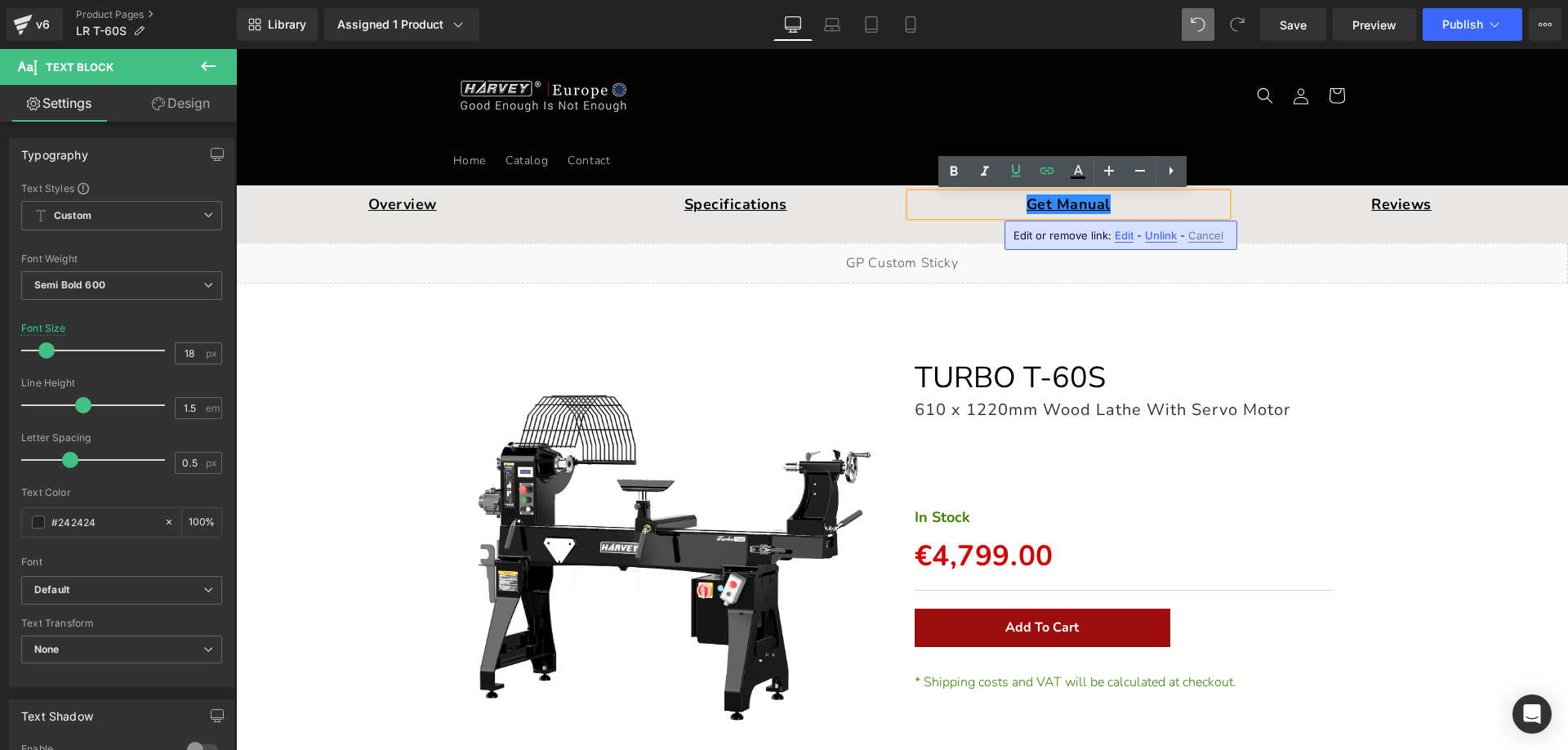
click at [1120, 233] on span "Edit" at bounding box center [1123, 235] width 19 height 14
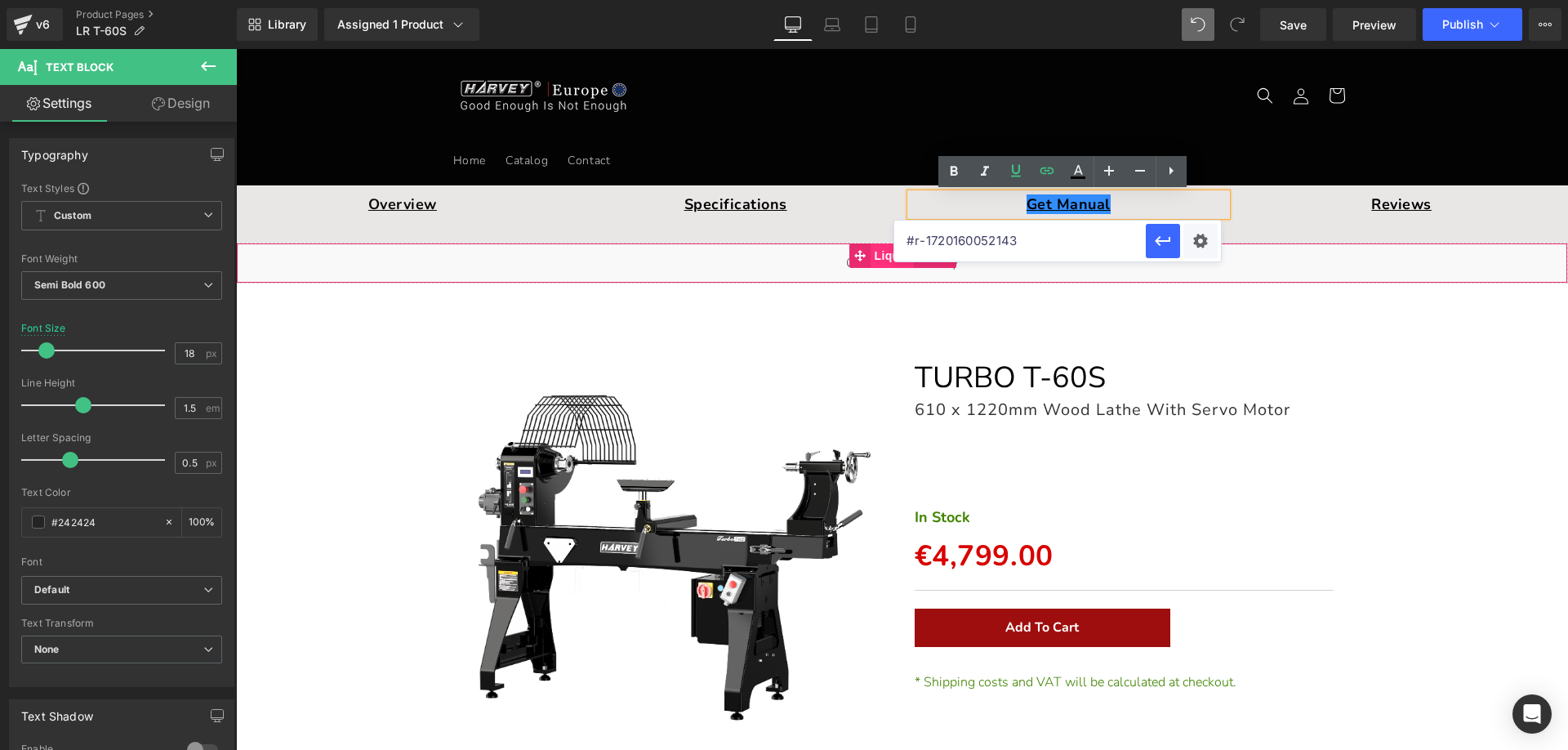
drag, startPoint x: 1277, startPoint y: 295, endPoint x: 885, endPoint y: 245, distance: 395.2
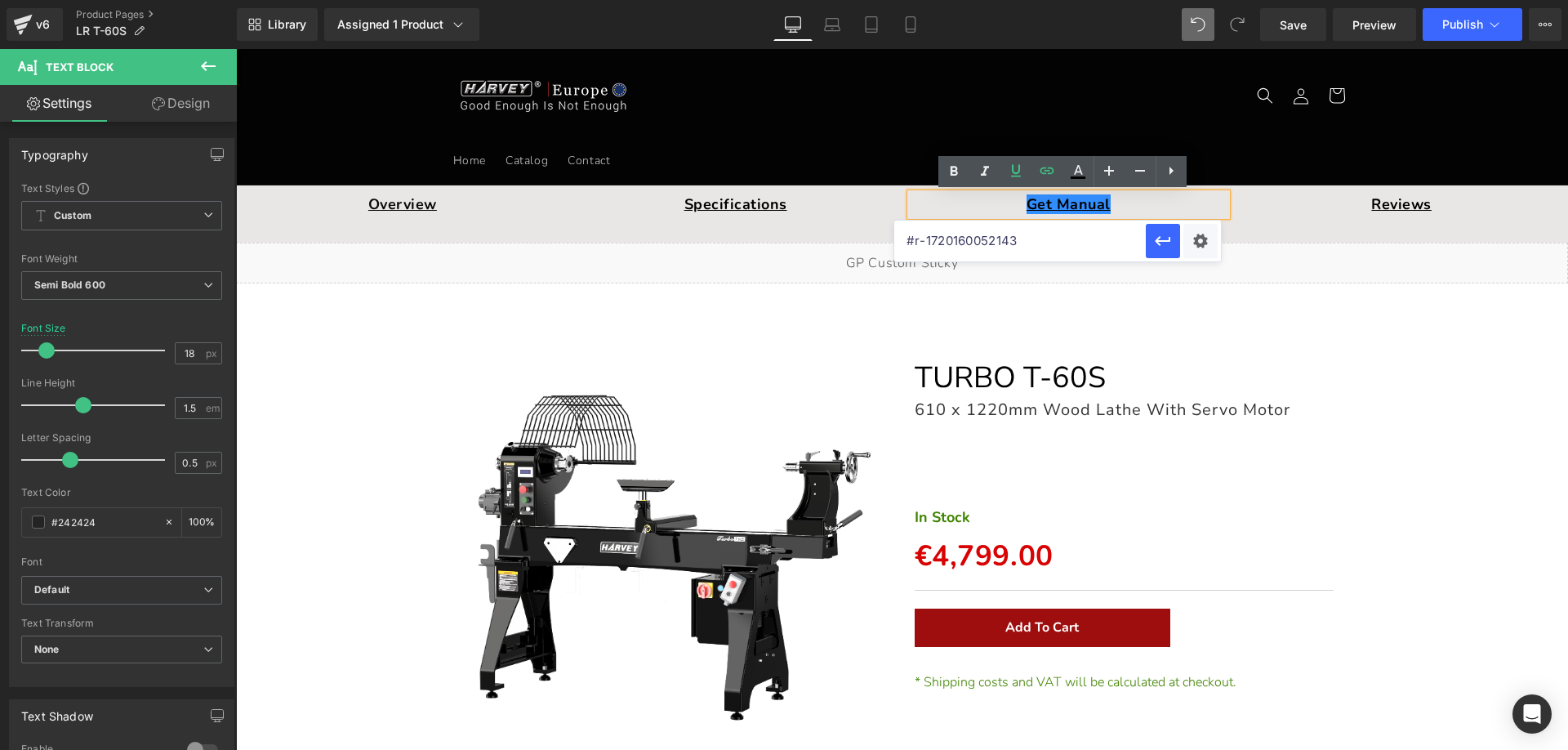
paste input "e-1737081140419"
click at [1158, 245] on icon "button" at bounding box center [1163, 241] width 20 height 20
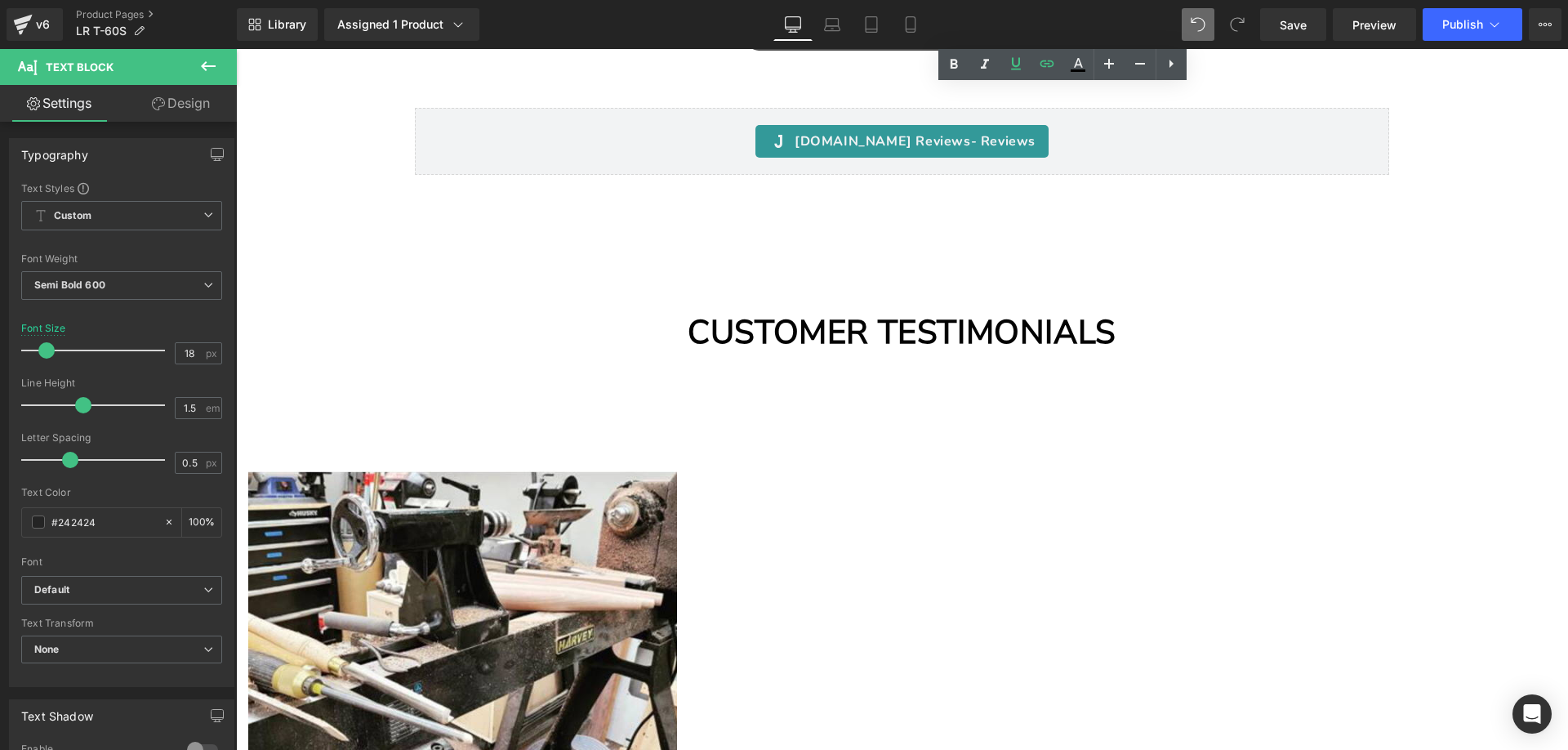
scroll to position [12597, 0]
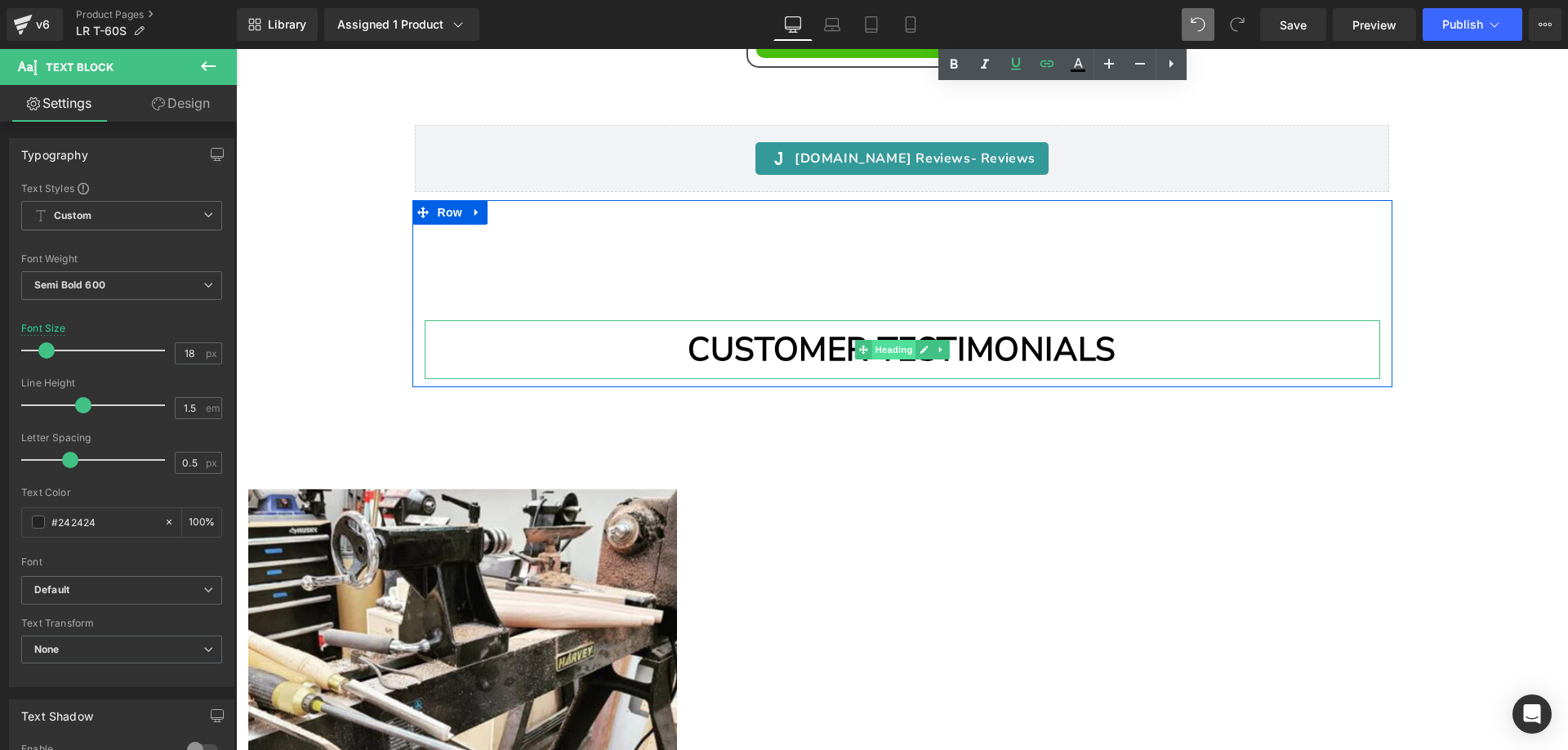
click at [881, 346] on span "Heading" at bounding box center [893, 349] width 44 height 20
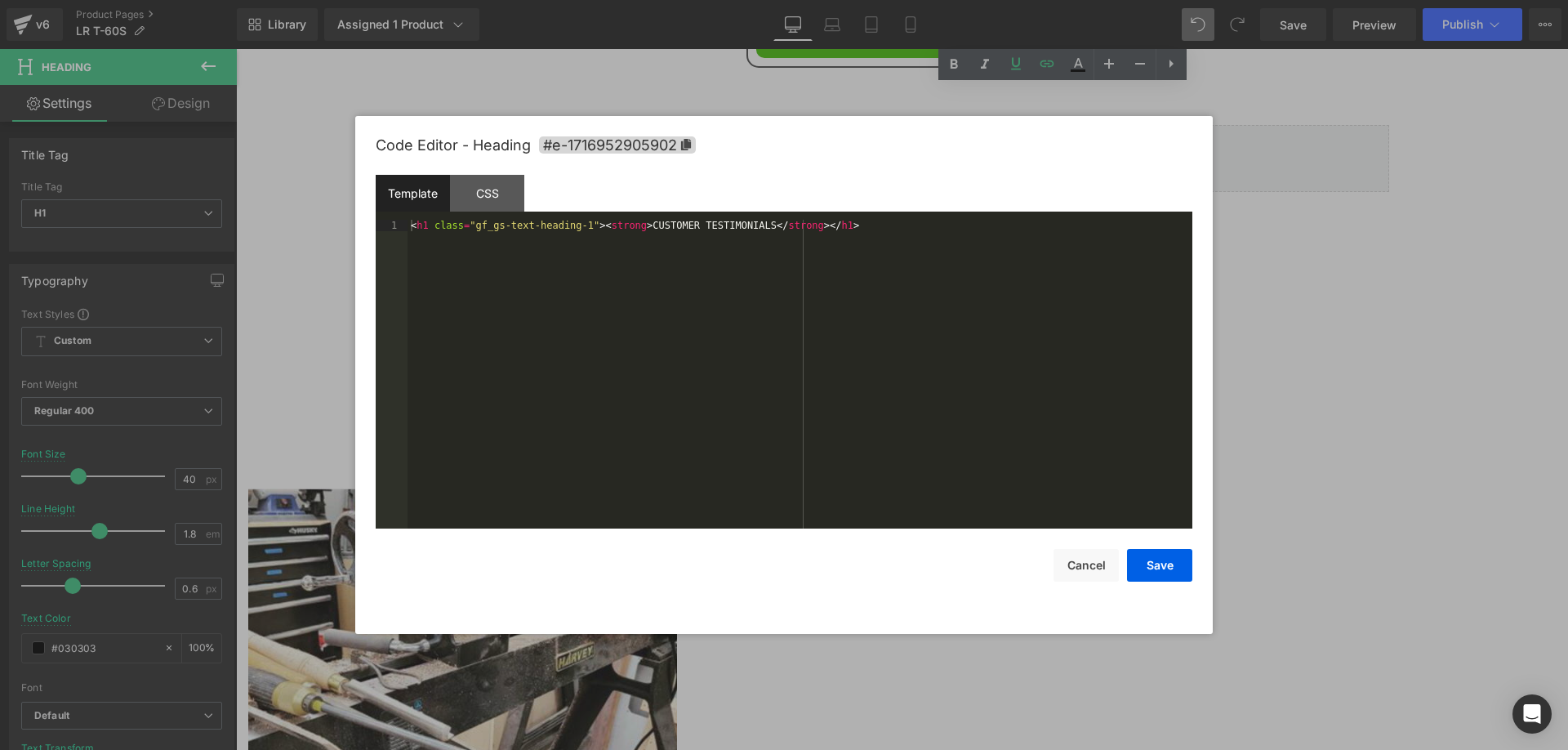
click at [843, 0] on div "Heading You are previewing how the will restyle your page. You can not edit Ele…" at bounding box center [784, 0] width 1568 height 0
click at [691, 147] on icon at bounding box center [686, 145] width 10 height 12
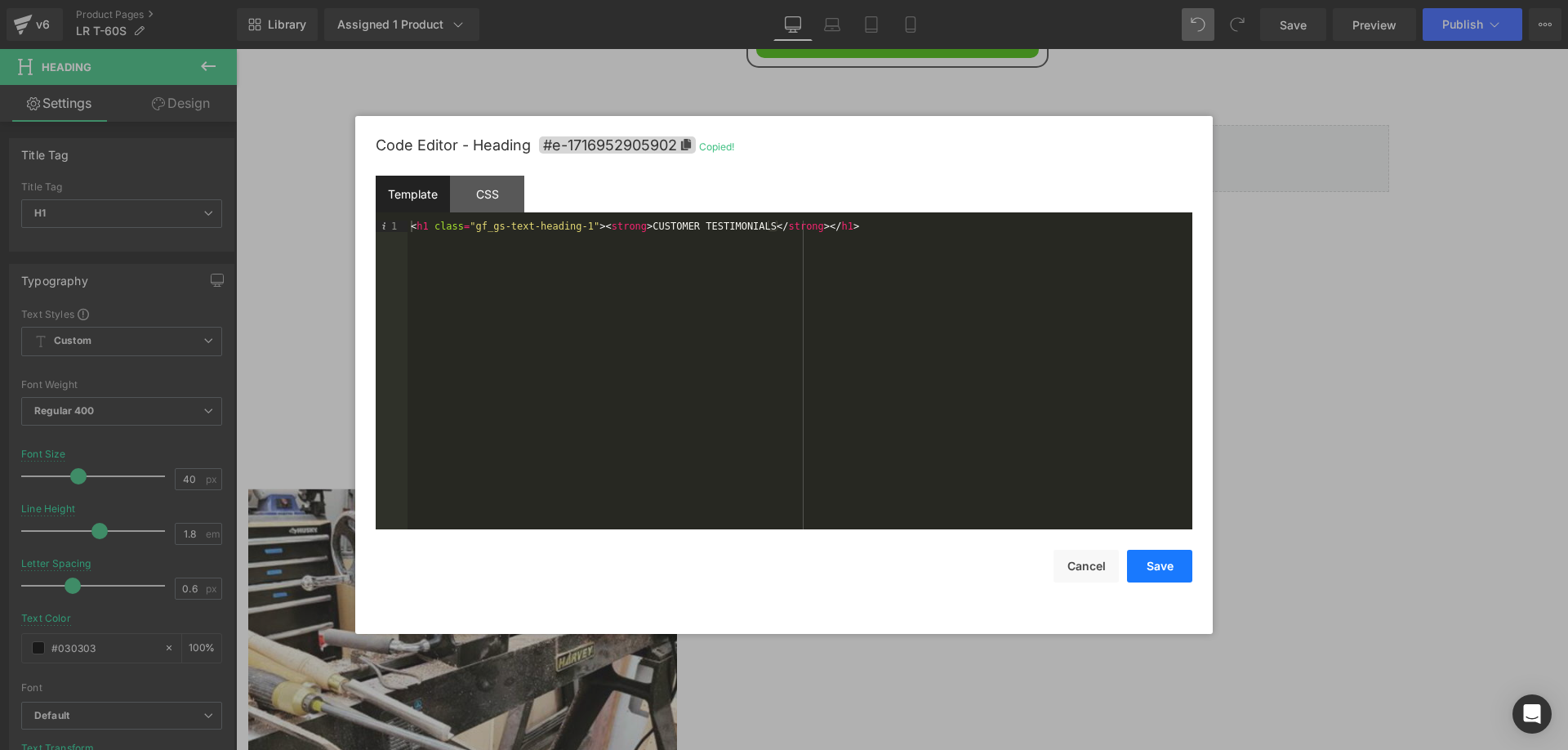
click at [1153, 567] on button "Save" at bounding box center [1159, 566] width 65 height 32
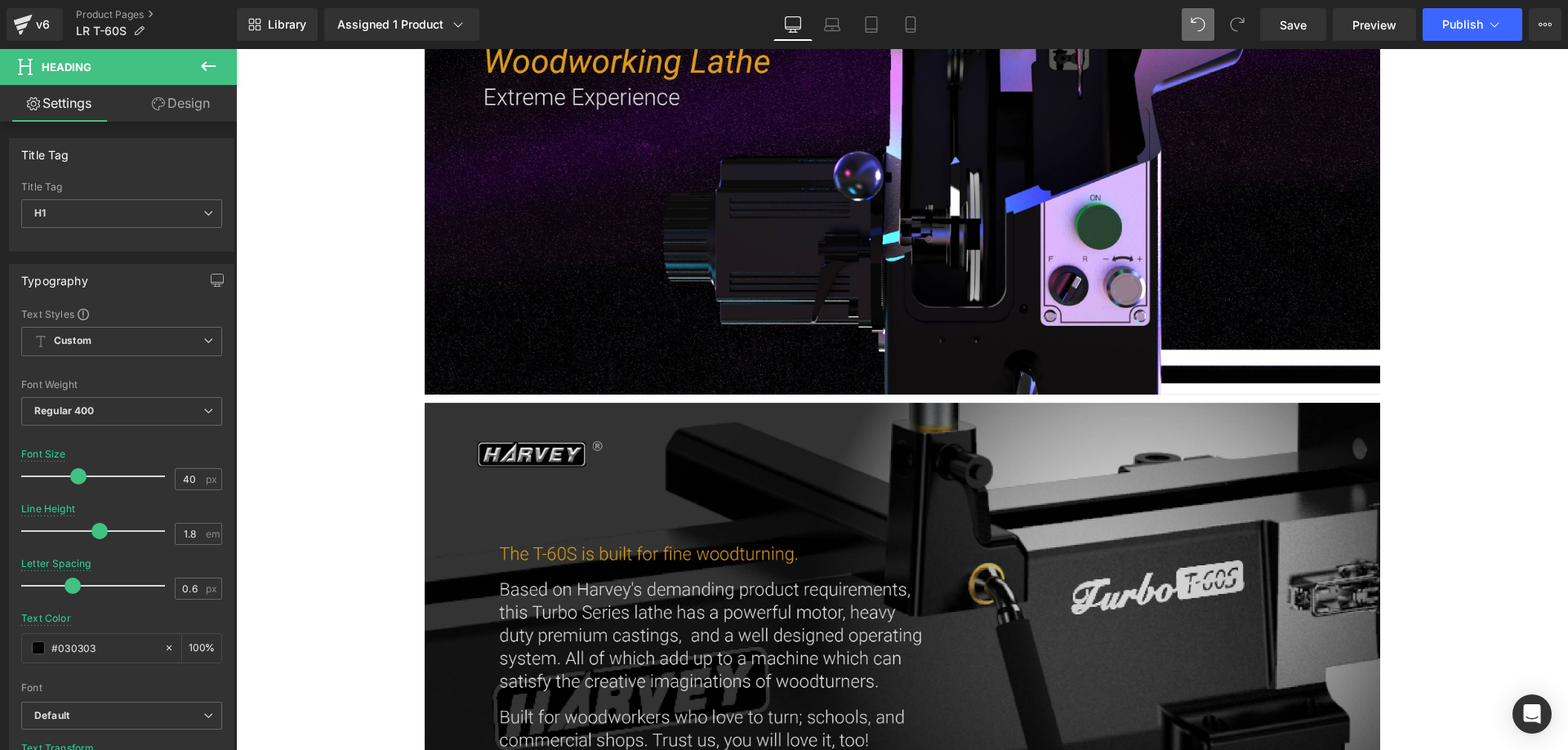
scroll to position [0, 0]
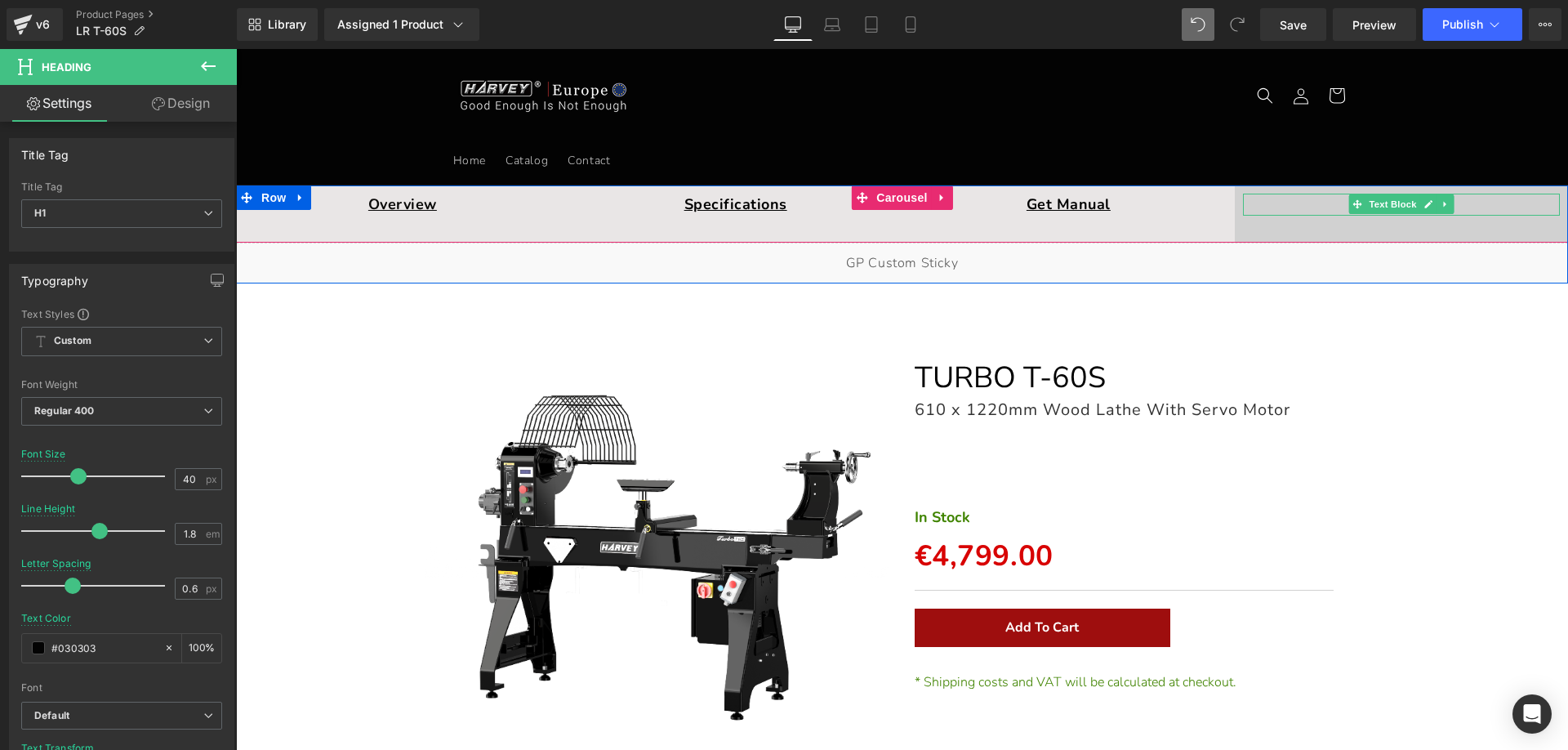
click at [1467, 200] on p "Reviews" at bounding box center [1401, 205] width 317 height 22
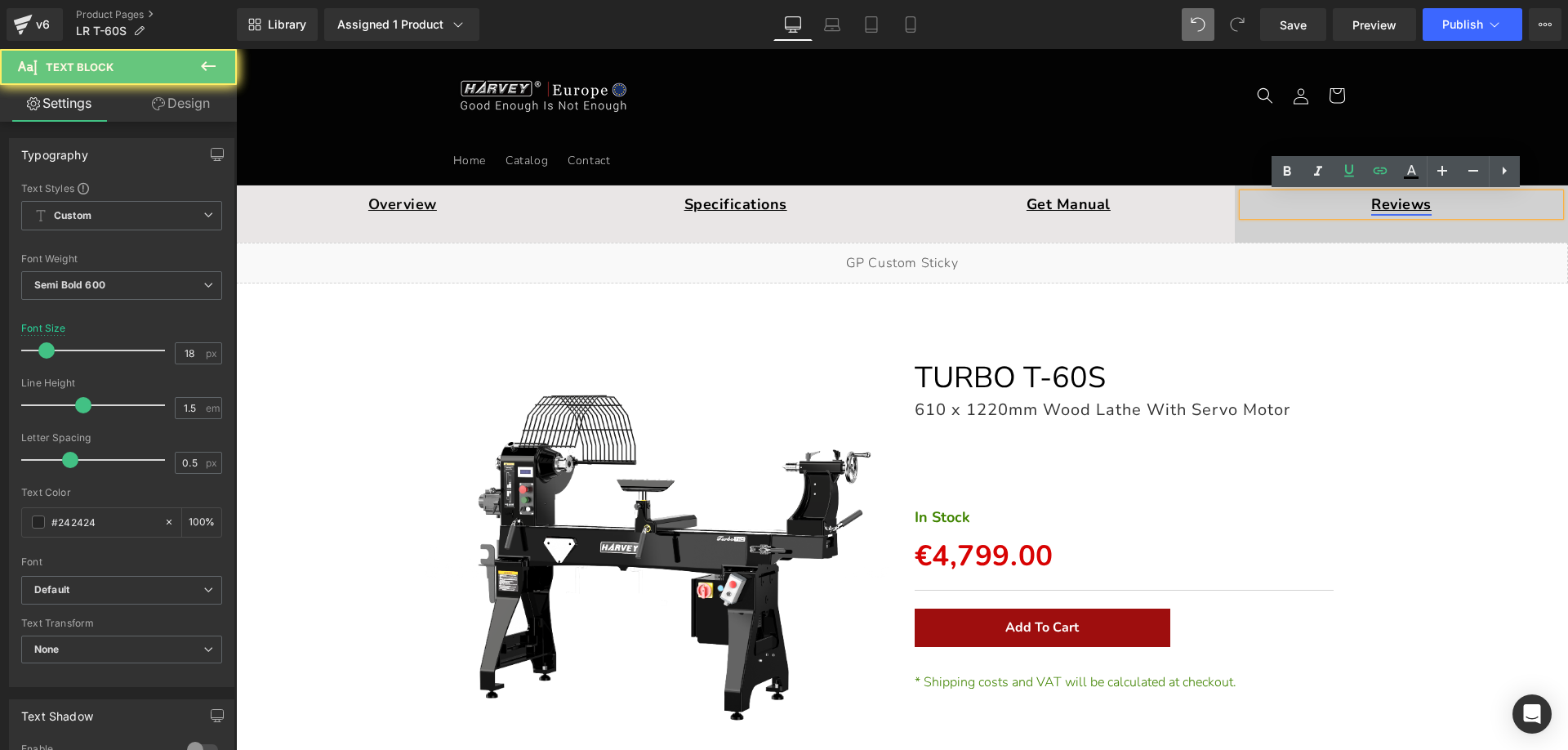
click at [1405, 205] on link "Reviews" at bounding box center [1401, 205] width 60 height 20
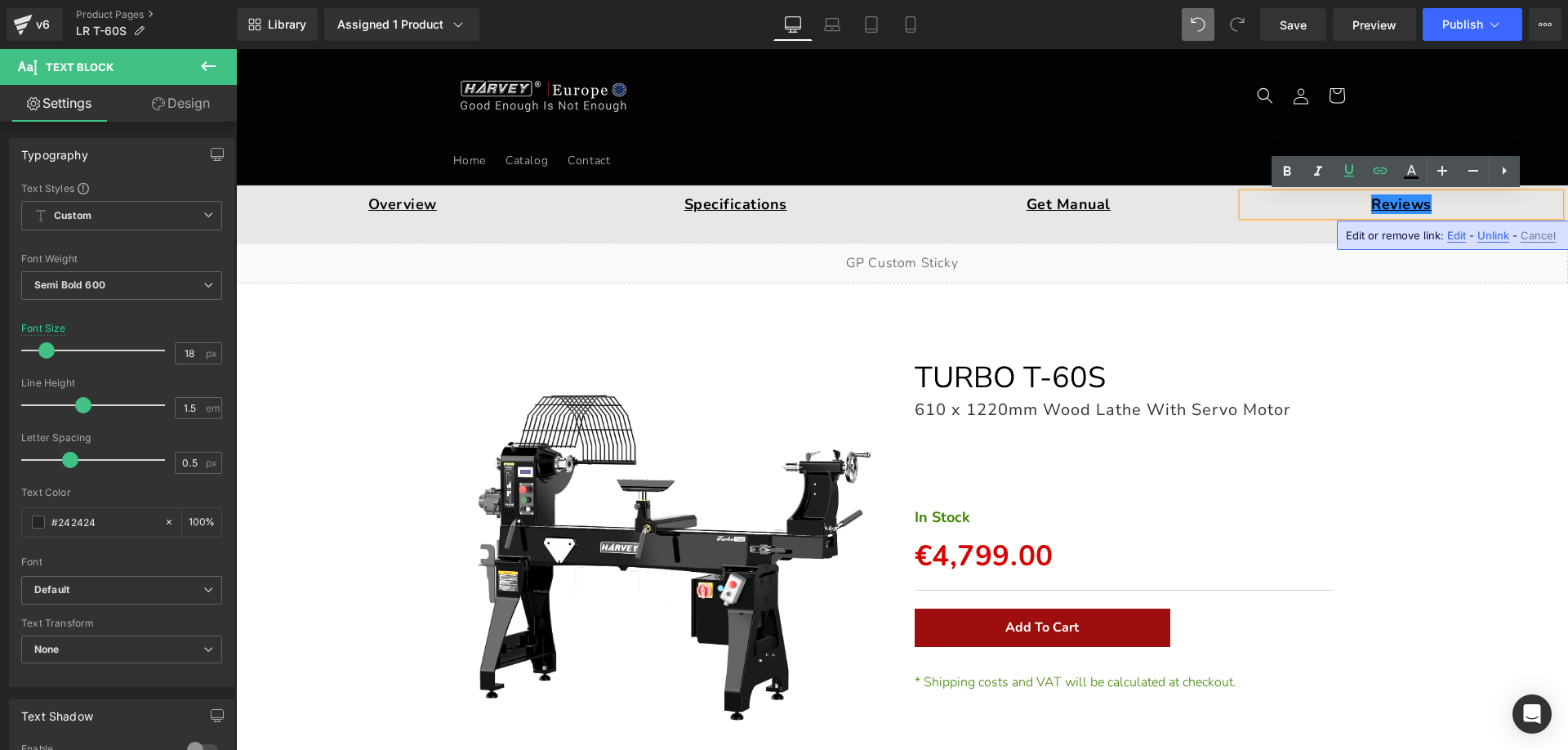
click at [1458, 236] on span "Edit" at bounding box center [1456, 235] width 19 height 14
drag, startPoint x: 1607, startPoint y: 291, endPoint x: 1219, endPoint y: 245, distance: 390.7
paste input "e-1716952905902"
type input "#e-1716952905902"
drag, startPoint x: 1498, startPoint y: 249, endPoint x: 606, endPoint y: 175, distance: 895.1
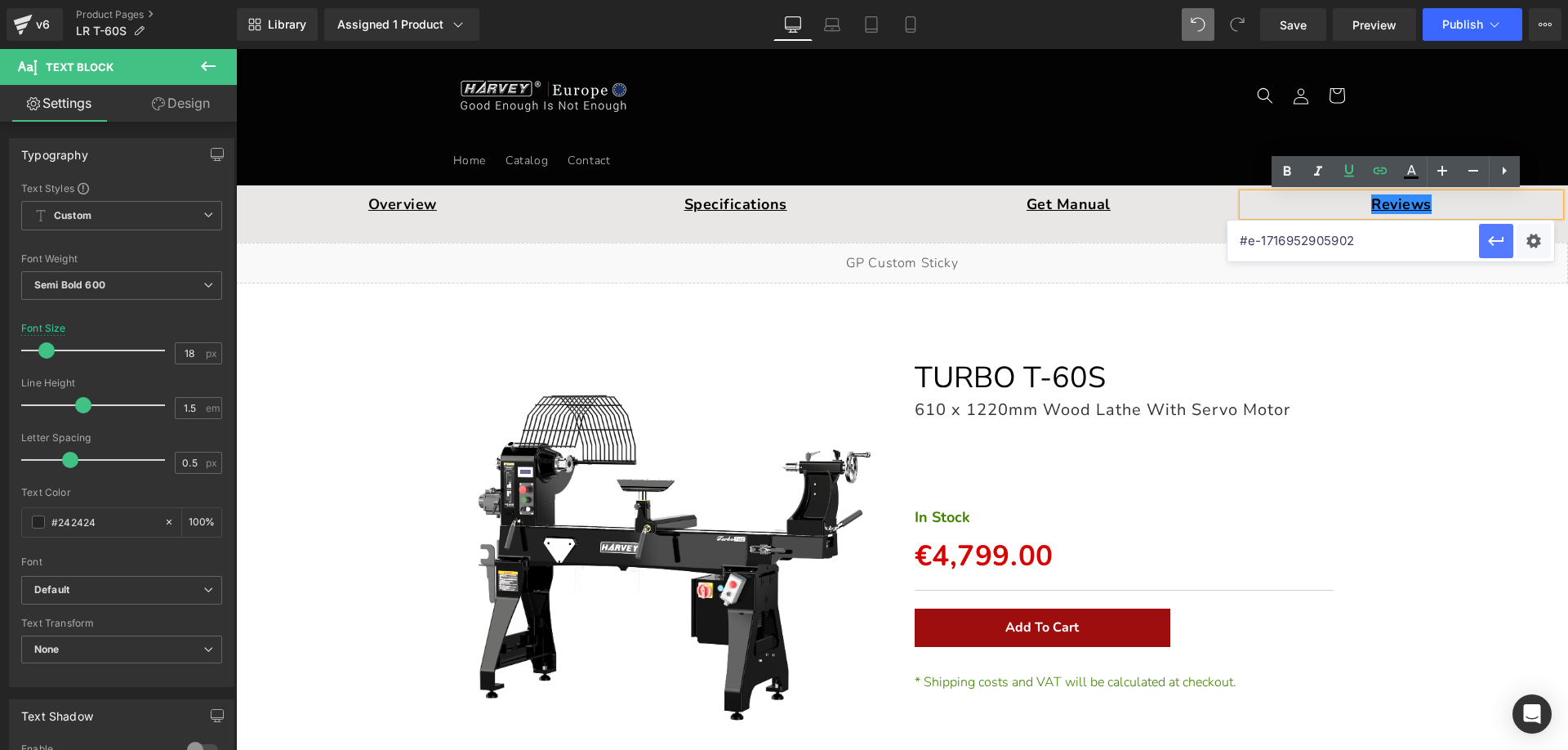
click at [1498, 249] on icon "button" at bounding box center [1496, 241] width 20 height 20
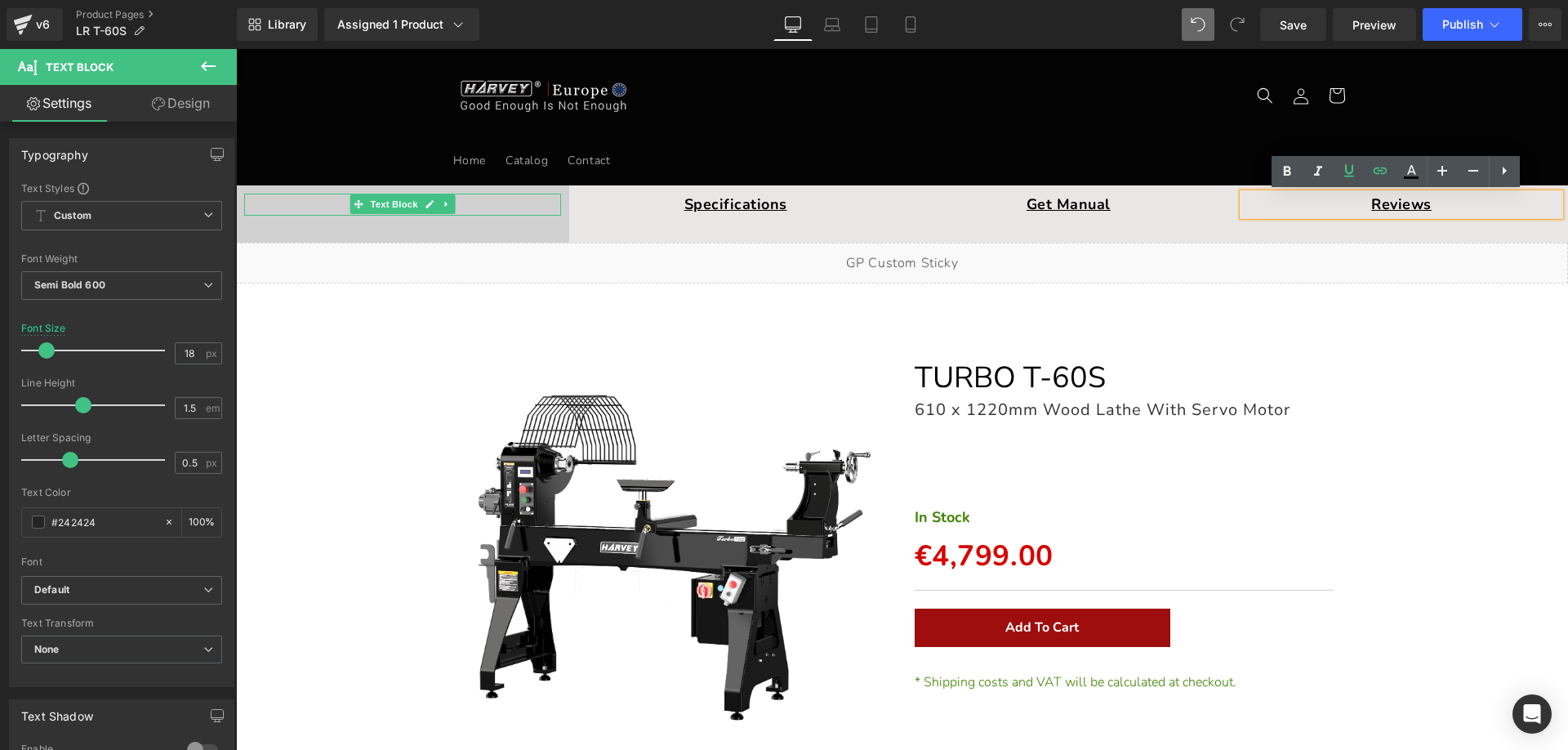
click at [259, 196] on div at bounding box center [402, 196] width 317 height 4
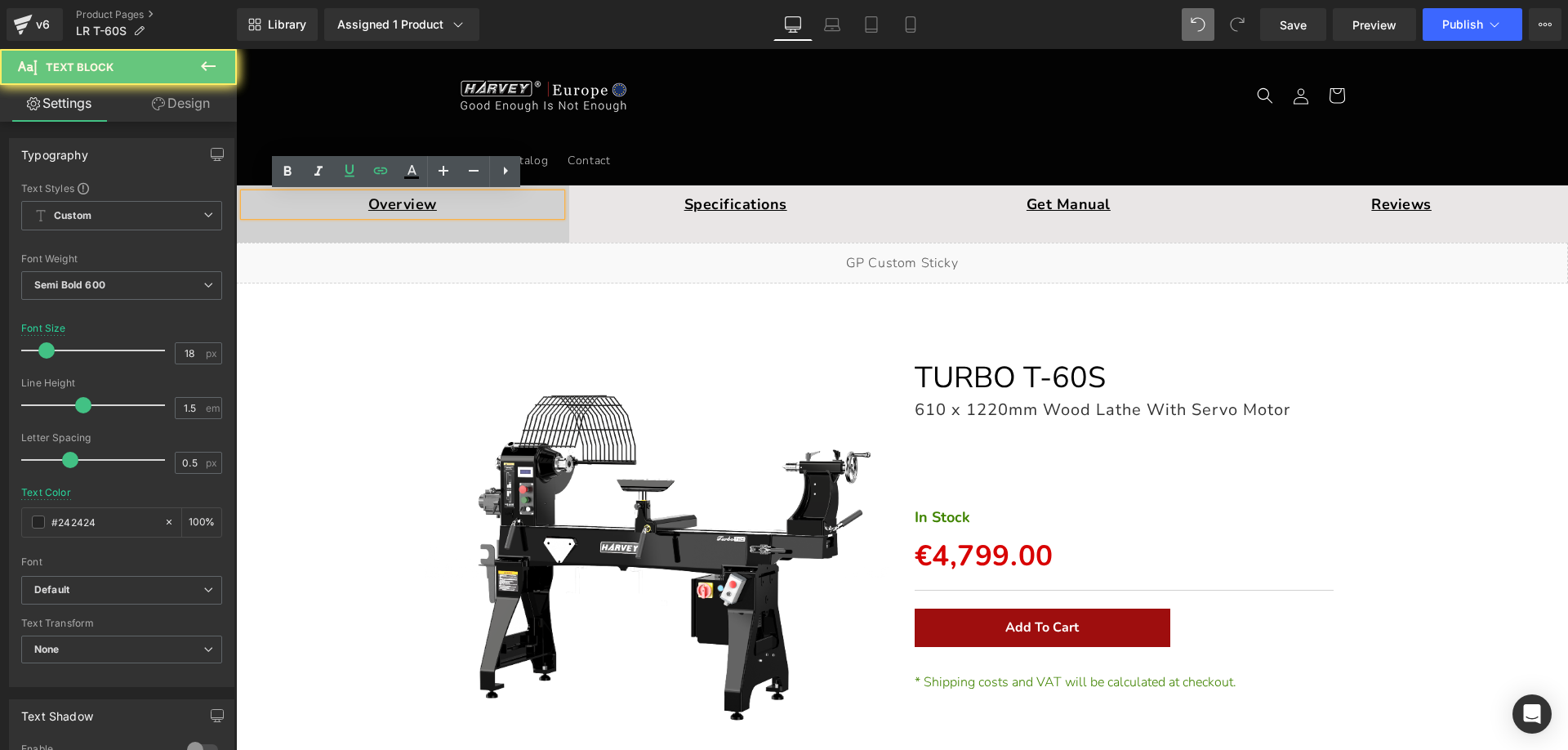
click at [249, 195] on p "Overview" at bounding box center [402, 205] width 317 height 22
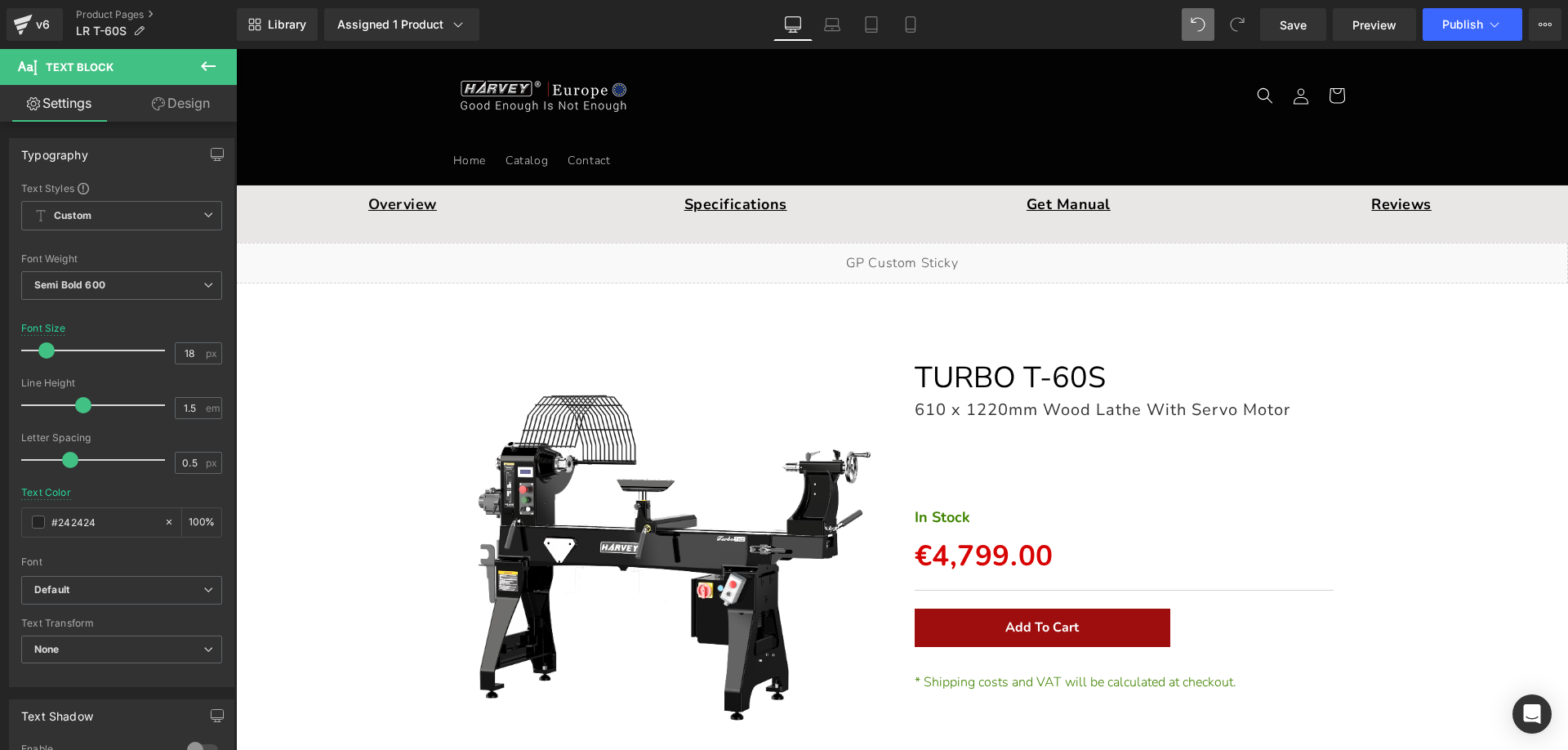
click at [216, 60] on icon at bounding box center [209, 66] width 20 height 20
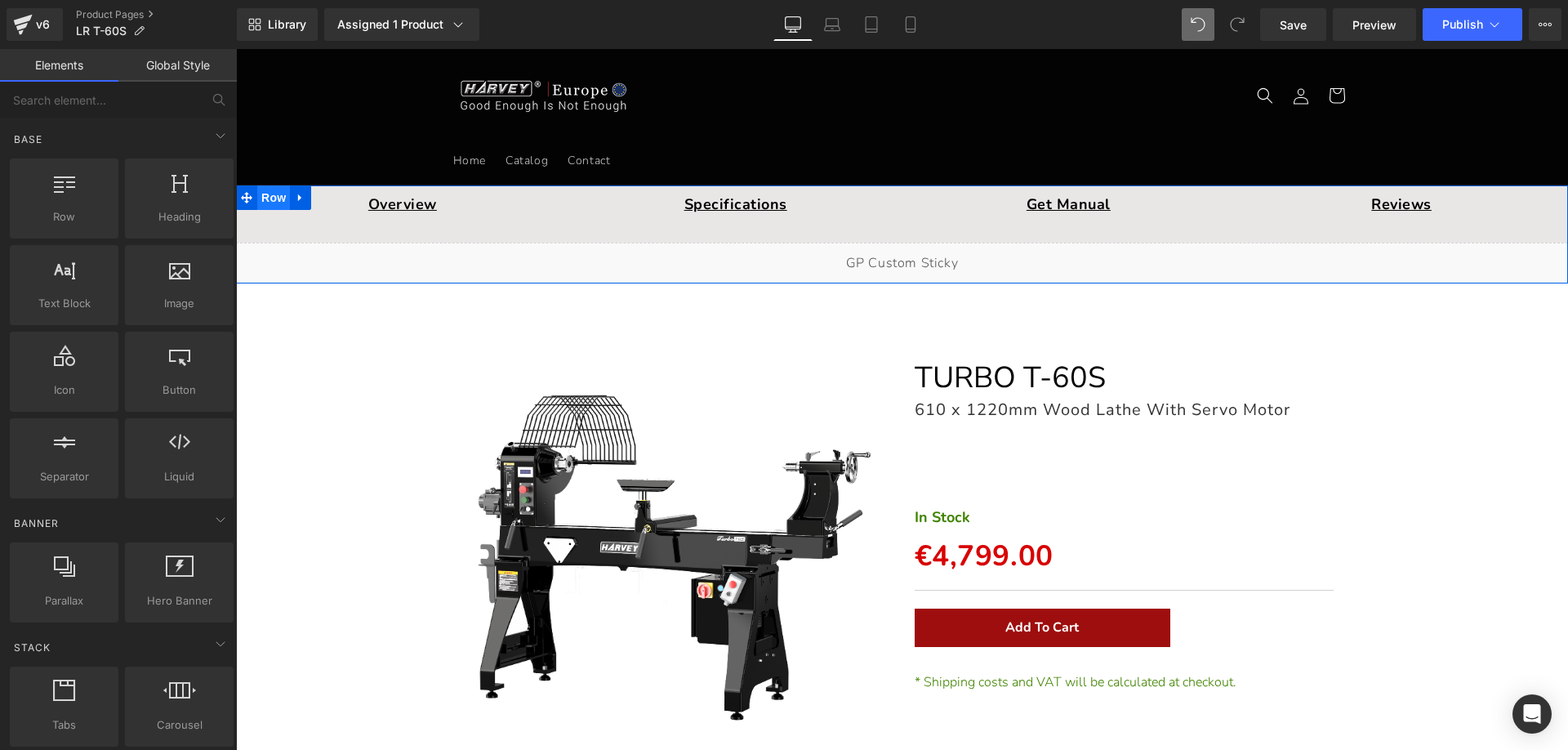
click at [274, 197] on span "Row" at bounding box center [272, 197] width 32 height 25
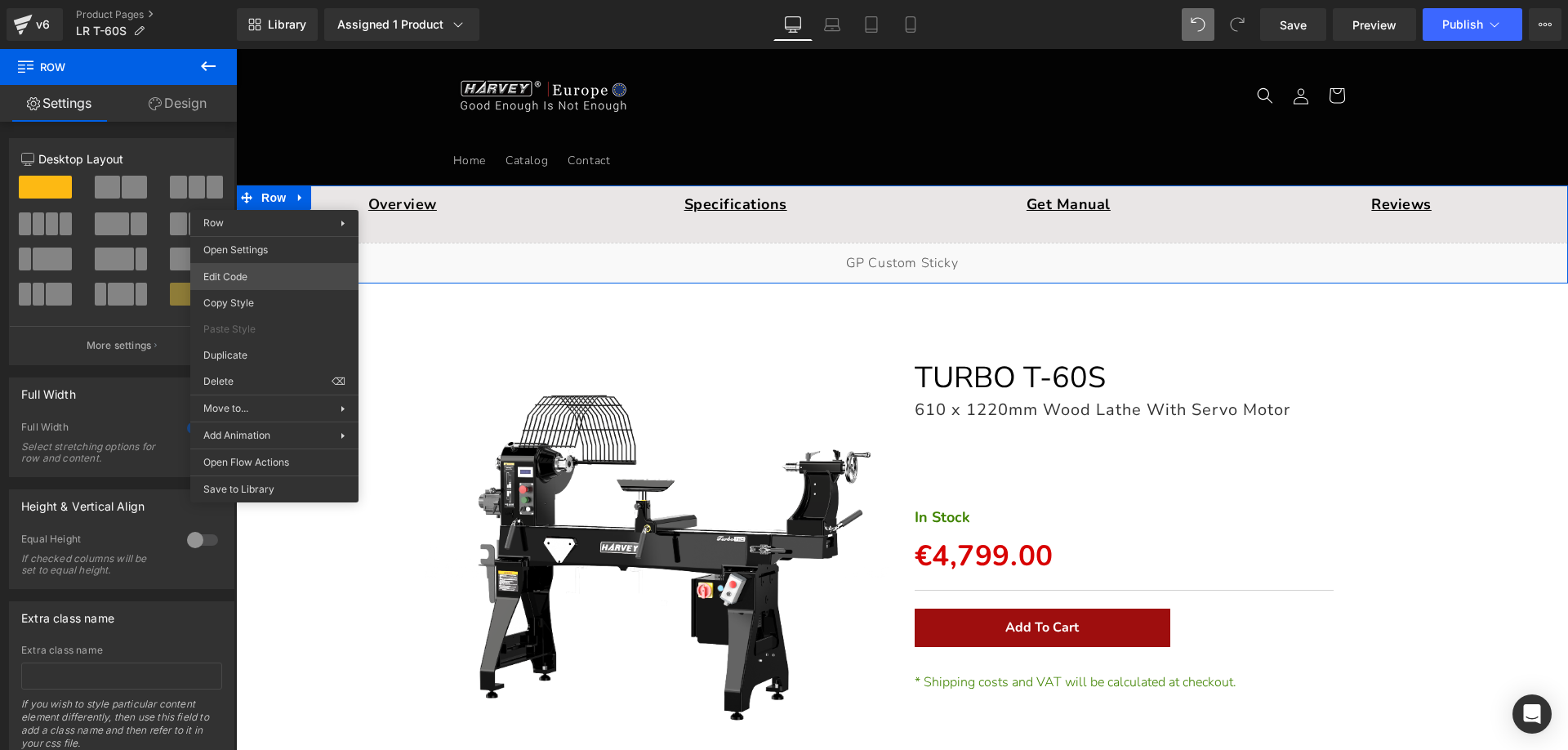
click at [223, 271] on body "Row You are previewing how the will restyle your page. You can not edit Element…" at bounding box center [784, 375] width 1568 height 750
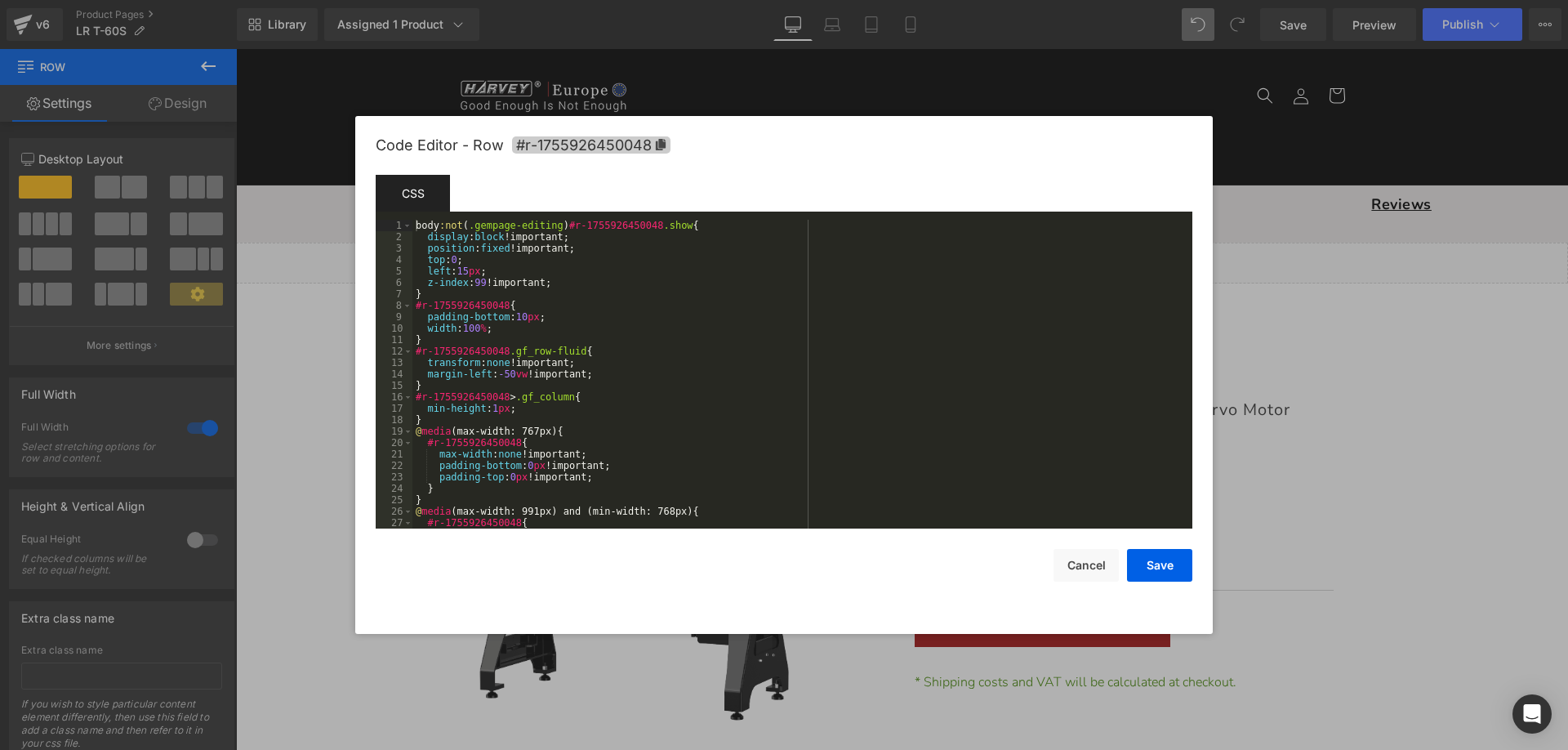
click at [667, 147] on span "#r-1755926450048" at bounding box center [590, 145] width 158 height 17
click at [1170, 570] on button "Save" at bounding box center [1159, 566] width 65 height 32
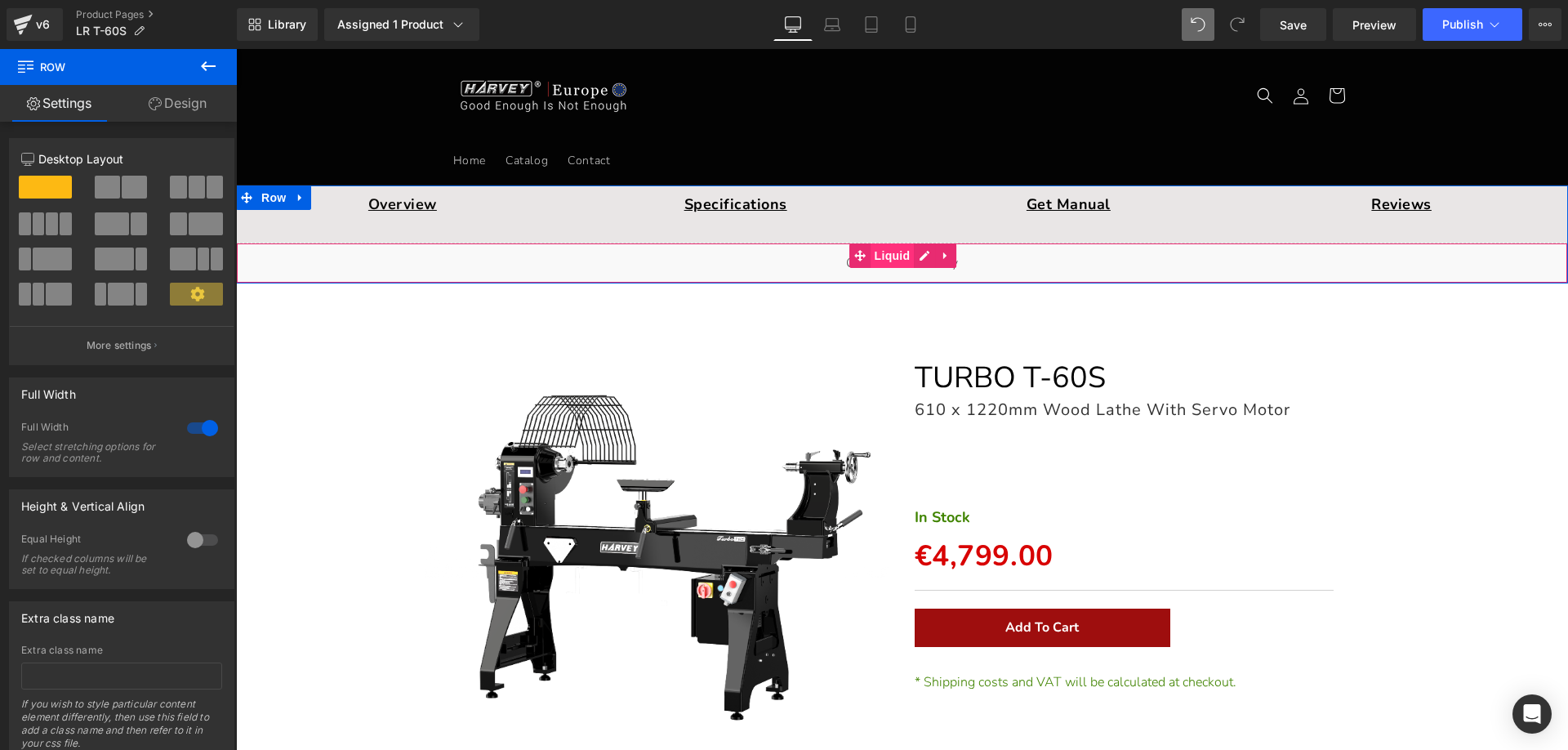
click at [891, 259] on span "Liquid" at bounding box center [892, 255] width 44 height 25
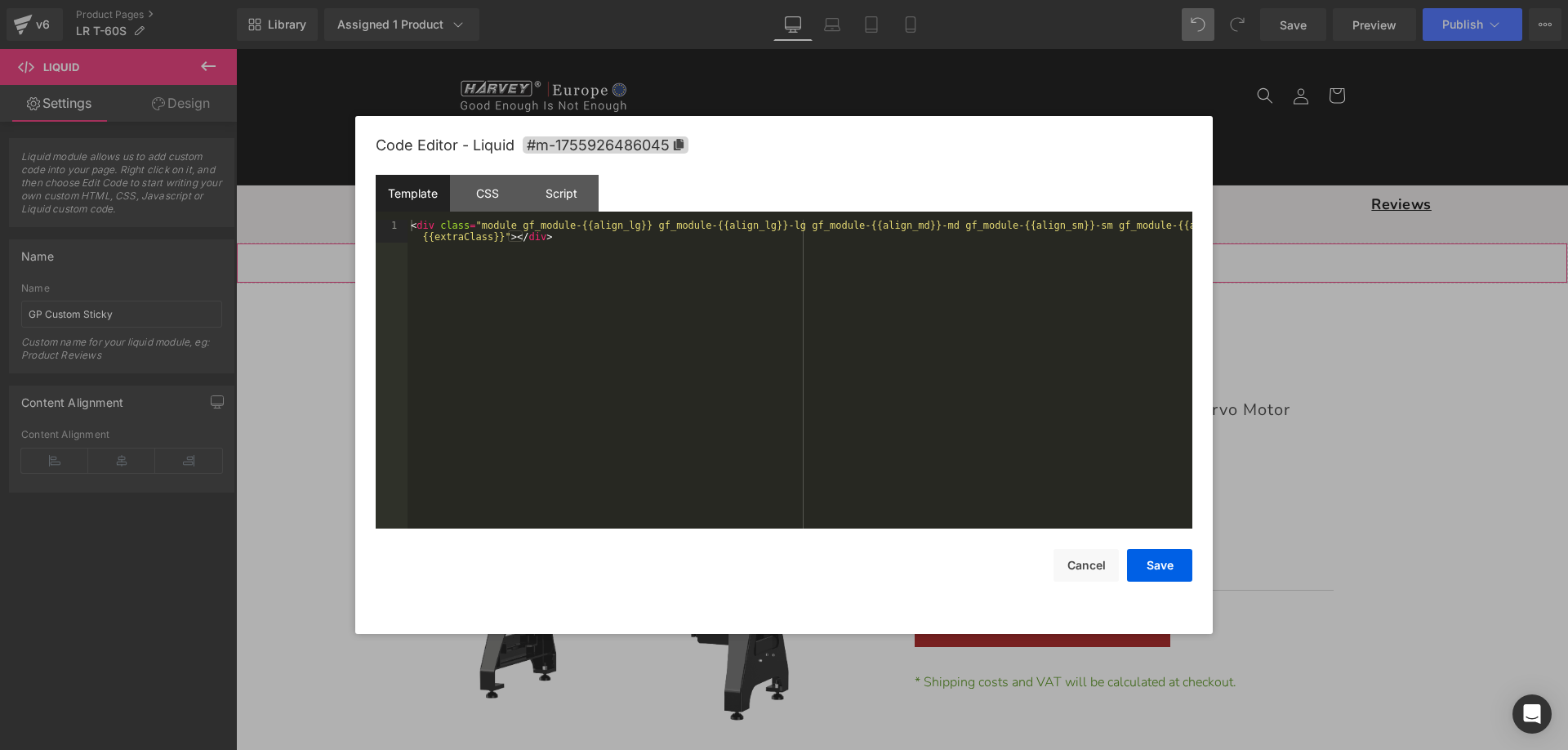
click at [852, 0] on div "Liquid You are previewing how the will restyle your page. You can not edit Elem…" at bounding box center [784, 0] width 1568 height 0
click at [574, 195] on div "Script" at bounding box center [562, 193] width 75 height 36
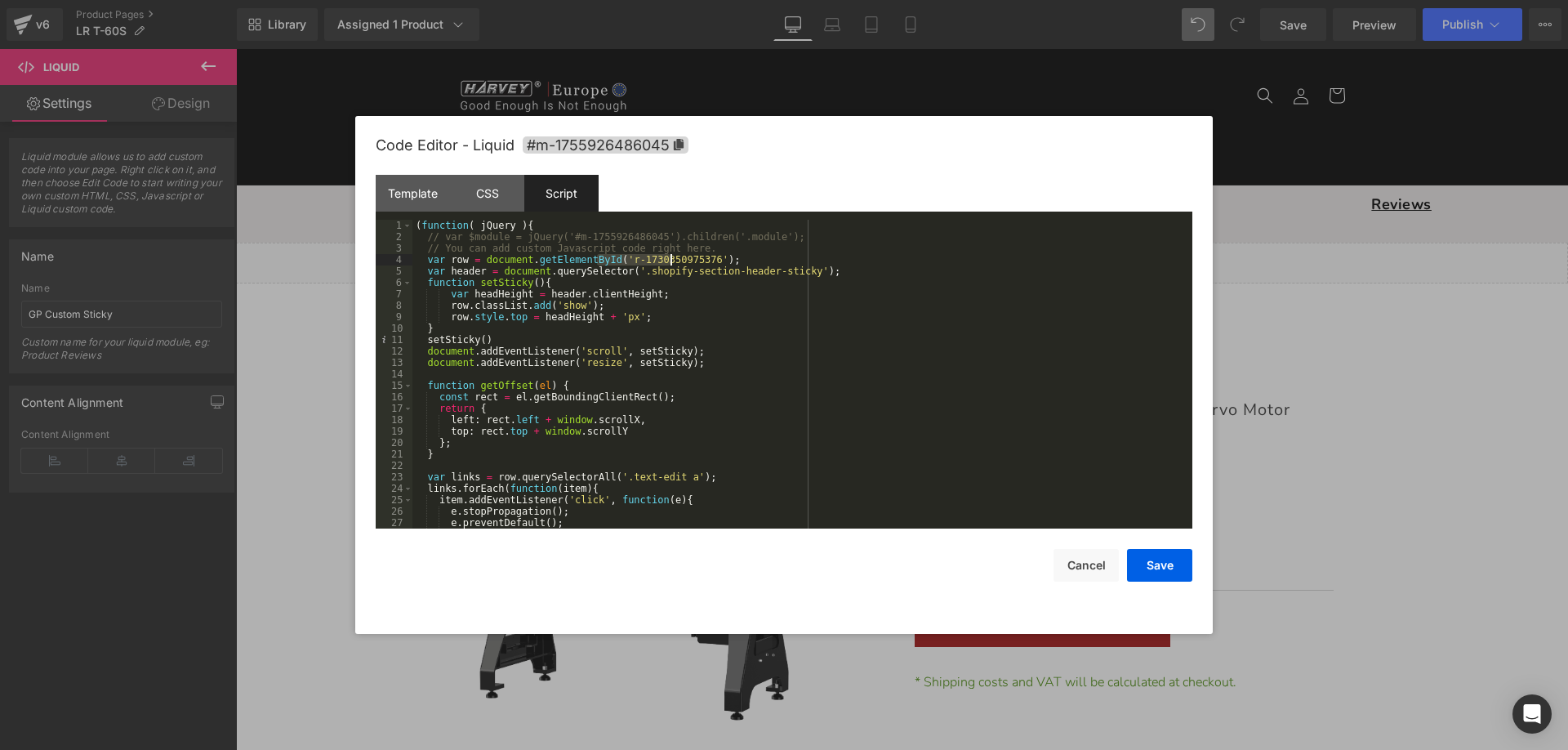
drag, startPoint x: 597, startPoint y: 257, endPoint x: 668, endPoint y: 256, distance: 71.0
click at [668, 256] on div "( function ( jQuery ) { // var $module = jQuery('#m-1755926486045').children('.…" at bounding box center [799, 385] width 773 height 332
click at [603, 259] on div "( function ( jQuery ) { // var $module = jQuery('#m-1755926486045').children('.…" at bounding box center [799, 385] width 773 height 332
click at [1176, 555] on button "Save" at bounding box center [1159, 565] width 65 height 32
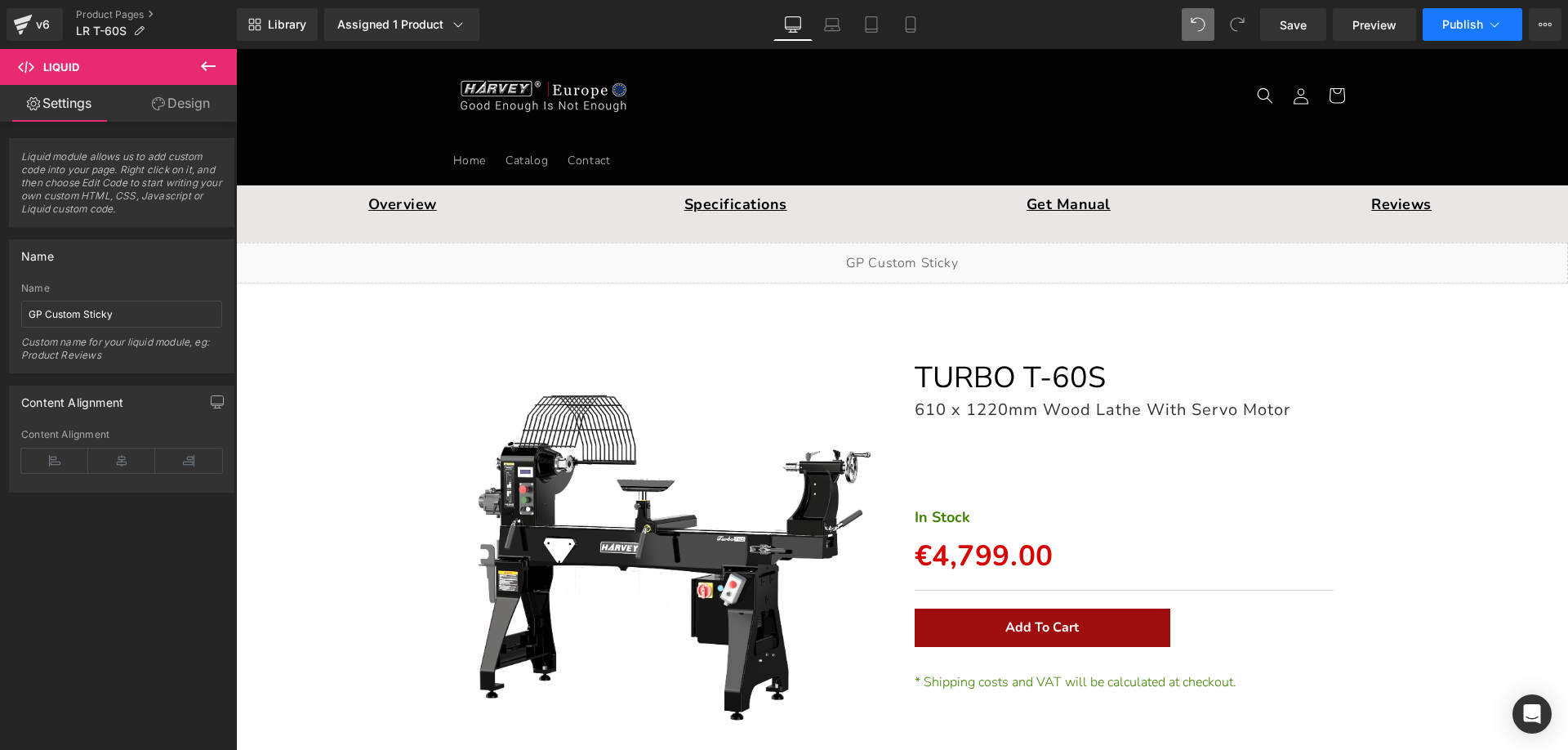
click at [1454, 26] on span "Publish" at bounding box center [1463, 24] width 41 height 13
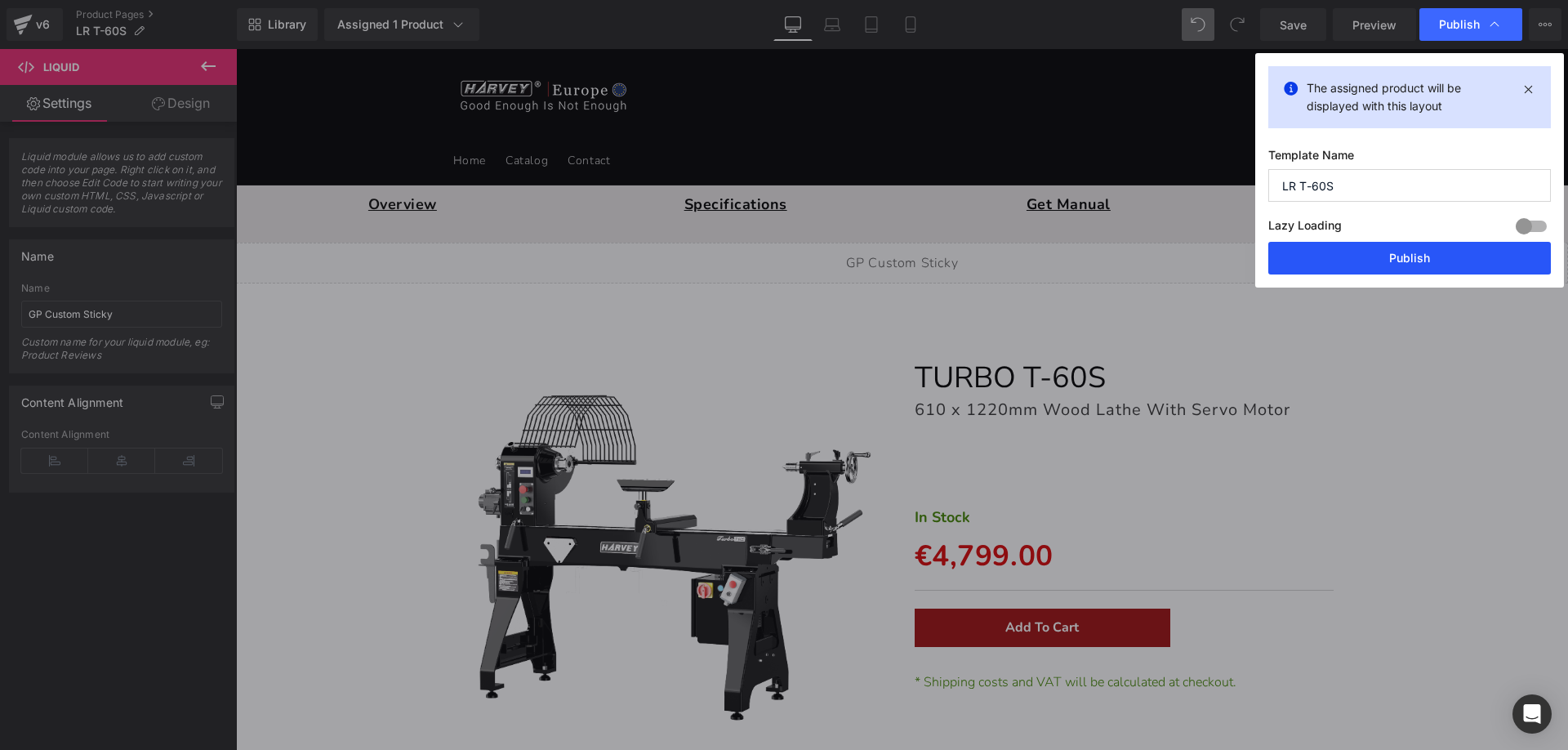
click at [1297, 262] on button "Publish" at bounding box center [1409, 258] width 282 height 32
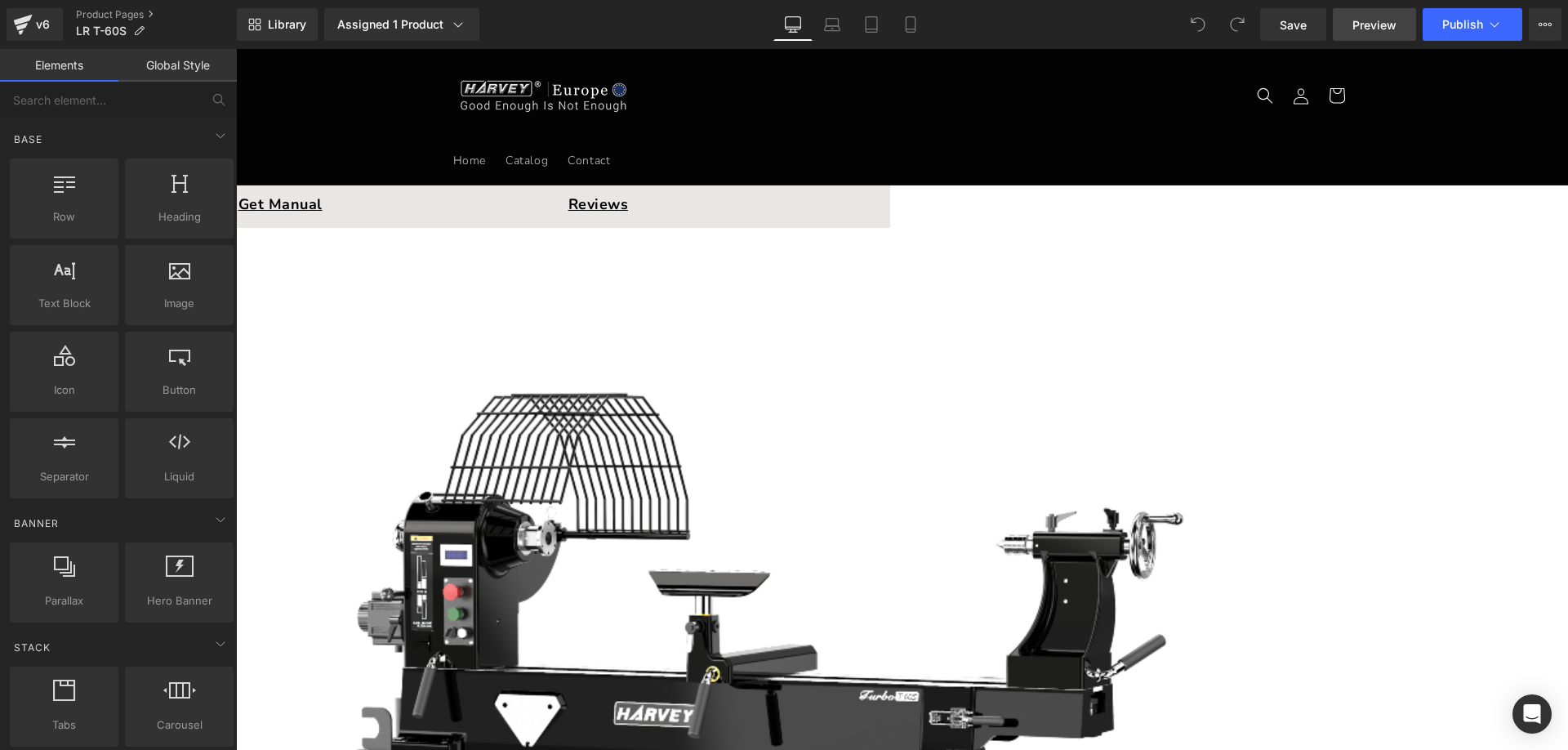
click at [1383, 19] on span "Preview" at bounding box center [1374, 25] width 44 height 17
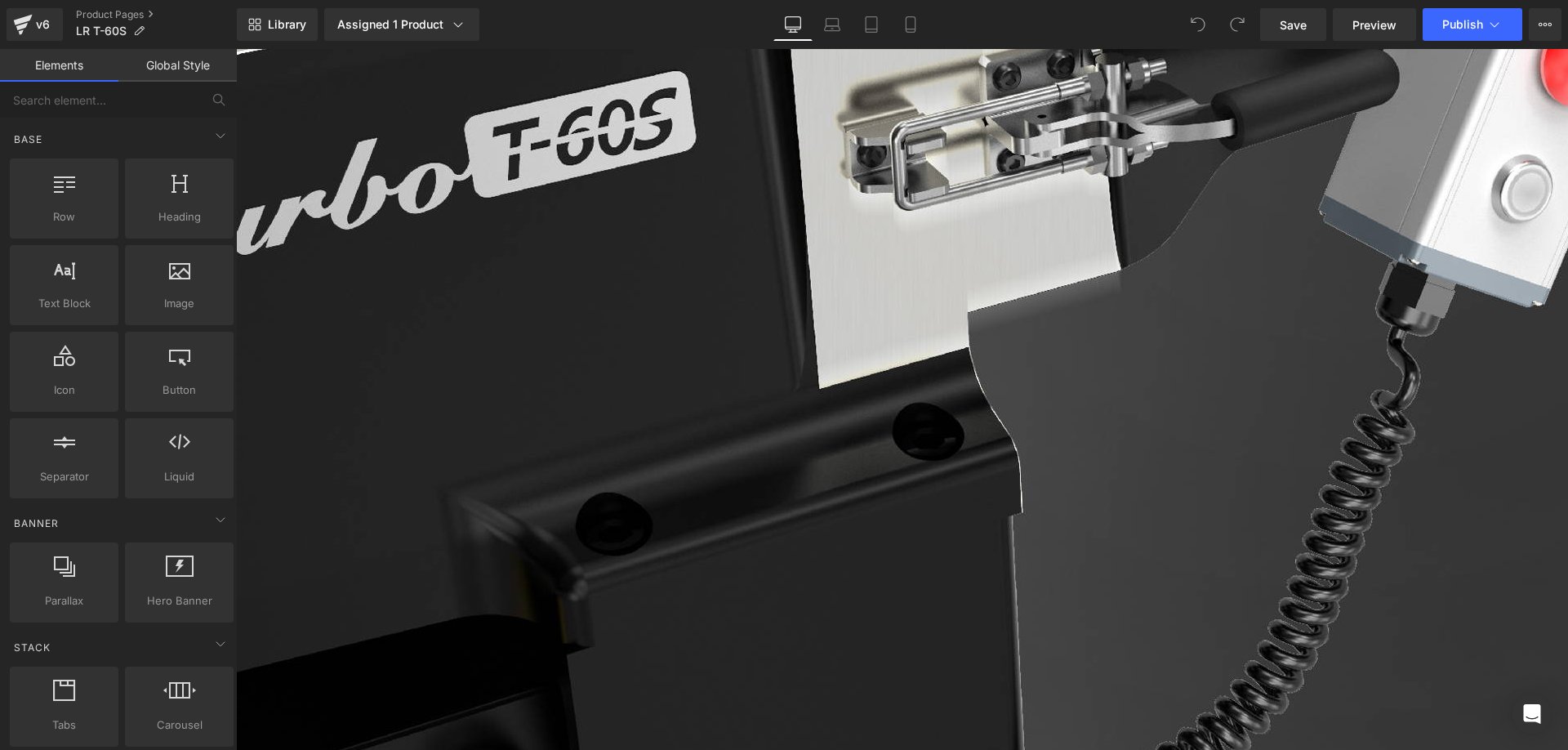
scroll to position [12549, 0]
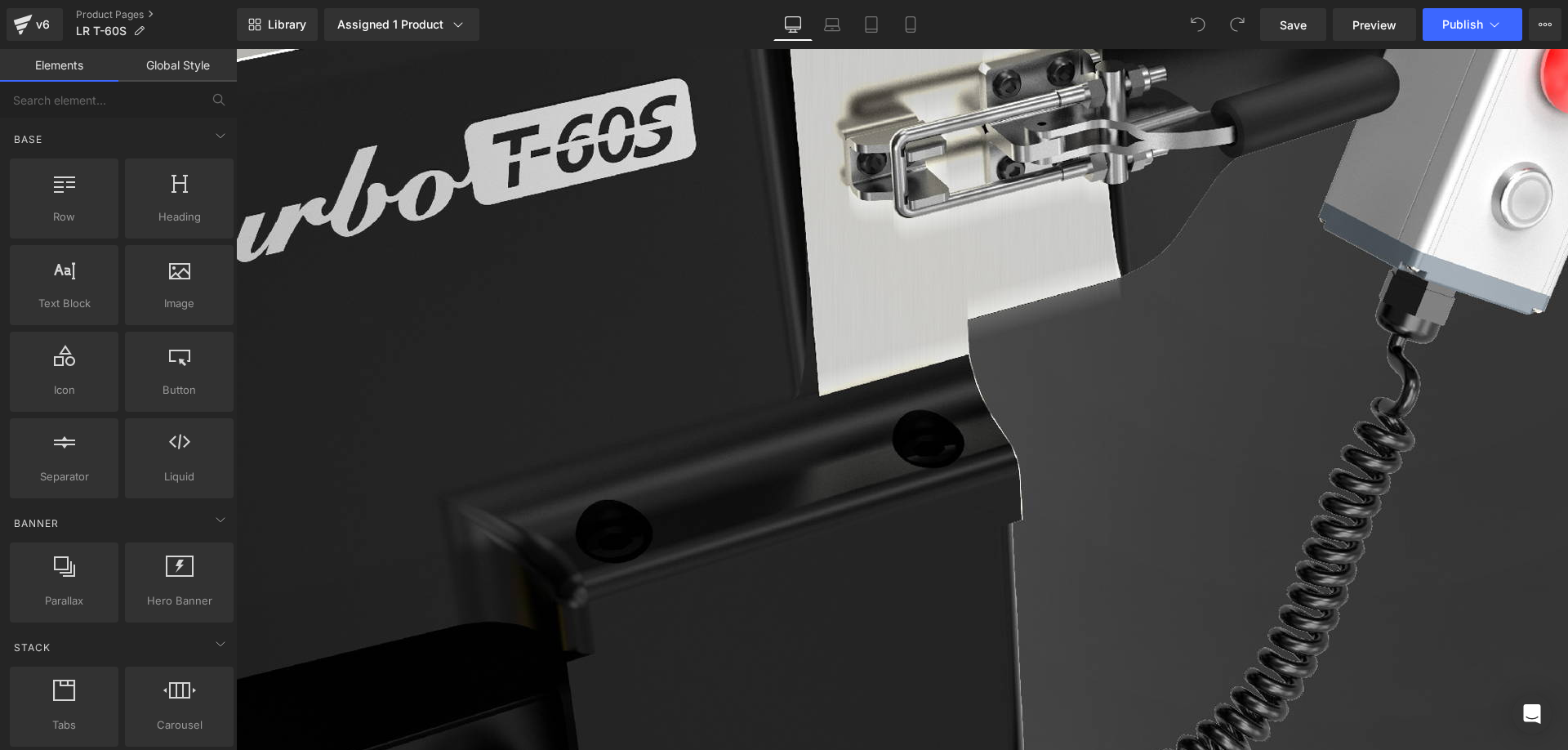
click at [236, 49] on span "Row" at bounding box center [236, 49] width 0 height 0
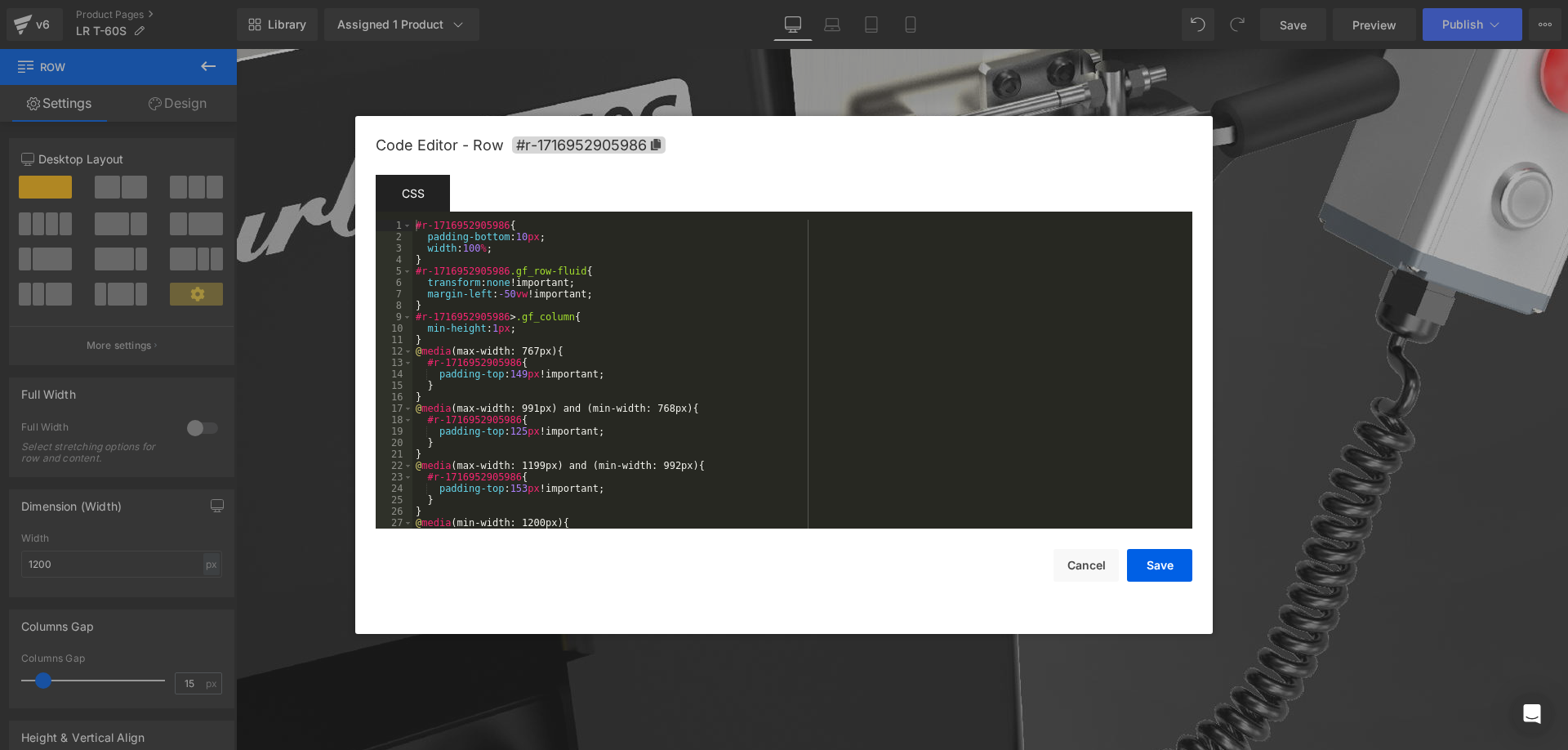
click at [392, 0] on div "Row You are previewing how the will restyle your page. You can not edit Element…" at bounding box center [784, 0] width 1568 height 0
drag, startPoint x: 660, startPoint y: 137, endPoint x: 705, endPoint y: 171, distance: 56.4
click at [659, 137] on span "#r-1716952905986" at bounding box center [588, 145] width 153 height 17
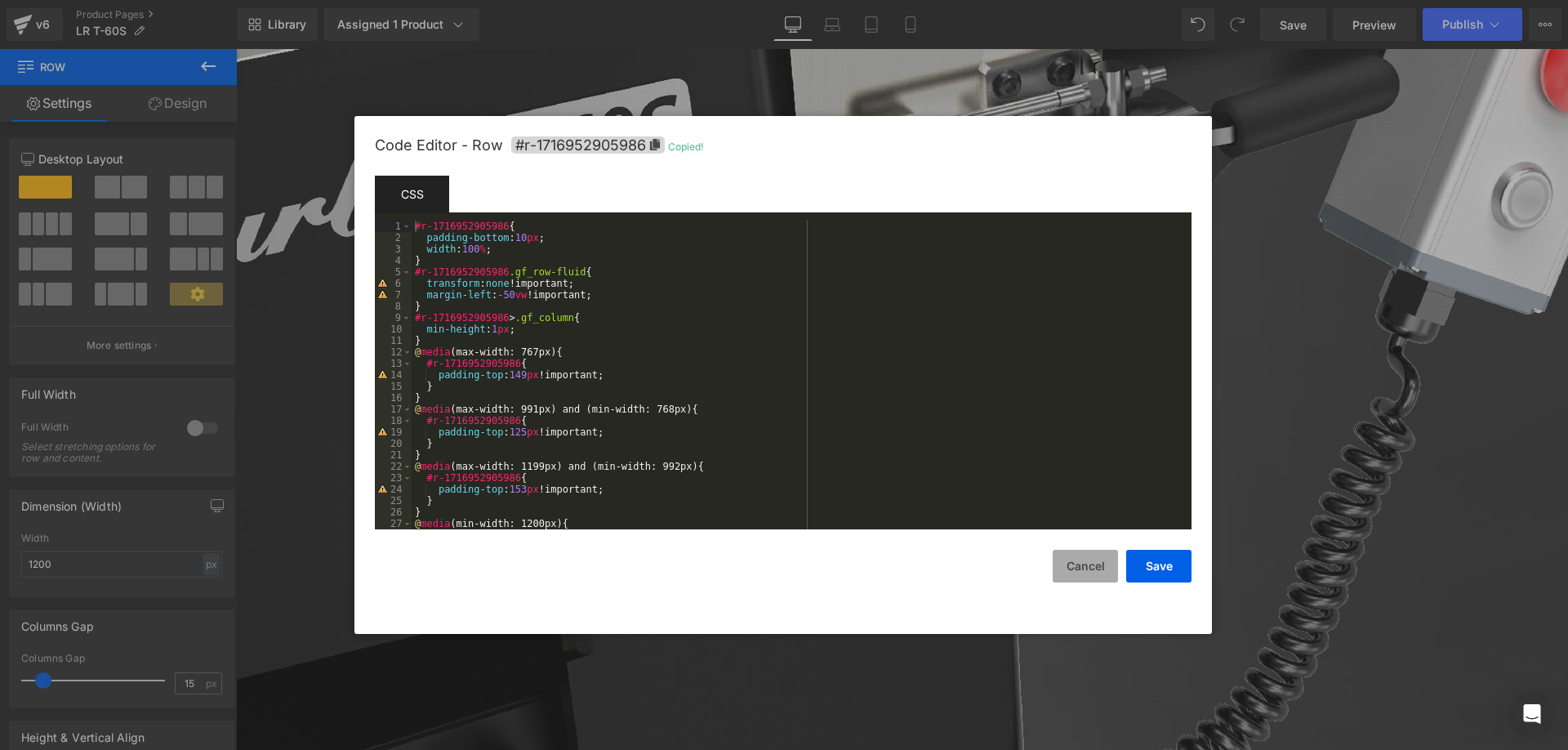
click at [1089, 560] on button "Cancel" at bounding box center [1085, 566] width 65 height 32
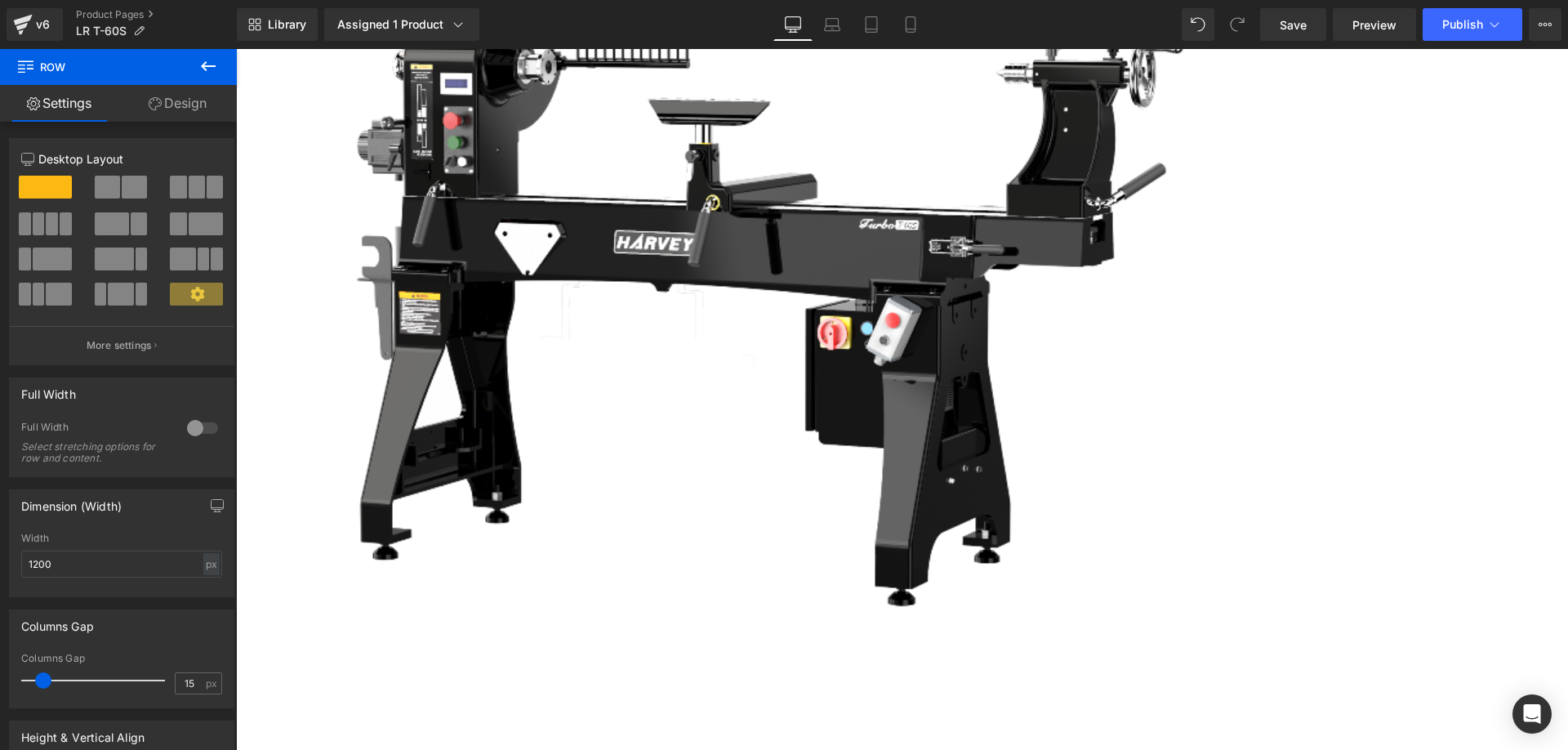
scroll to position [0, 0]
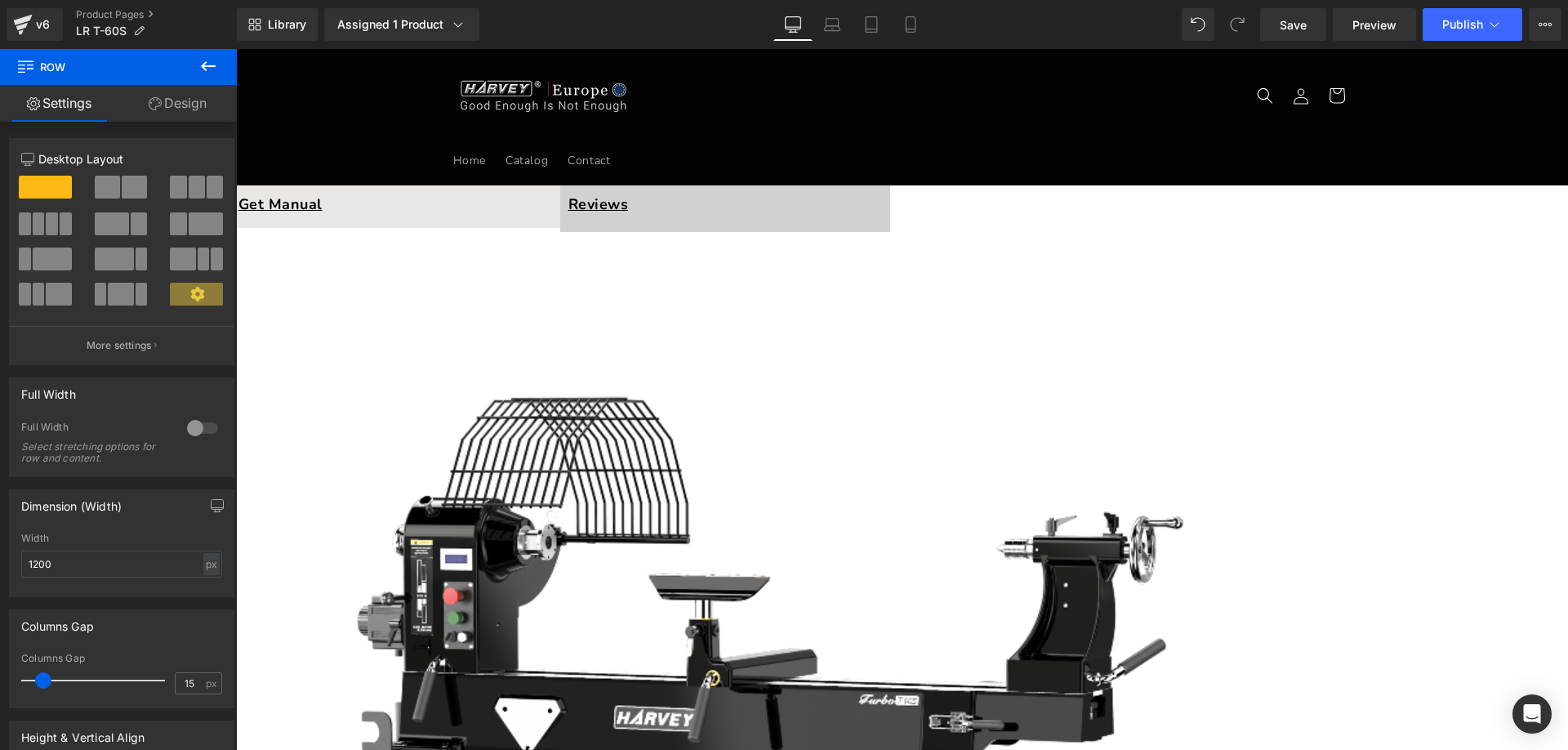
click at [881, 201] on p "Reviews" at bounding box center [725, 205] width 314 height 22
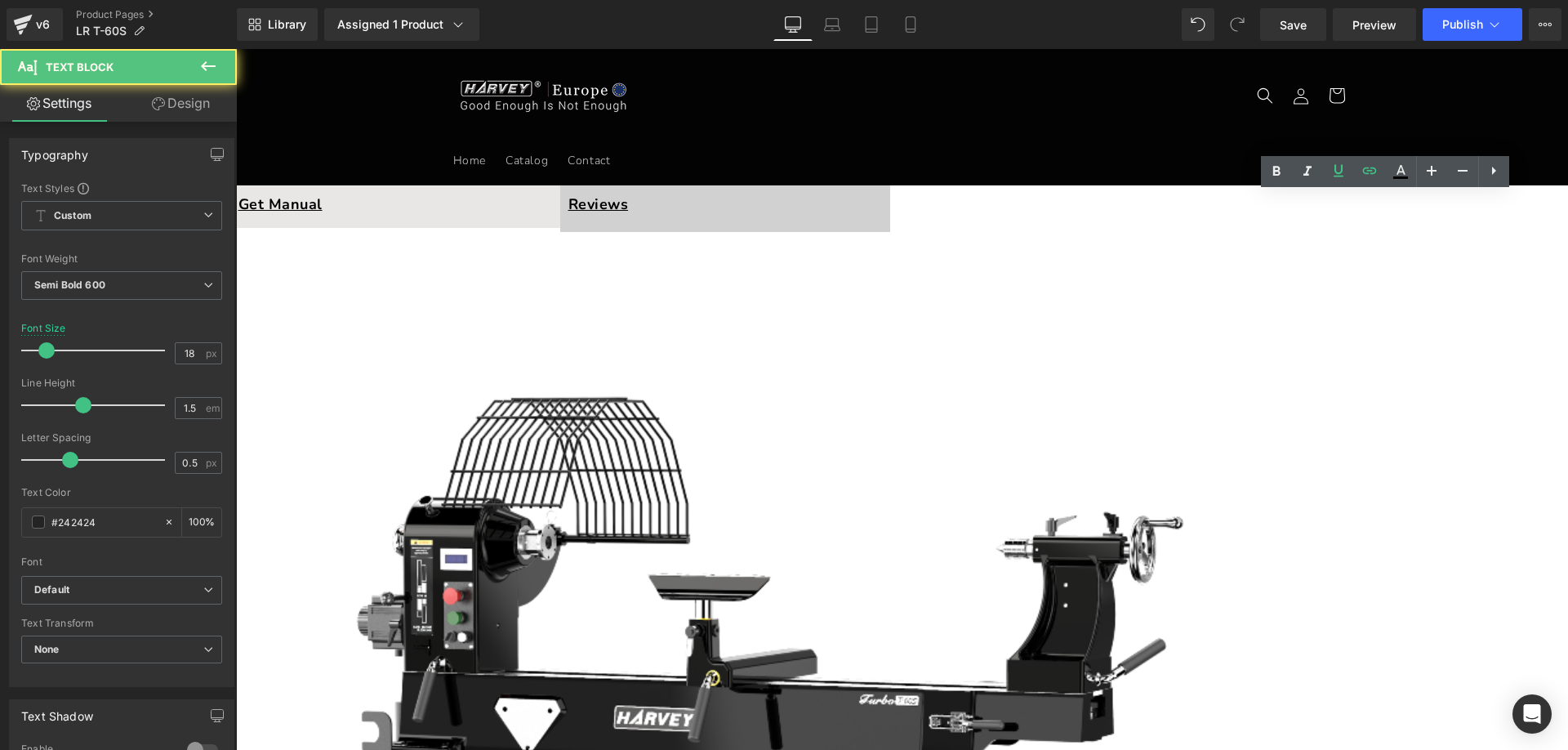
click at [629, 203] on link "Reviews" at bounding box center [598, 205] width 60 height 20
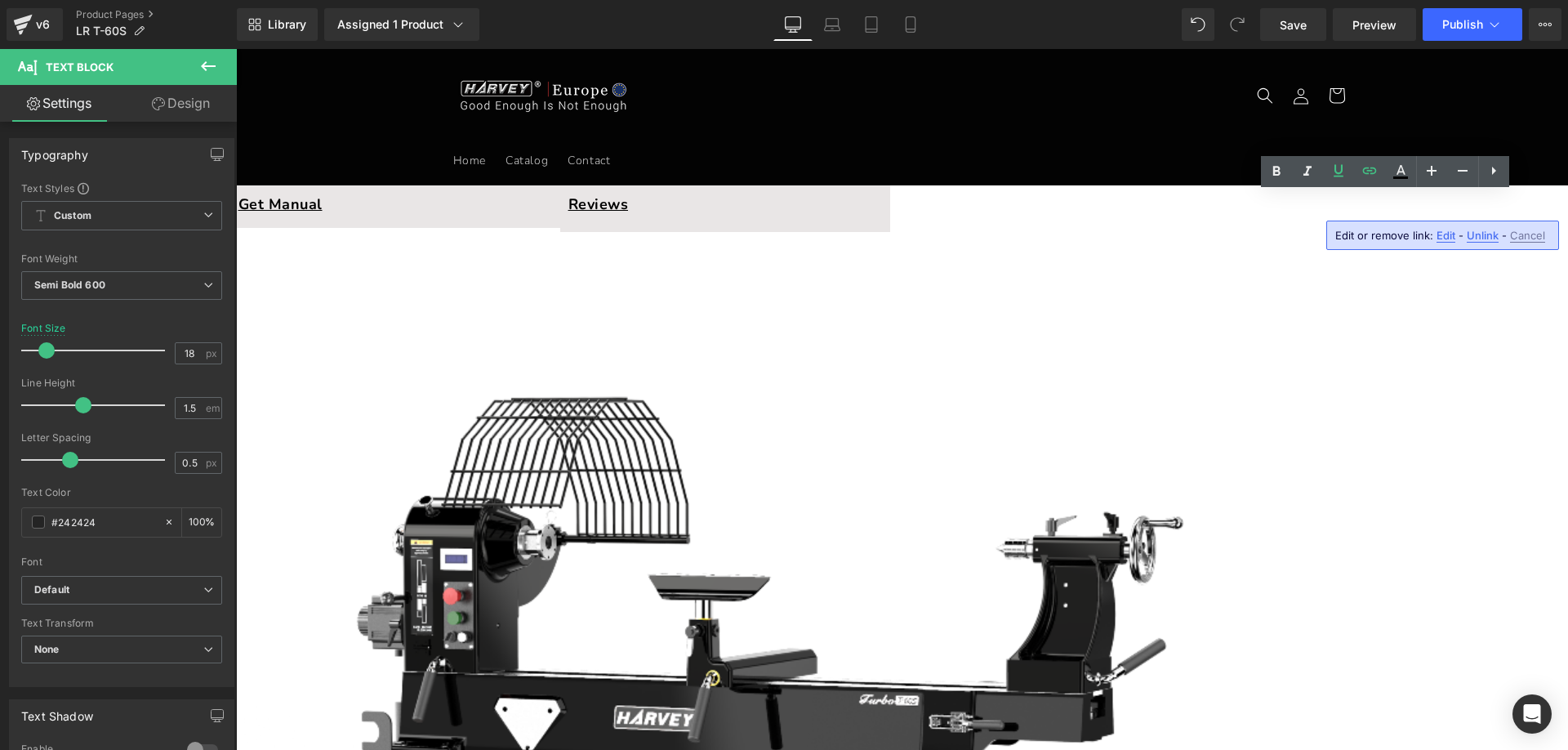
click at [1441, 236] on span "Edit" at bounding box center [1445, 235] width 19 height 14
drag, startPoint x: 1609, startPoint y: 291, endPoint x: 1193, endPoint y: 240, distance: 419.1
paste input "r-1716952905986"
drag, startPoint x: 1482, startPoint y: 239, endPoint x: 1221, endPoint y: 200, distance: 263.9
click at [1482, 239] on icon "button" at bounding box center [1483, 241] width 20 height 20
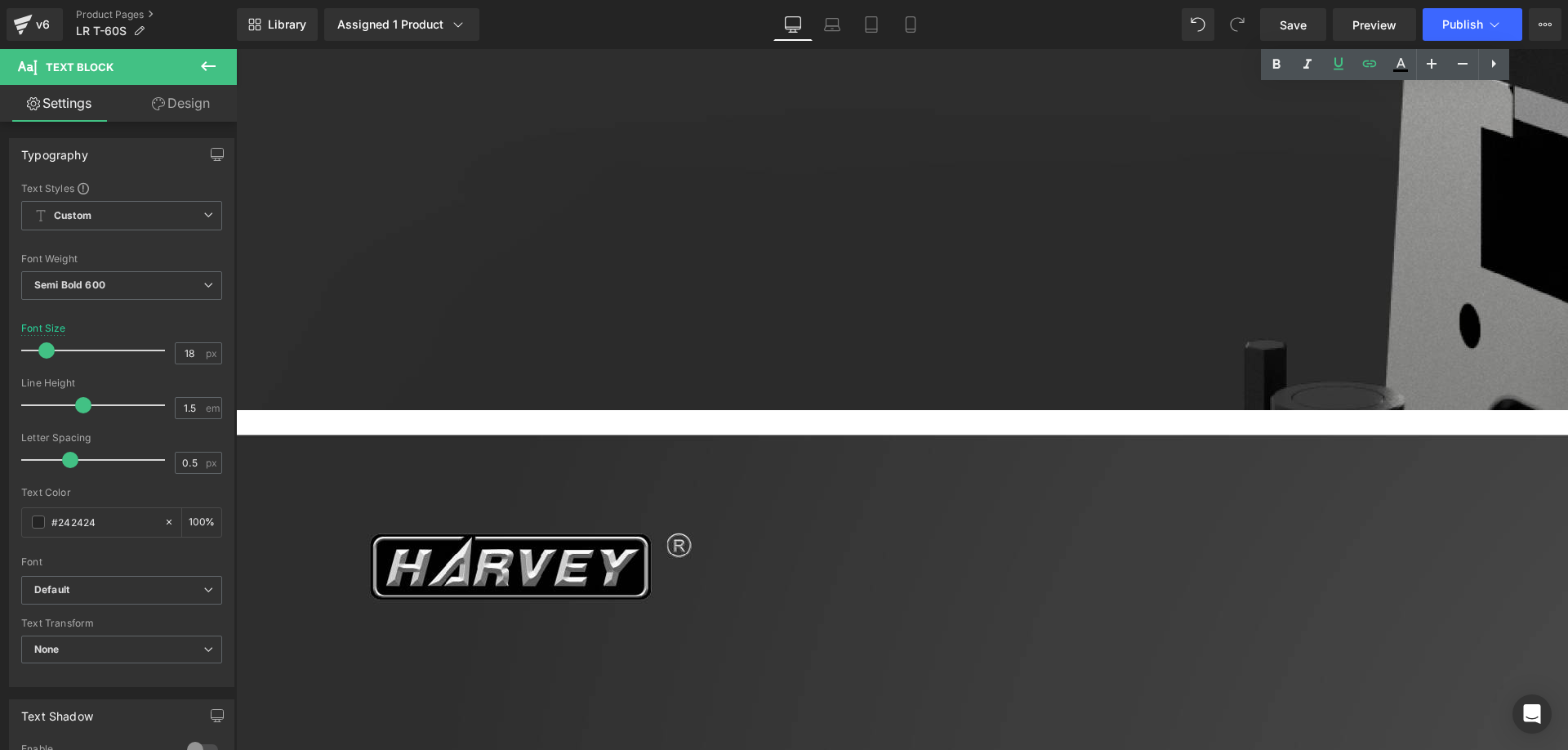
scroll to position [9307, 0]
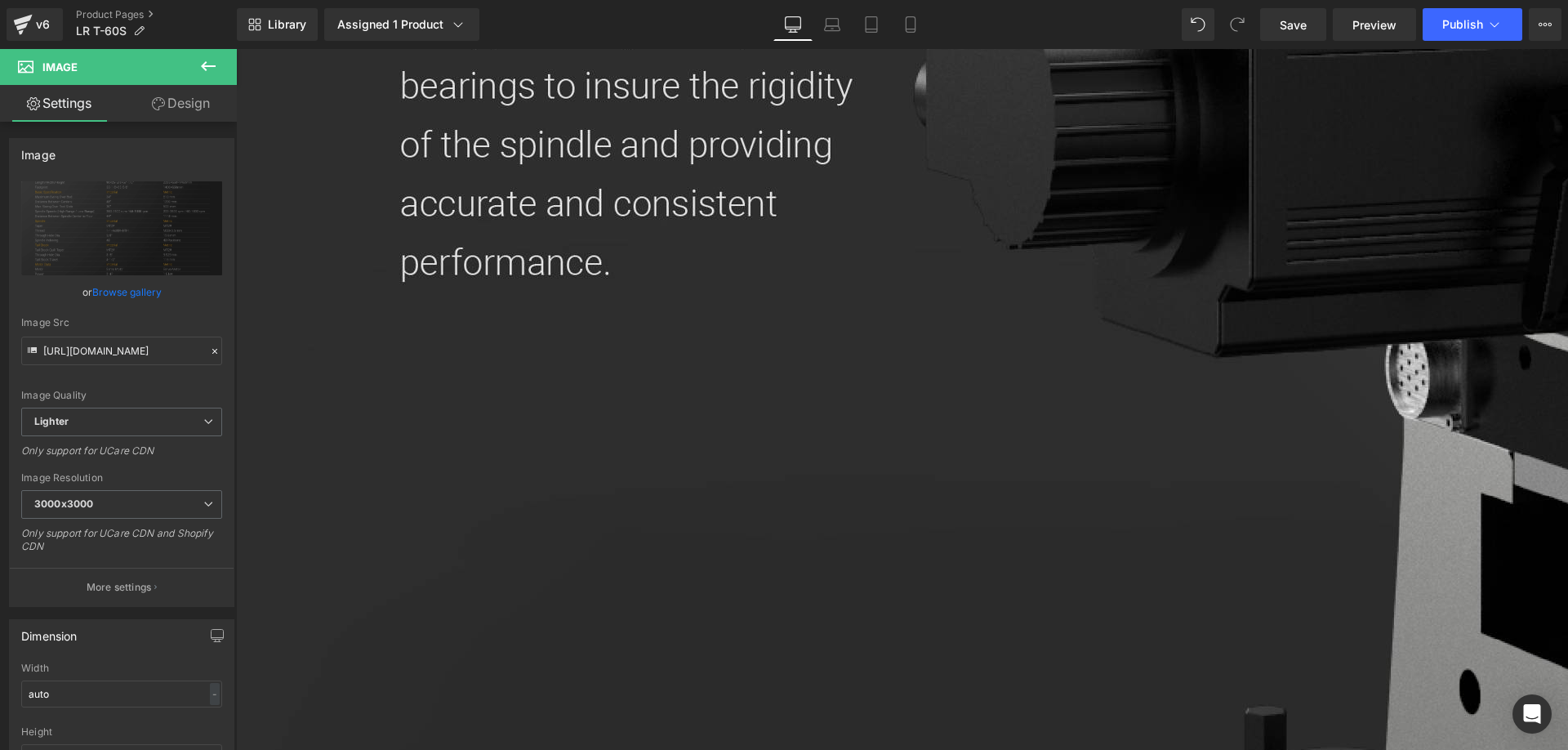
click at [236, 49] on span "Row" at bounding box center [236, 49] width 0 height 0
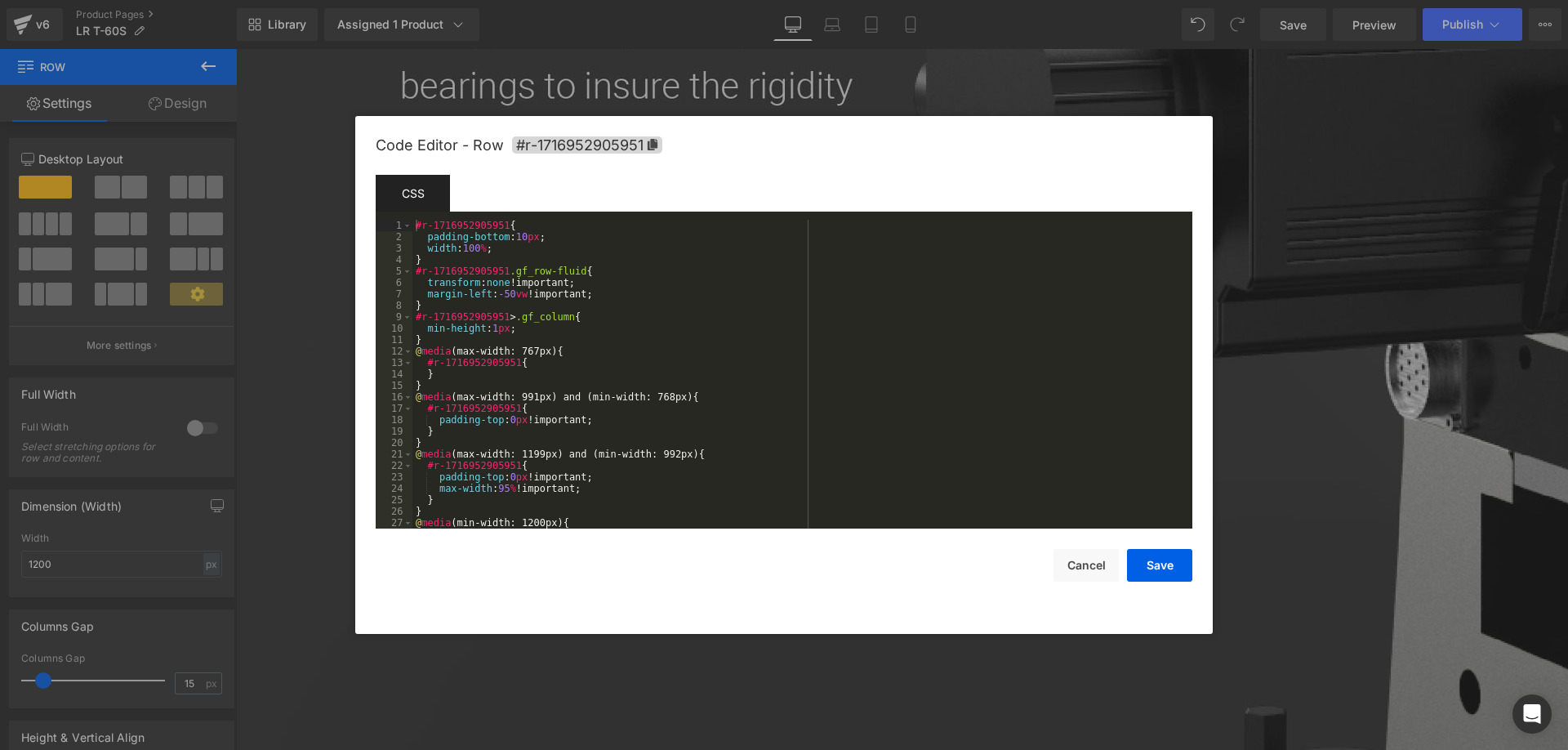
click at [405, 0] on div "Row You are previewing how the will restyle your page. You can not edit Element…" at bounding box center [784, 0] width 1568 height 0
click at [656, 144] on icon at bounding box center [652, 145] width 10 height 12
drag, startPoint x: 1164, startPoint y: 572, endPoint x: 1177, endPoint y: 565, distance: 14.8
click at [1163, 572] on button "Save" at bounding box center [1159, 566] width 65 height 32
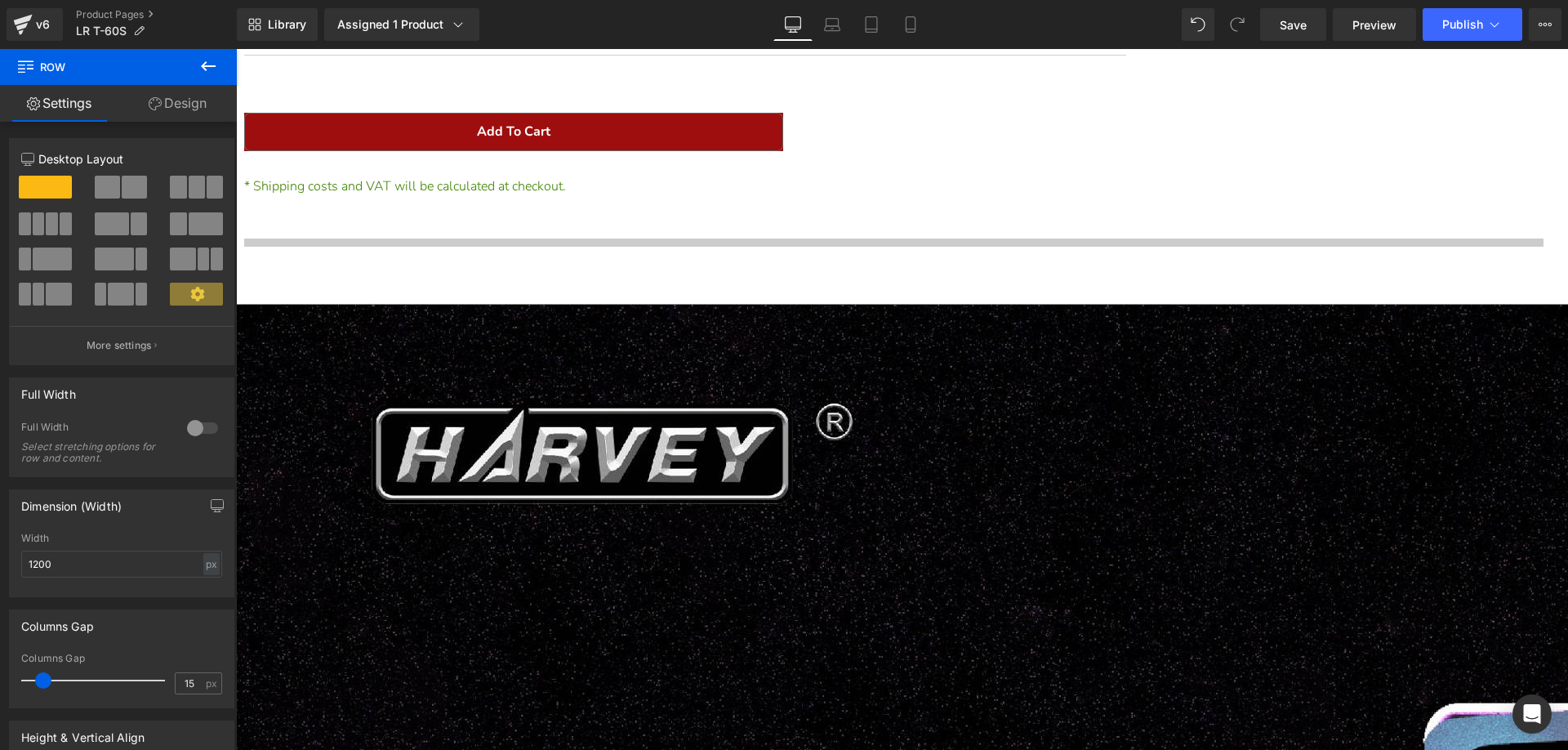
scroll to position [0, 0]
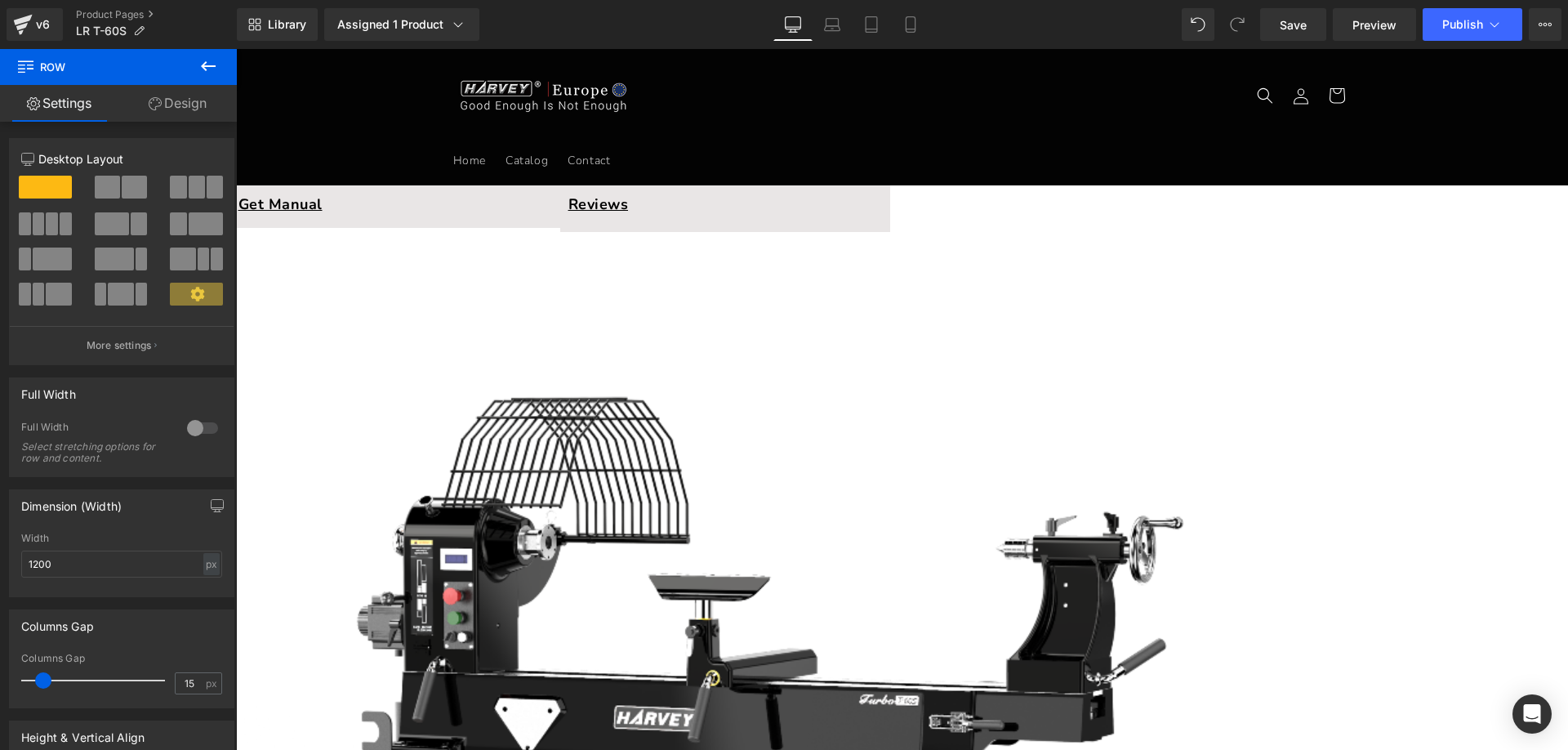
drag, startPoint x: 1563, startPoint y: 516, endPoint x: 1778, endPoint y: 95, distance: 472.7
click at [236, 49] on span "Text Block" at bounding box center [236, 49] width 0 height 0
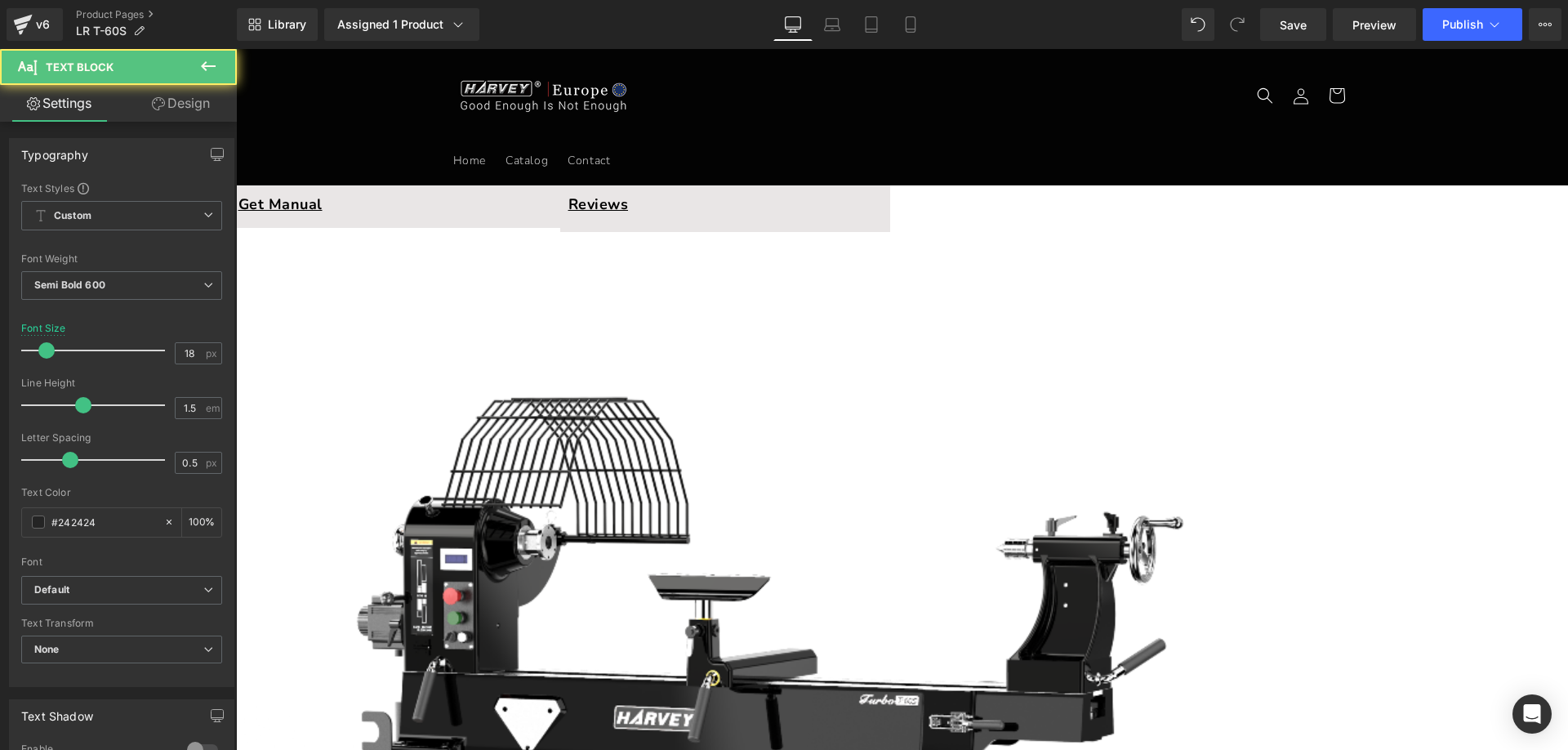
click at [222, 200] on p "Specifications" at bounding box center [65, 205] width 314 height 22
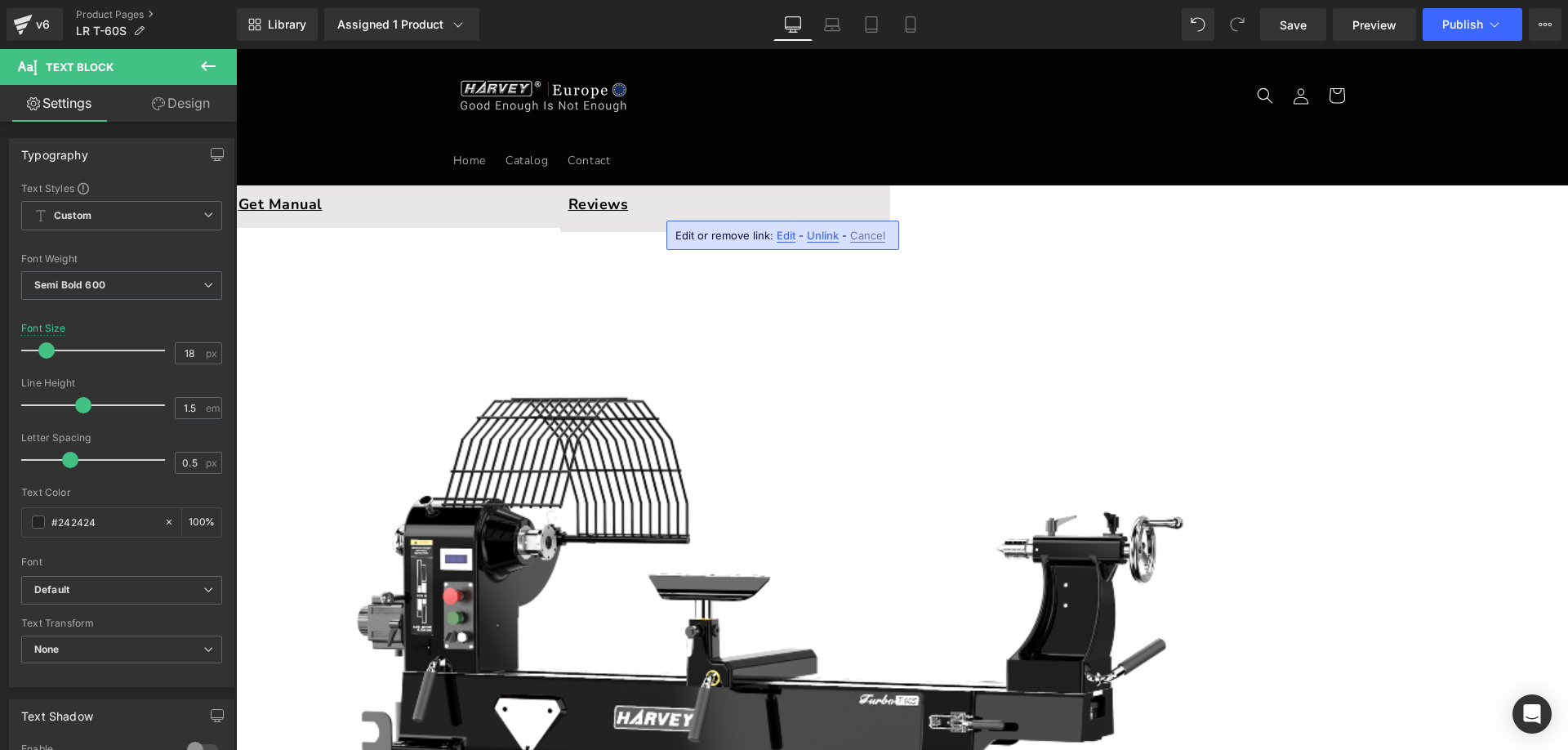
click at [782, 236] on span "Edit" at bounding box center [785, 235] width 19 height 14
drag, startPoint x: 973, startPoint y: 293, endPoint x: 544, endPoint y: 238, distance: 432.5
paste input "r-1716952905951"
drag, startPoint x: 819, startPoint y: 238, endPoint x: 499, endPoint y: 305, distance: 326.9
click at [819, 238] on icon "button" at bounding box center [823, 241] width 16 height 10
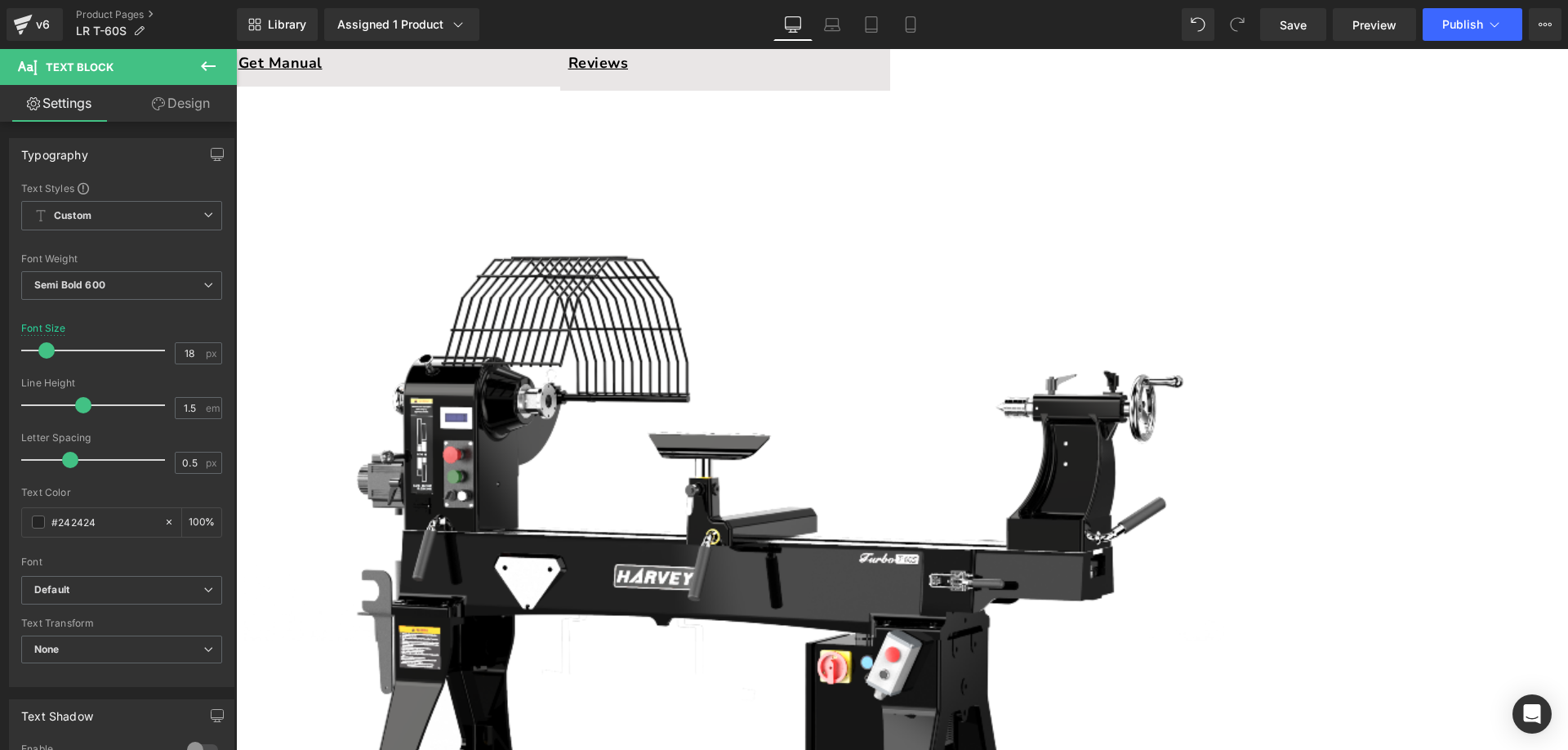
scroll to position [490, 0]
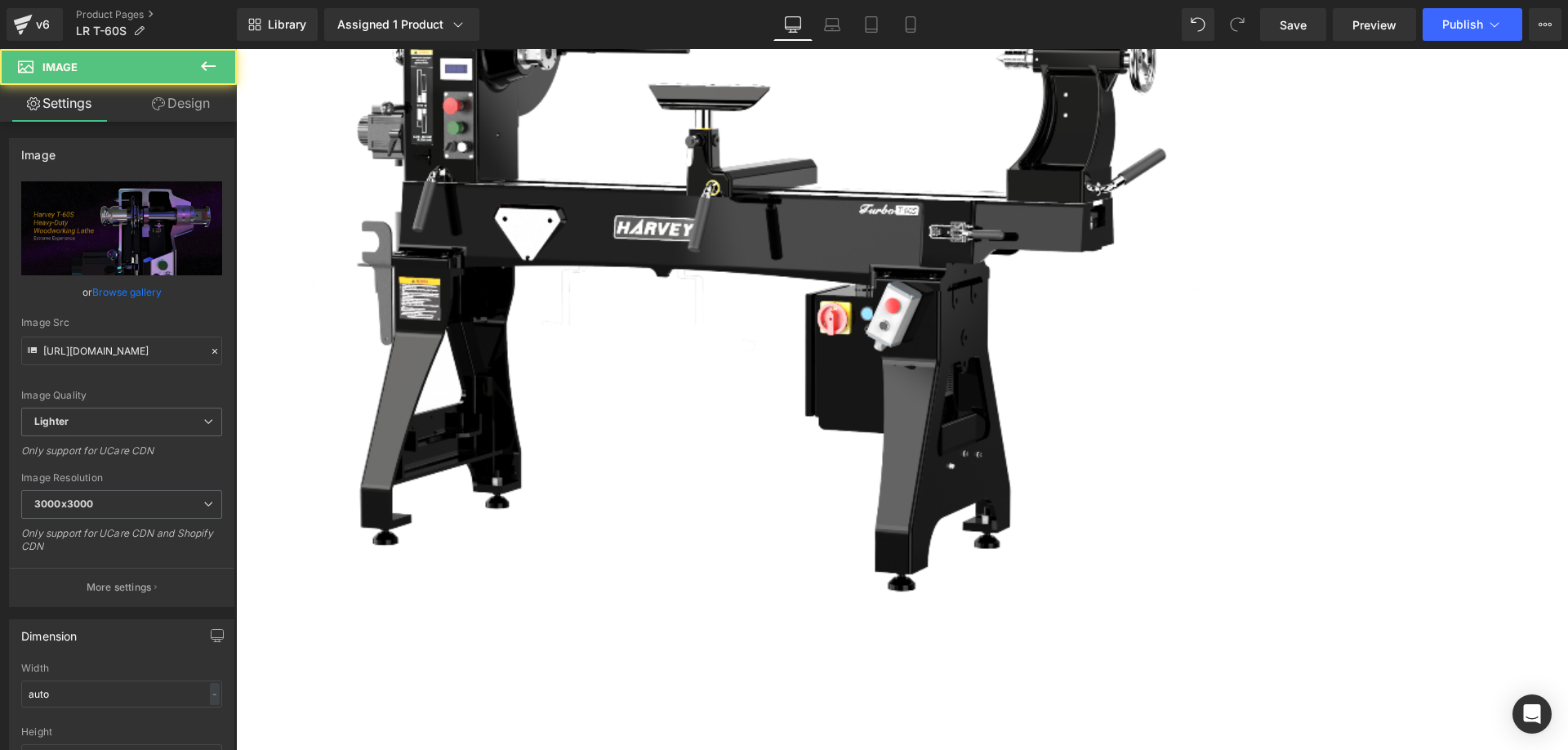
click at [236, 49] on span "Row" at bounding box center [236, 49] width 0 height 0
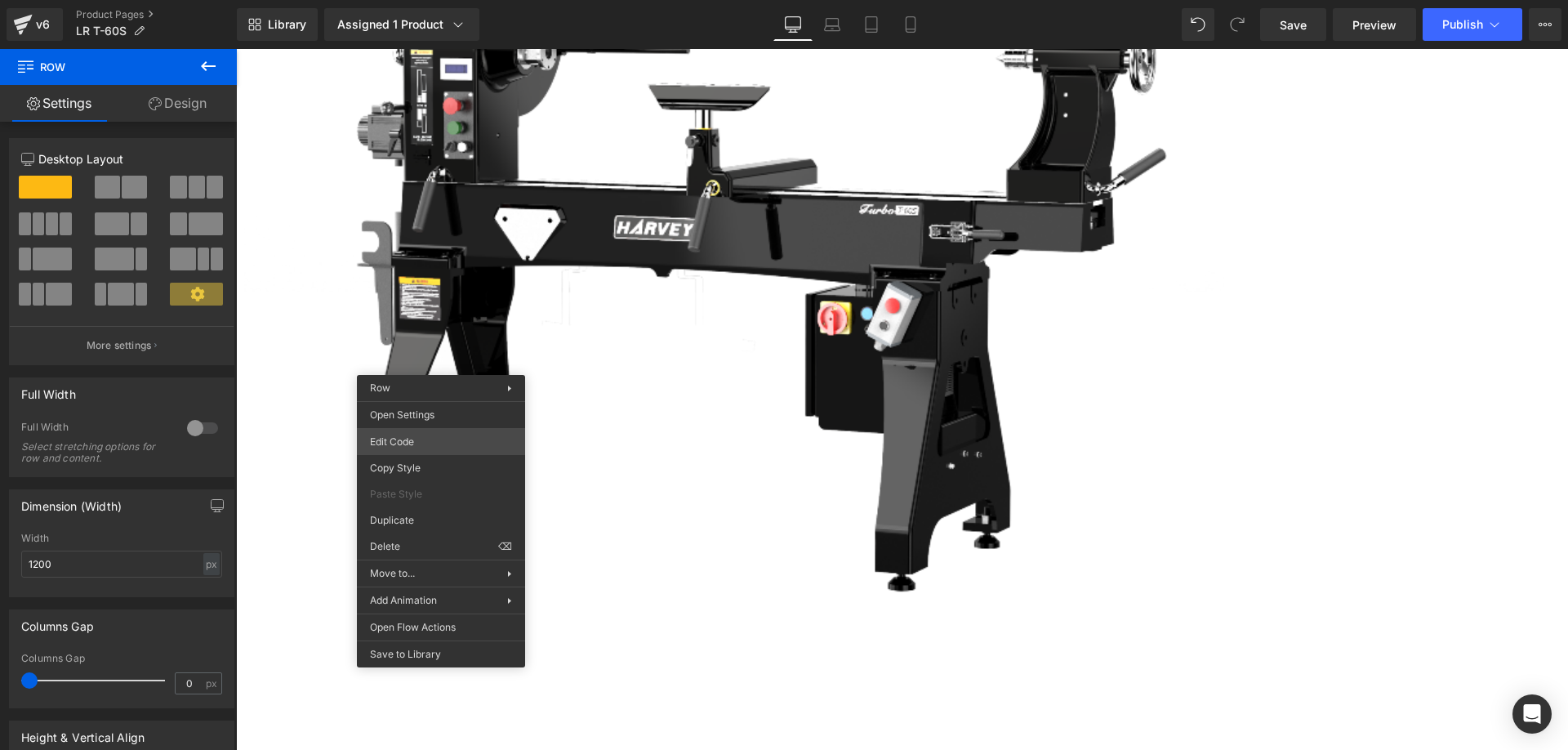
click at [407, 0] on div "Row You are previewing how the will restyle your page. You can not edit Element…" at bounding box center [784, 0] width 1568 height 0
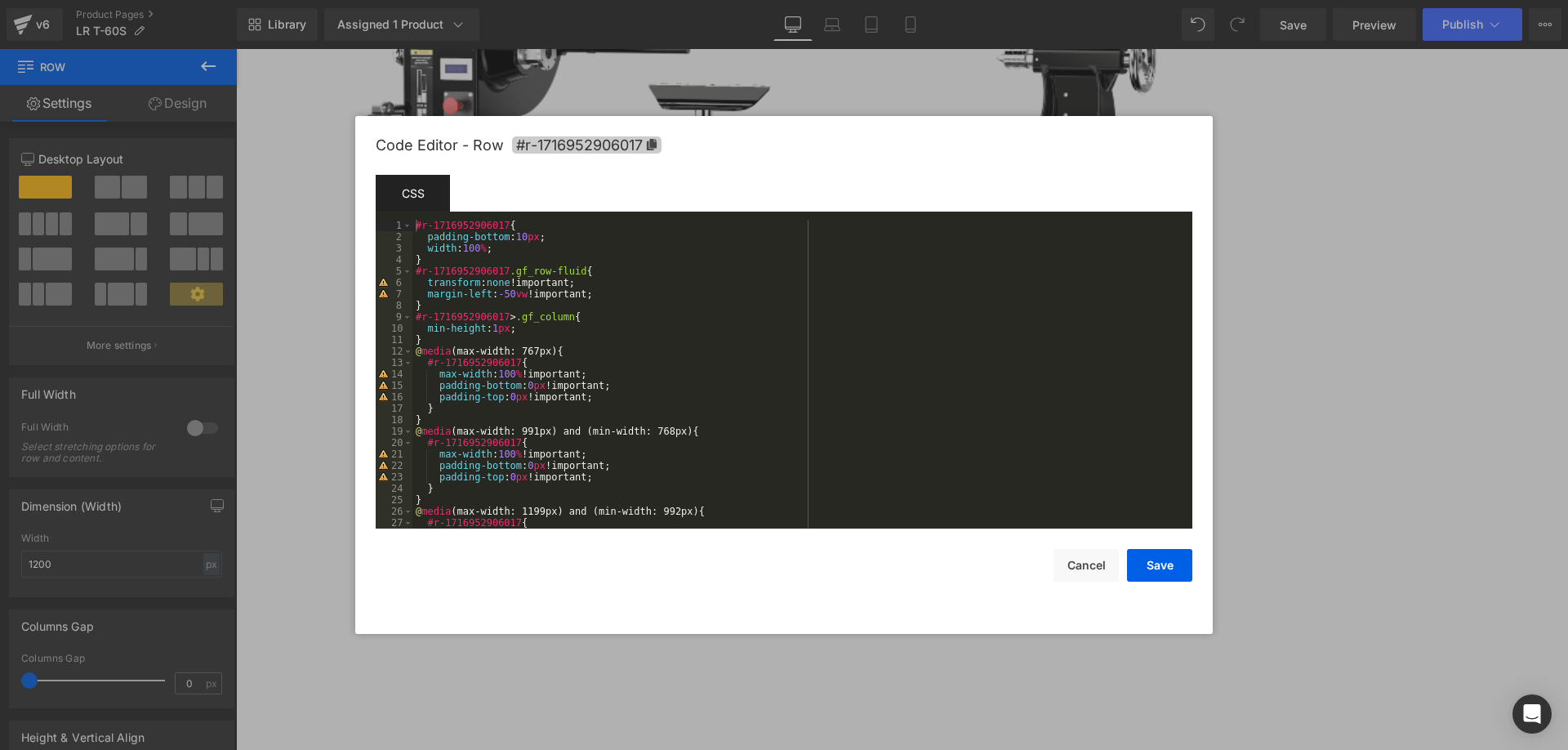
click at [651, 142] on icon at bounding box center [651, 145] width 10 height 12
drag, startPoint x: 1147, startPoint y: 570, endPoint x: 1131, endPoint y: 553, distance: 23.3
click at [1147, 570] on button "Save" at bounding box center [1159, 566] width 65 height 32
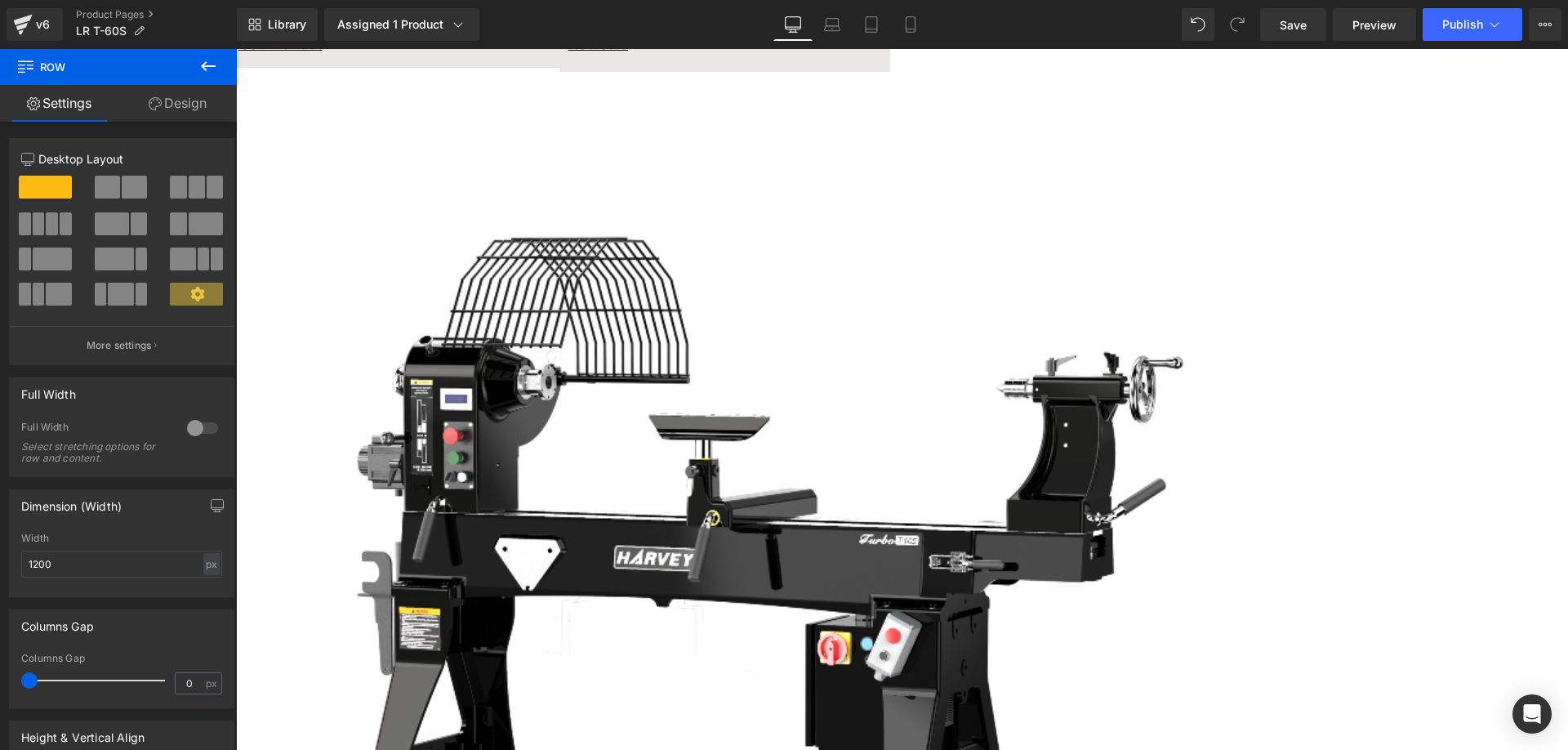
scroll to position [0, 0]
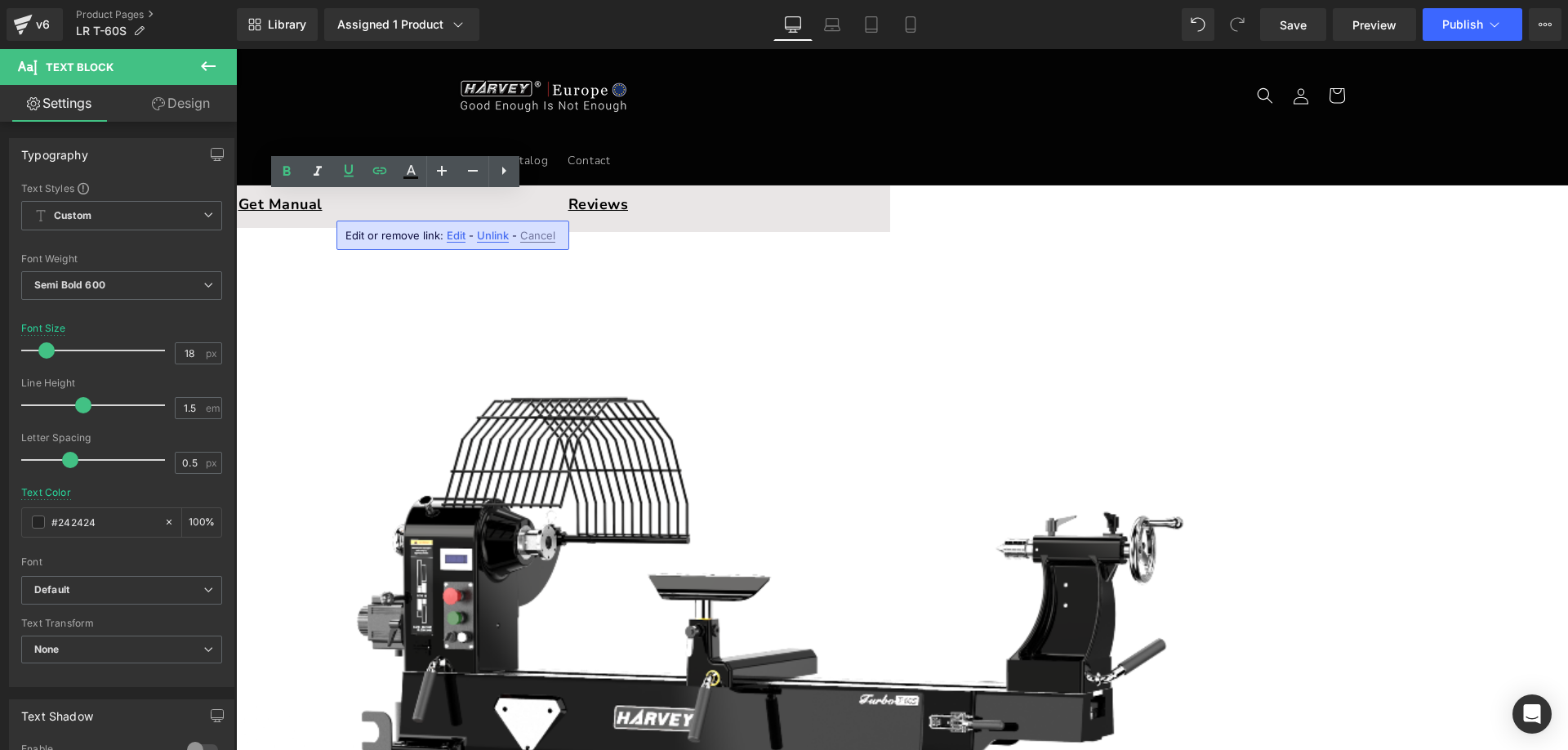
click at [449, 237] on span "Edit" at bounding box center [455, 235] width 19 height 14
drag, startPoint x: 395, startPoint y: 246, endPoint x: 227, endPoint y: 239, distance: 168.1
click at [227, 239] on input "#e-1716952905930" at bounding box center [351, 241] width 252 height 41
paste input "r-1716952906017"
type input "#r-1716952906017"
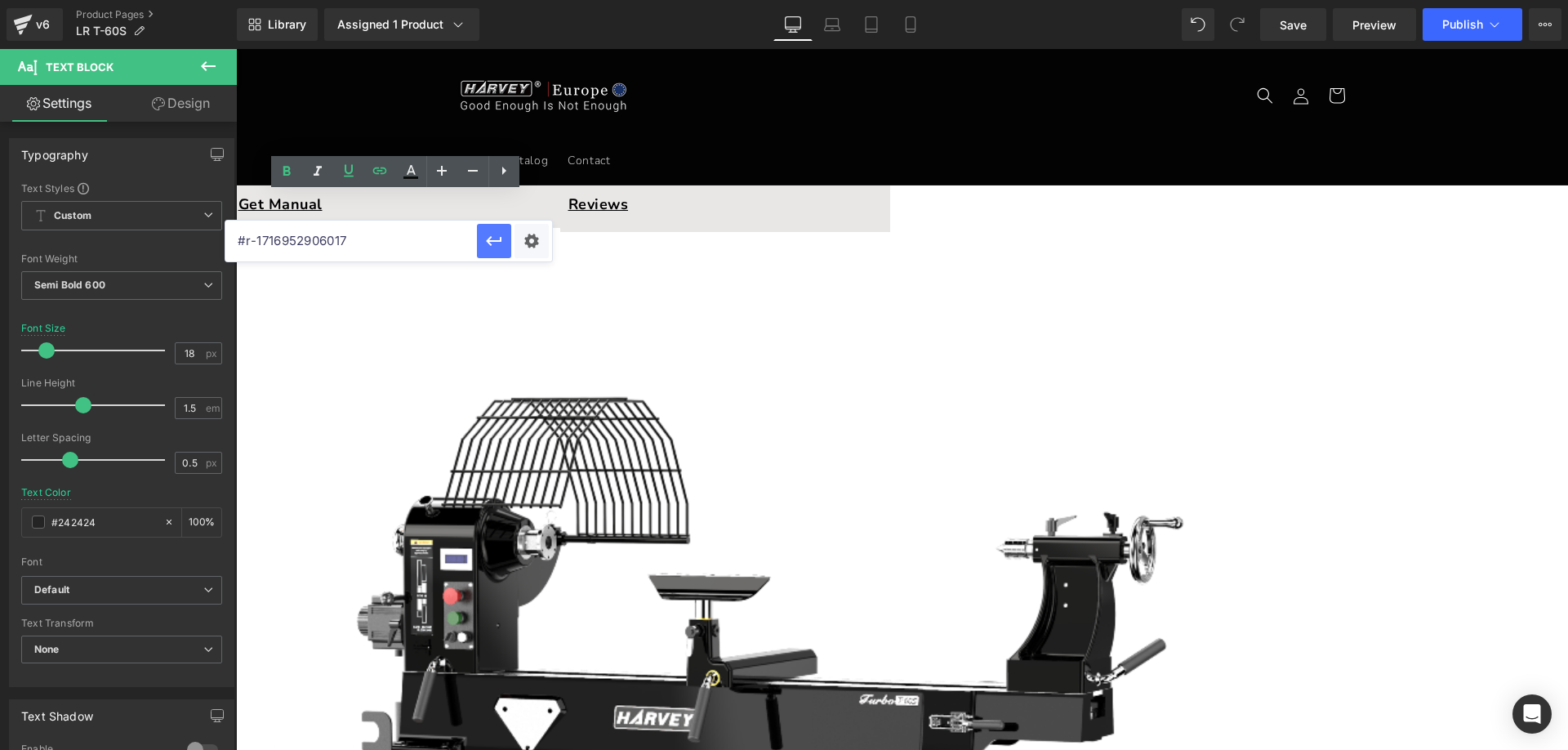
click at [493, 235] on icon "button" at bounding box center [494, 241] width 20 height 20
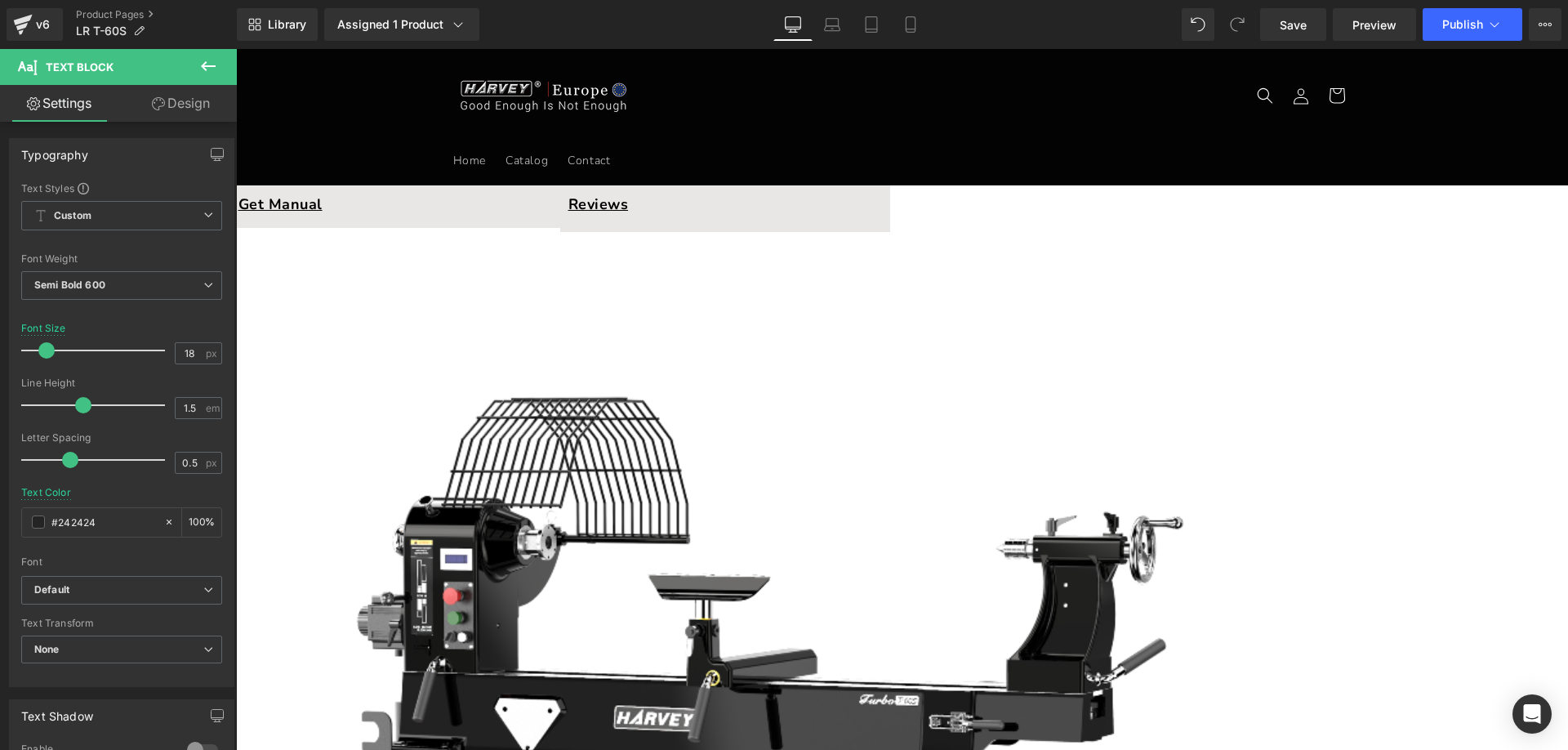
drag, startPoint x: 204, startPoint y: 65, endPoint x: 24, endPoint y: 118, distance: 187.6
click at [204, 65] on icon at bounding box center [208, 66] width 15 height 10
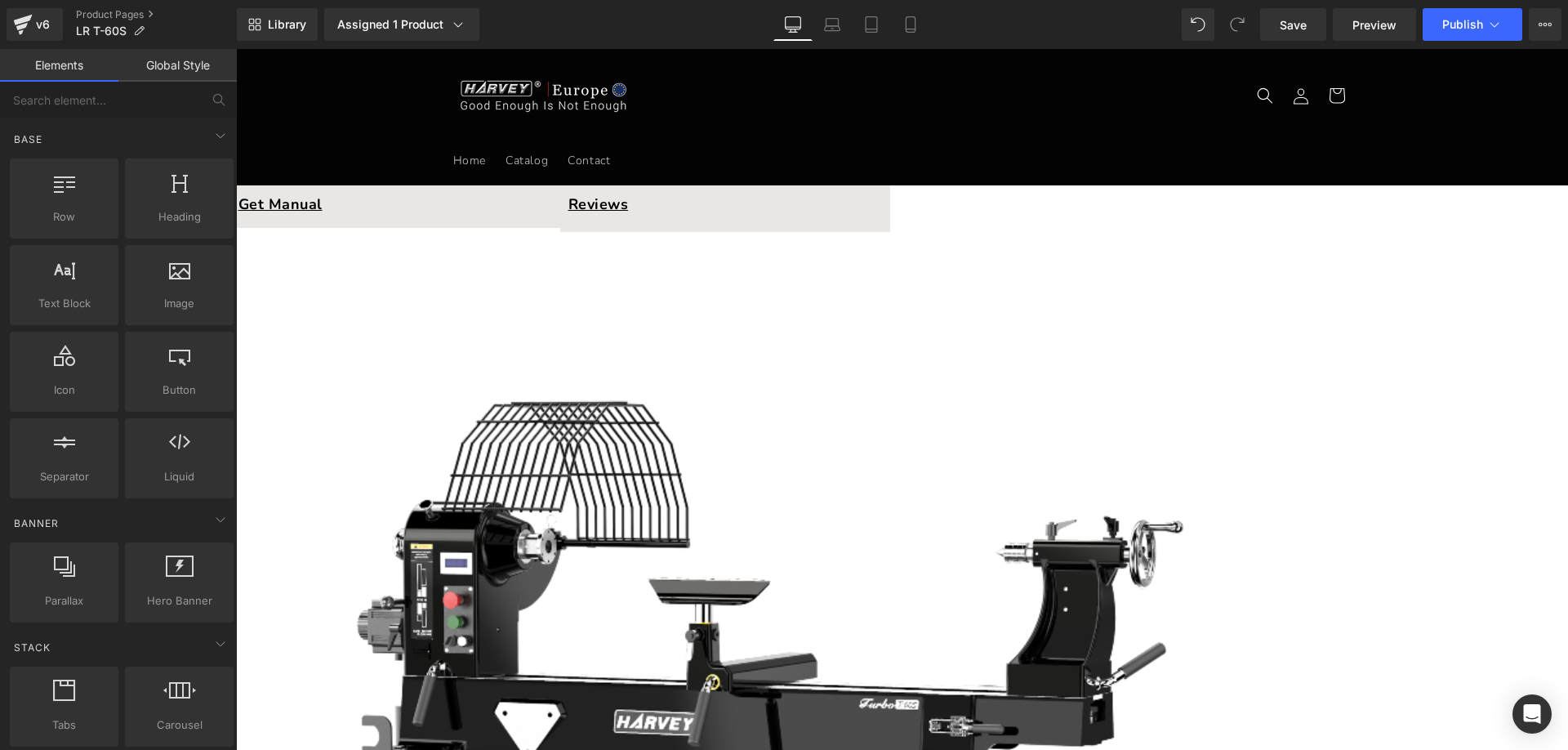
click at [236, 49] on span "Row" at bounding box center [236, 49] width 0 height 0
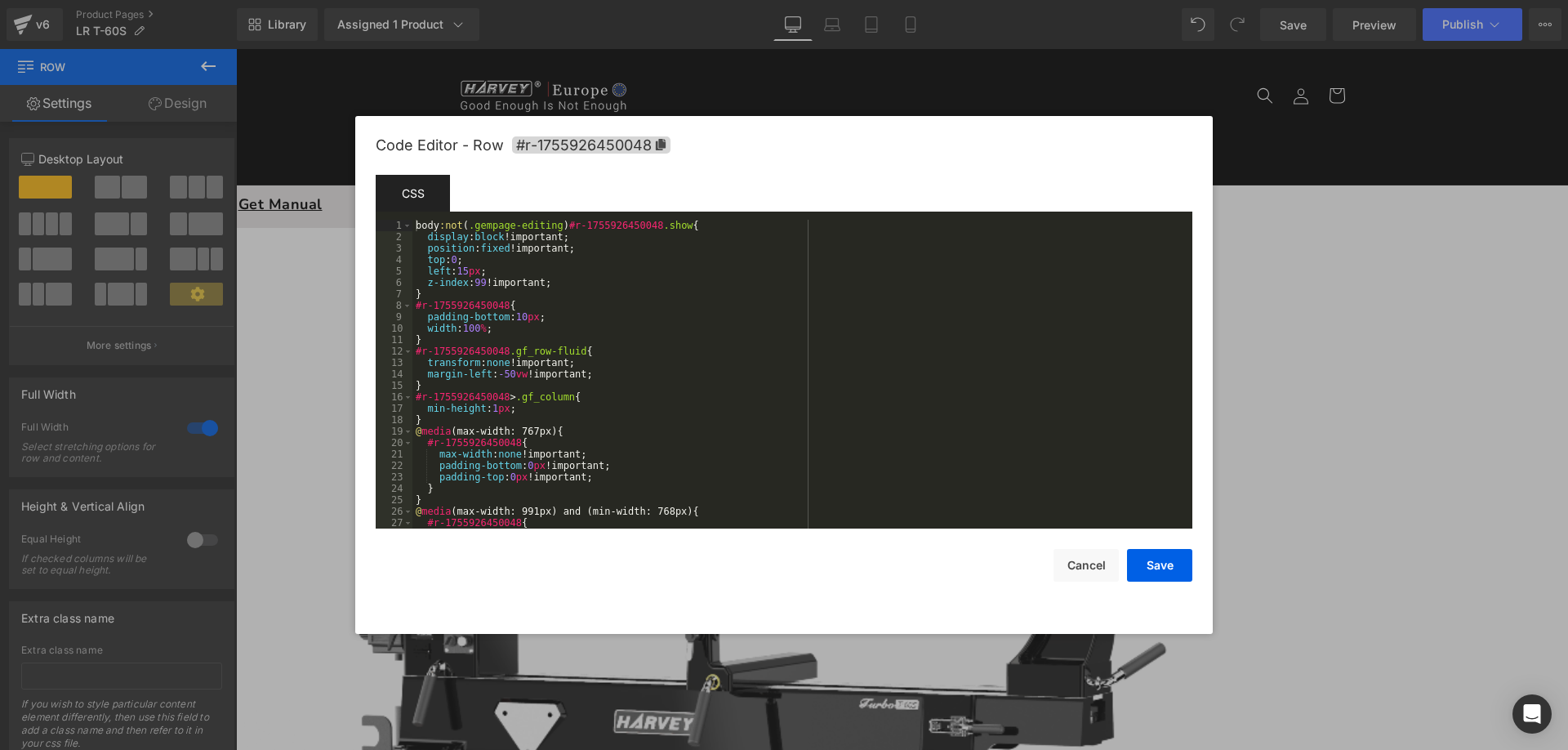
click at [245, 266] on body "Row You are previewing how the will restyle your page. You can not edit Element…" at bounding box center [784, 375] width 1568 height 750
click at [657, 142] on icon at bounding box center [661, 145] width 10 height 12
drag, startPoint x: 1161, startPoint y: 571, endPoint x: 1152, endPoint y: 553, distance: 20.1
click at [1161, 570] on button "Save" at bounding box center [1159, 566] width 65 height 32
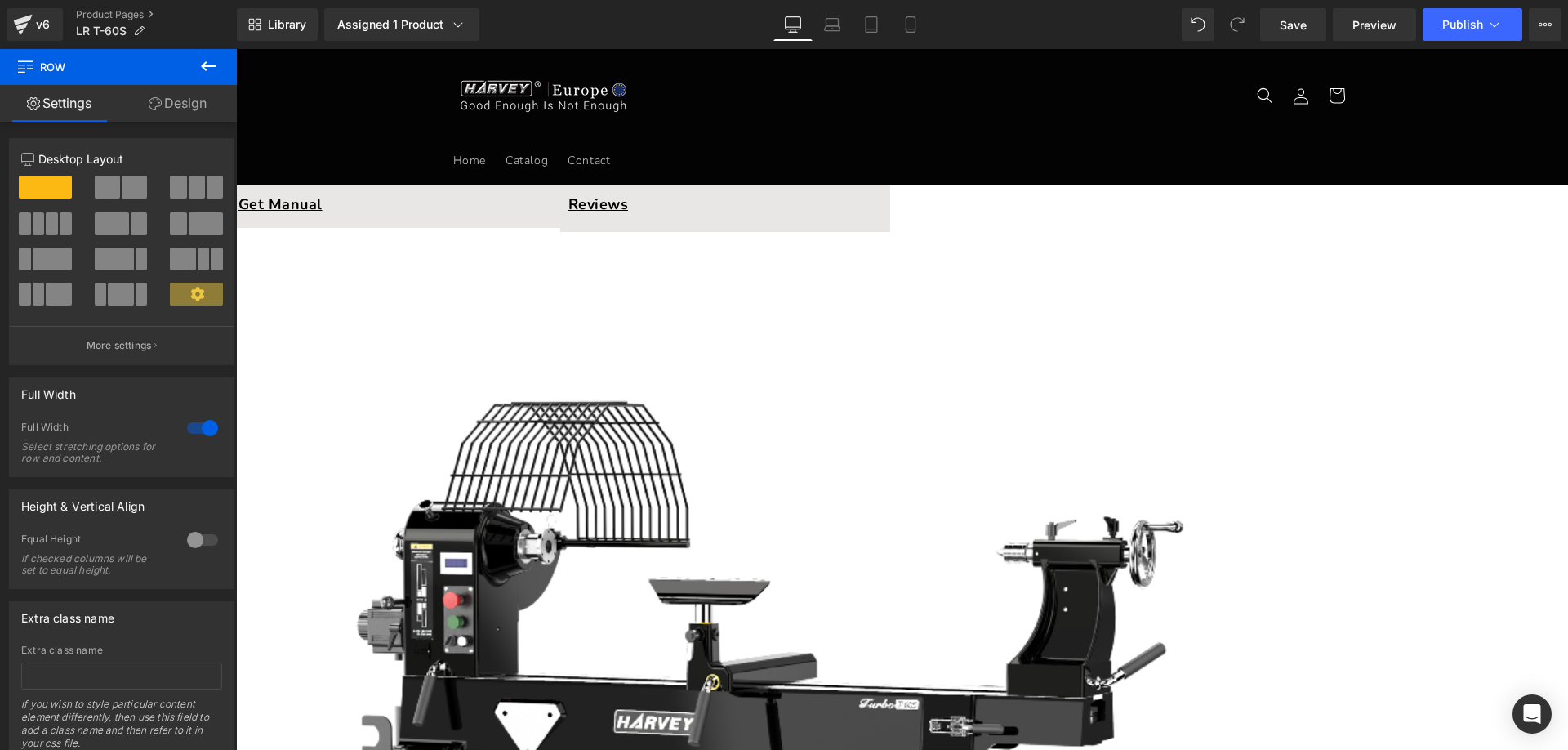
click at [236, 49] on span "Liquid" at bounding box center [236, 49] width 0 height 0
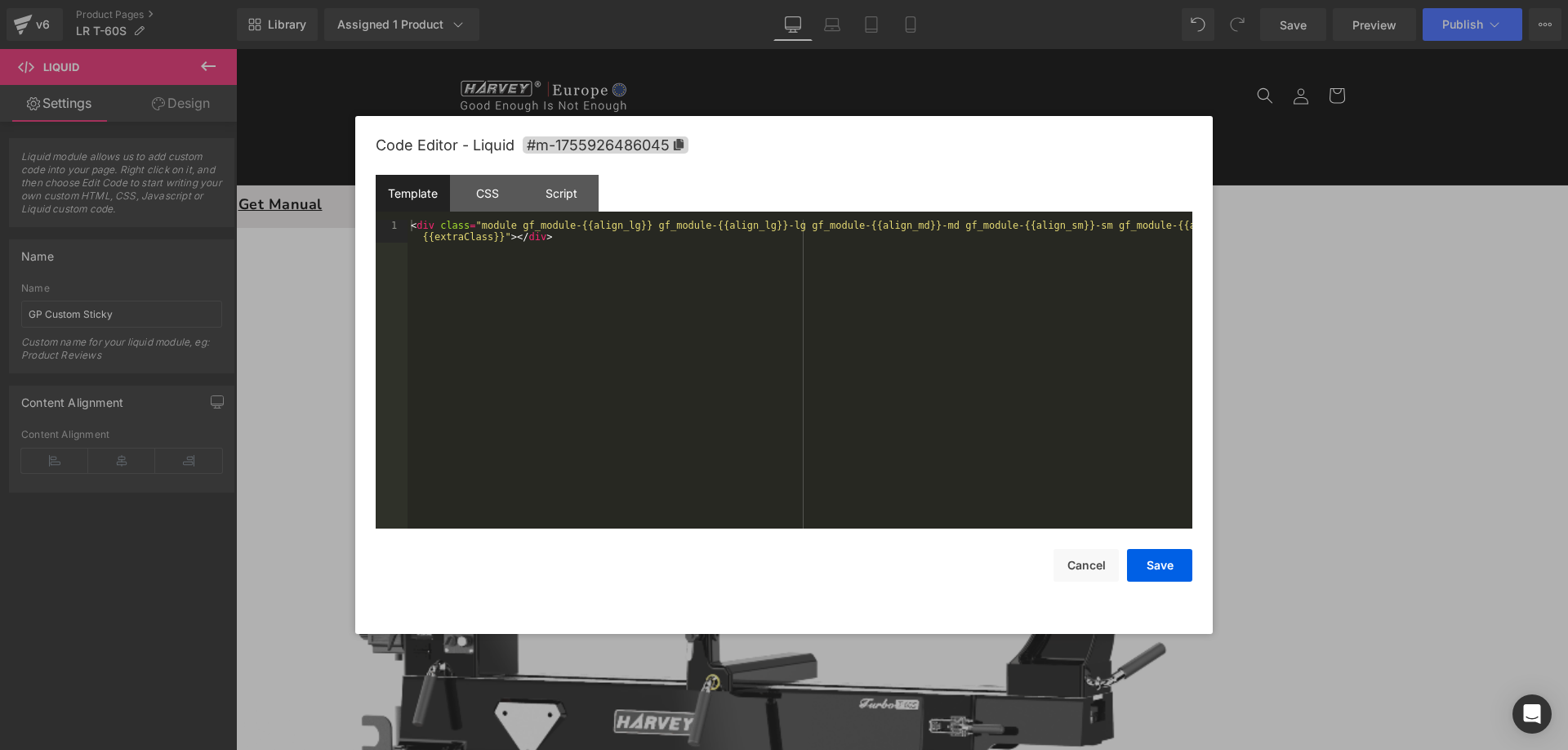
click at [843, 0] on div "Liquid You are previewing how the will restyle your page. You can not edit Elem…" at bounding box center [784, 0] width 1568 height 0
click at [574, 191] on div "Script" at bounding box center [562, 193] width 75 height 36
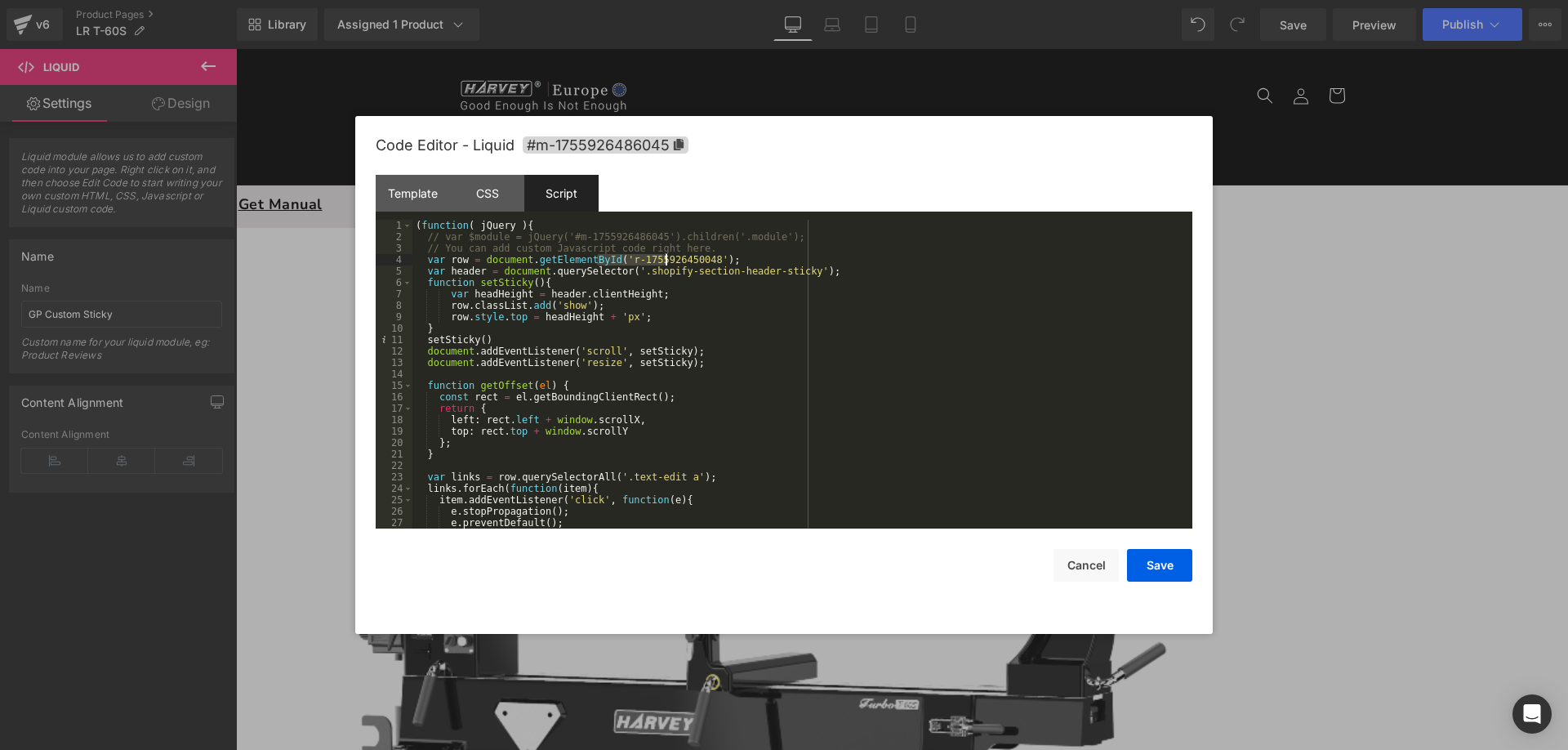
drag, startPoint x: 595, startPoint y: 257, endPoint x: 667, endPoint y: 257, distance: 72.0
click at [667, 257] on div "( function ( jQuery ) { // var $module = jQuery('#m-1755926486045').children('.…" at bounding box center [799, 385] width 773 height 332
click at [603, 258] on div "( function ( jQuery ) { // var $module = jQuery('#m-1755926486045').children('.…" at bounding box center [799, 385] width 773 height 332
click at [1140, 555] on button "Save" at bounding box center [1159, 565] width 65 height 32
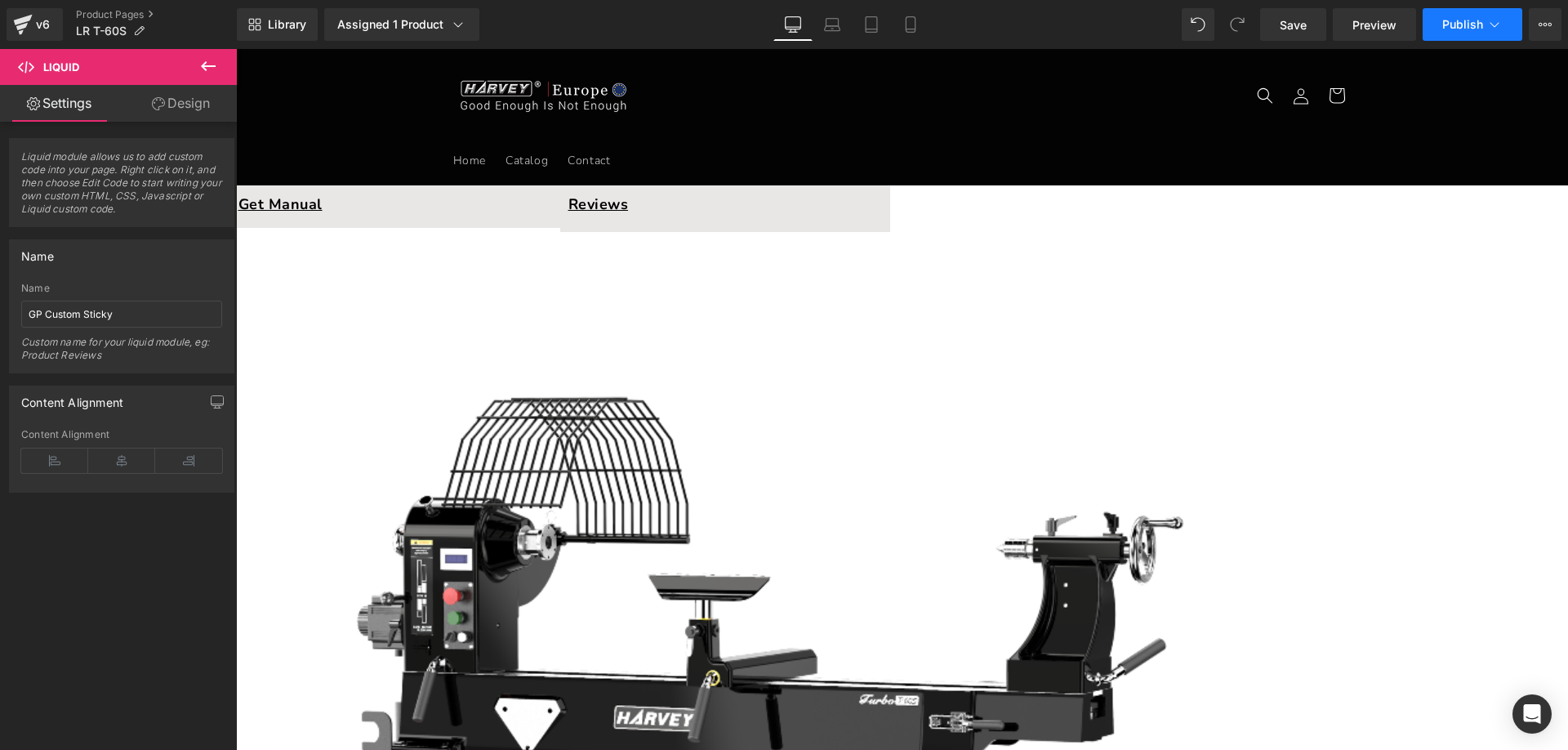
click at [1459, 21] on span "Publish" at bounding box center [1463, 24] width 41 height 13
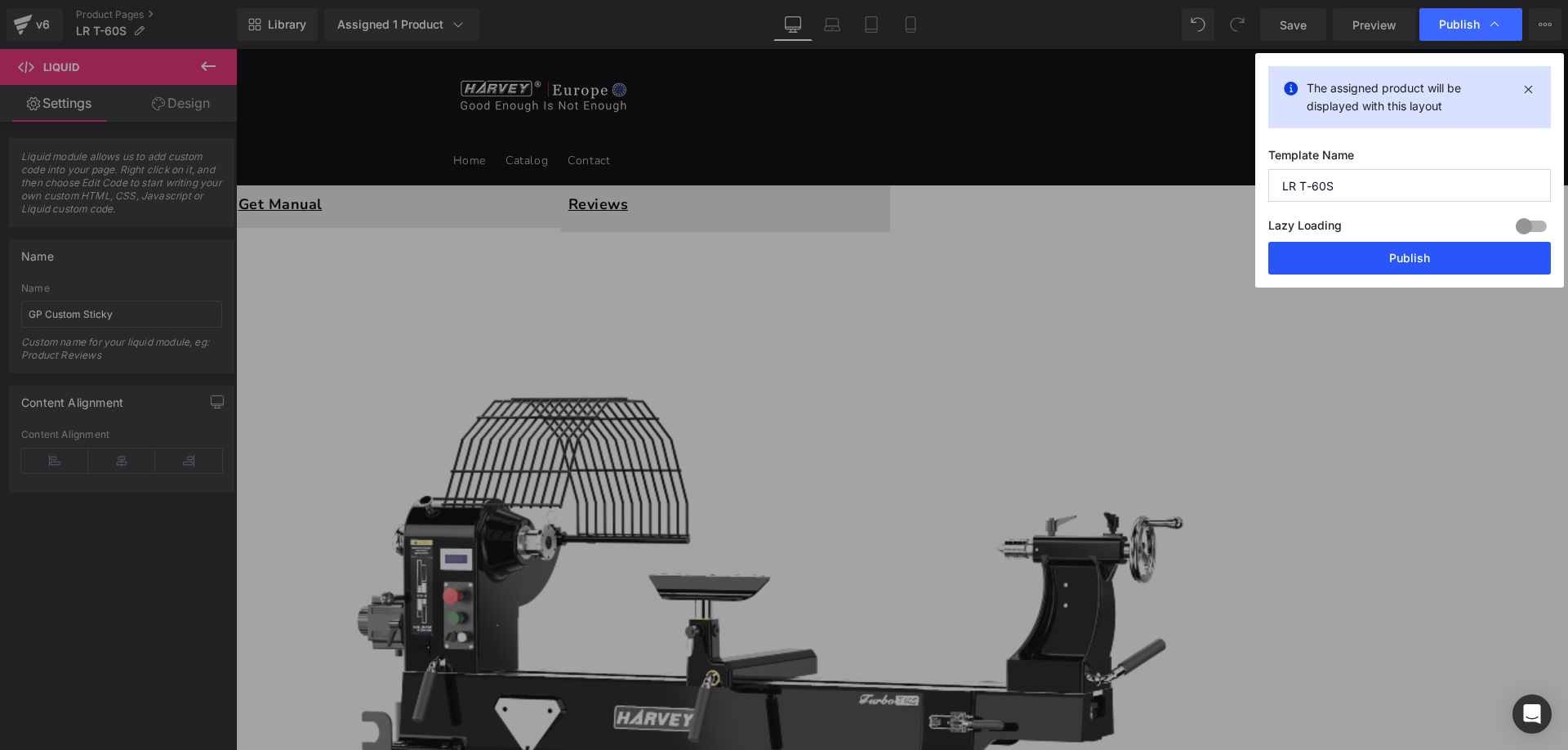
click at [1362, 249] on button "Publish" at bounding box center [1409, 258] width 282 height 32
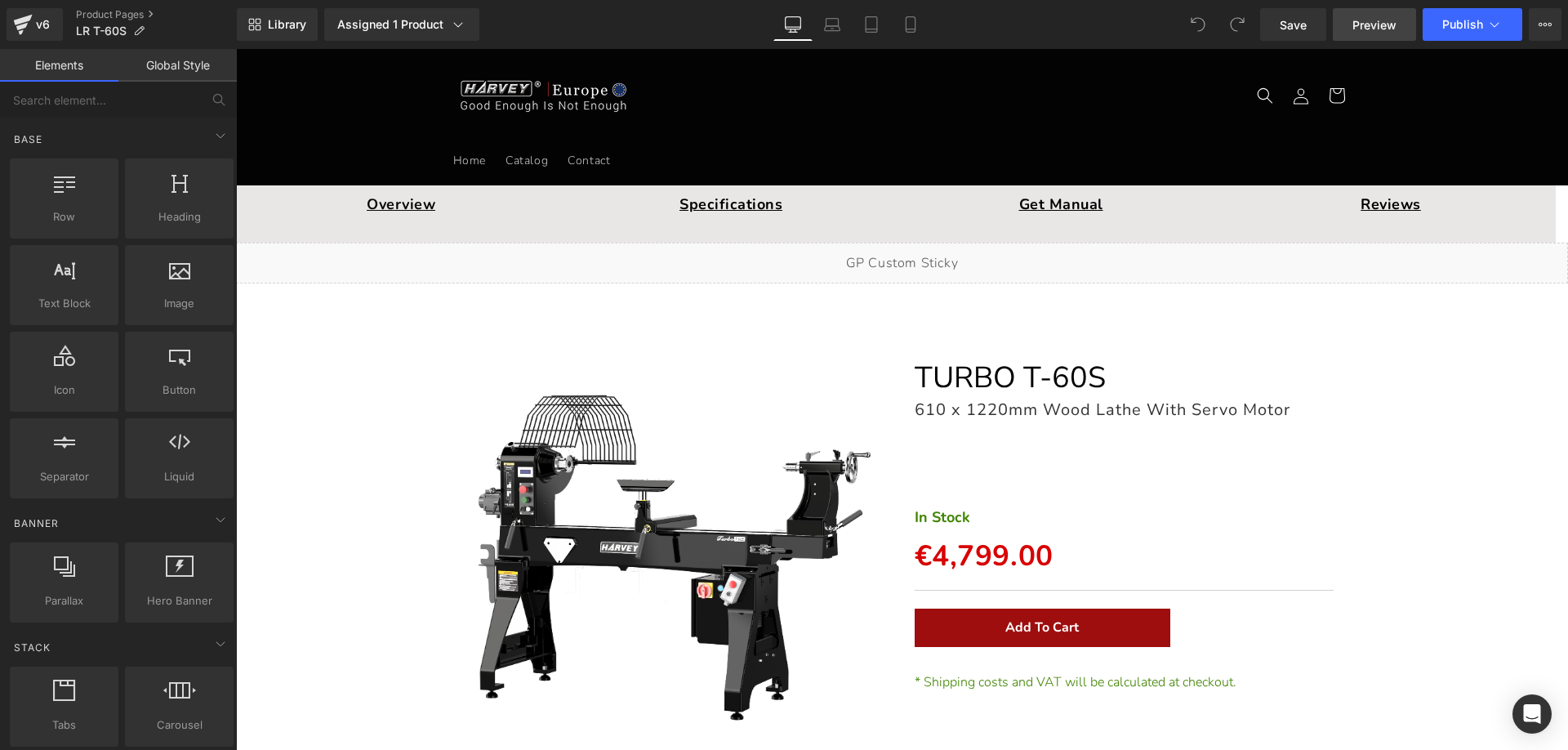
click at [1380, 12] on link "Preview" at bounding box center [1374, 24] width 84 height 32
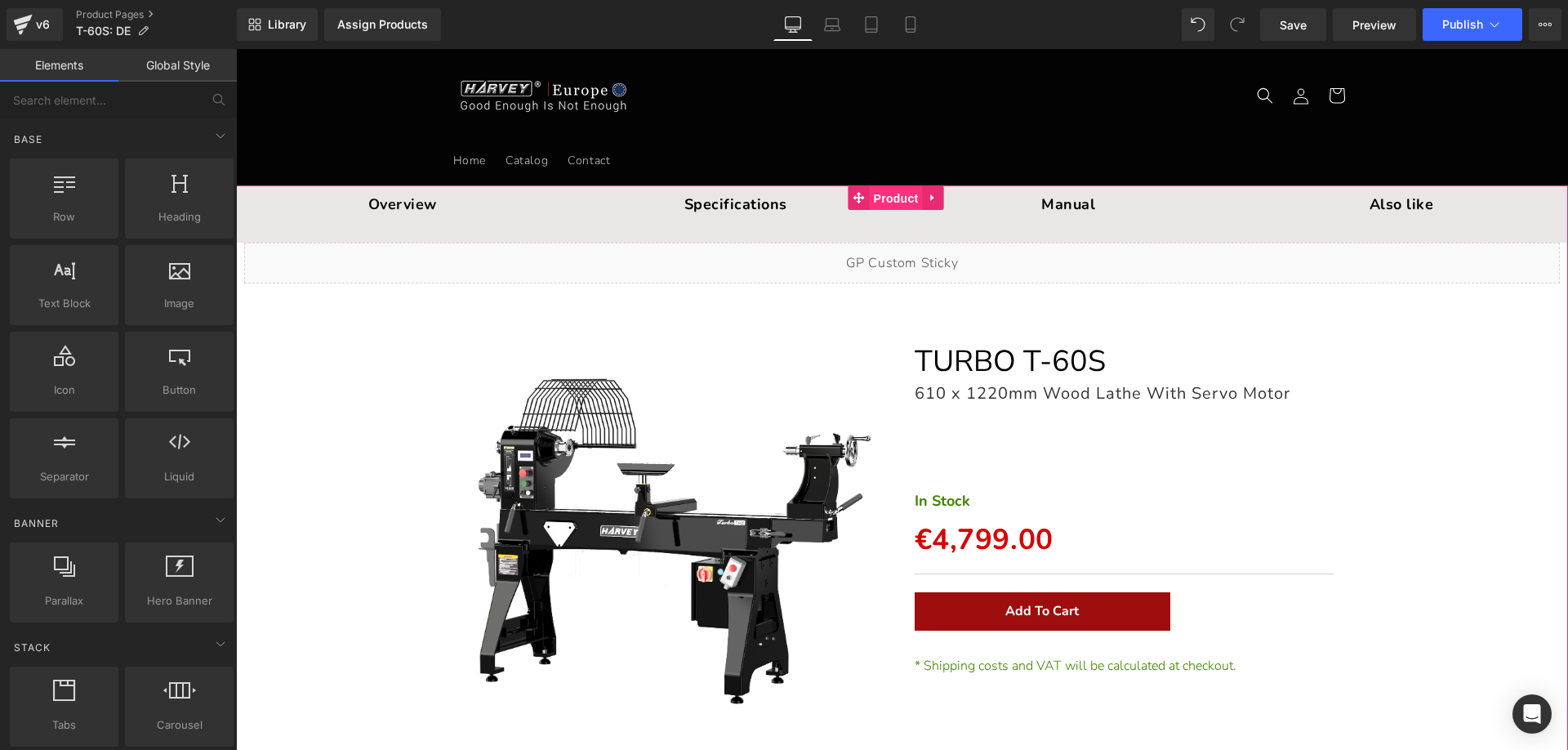
click at [898, 200] on span "Product" at bounding box center [896, 198] width 53 height 25
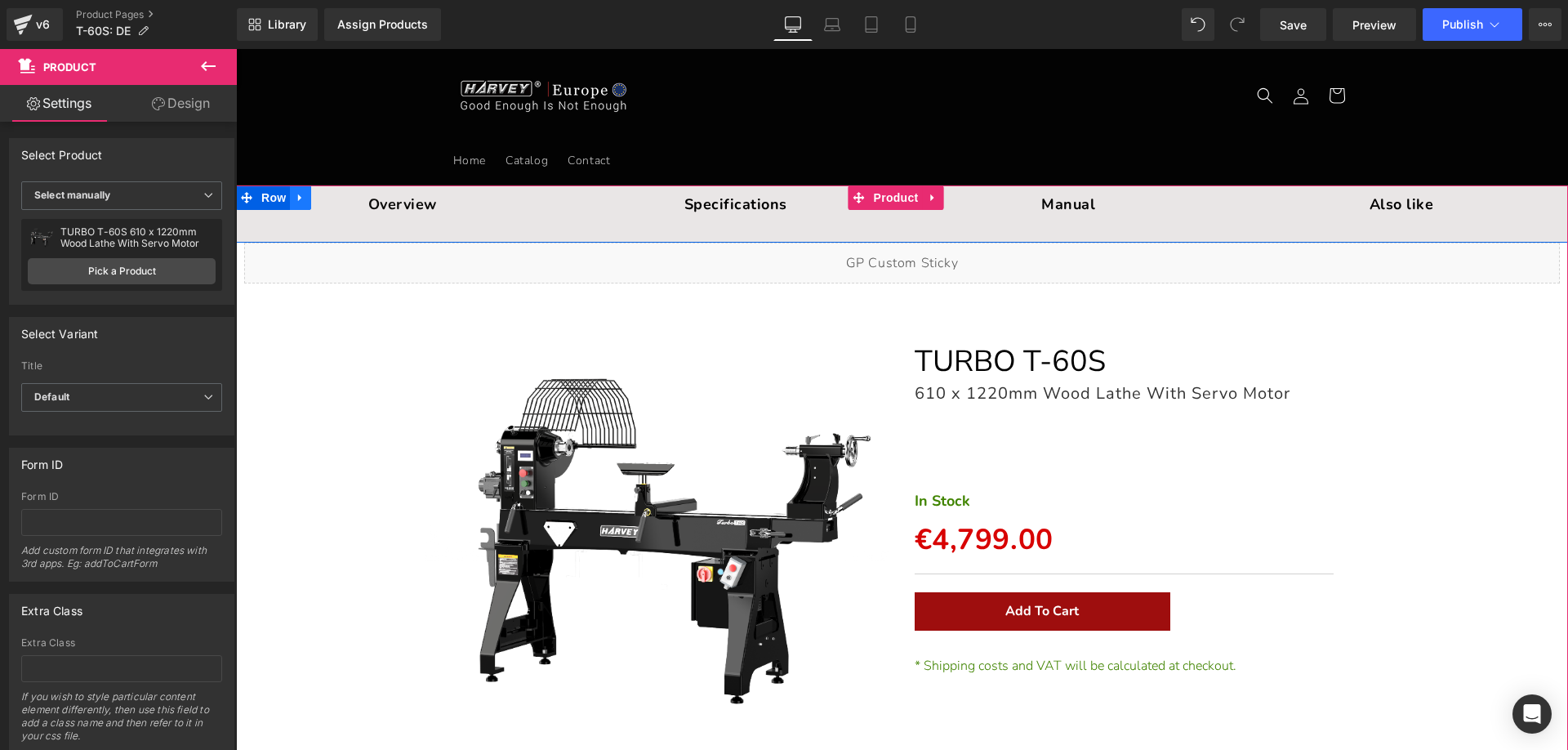
click at [298, 198] on icon at bounding box center [299, 197] width 3 height 7
click at [337, 197] on icon at bounding box center [343, 198] width 12 height 12
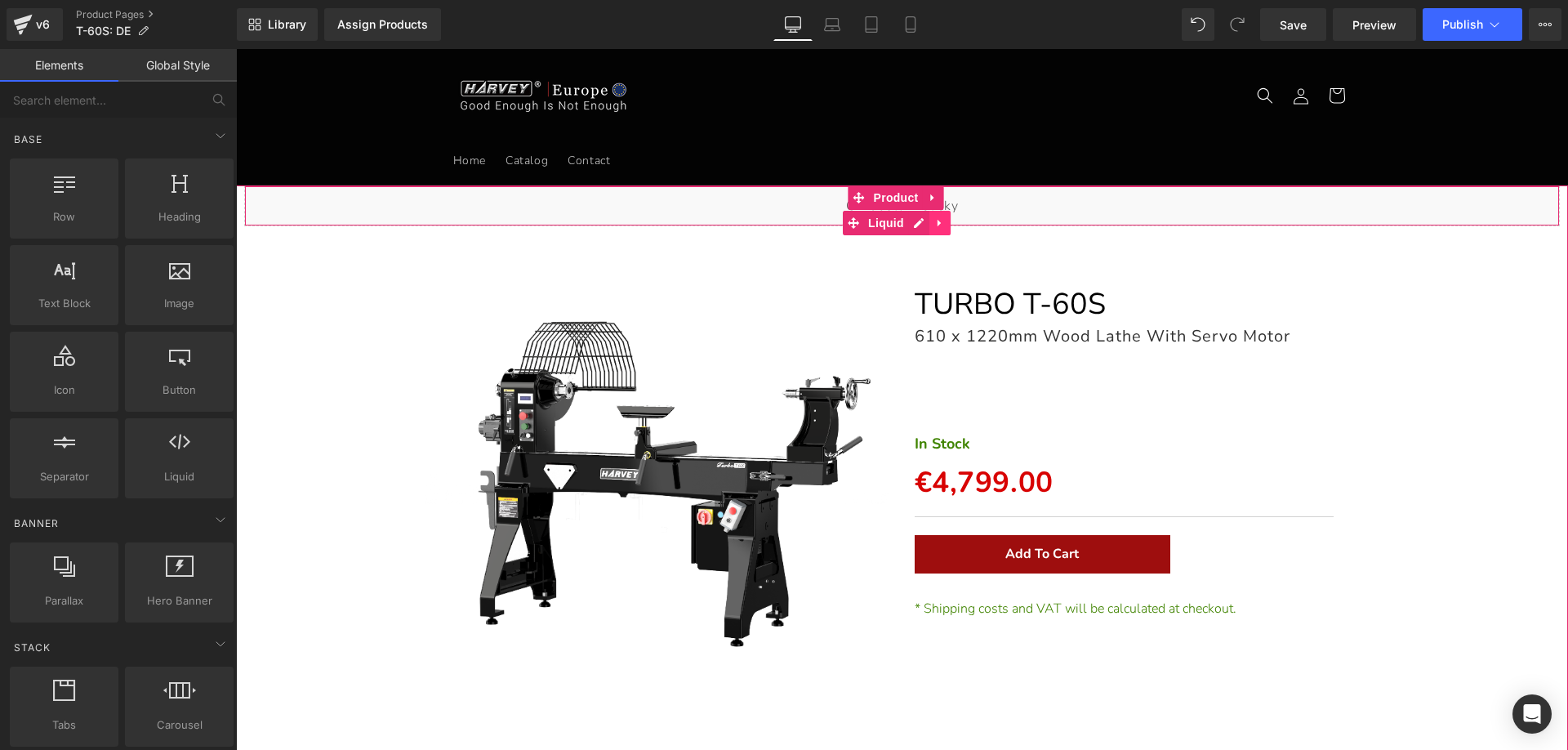
click at [940, 219] on icon at bounding box center [940, 222] width 12 height 12
click at [950, 223] on icon at bounding box center [950, 222] width 12 height 12
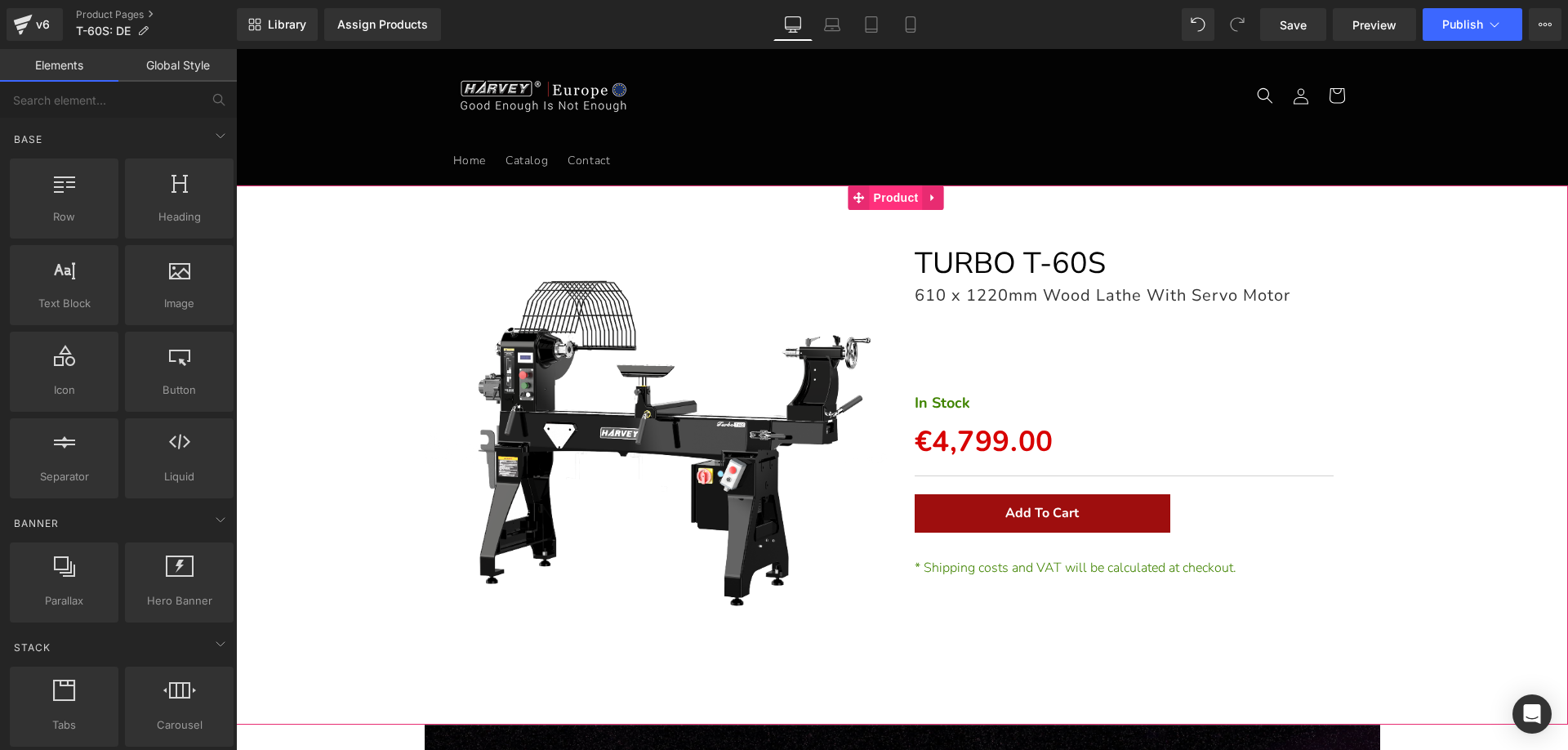
click at [897, 197] on span "Product" at bounding box center [896, 197] width 53 height 25
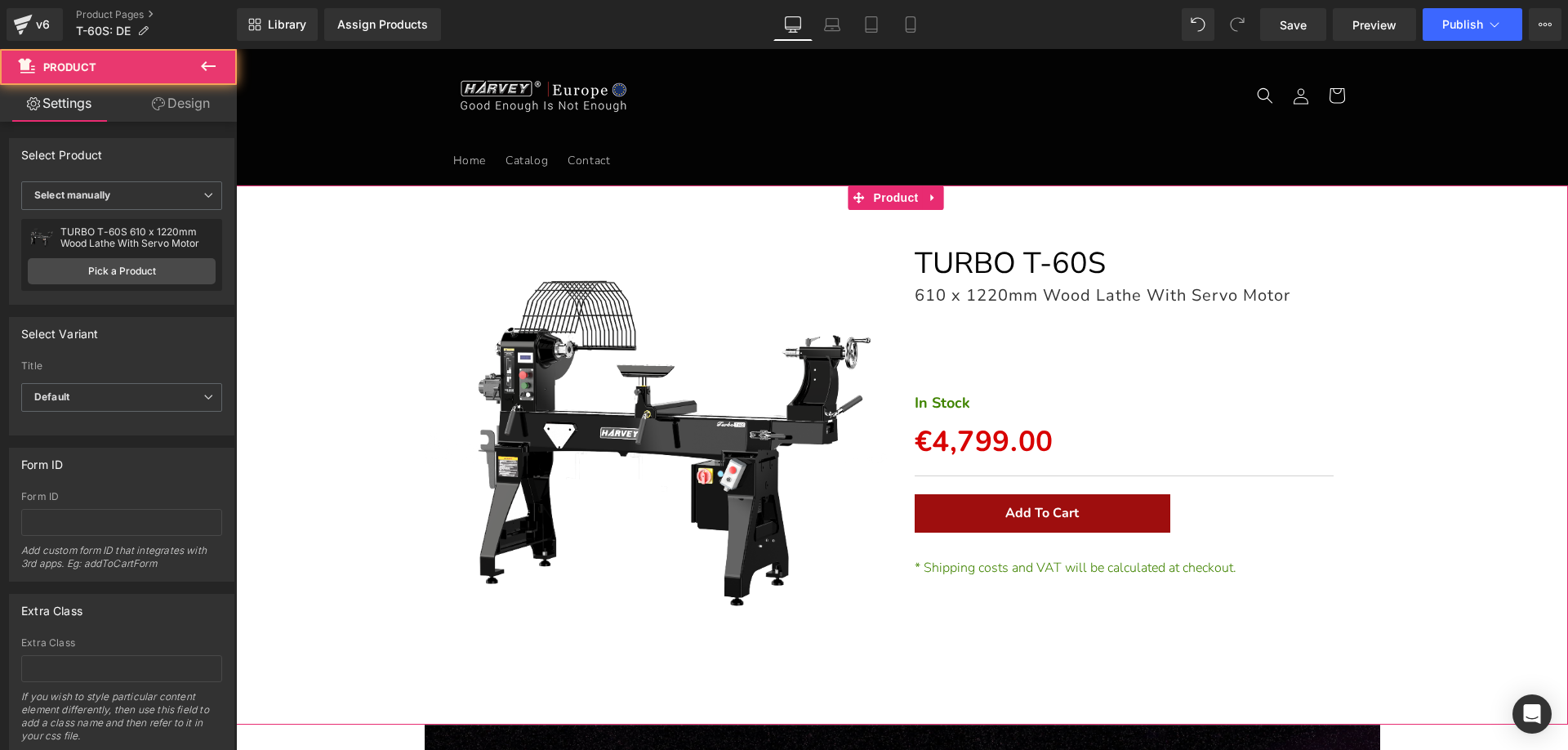
click at [194, 113] on link "Design" at bounding box center [181, 102] width 118 height 36
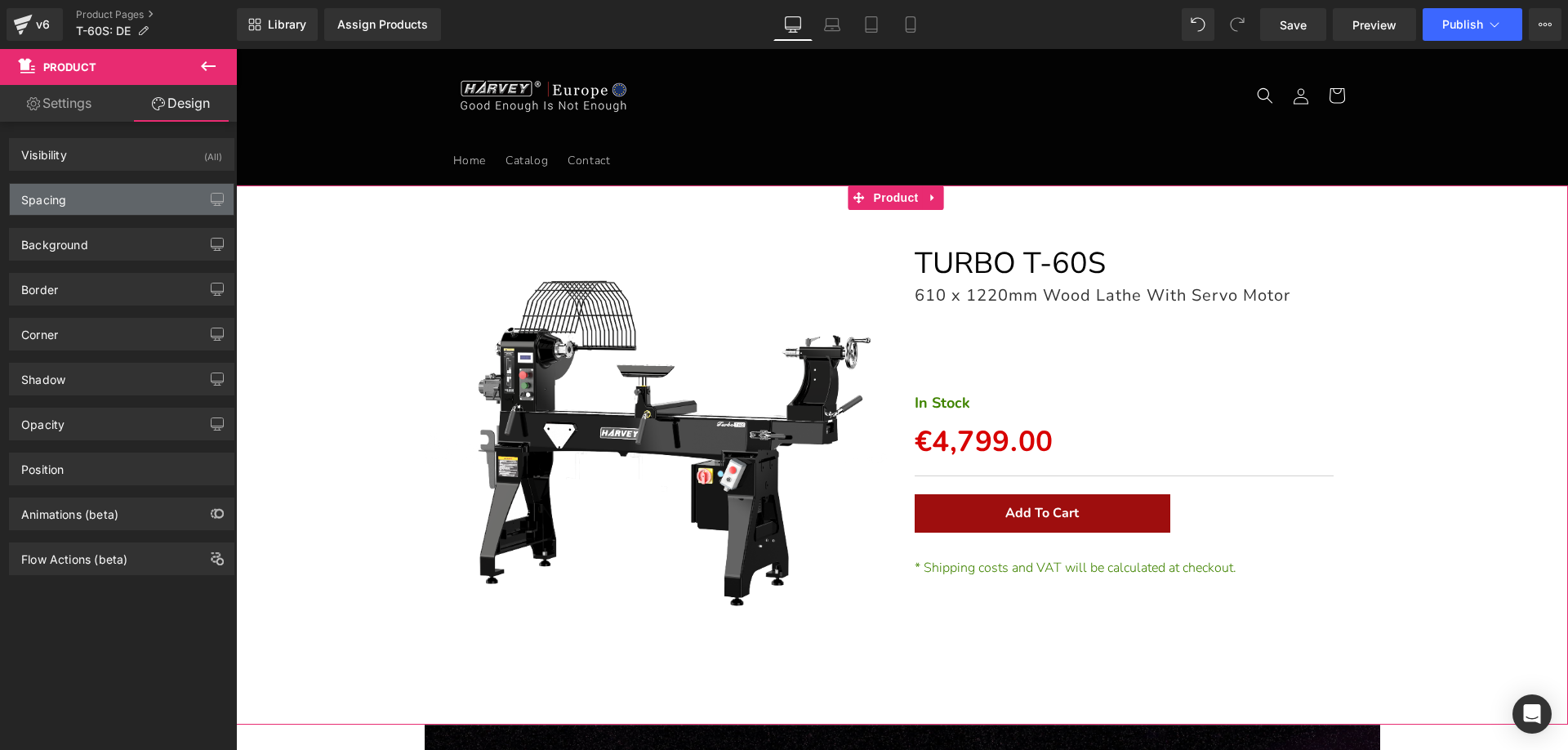
click at [70, 196] on div "Spacing" at bounding box center [121, 200] width 223 height 31
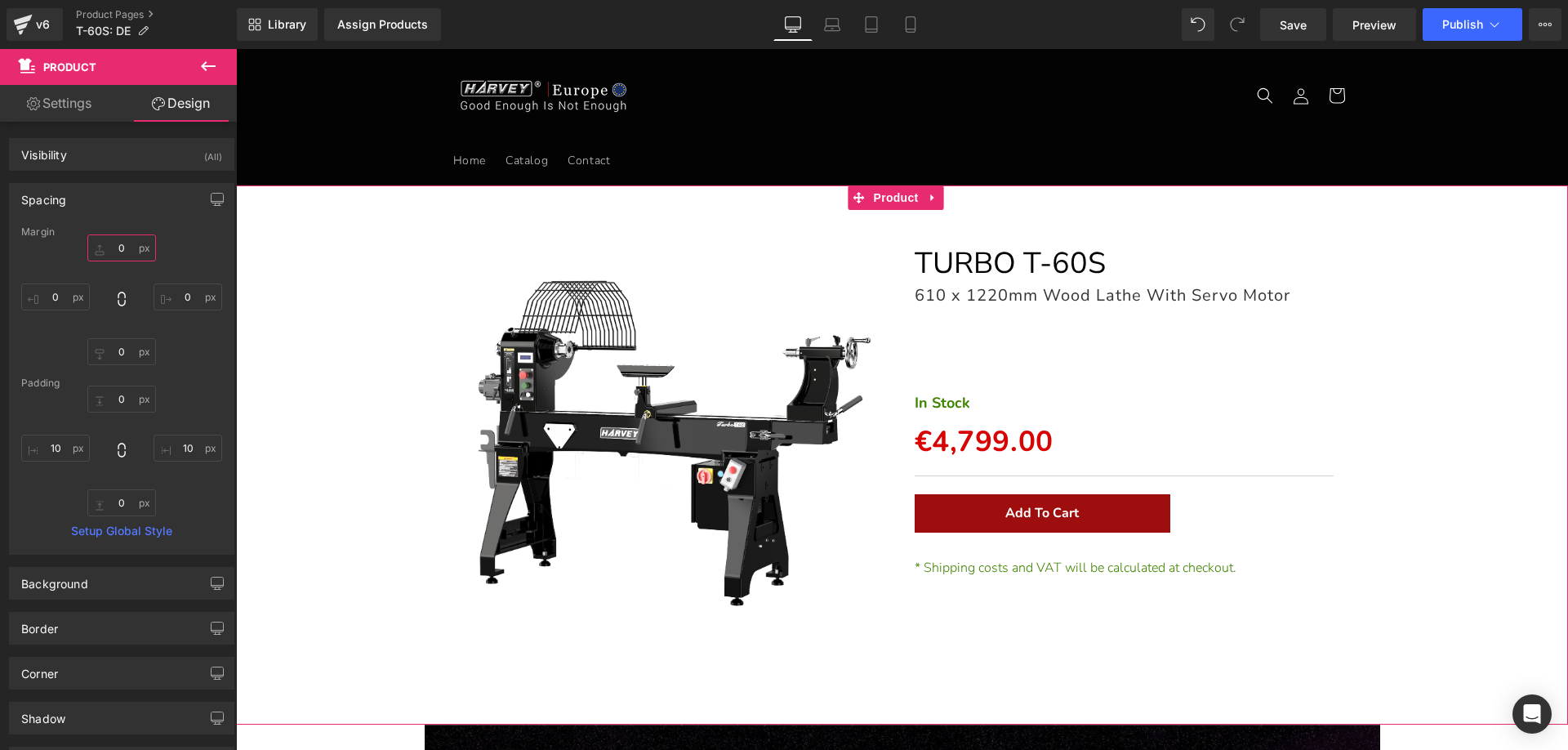
click at [126, 252] on input "0" at bounding box center [122, 247] width 69 height 27
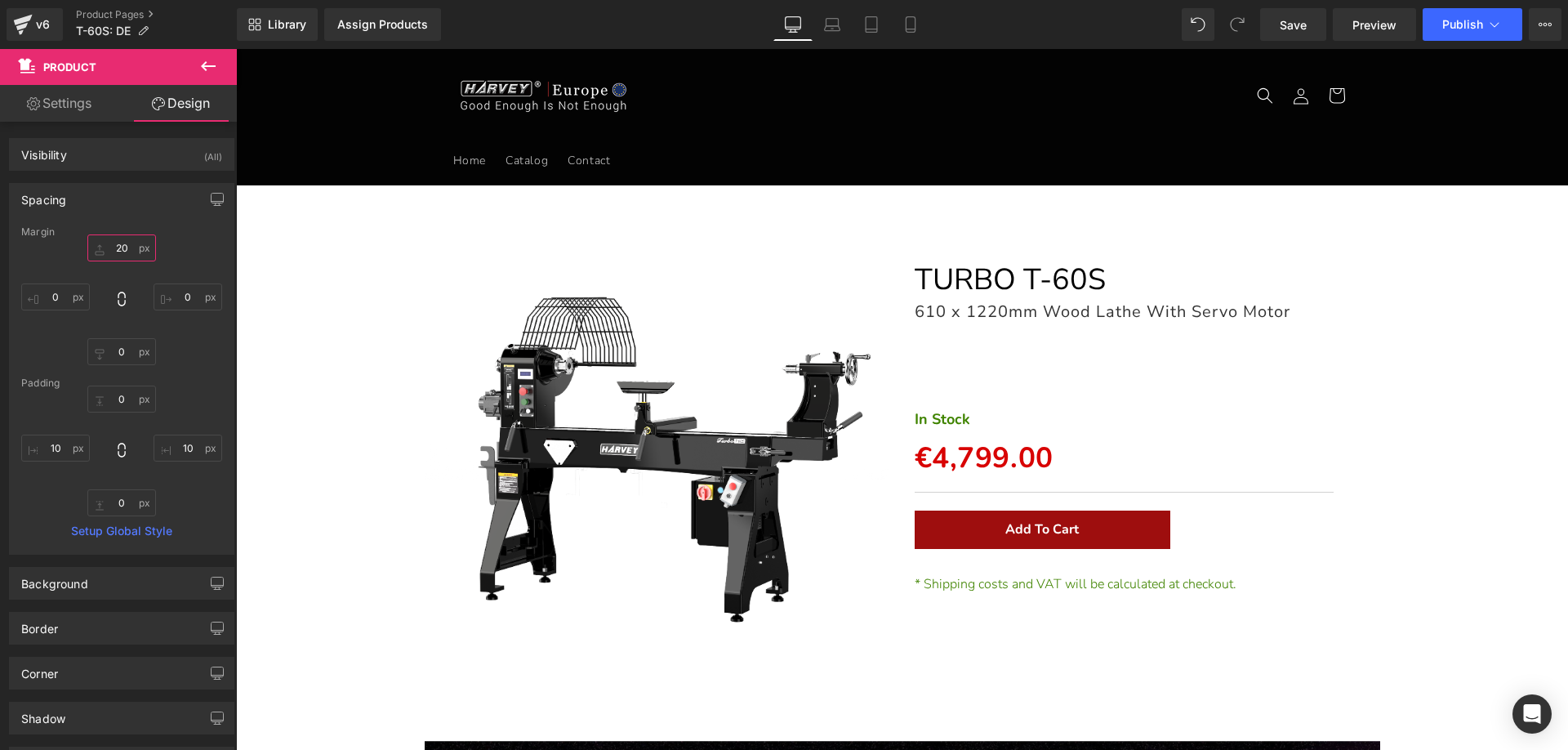
type input "20"
click at [205, 59] on icon at bounding box center [209, 66] width 20 height 20
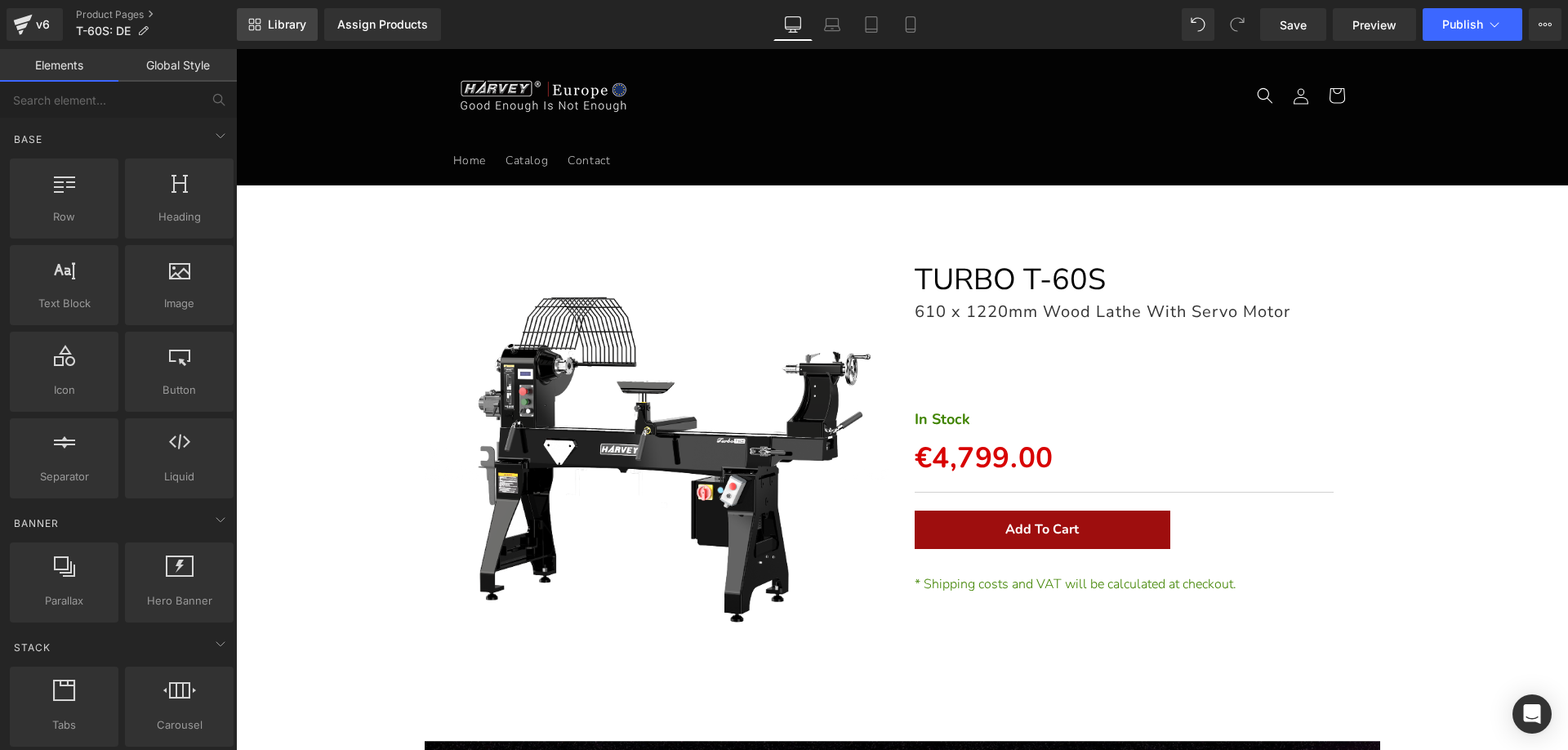
click at [275, 26] on span "Library" at bounding box center [286, 24] width 38 height 15
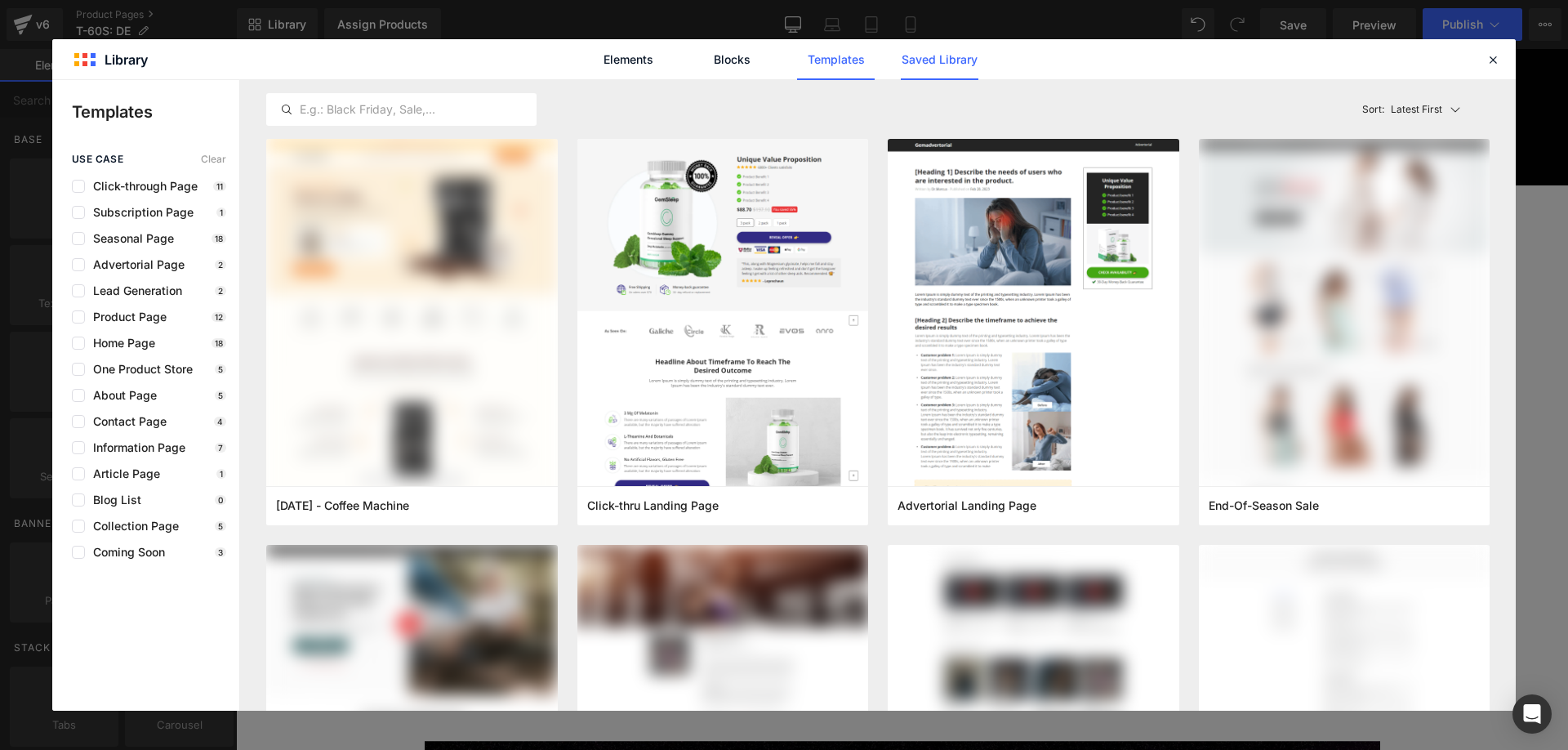
click at [945, 54] on link "Saved Library" at bounding box center [939, 60] width 78 height 41
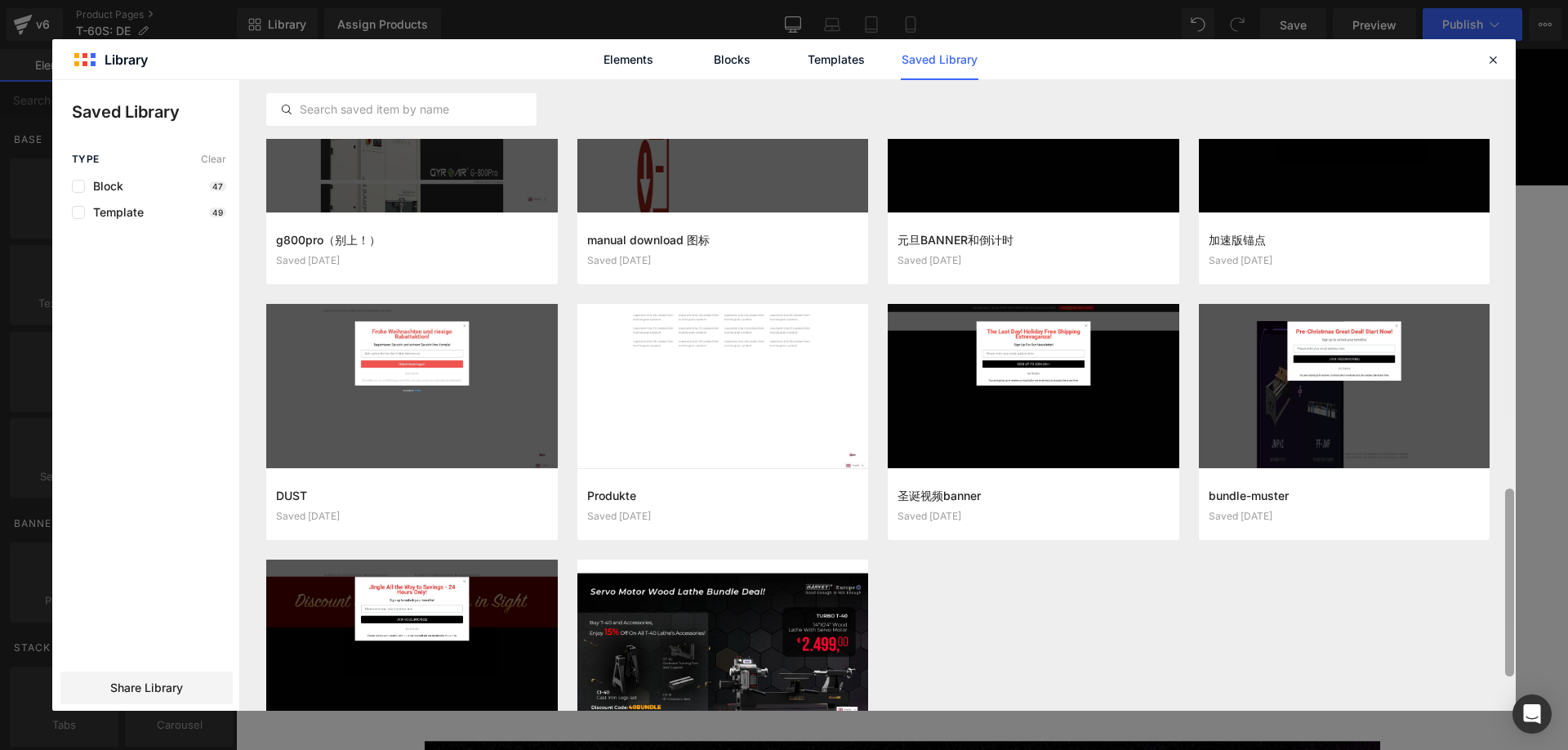
scroll to position [1478, 0]
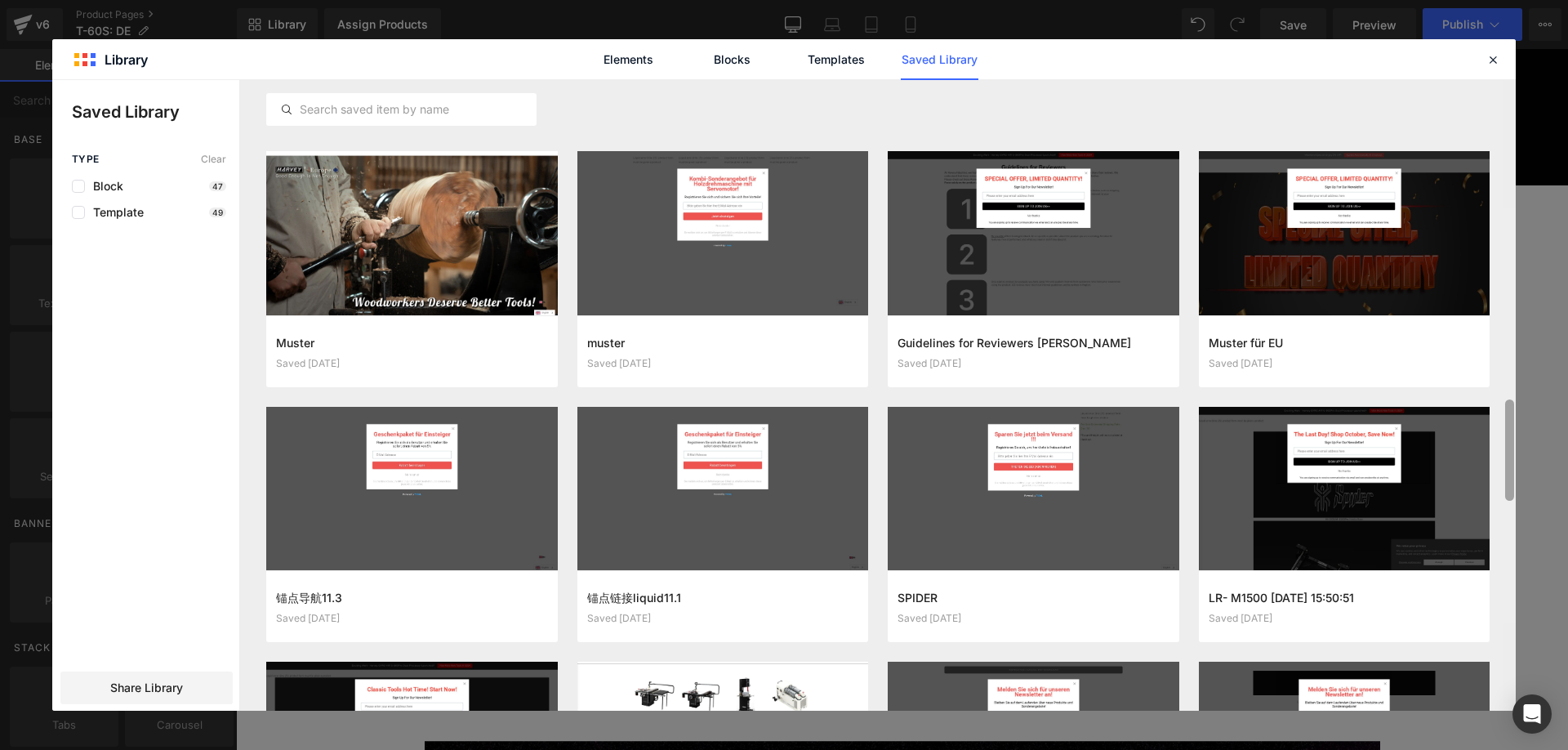
drag, startPoint x: 1511, startPoint y: 122, endPoint x: 1463, endPoint y: 729, distance: 608.9
click at [1463, 729] on div "Library Elements Blocks Templates Saved Library Saved Library Type Clear Block …" at bounding box center [784, 375] width 1568 height 750
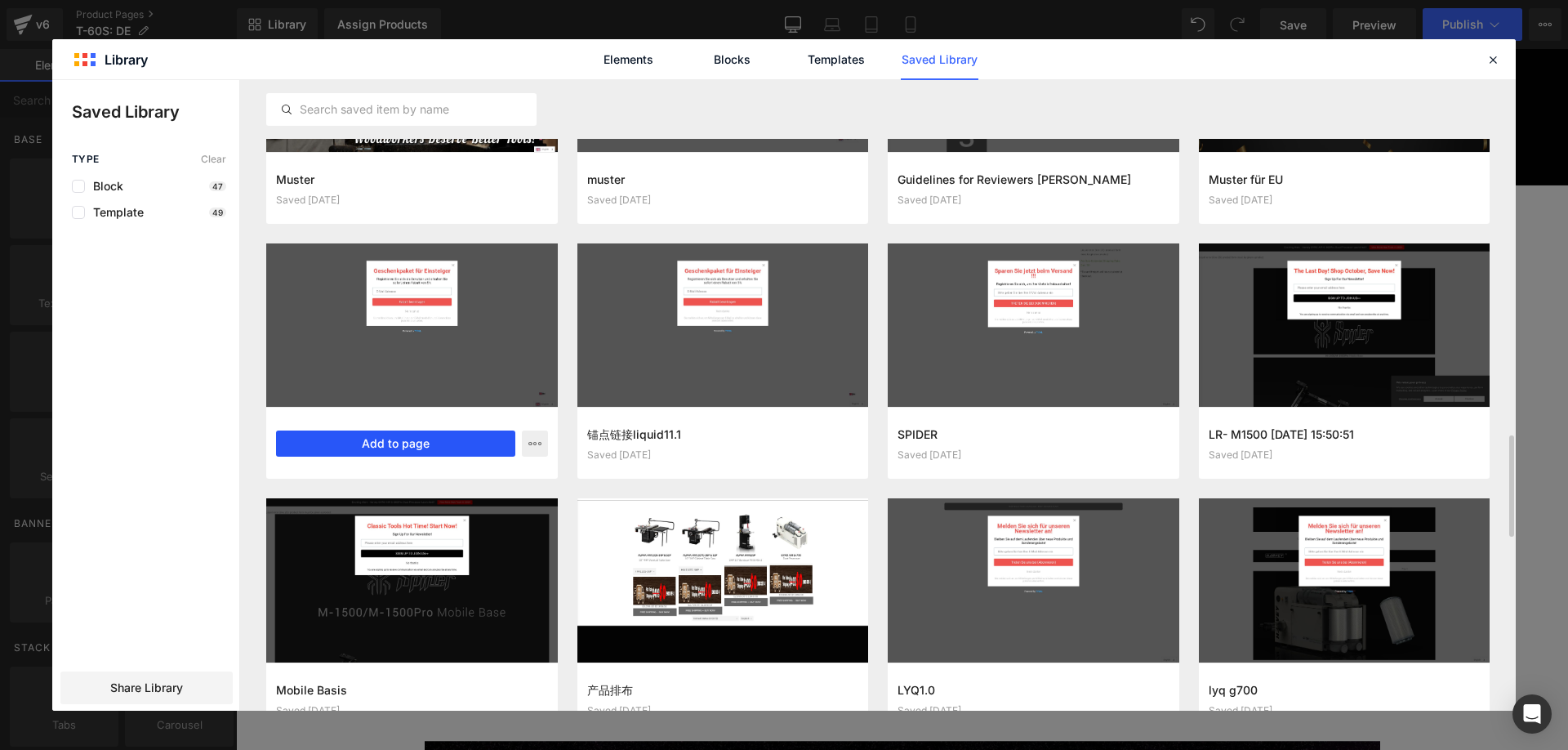
click at [405, 453] on button "Add to page" at bounding box center [395, 443] width 239 height 27
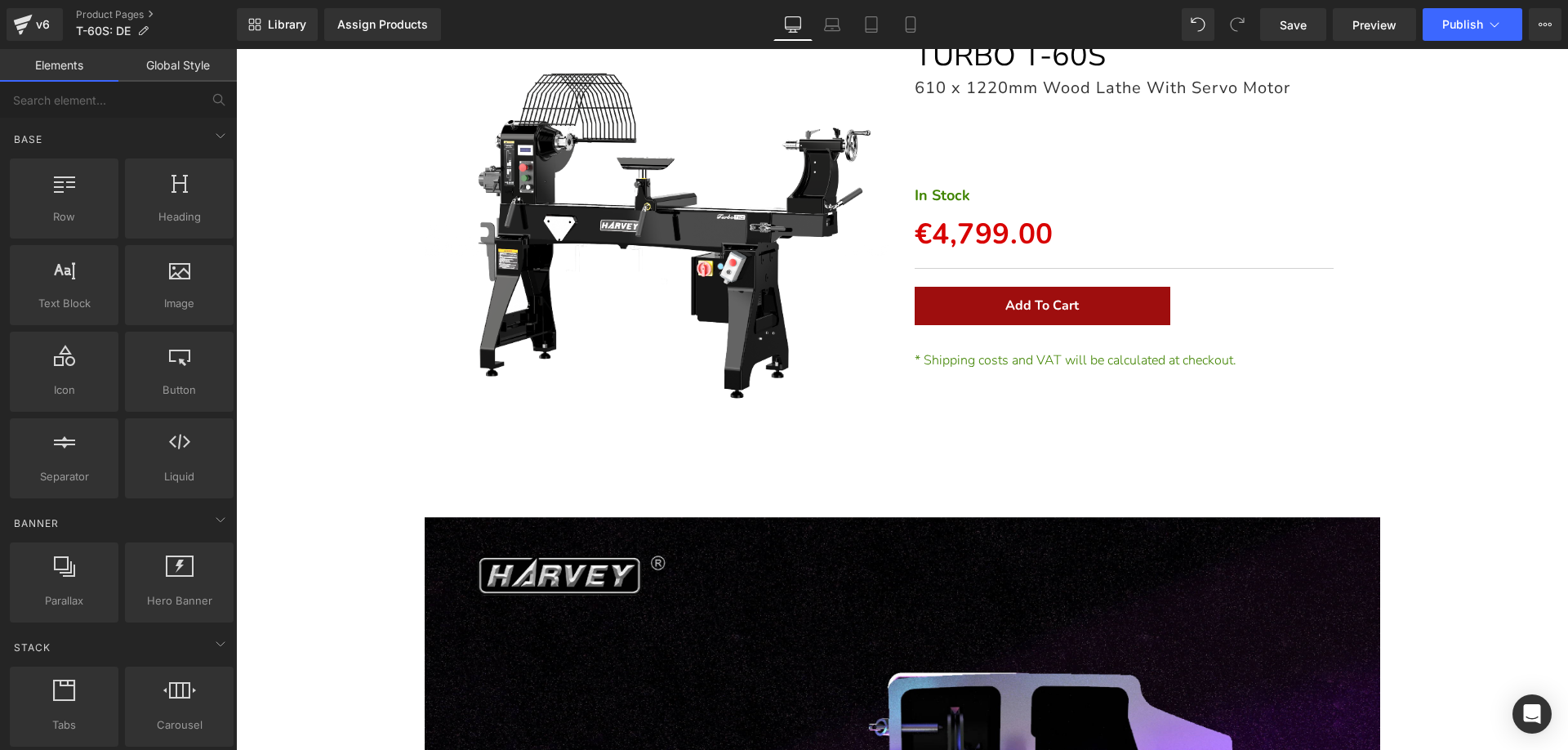
scroll to position [0, 0]
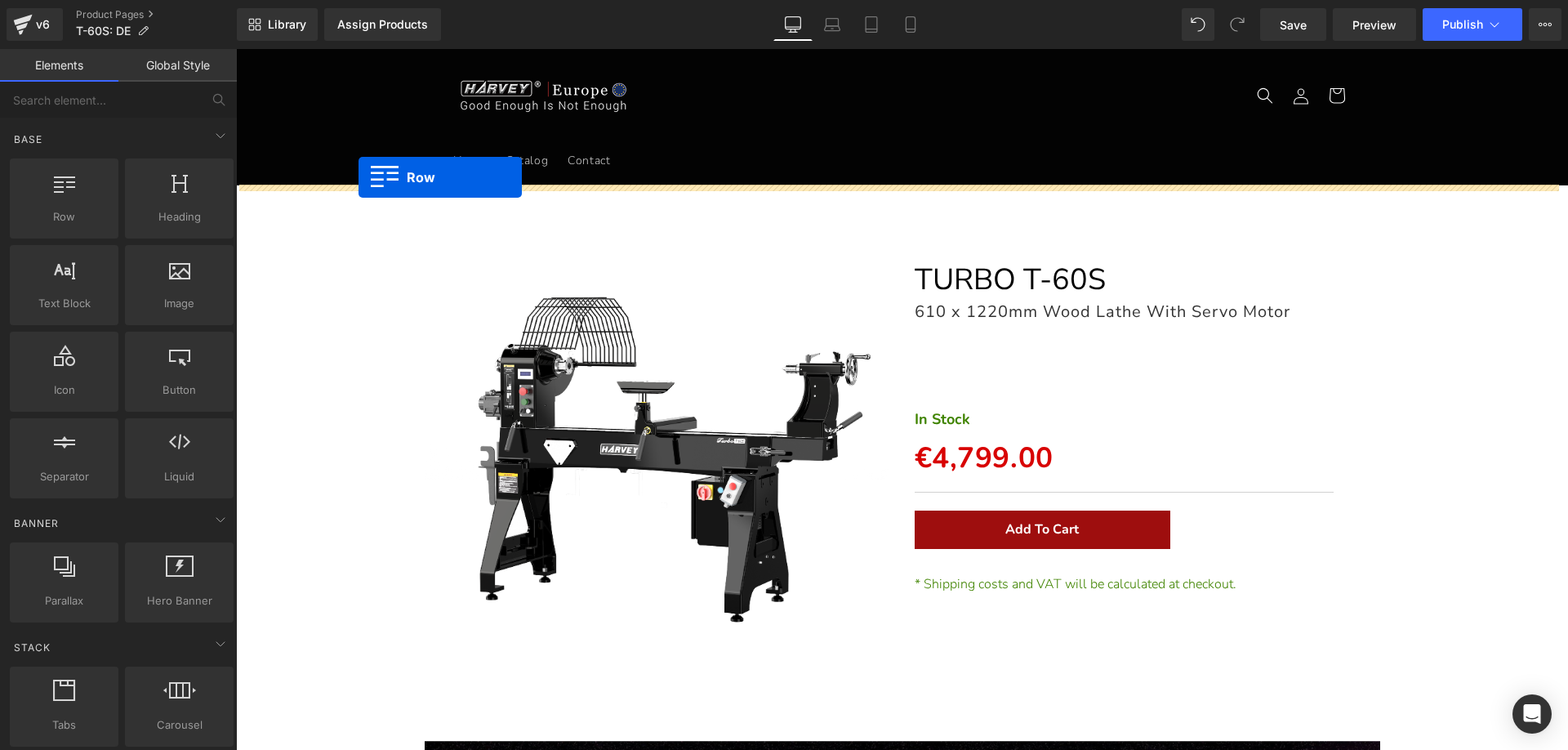
drag, startPoint x: 248, startPoint y: 385, endPoint x: 358, endPoint y: 177, distance: 235.3
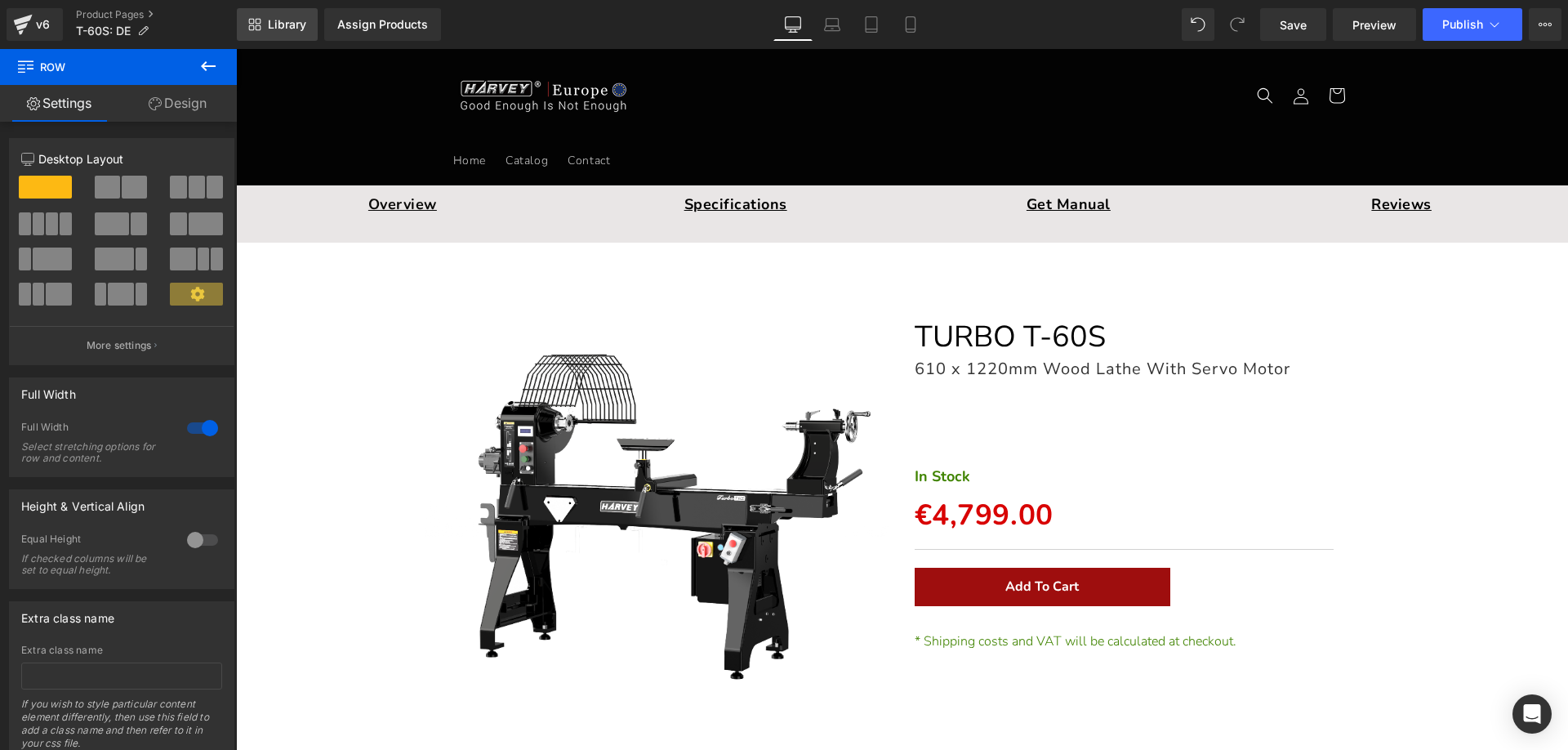
click at [308, 28] on link "Library" at bounding box center [277, 24] width 81 height 32
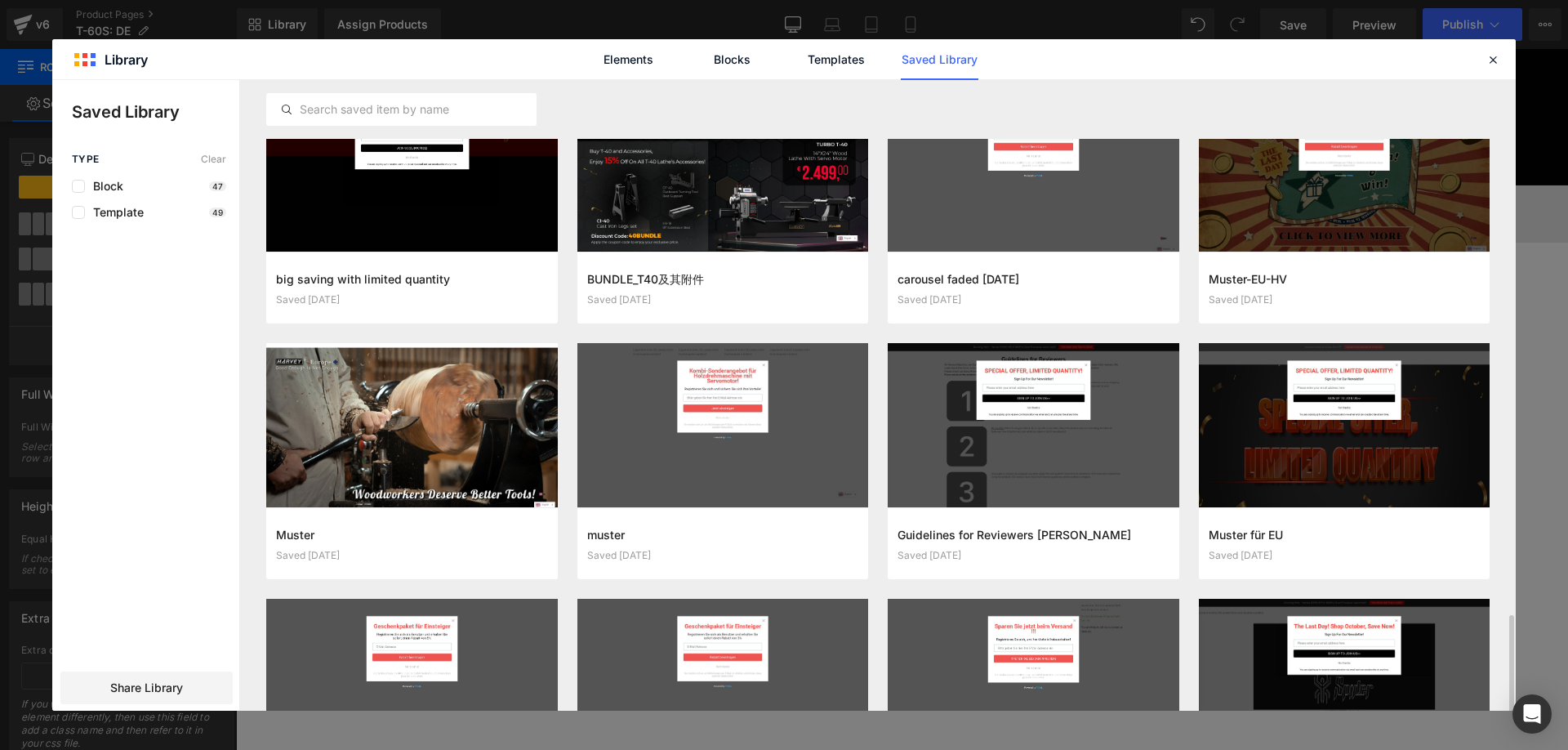
scroll to position [2084, 0]
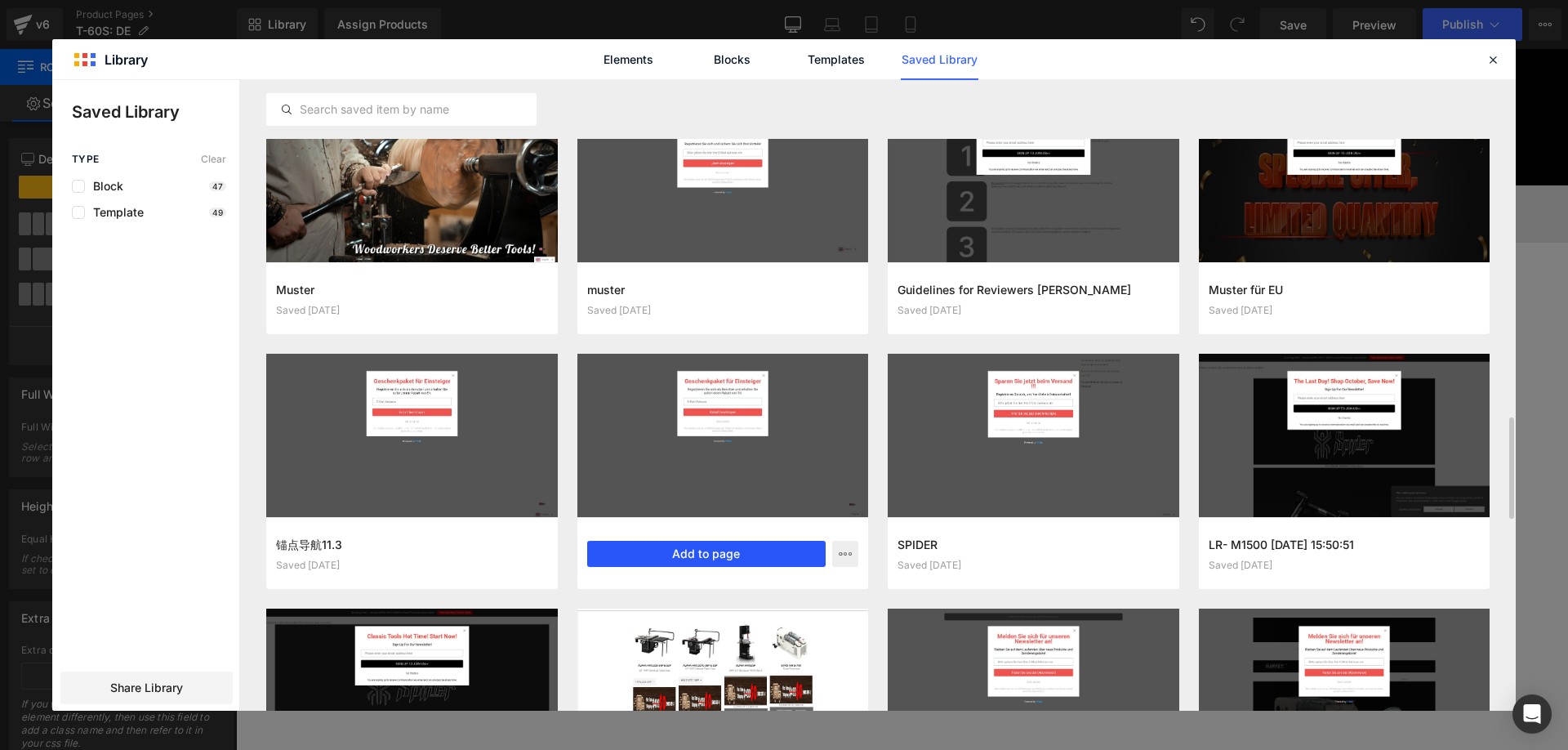
drag, startPoint x: 674, startPoint y: 548, endPoint x: 438, endPoint y: 498, distance: 241.2
click at [674, 548] on button "Add to page" at bounding box center [706, 554] width 239 height 27
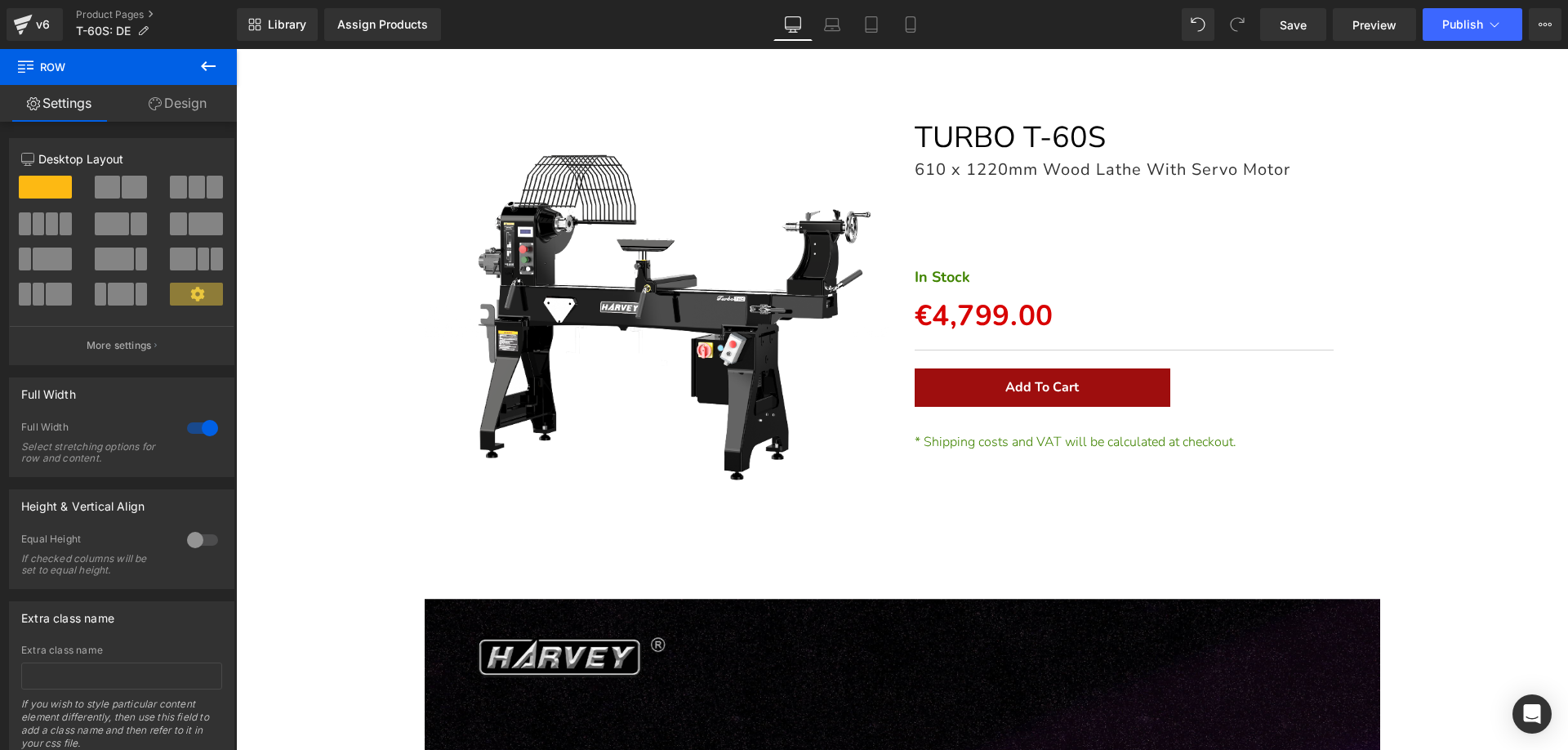
scroll to position [0, 0]
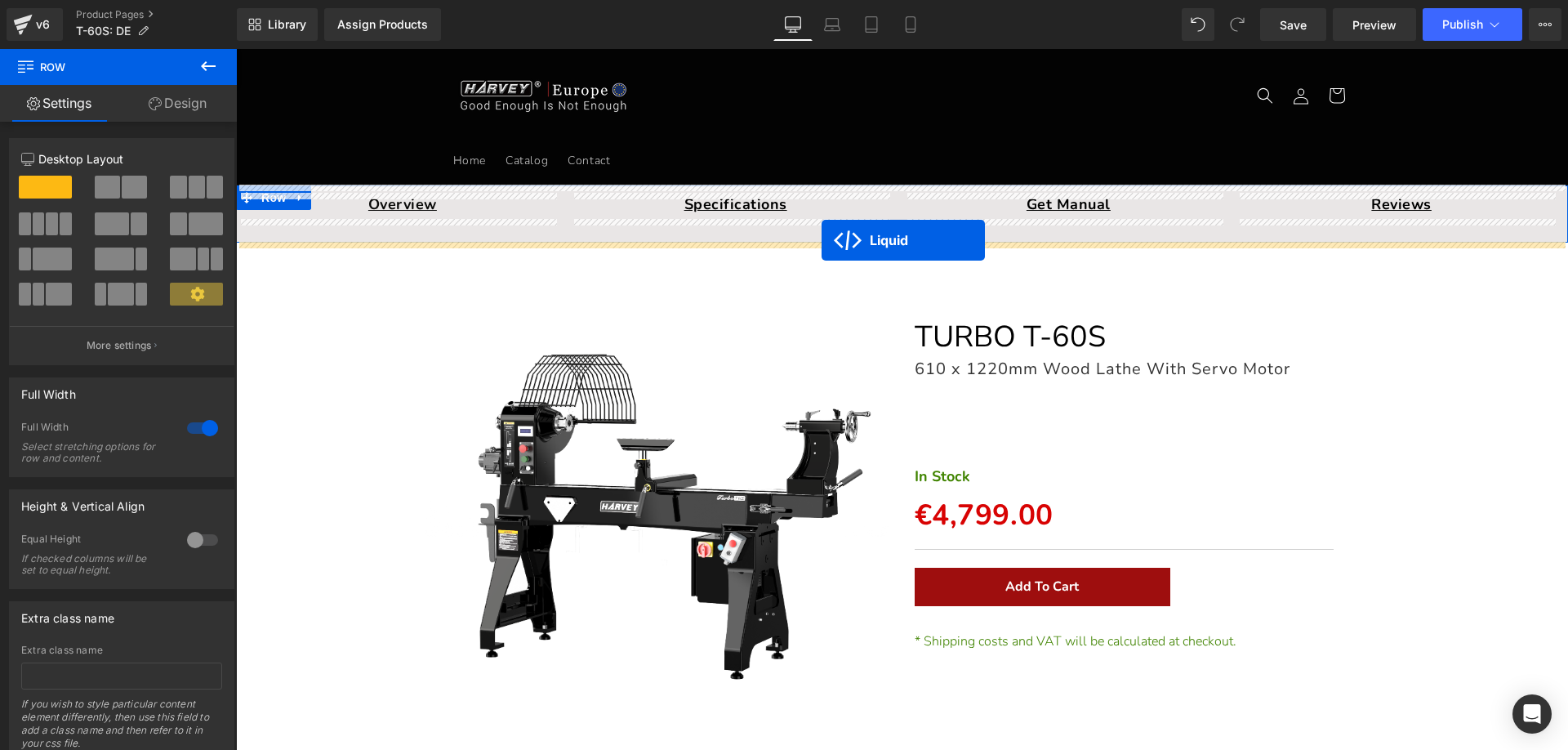
drag, startPoint x: 858, startPoint y: 310, endPoint x: 821, endPoint y: 240, distance: 79.2
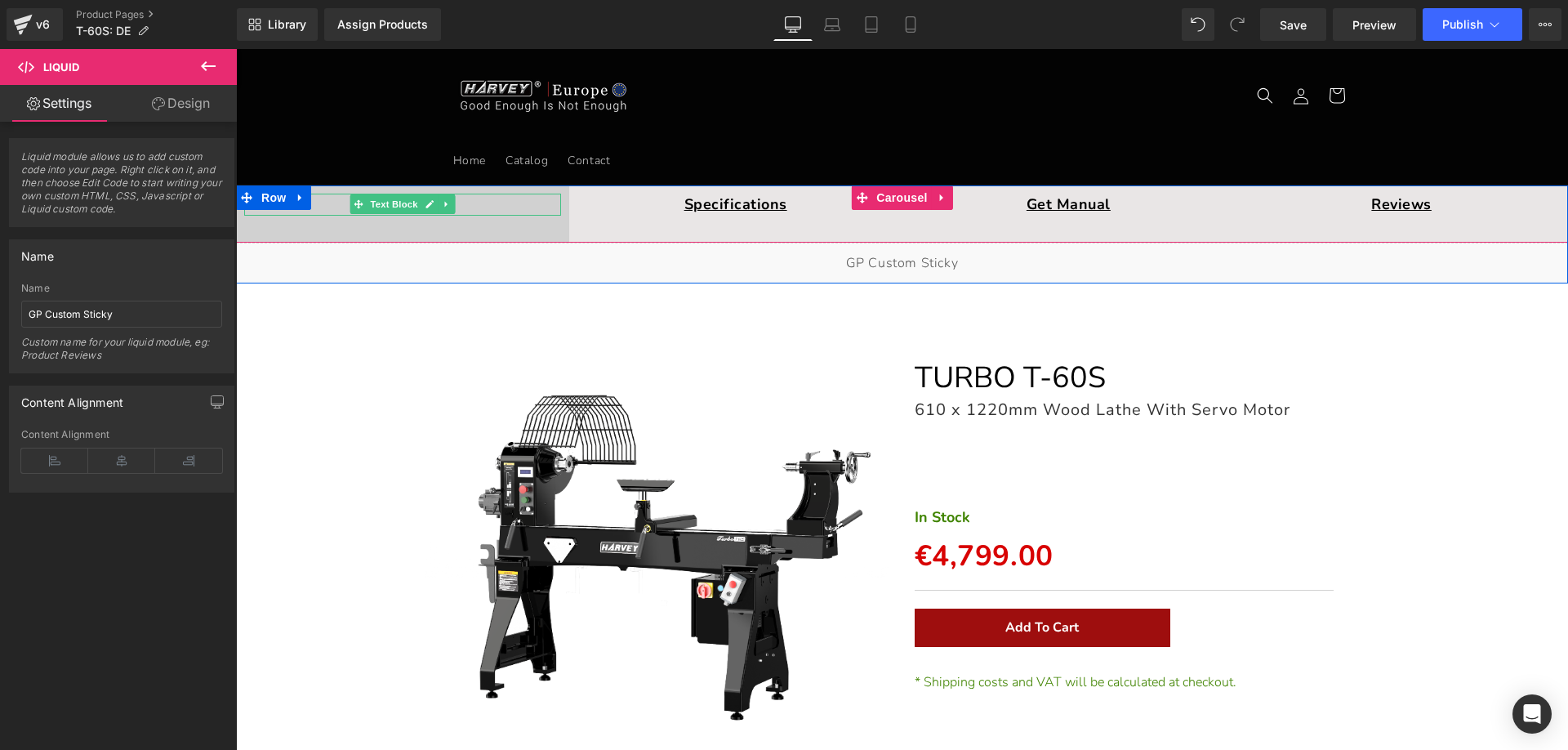
click at [333, 207] on p "Overview" at bounding box center [402, 205] width 317 height 22
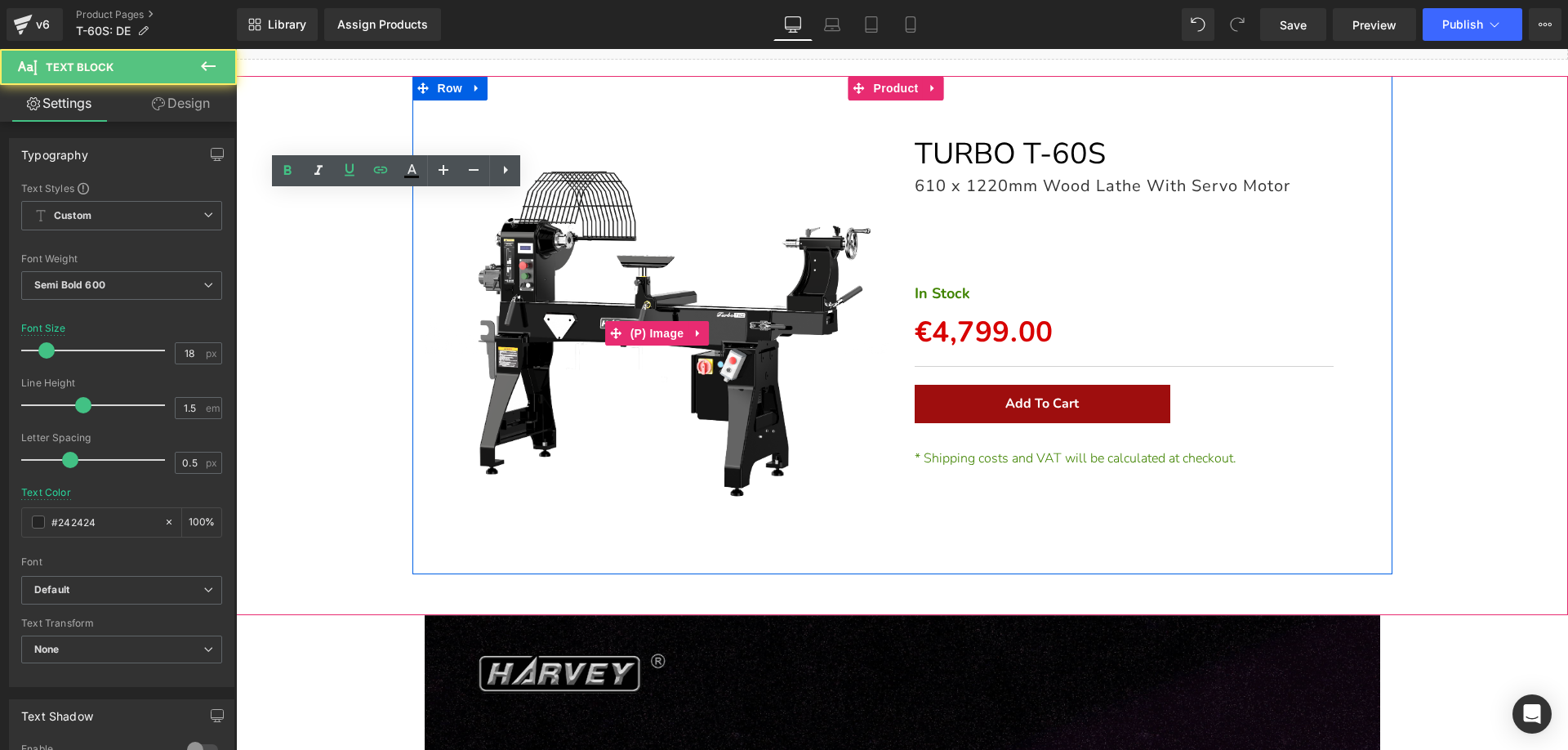
scroll to position [572, 0]
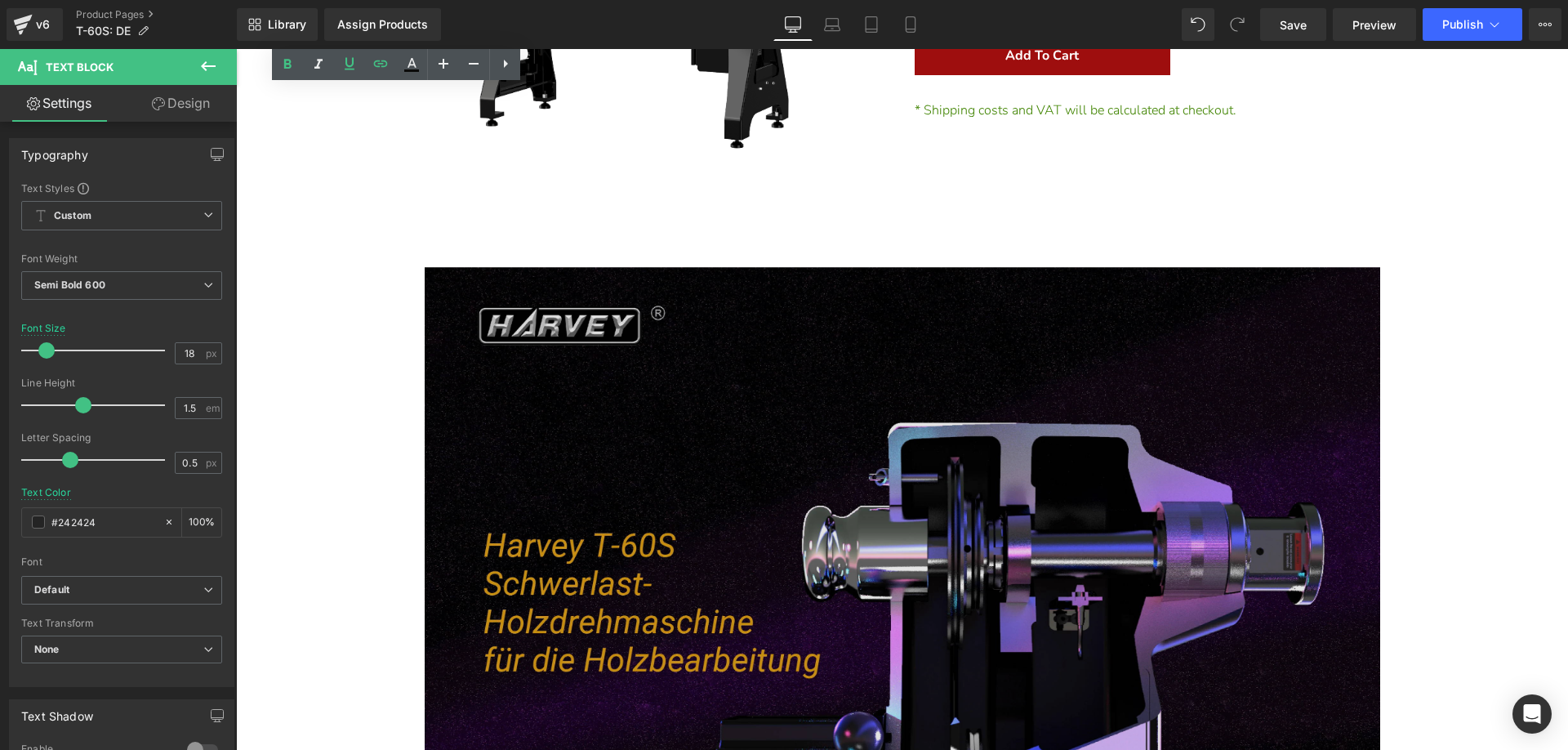
click at [556, 405] on img at bounding box center [902, 611] width 955 height 689
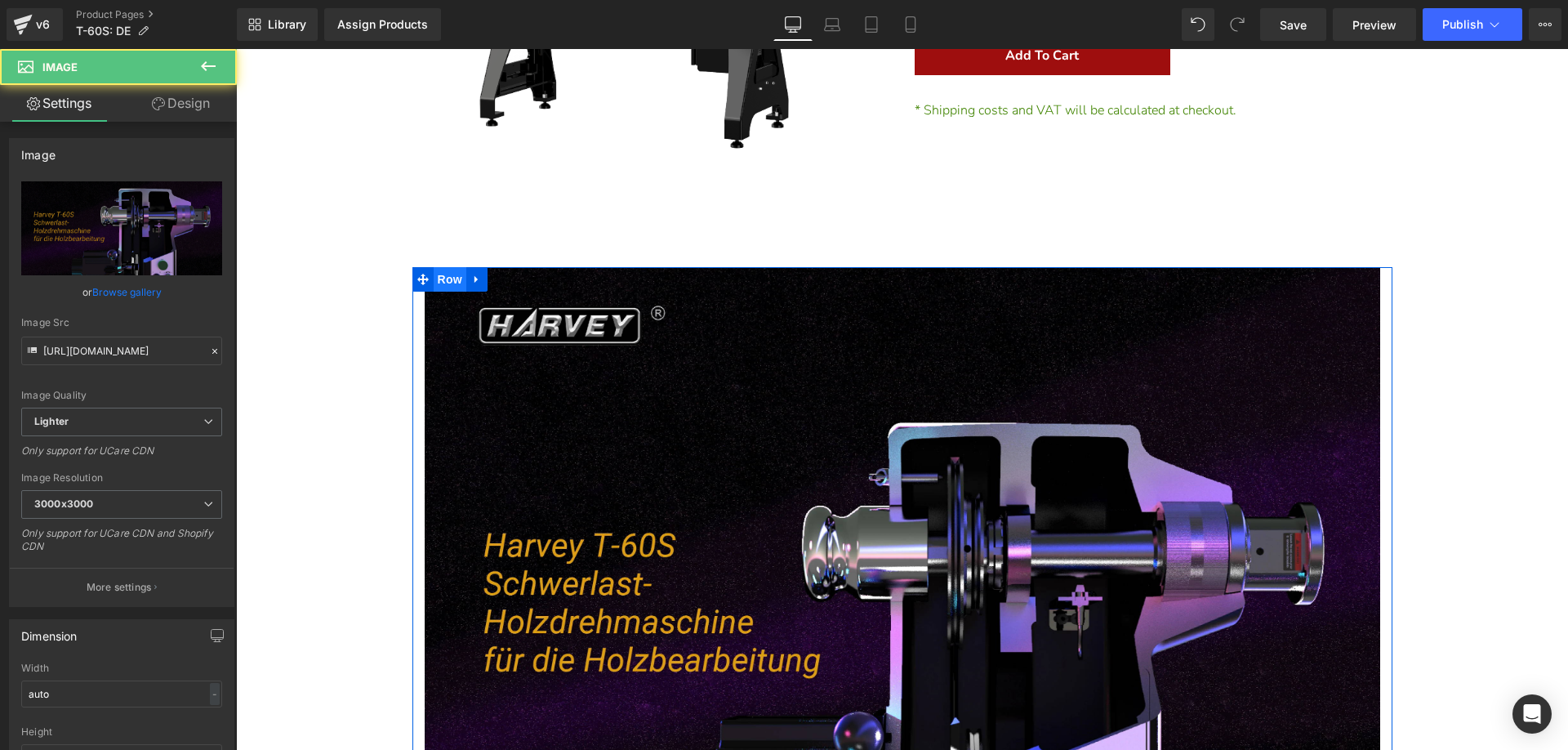
click at [445, 281] on span "Row" at bounding box center [450, 279] width 32 height 25
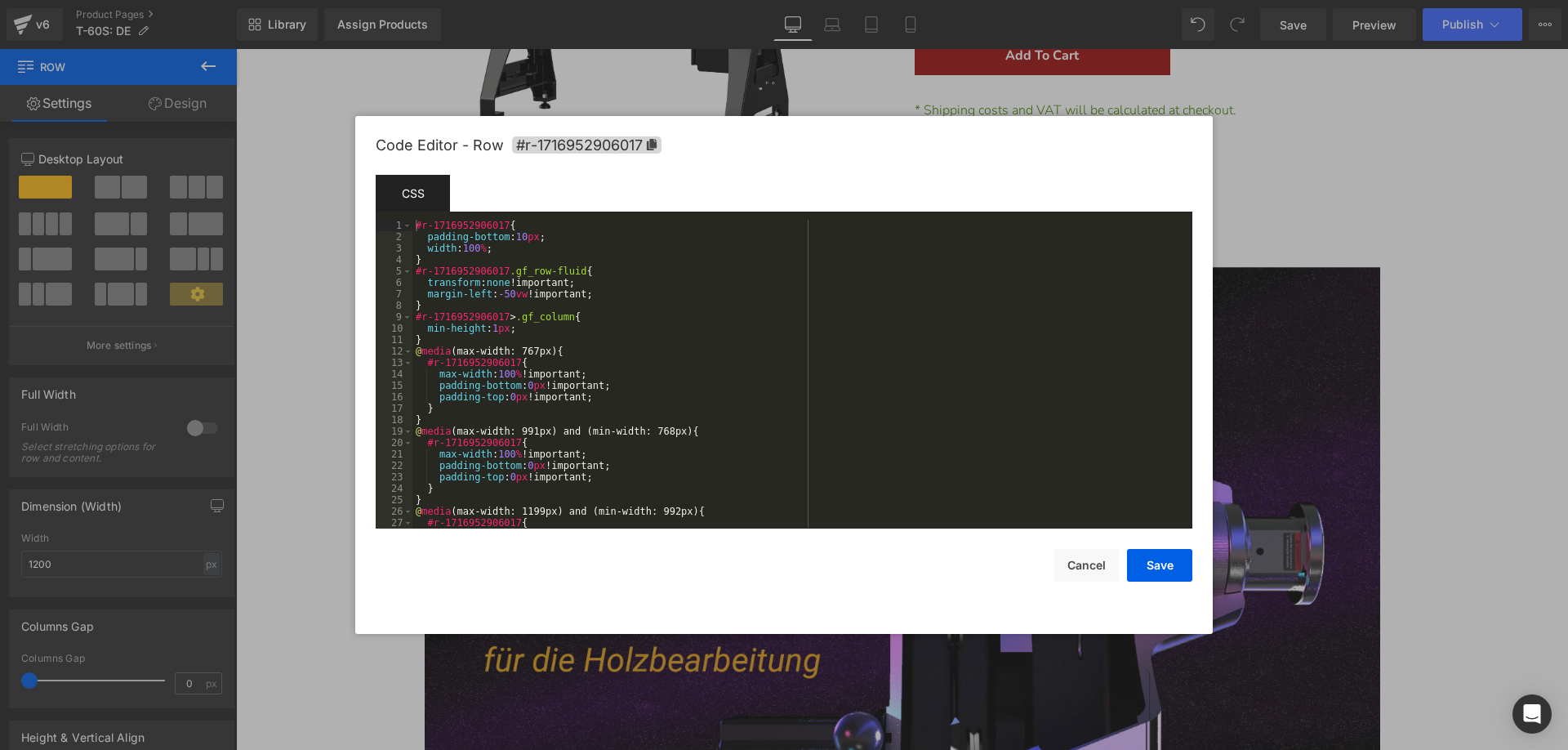
click at [400, 0] on div "Row You are previewing how the will restyle your page. You can not edit Element…" at bounding box center [784, 0] width 1568 height 0
drag, startPoint x: 656, startPoint y: 142, endPoint x: 934, endPoint y: 326, distance: 333.4
click at [656, 143] on icon at bounding box center [651, 145] width 10 height 12
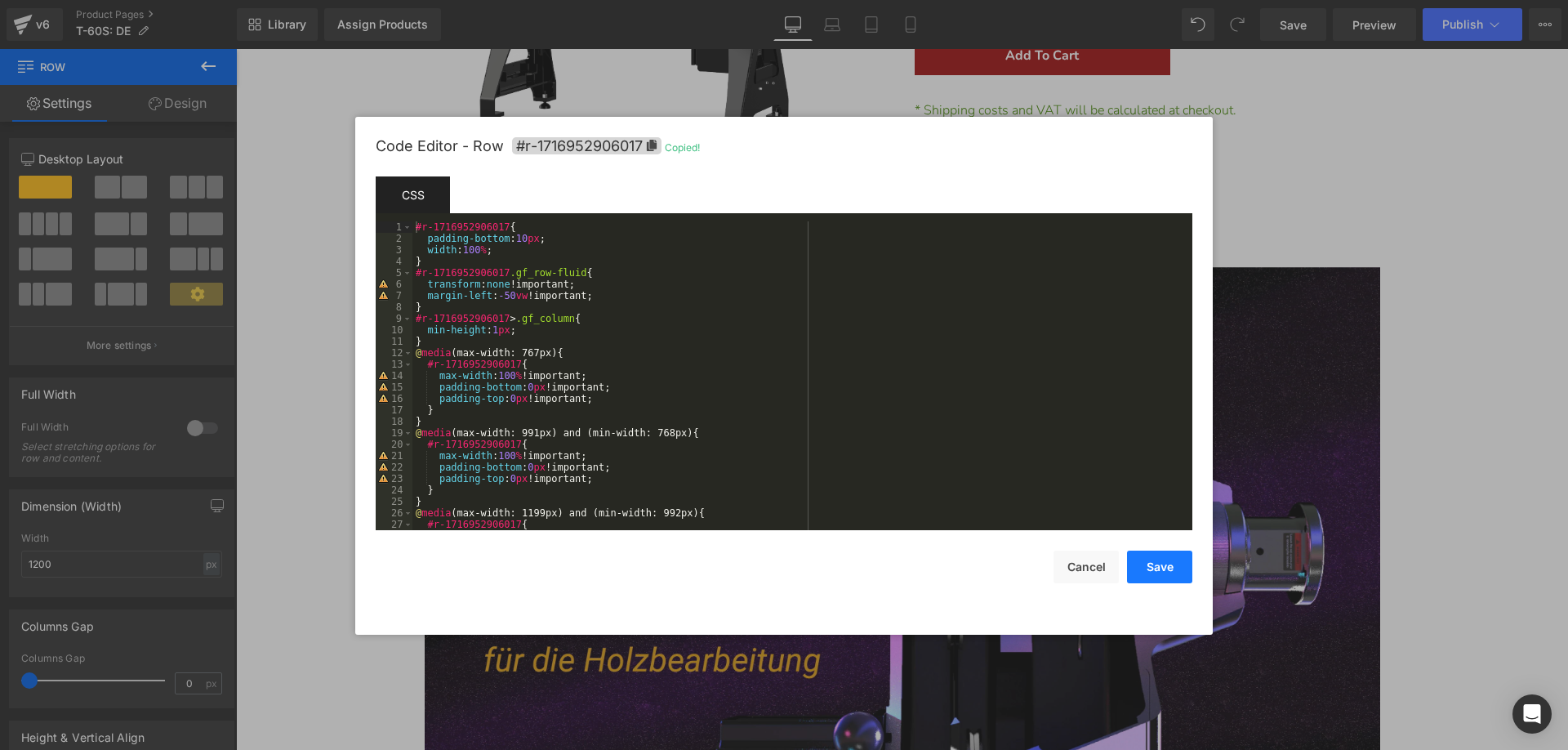
click at [1168, 565] on button "Save" at bounding box center [1159, 566] width 65 height 32
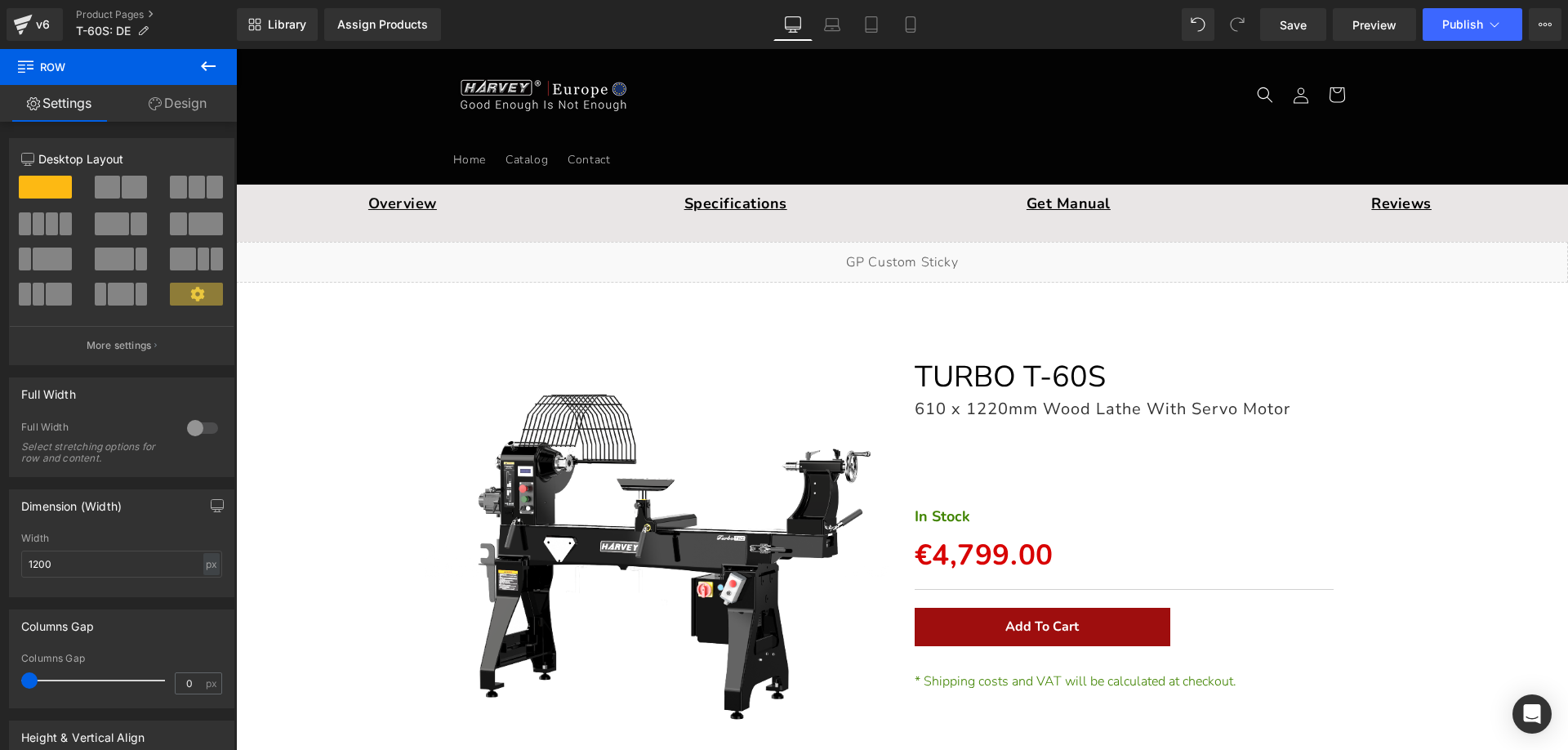
scroll to position [0, 0]
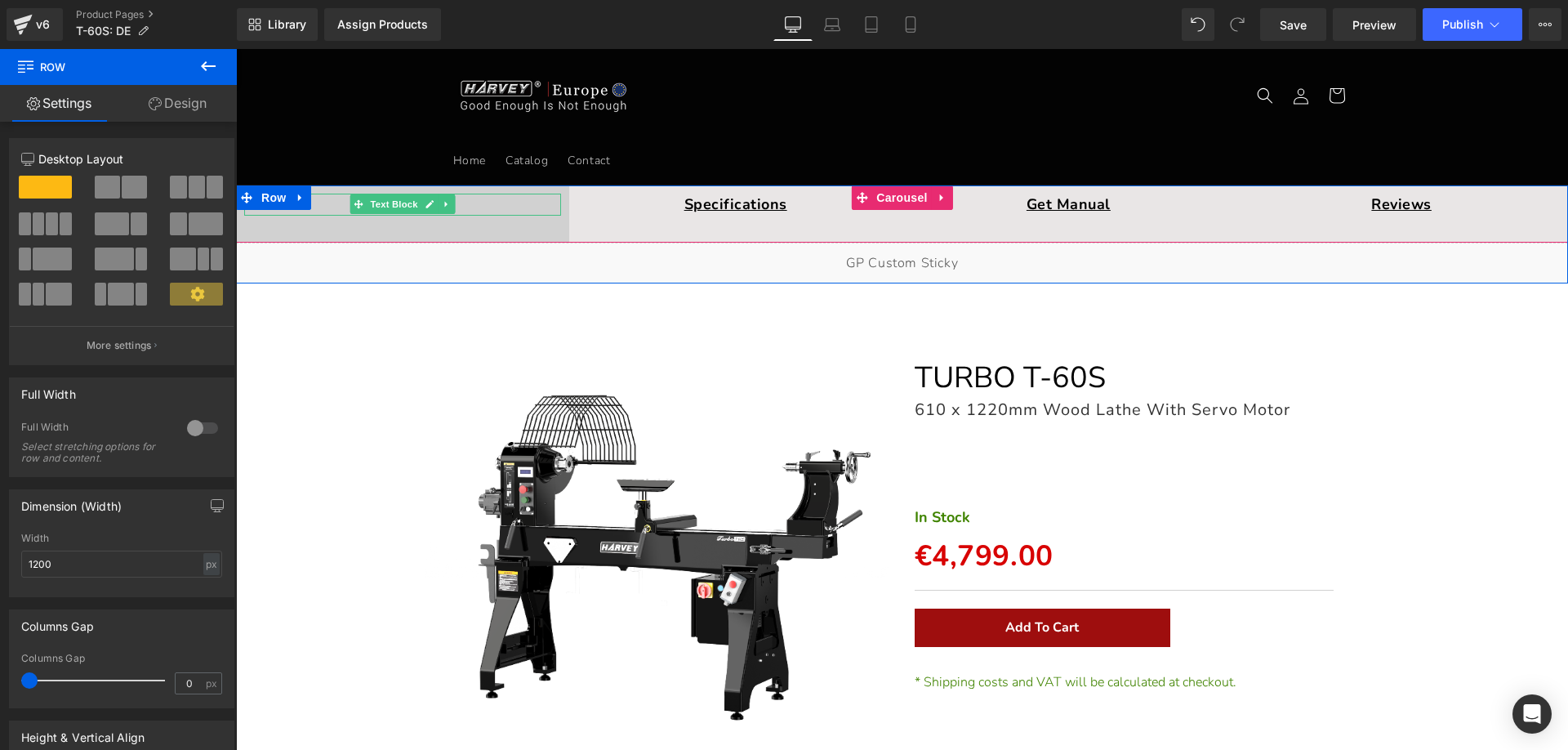
drag, startPoint x: 305, startPoint y: 200, endPoint x: 333, endPoint y: 203, distance: 28.2
click at [306, 200] on p "Overview" at bounding box center [402, 205] width 317 height 22
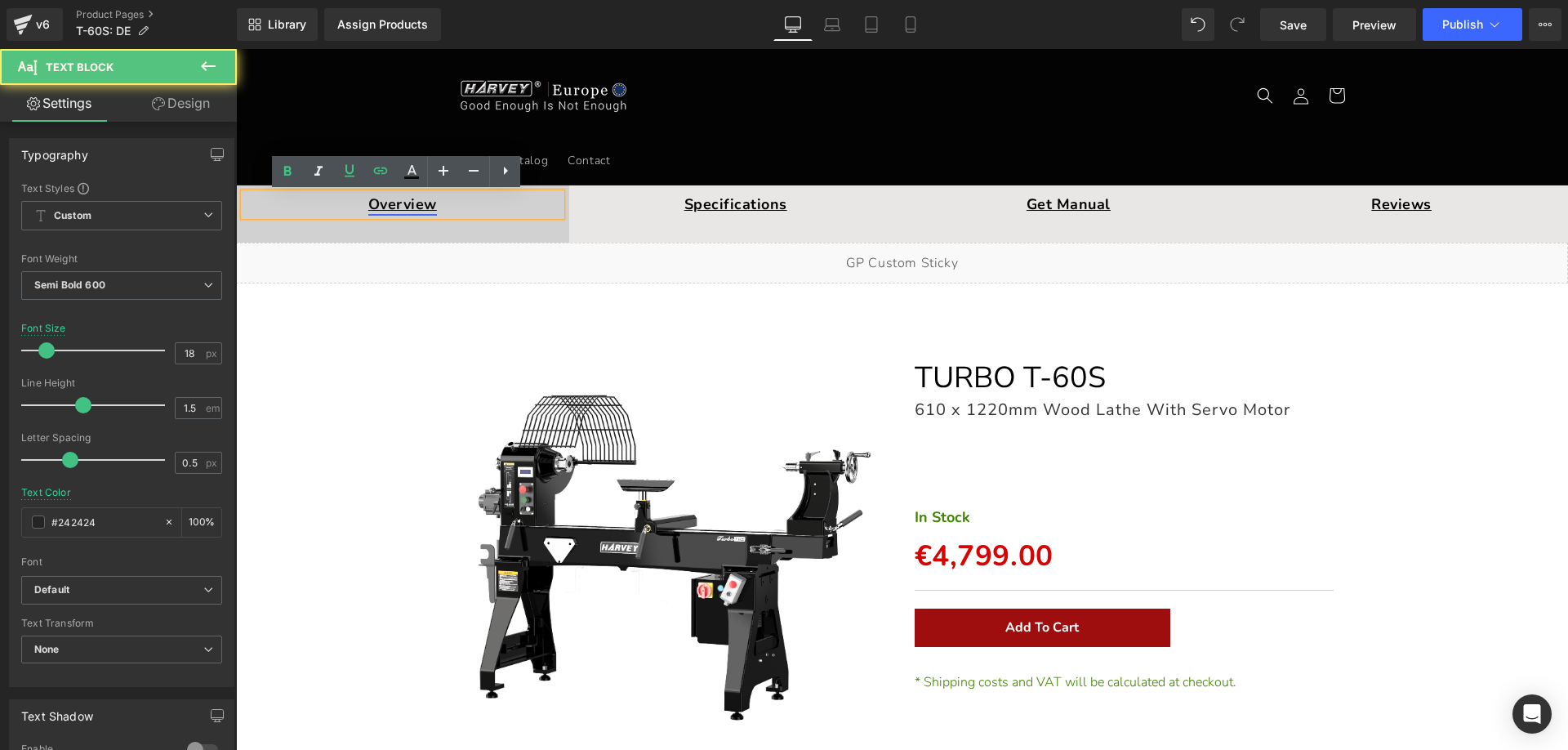
click at [411, 206] on link "Overview" at bounding box center [402, 205] width 69 height 20
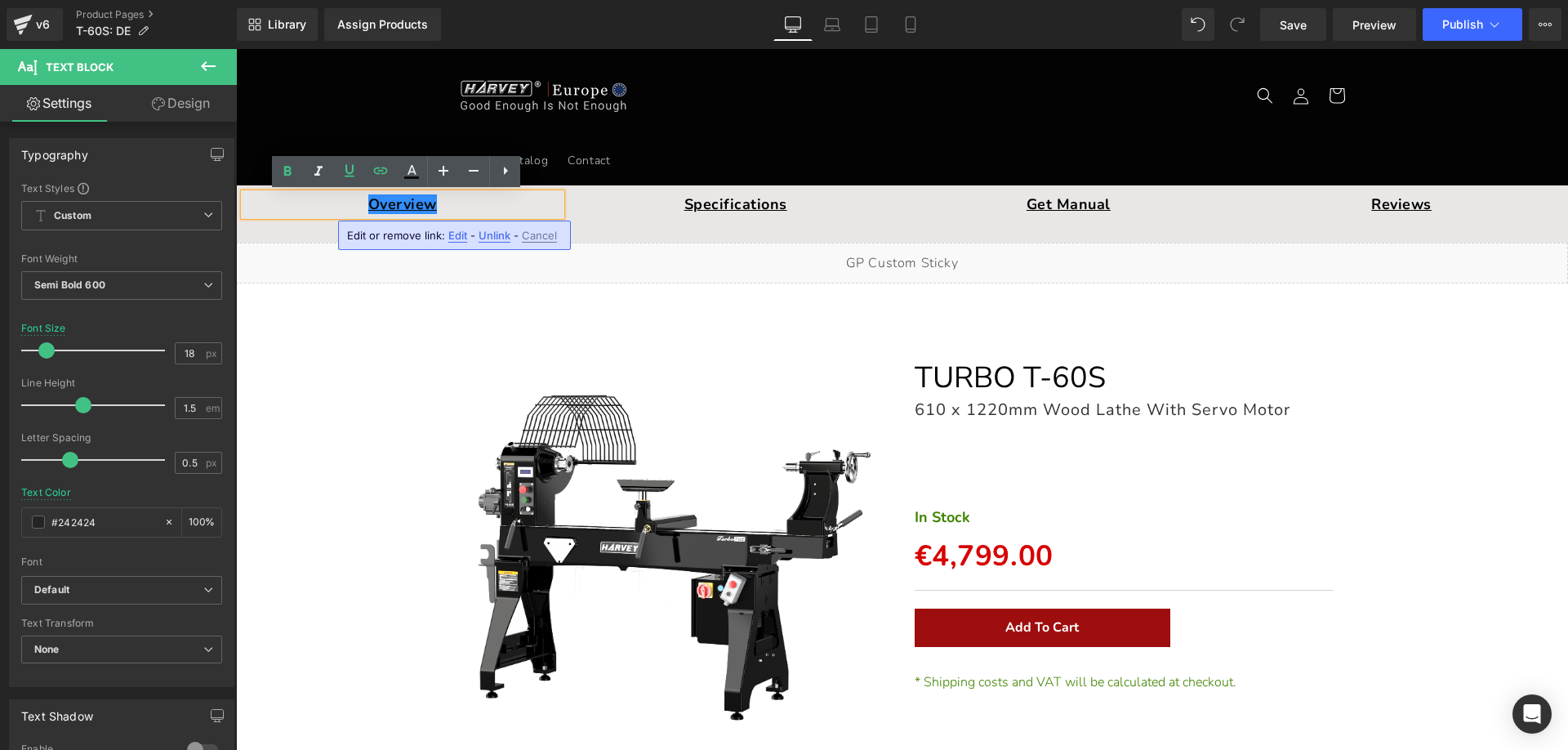
click at [456, 238] on span "Edit" at bounding box center [457, 235] width 19 height 14
drag, startPoint x: 392, startPoint y: 243, endPoint x: 234, endPoint y: 236, distance: 158.2
click at [234, 236] on input "#e-1730426553224" at bounding box center [354, 241] width 252 height 41
paste input "r-1716952906017"
click at [501, 233] on icon "button" at bounding box center [497, 241] width 20 height 20
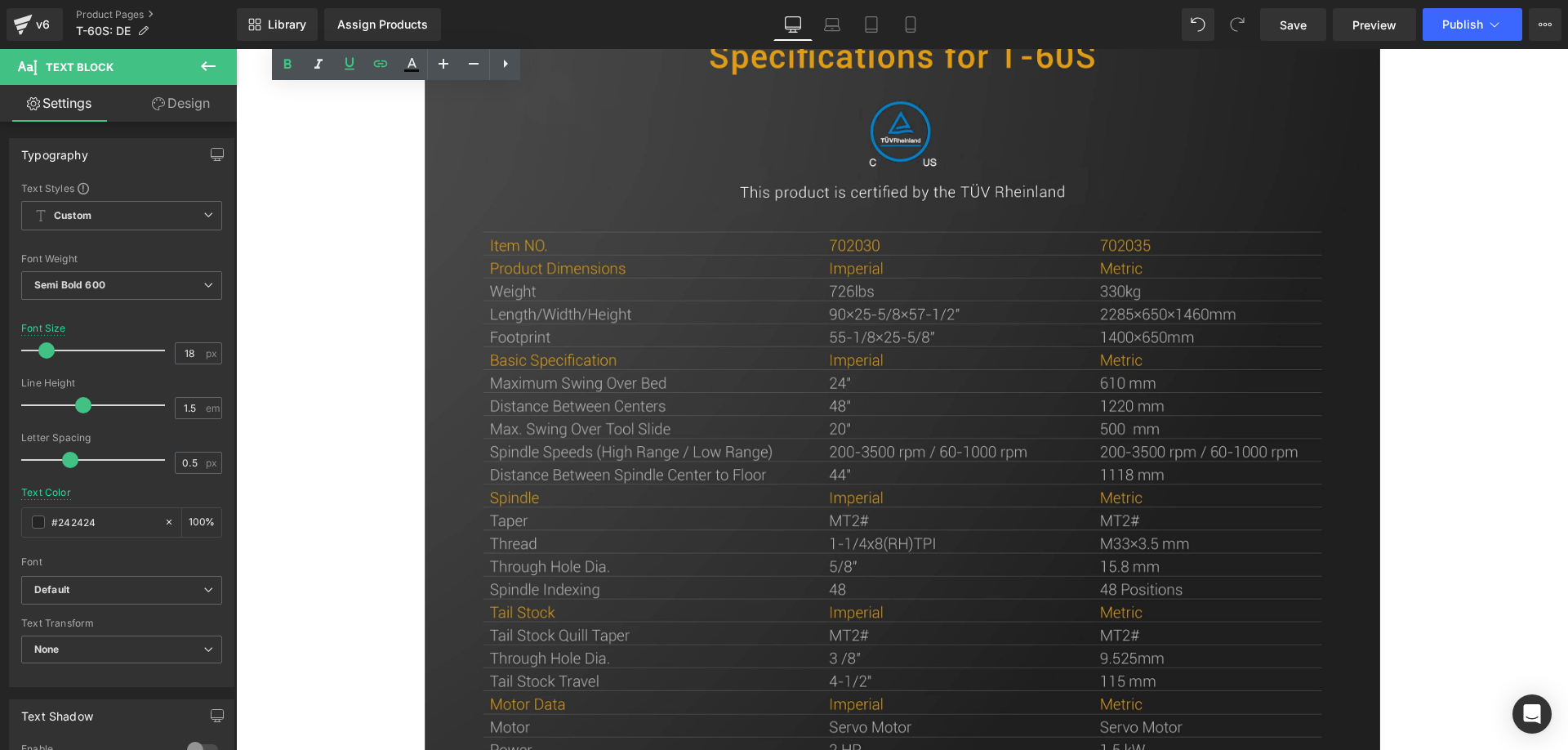
scroll to position [9321, 0]
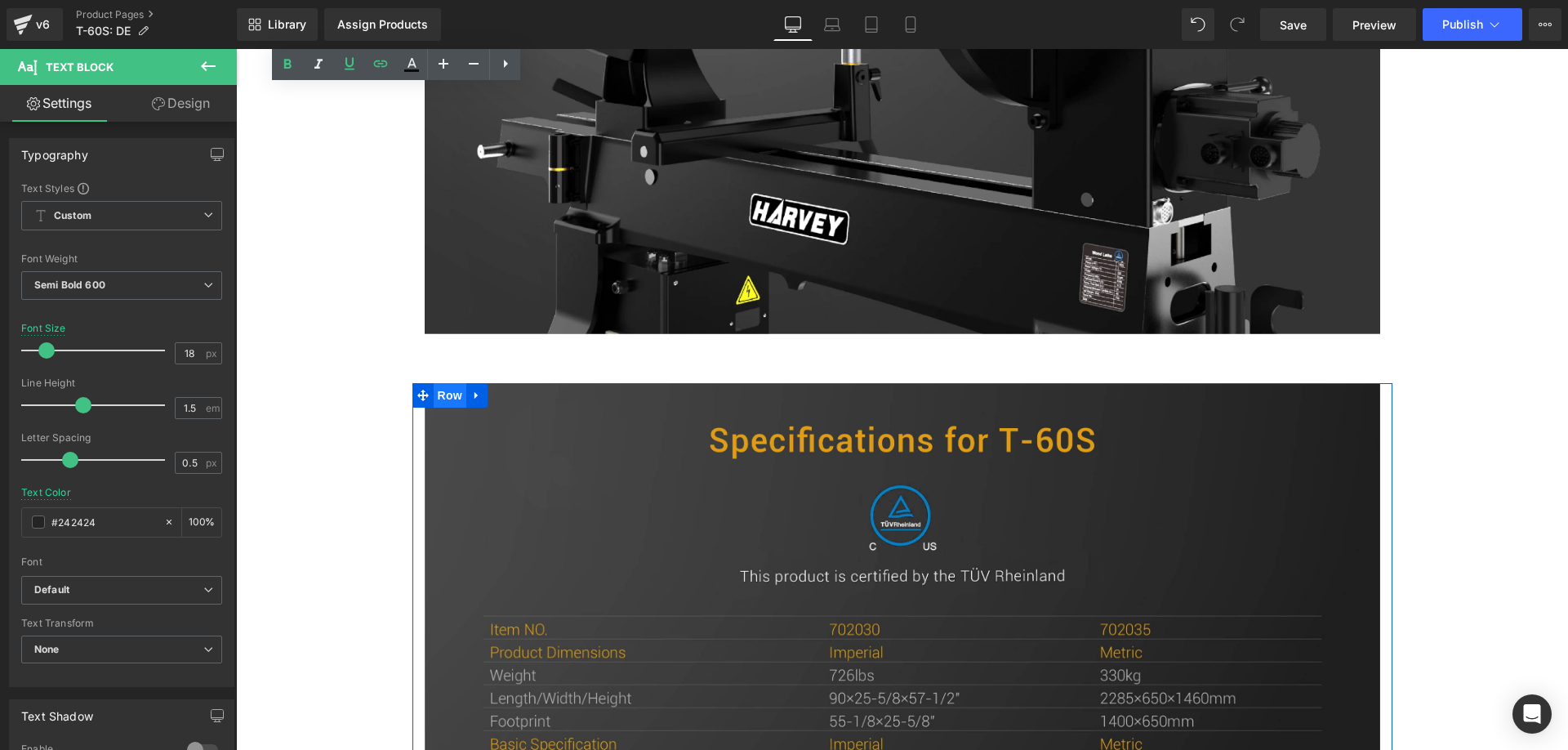
click at [434, 398] on span "Row" at bounding box center [450, 395] width 32 height 25
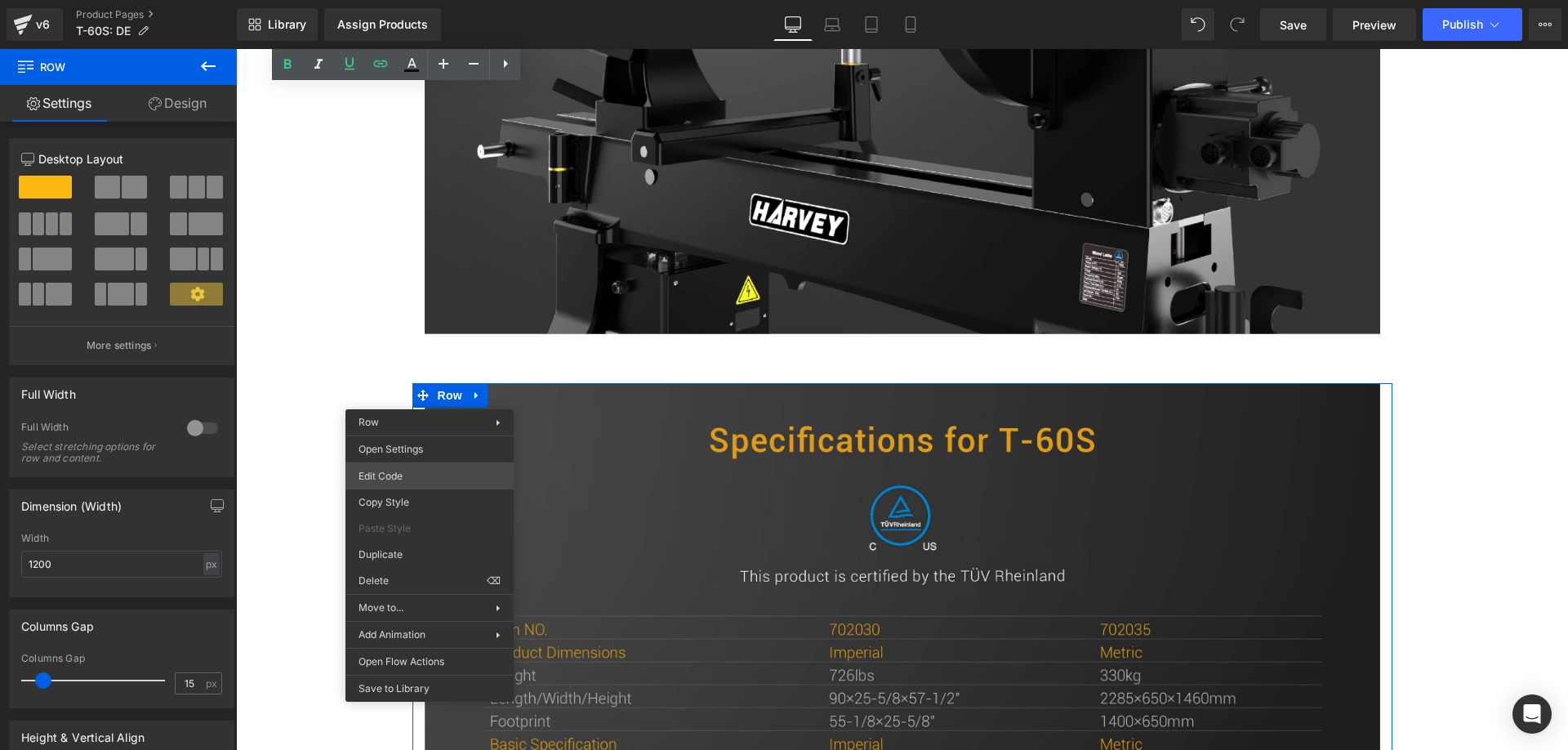
click at [396, 0] on div "Row You are previewing how the will restyle your page. You can not edit Element…" at bounding box center [784, 0] width 1568 height 0
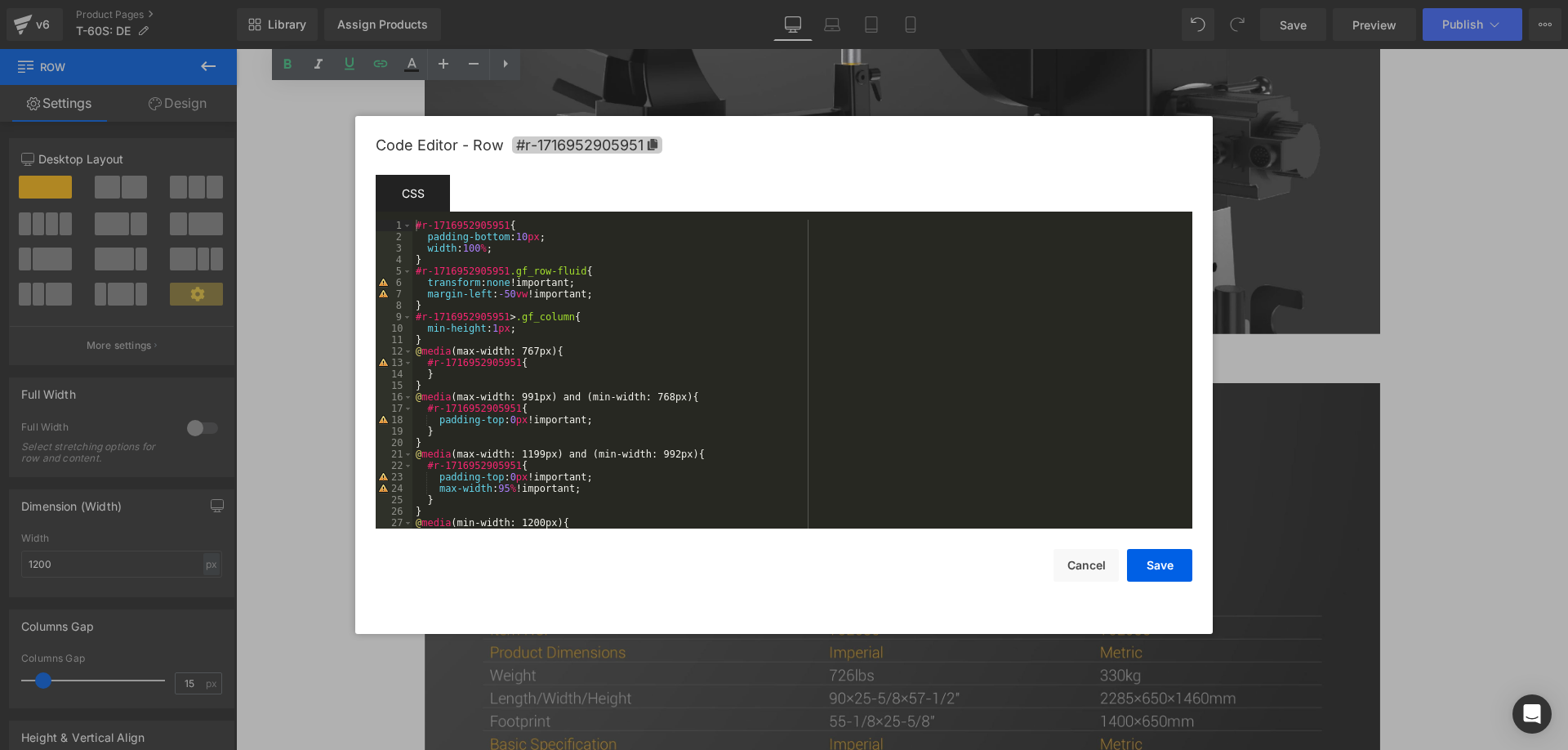
click at [651, 142] on icon at bounding box center [652, 145] width 10 height 12
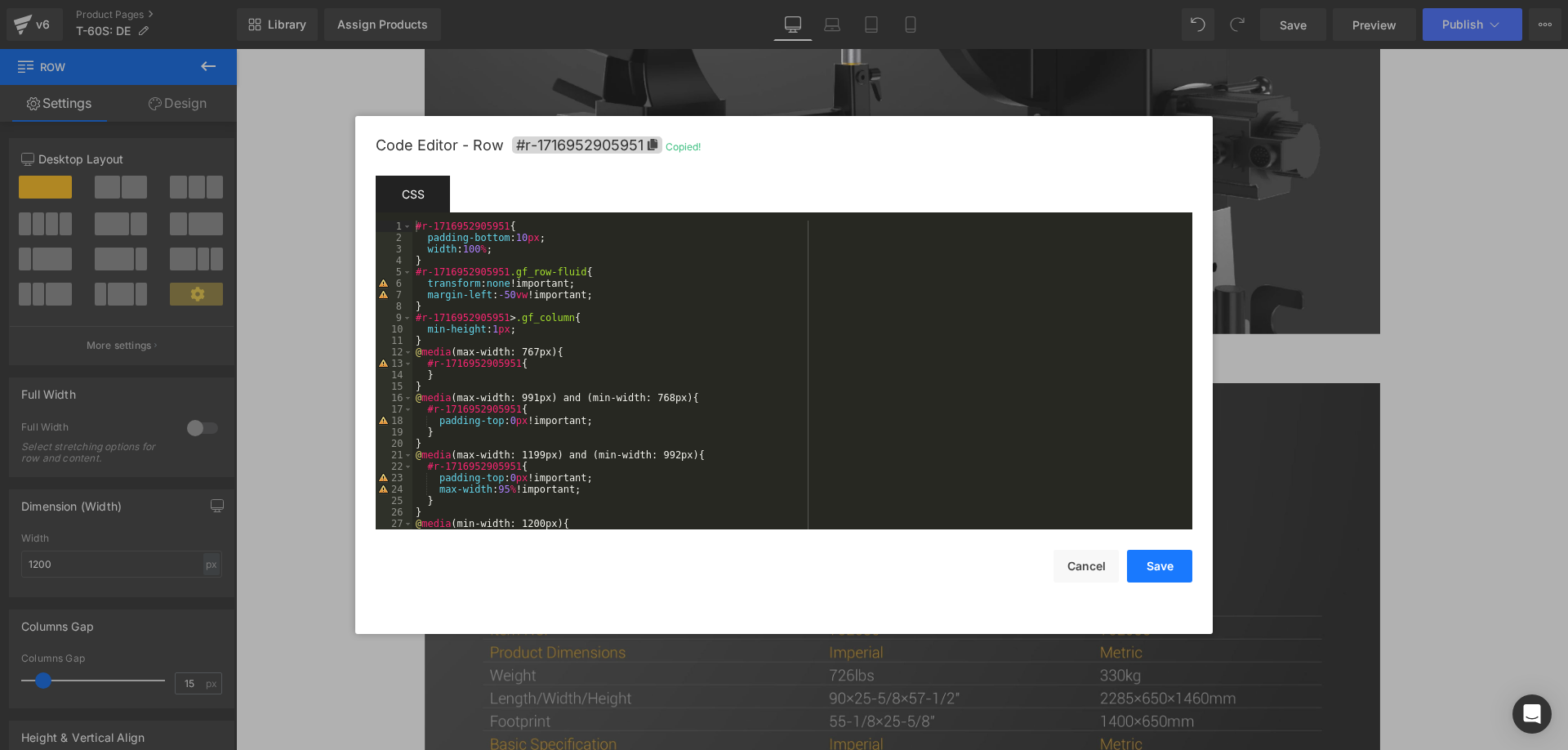
drag, startPoint x: 1154, startPoint y: 564, endPoint x: 1168, endPoint y: 563, distance: 14.0
click at [1155, 565] on button "Save" at bounding box center [1159, 566] width 65 height 32
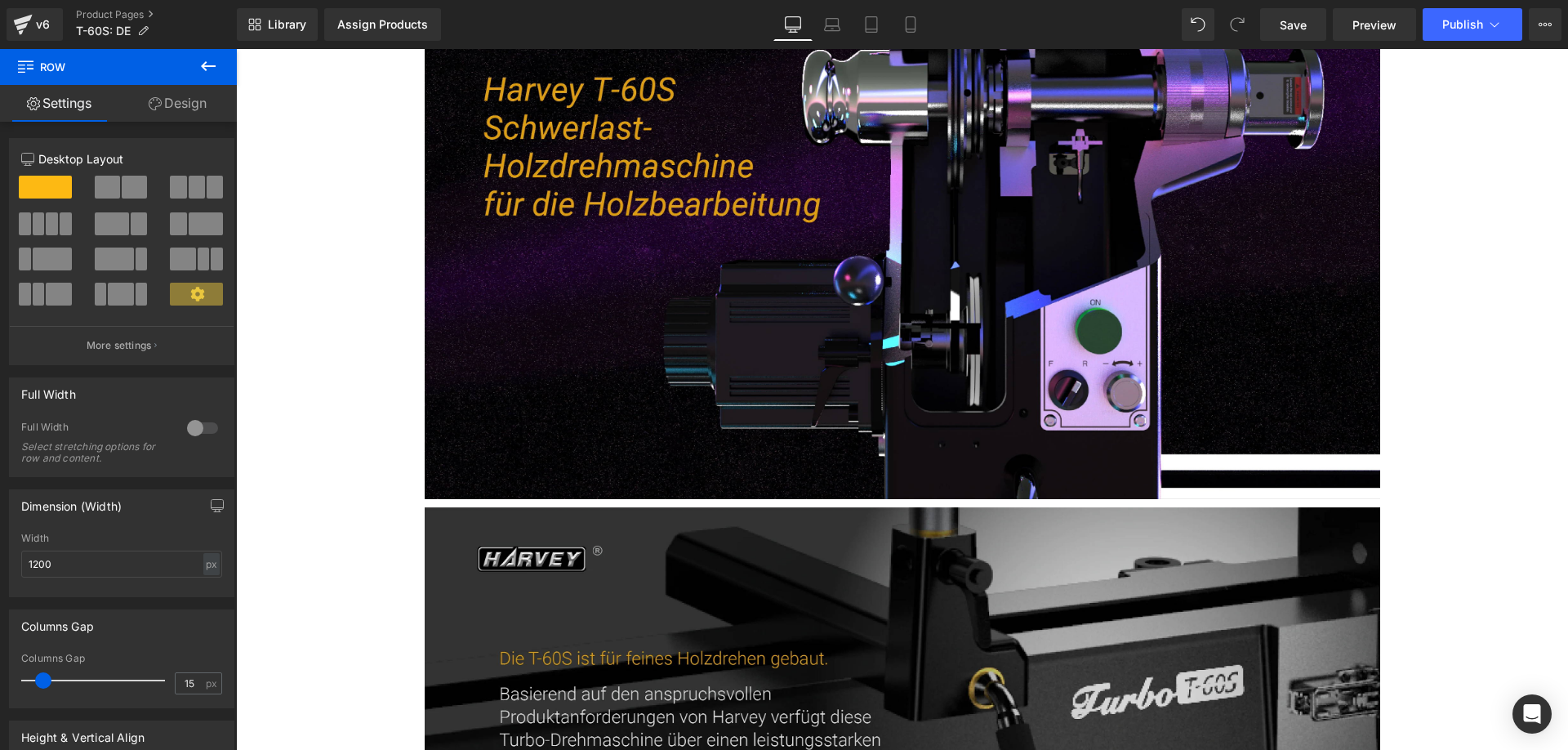
scroll to position [0, 0]
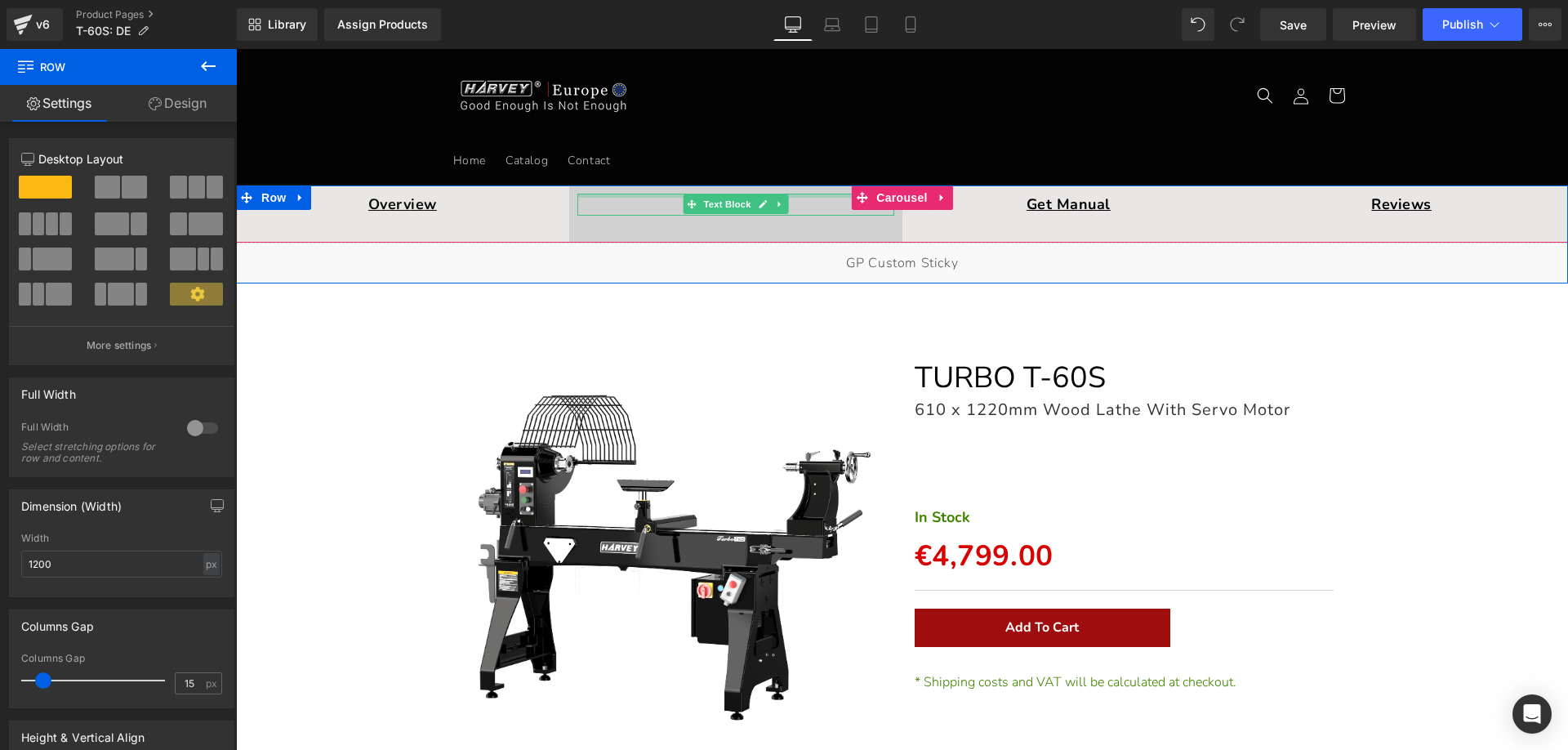
click at [603, 197] on div at bounding box center [736, 196] width 317 height 4
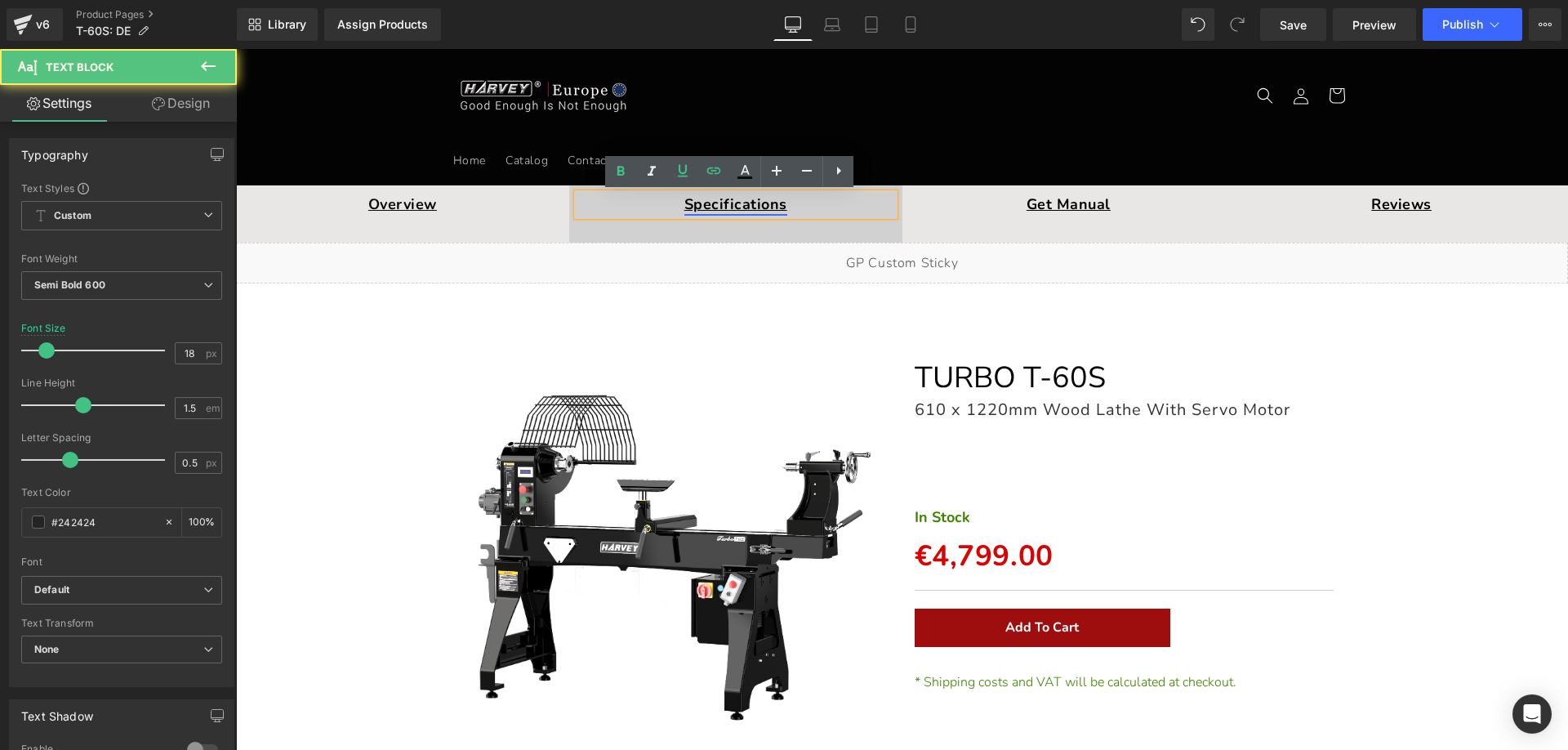
click at [714, 204] on link "Specifications" at bounding box center [736, 205] width 103 height 20
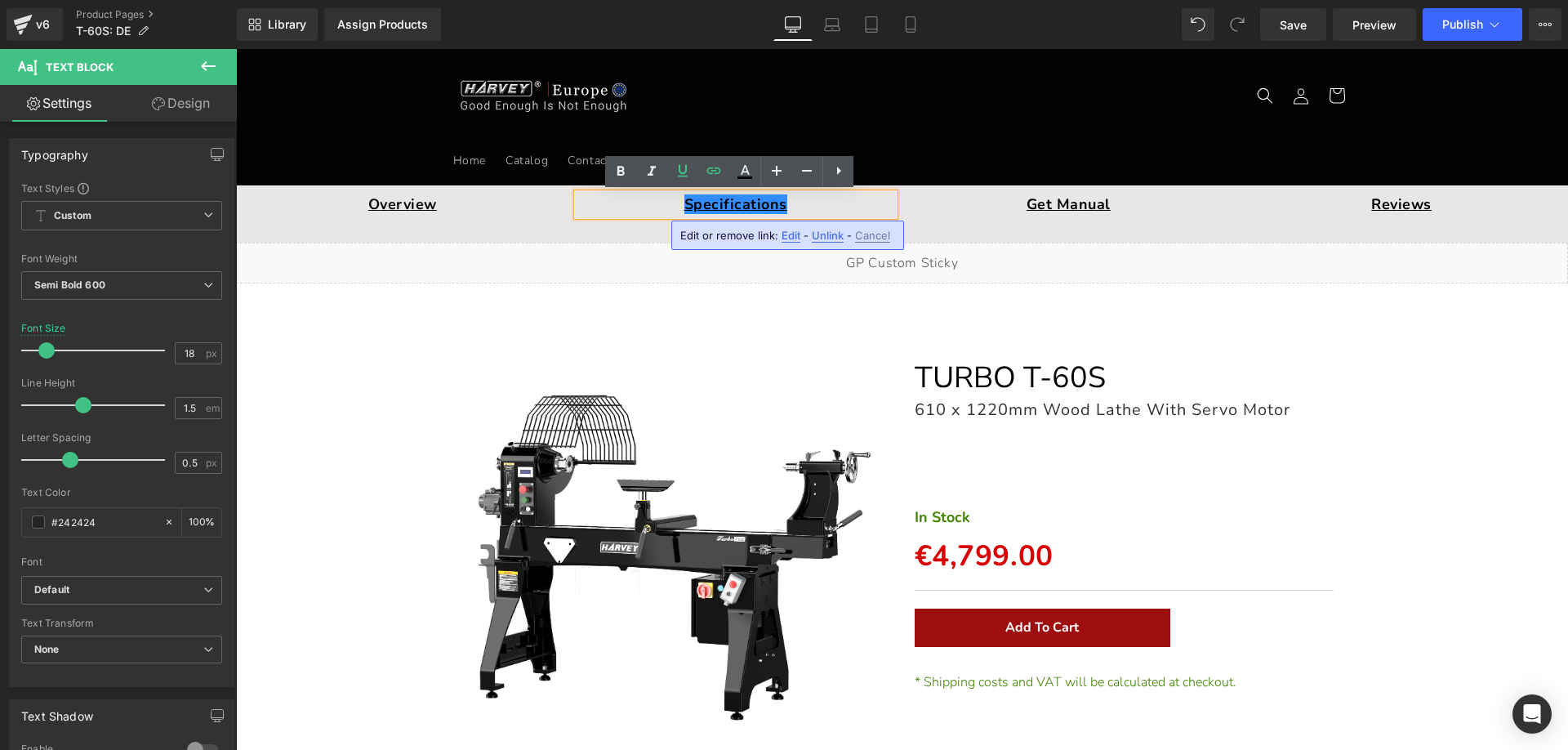
click at [789, 236] on span "Edit" at bounding box center [790, 235] width 19 height 14
drag, startPoint x: 918, startPoint y: 290, endPoint x: 545, endPoint y: 245, distance: 375.7
paste input "r-1716952905951"
drag, startPoint x: 833, startPoint y: 237, endPoint x: 605, endPoint y: 188, distance: 233.2
click at [833, 237] on icon "button" at bounding box center [829, 241] width 20 height 20
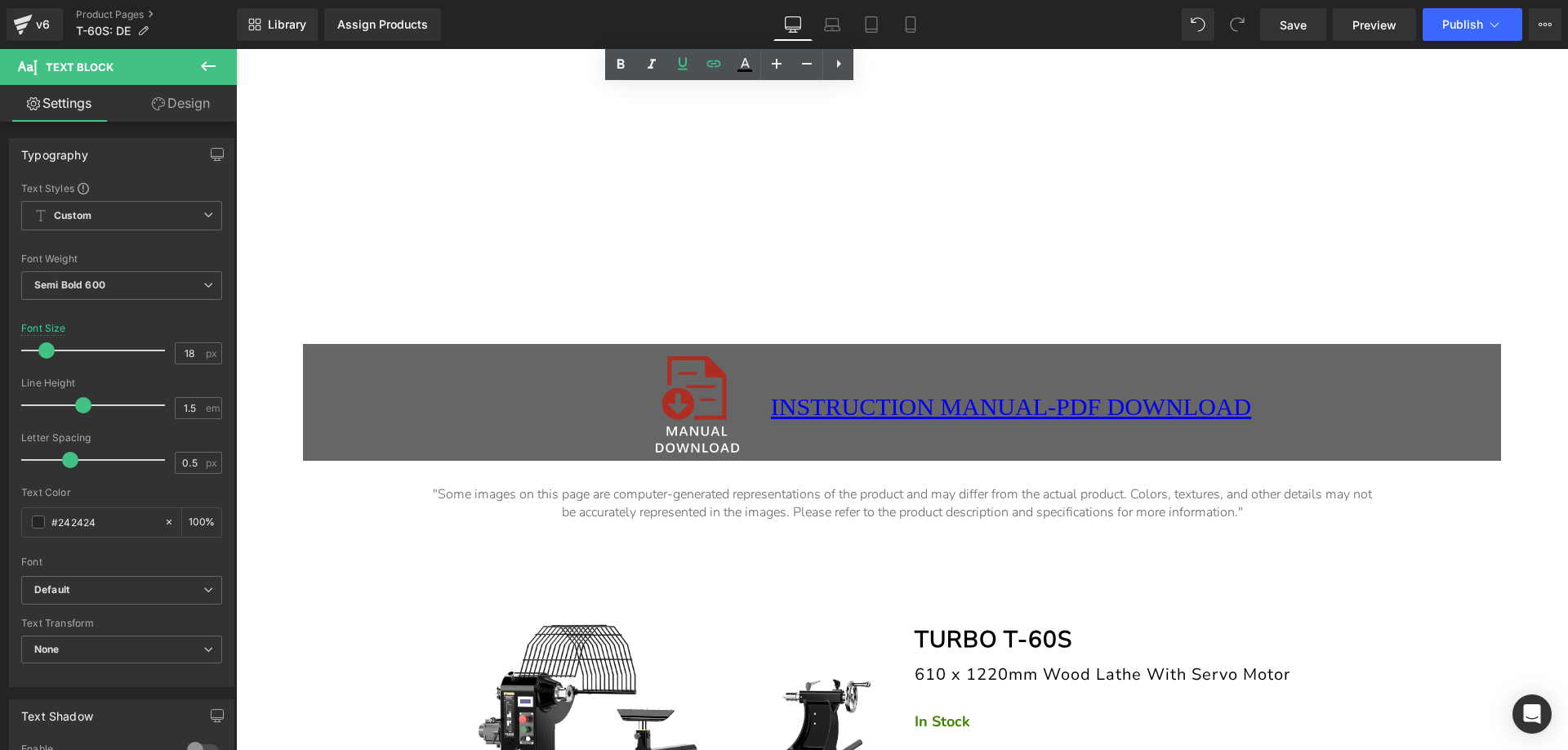
scroll to position [10994, 0]
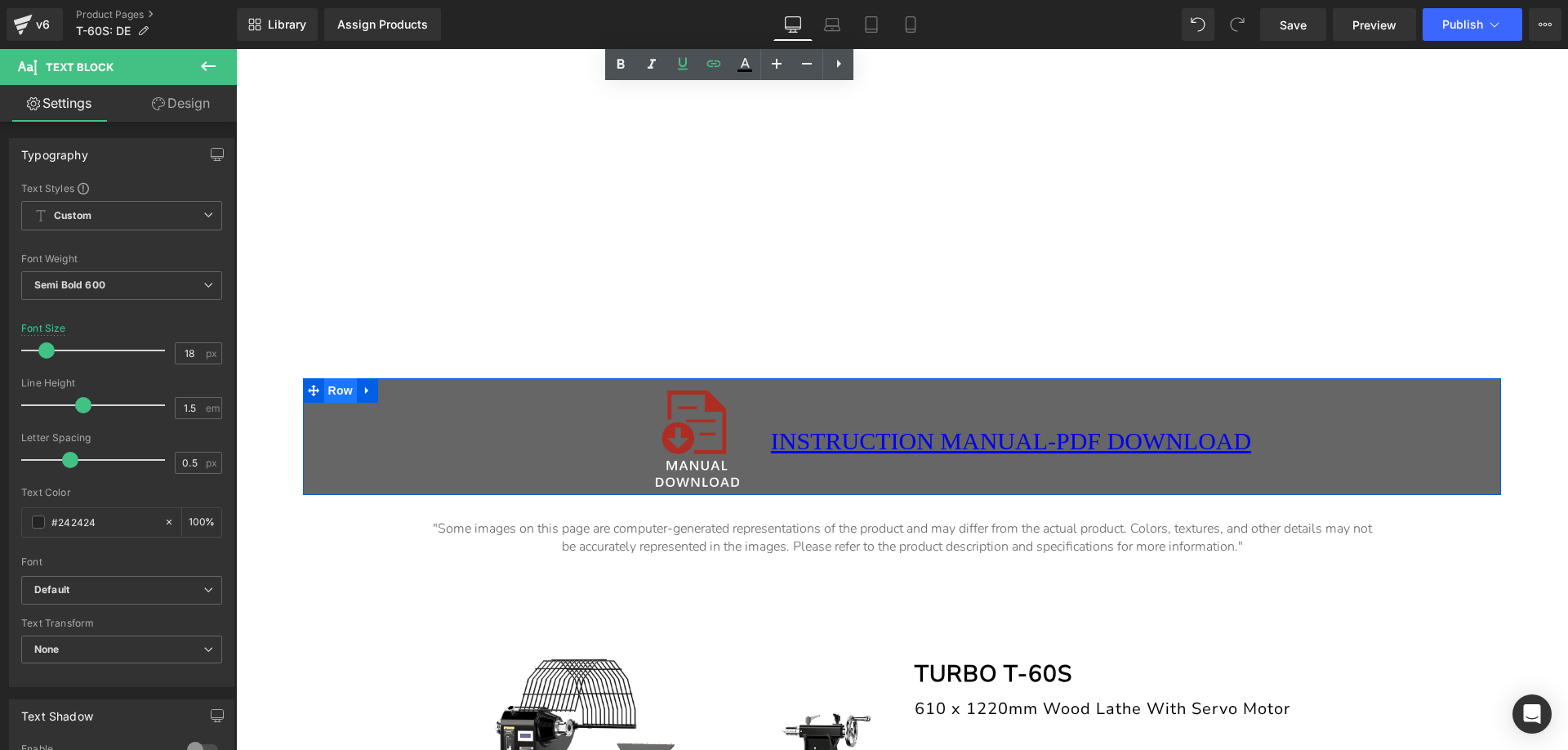
click at [333, 393] on span "Row" at bounding box center [340, 390] width 32 height 25
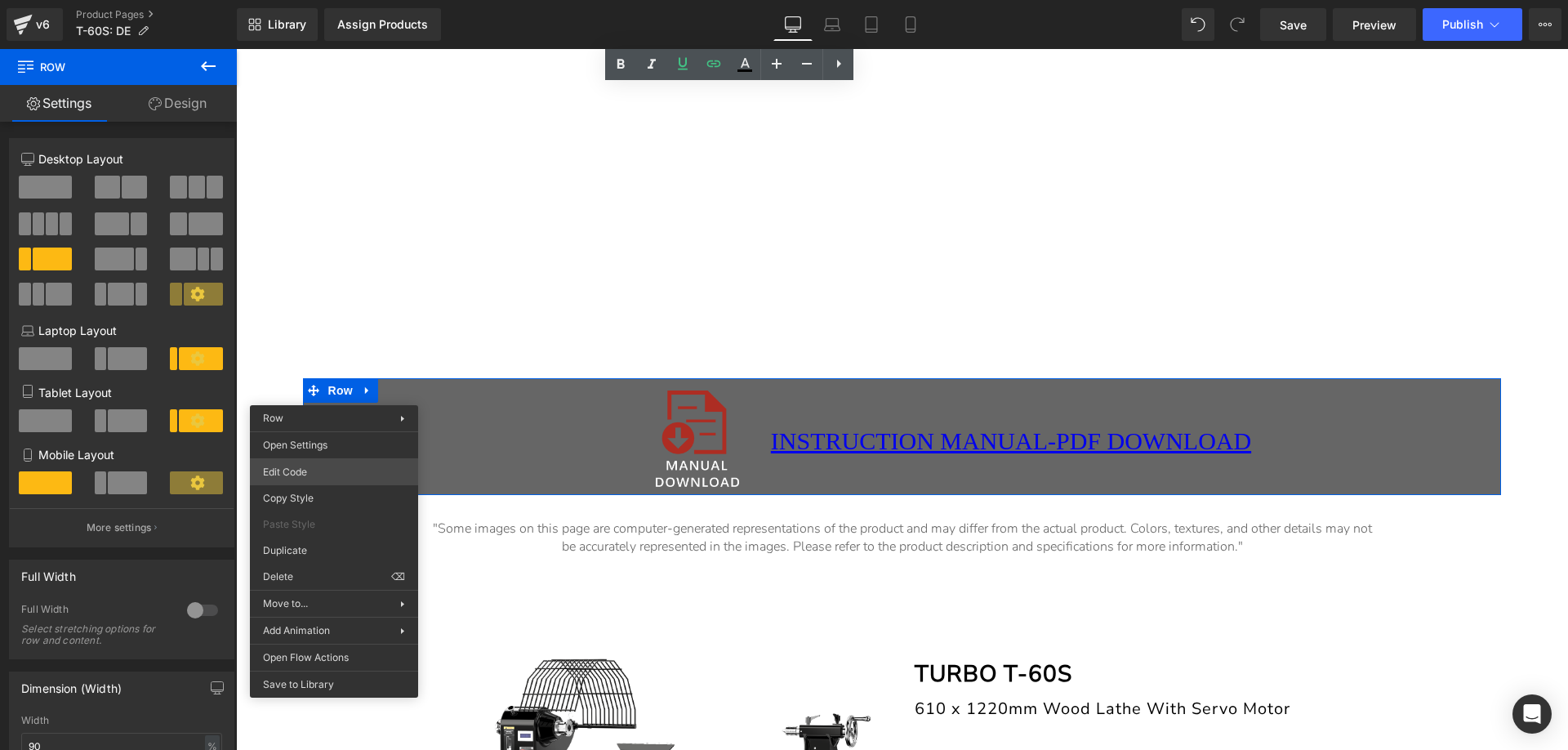
click at [299, 465] on body "Row You are previewing how the will restyle your page. You can not edit Element…" at bounding box center [784, 375] width 1568 height 750
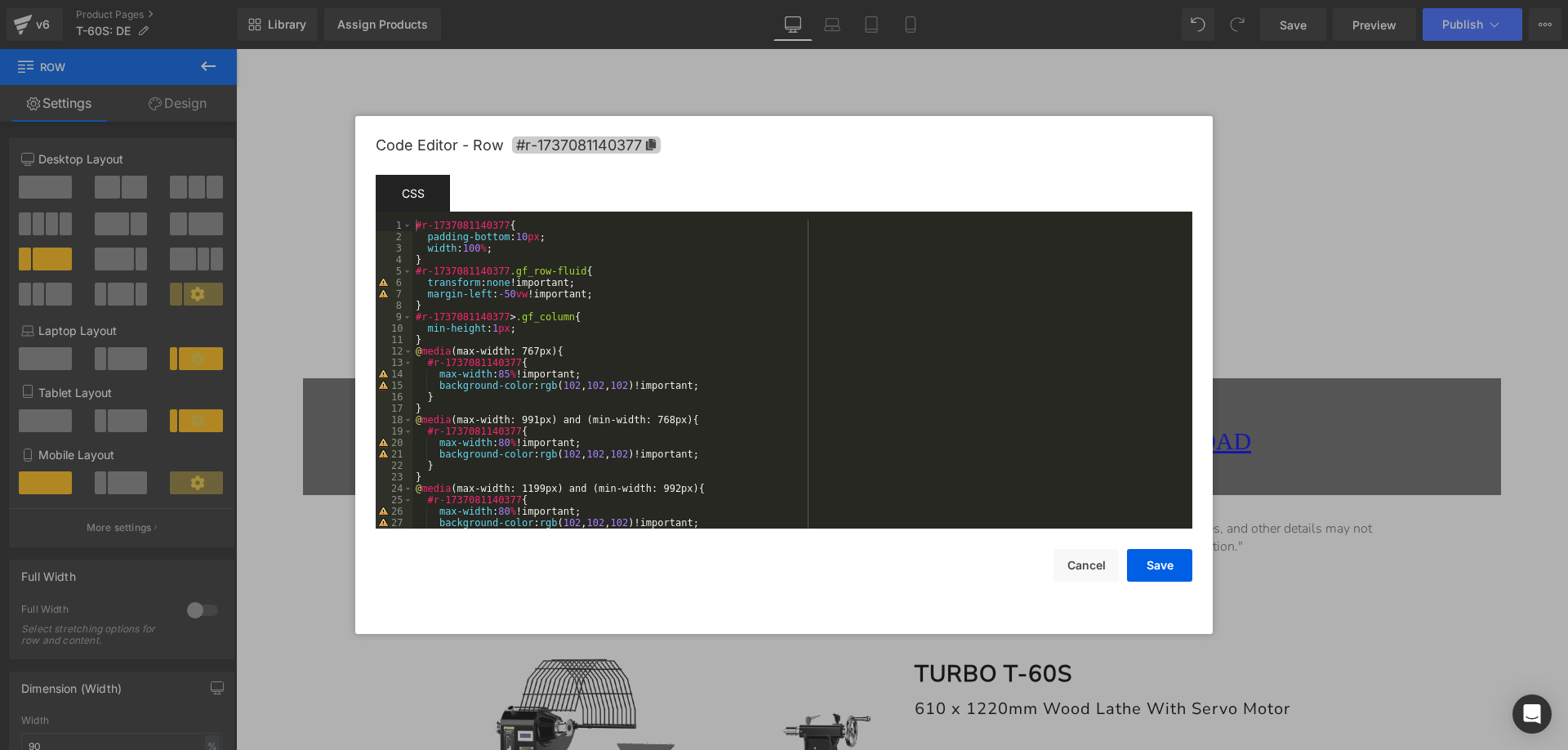
click at [650, 138] on span "#r-1737081140377" at bounding box center [585, 145] width 149 height 17
drag, startPoint x: 1143, startPoint y: 556, endPoint x: 1151, endPoint y: 557, distance: 8.1
click at [1146, 557] on button "Save" at bounding box center [1159, 566] width 65 height 32
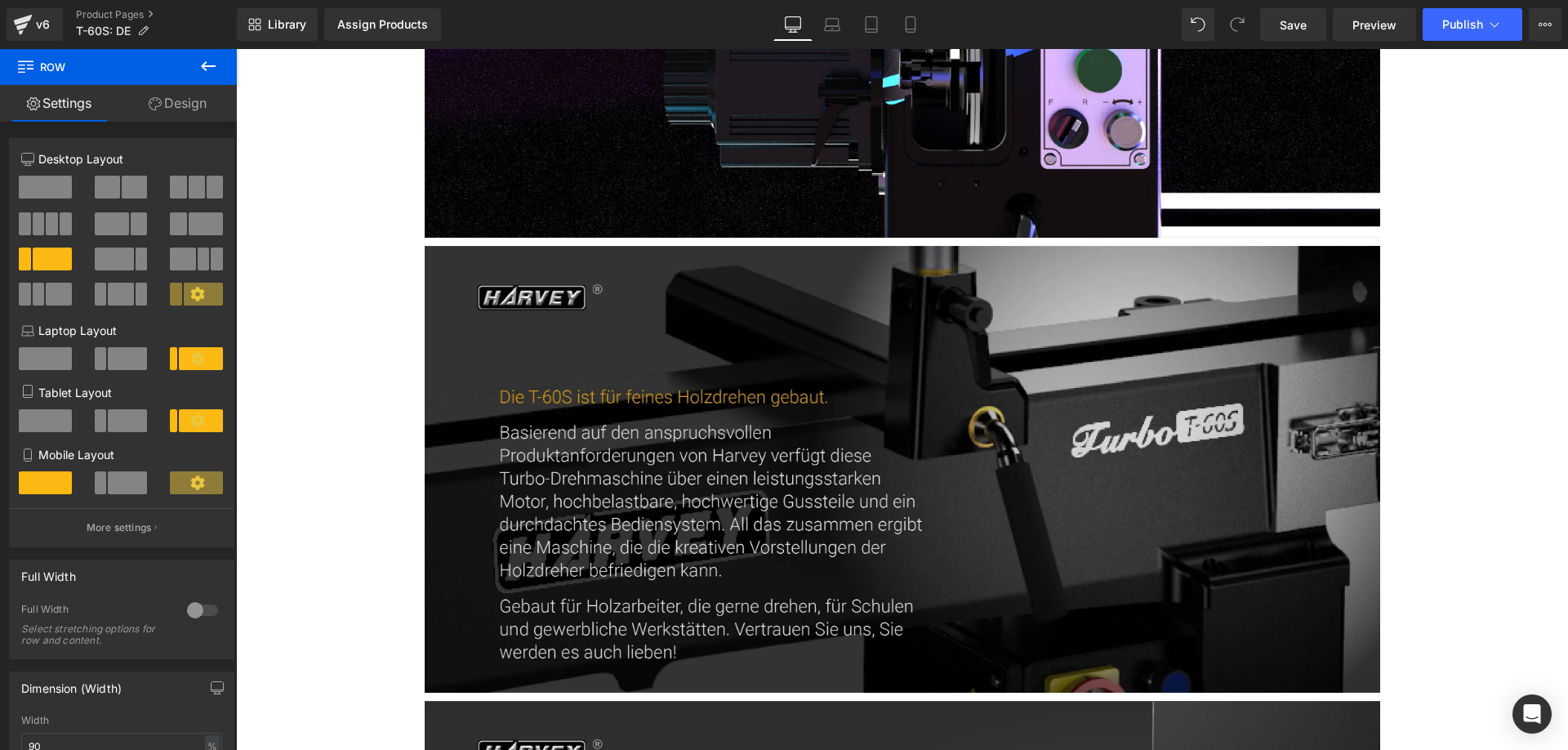
scroll to position [0, 0]
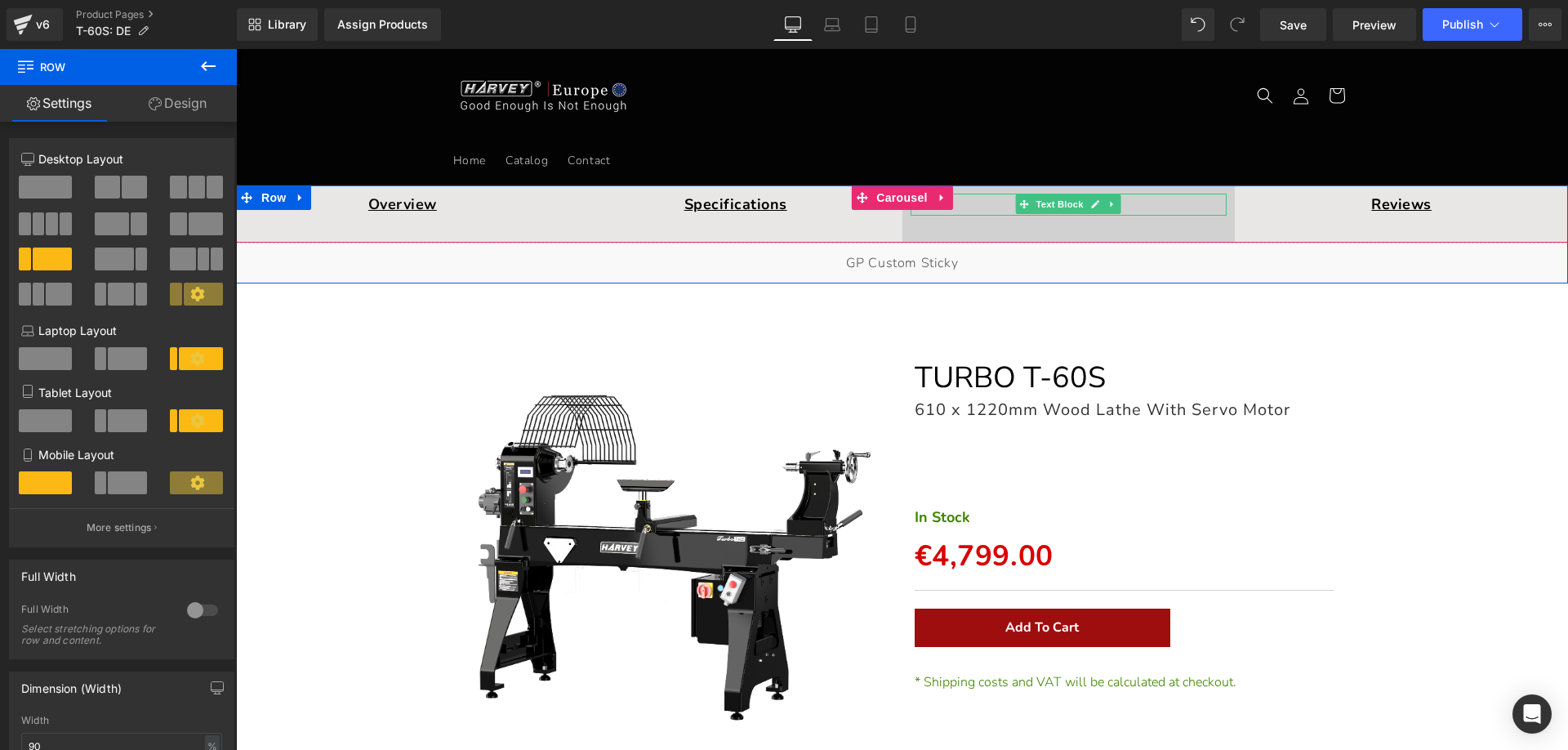
click at [973, 204] on p "Get Manual" at bounding box center [1069, 205] width 317 height 22
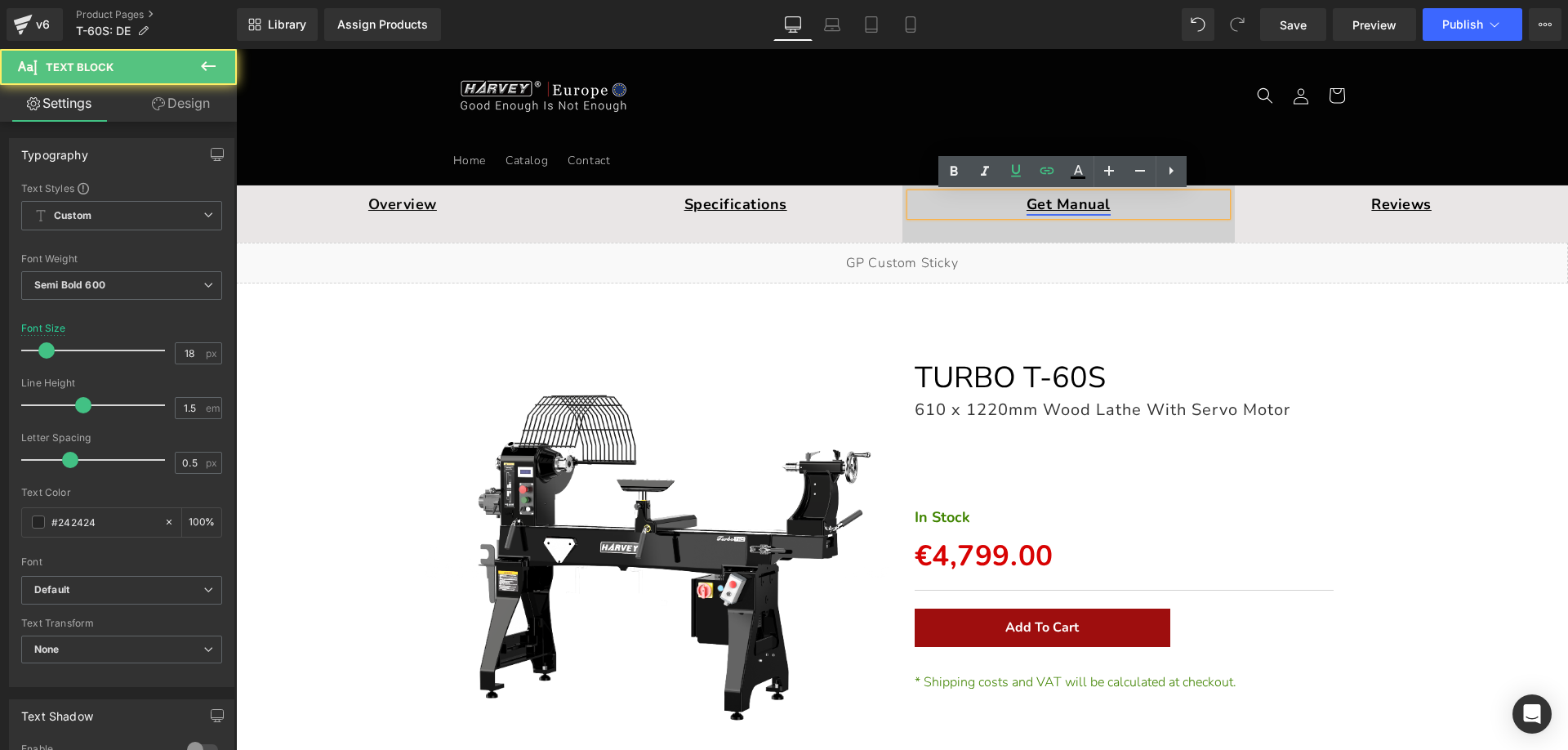
click at [1064, 200] on link "Get Manual" at bounding box center [1067, 205] width 84 height 20
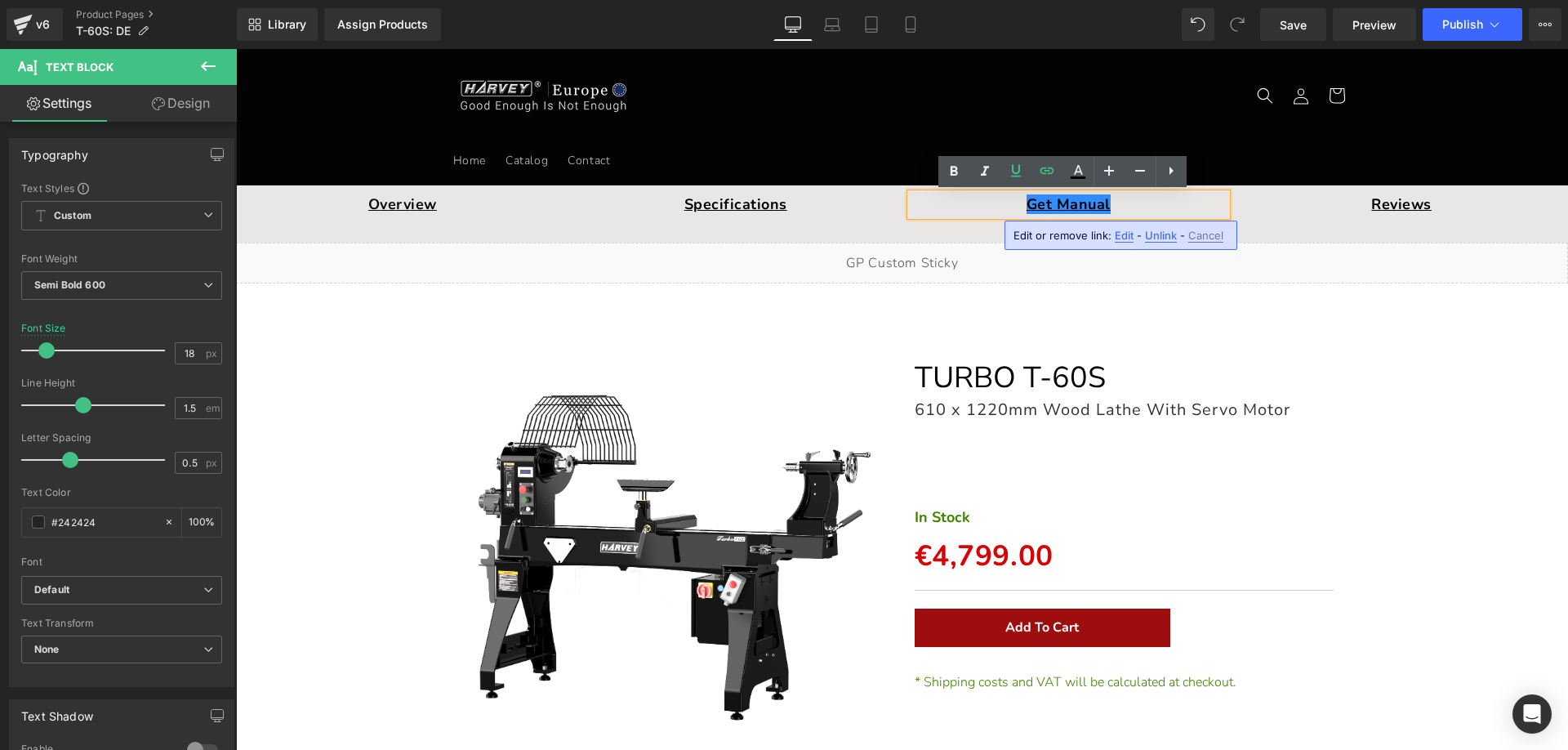
click at [1118, 234] on span "Edit" at bounding box center [1123, 235] width 19 height 14
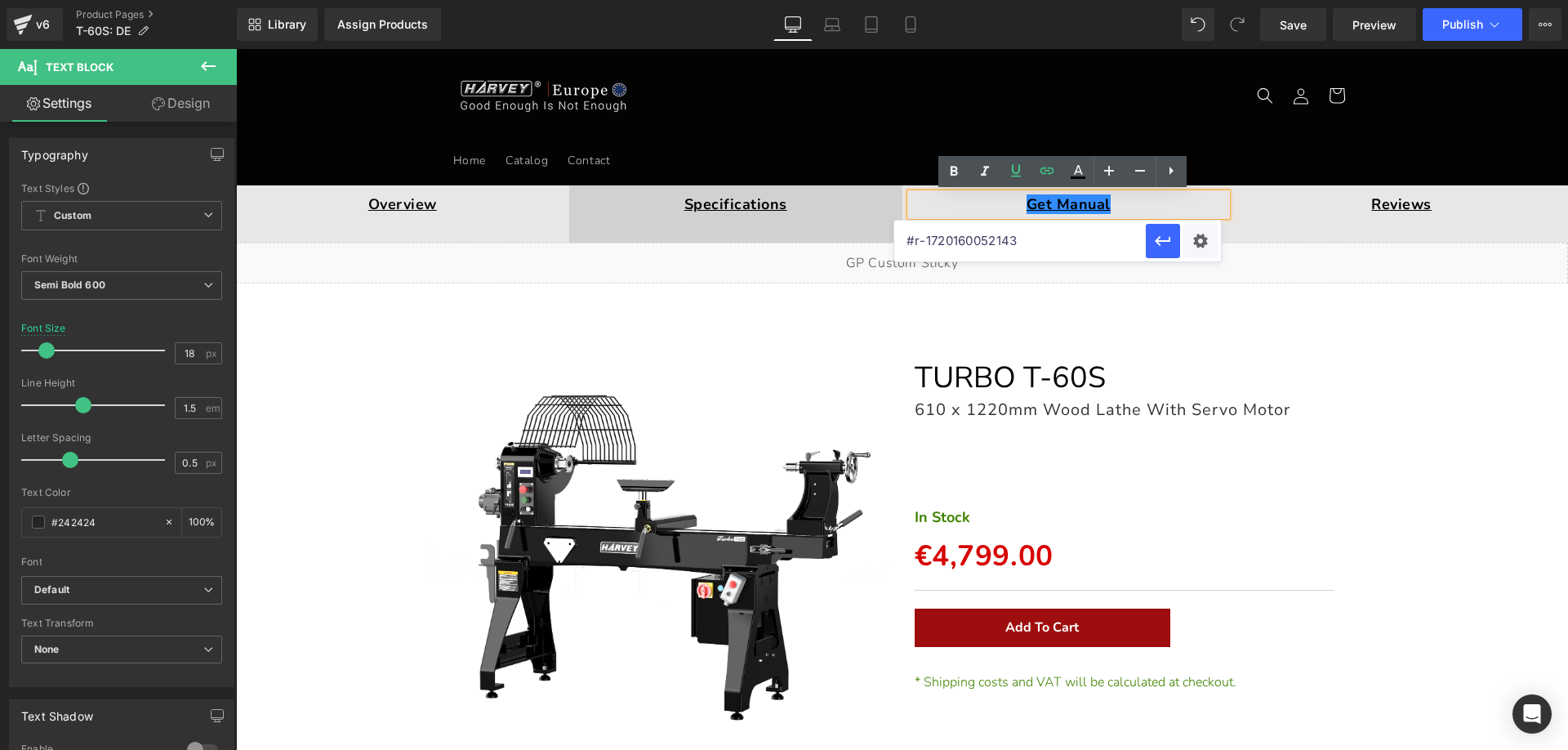
drag, startPoint x: 1266, startPoint y: 292, endPoint x: 823, endPoint y: 233, distance: 446.9
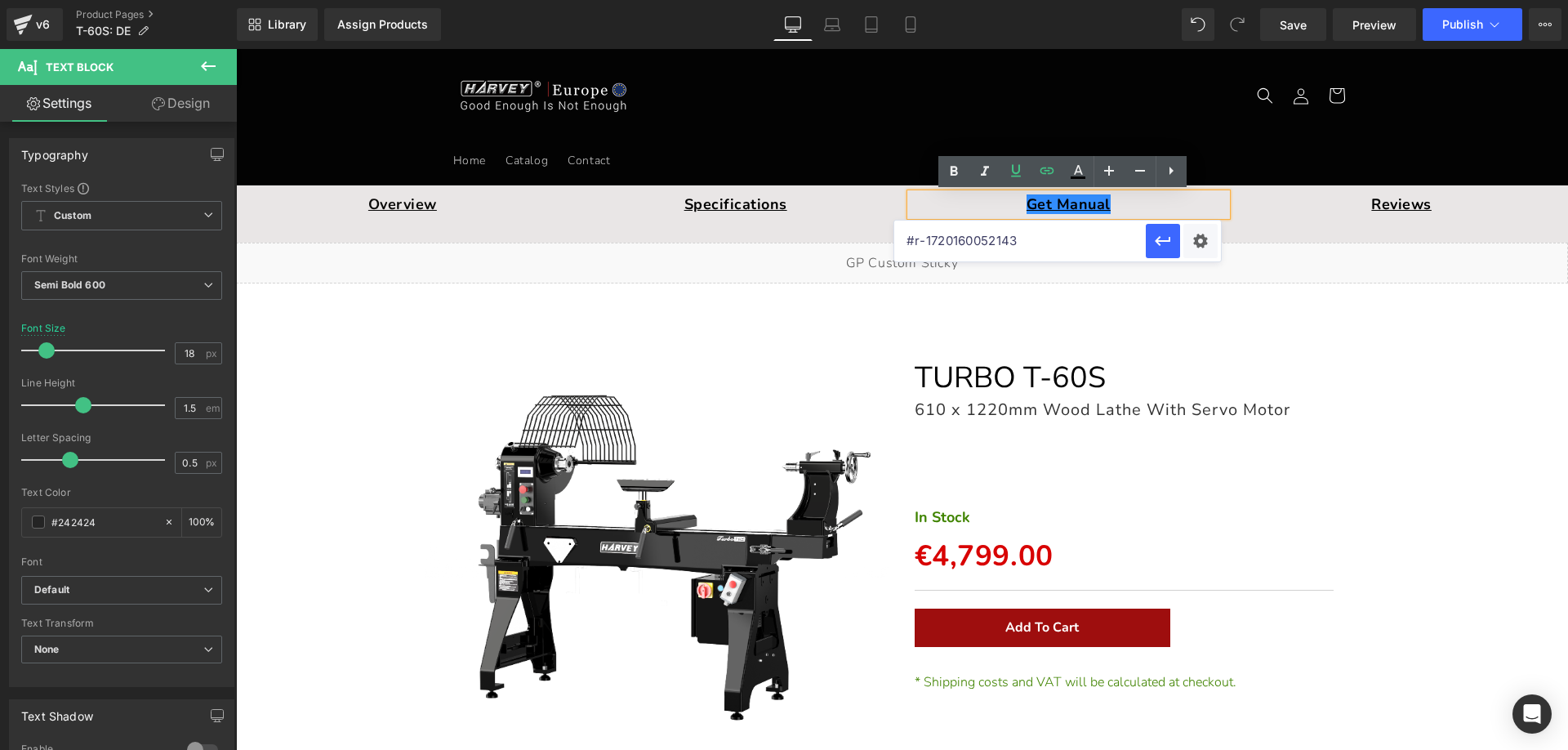
click at [1013, 247] on input "#r-1720160052143" at bounding box center [1020, 241] width 252 height 41
drag, startPoint x: 1053, startPoint y: 245, endPoint x: 896, endPoint y: 243, distance: 157.0
click at [896, 243] on input "#r-1720160052143" at bounding box center [1020, 241] width 252 height 41
paste input "37081140377"
click at [1161, 236] on icon "button" at bounding box center [1163, 241] width 20 height 20
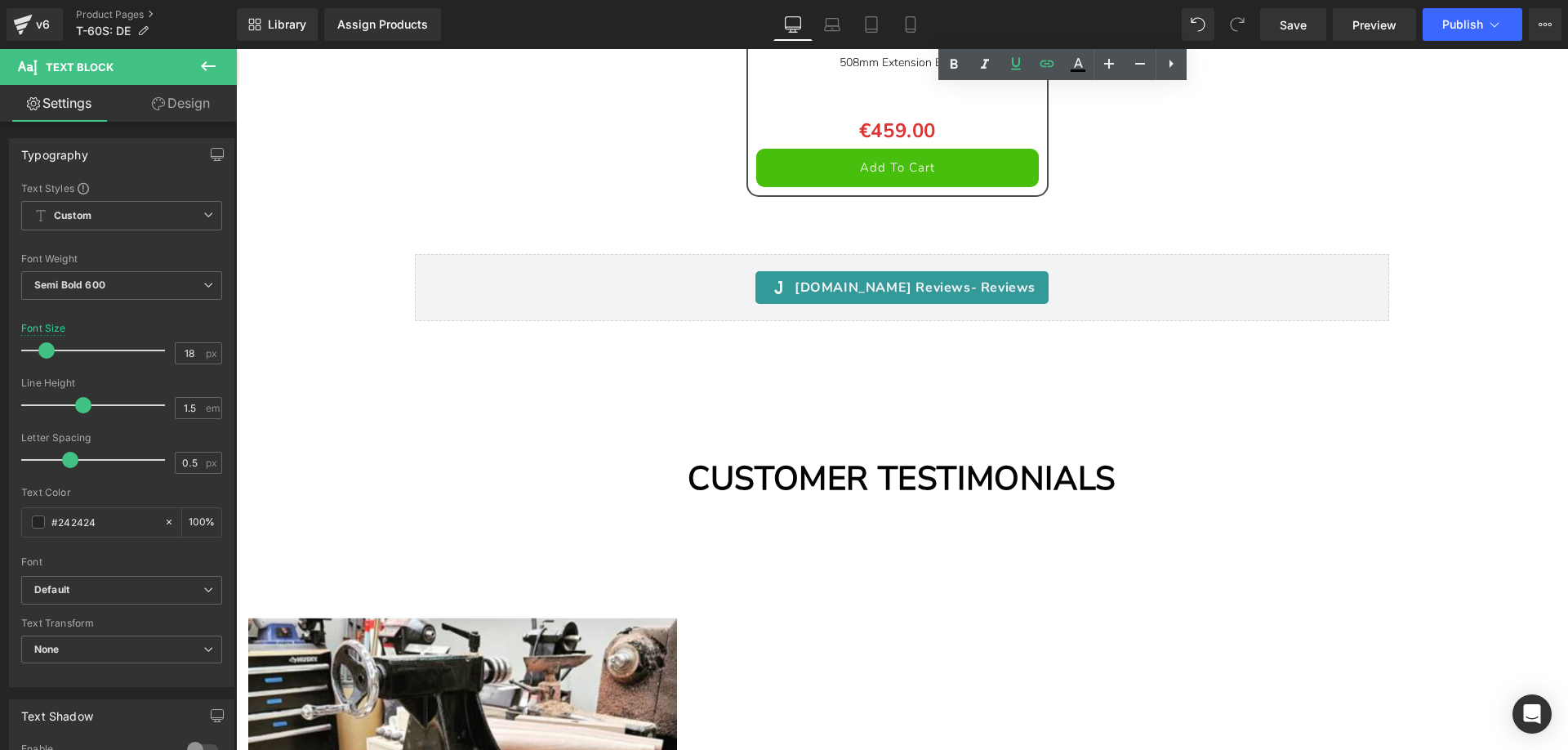
scroll to position [12438, 0]
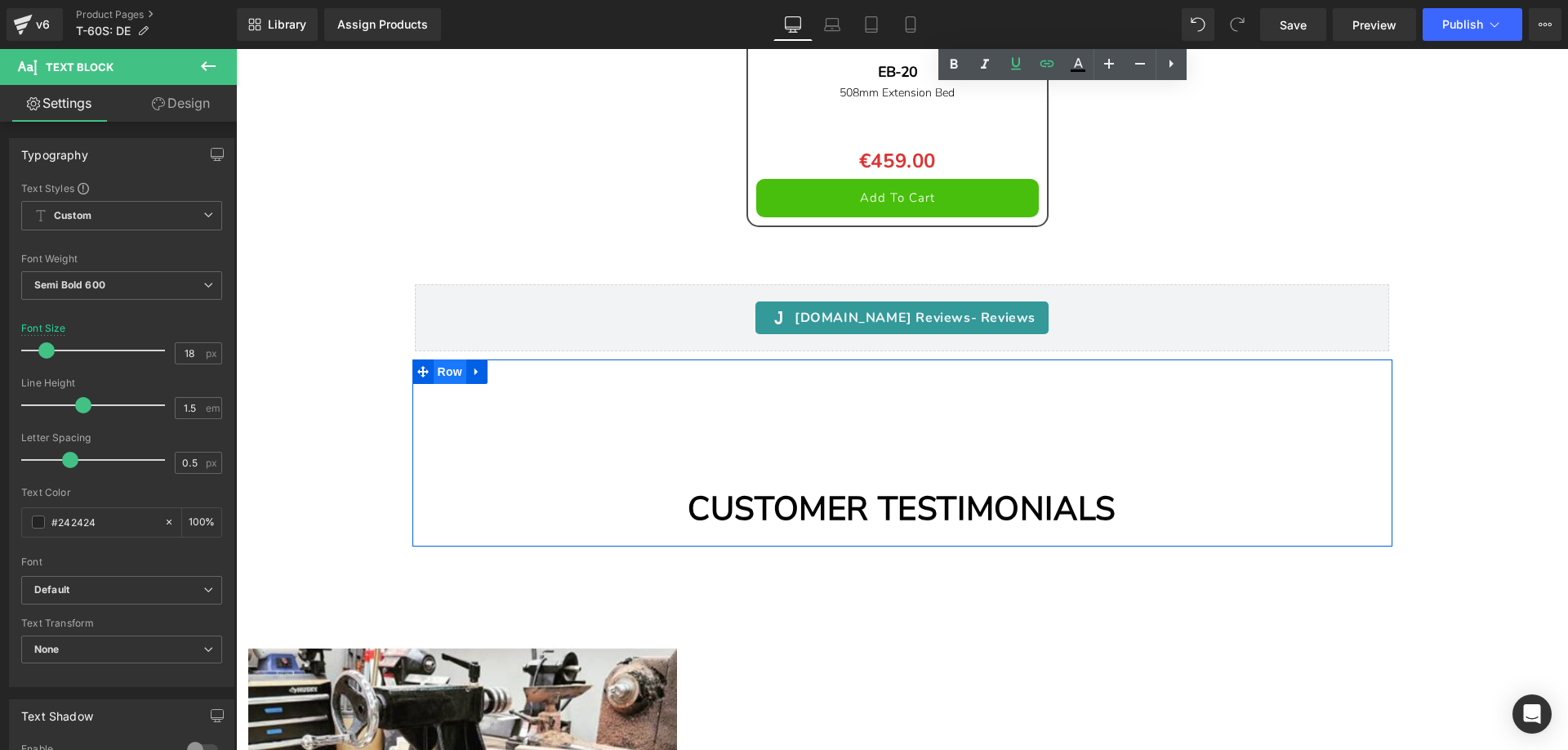
click at [454, 370] on span "Row" at bounding box center [450, 371] width 32 height 25
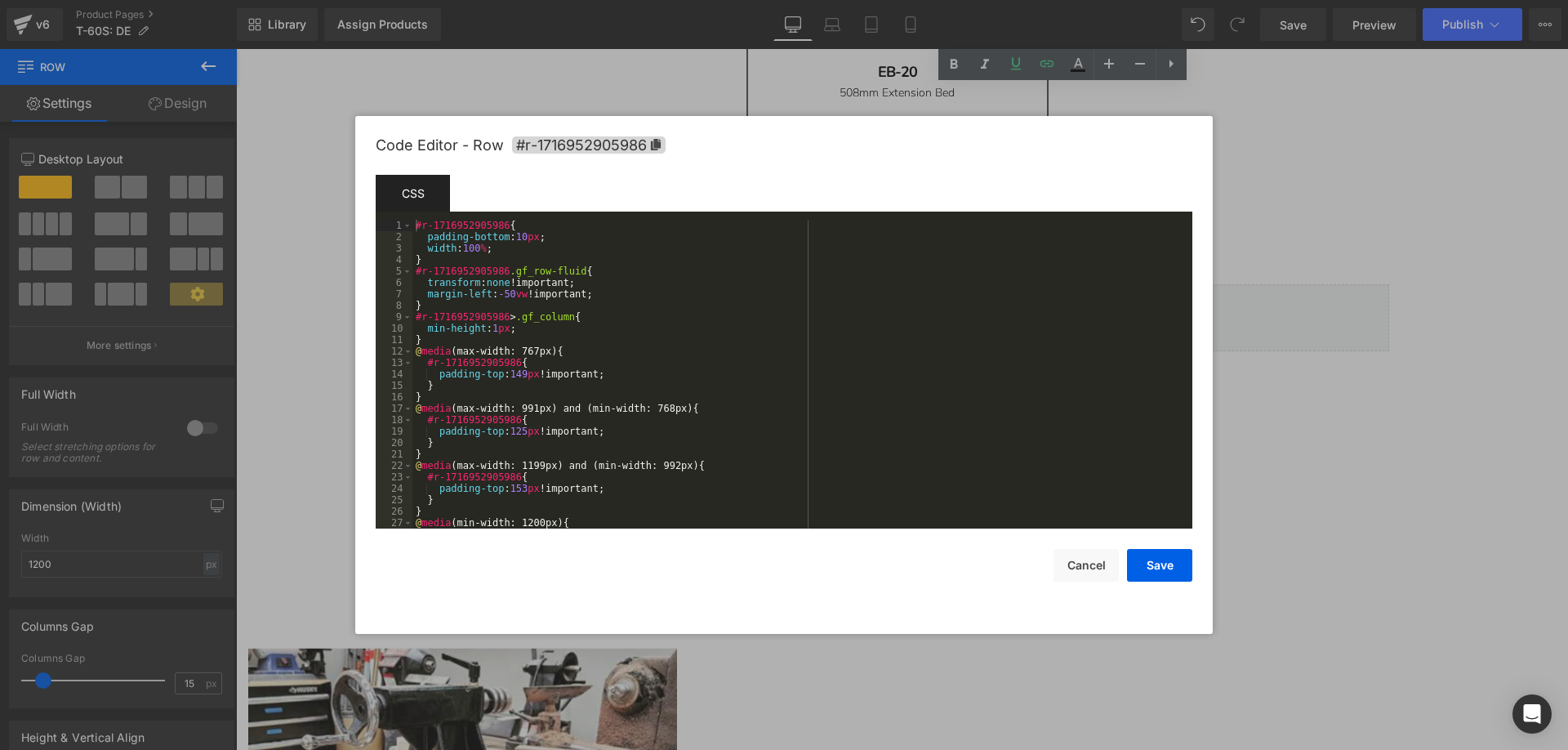
click at [414, 0] on div "Row You are previewing how the will restyle your page. You can not edit Element…" at bounding box center [784, 0] width 1568 height 0
click at [650, 144] on icon at bounding box center [656, 145] width 12 height 12
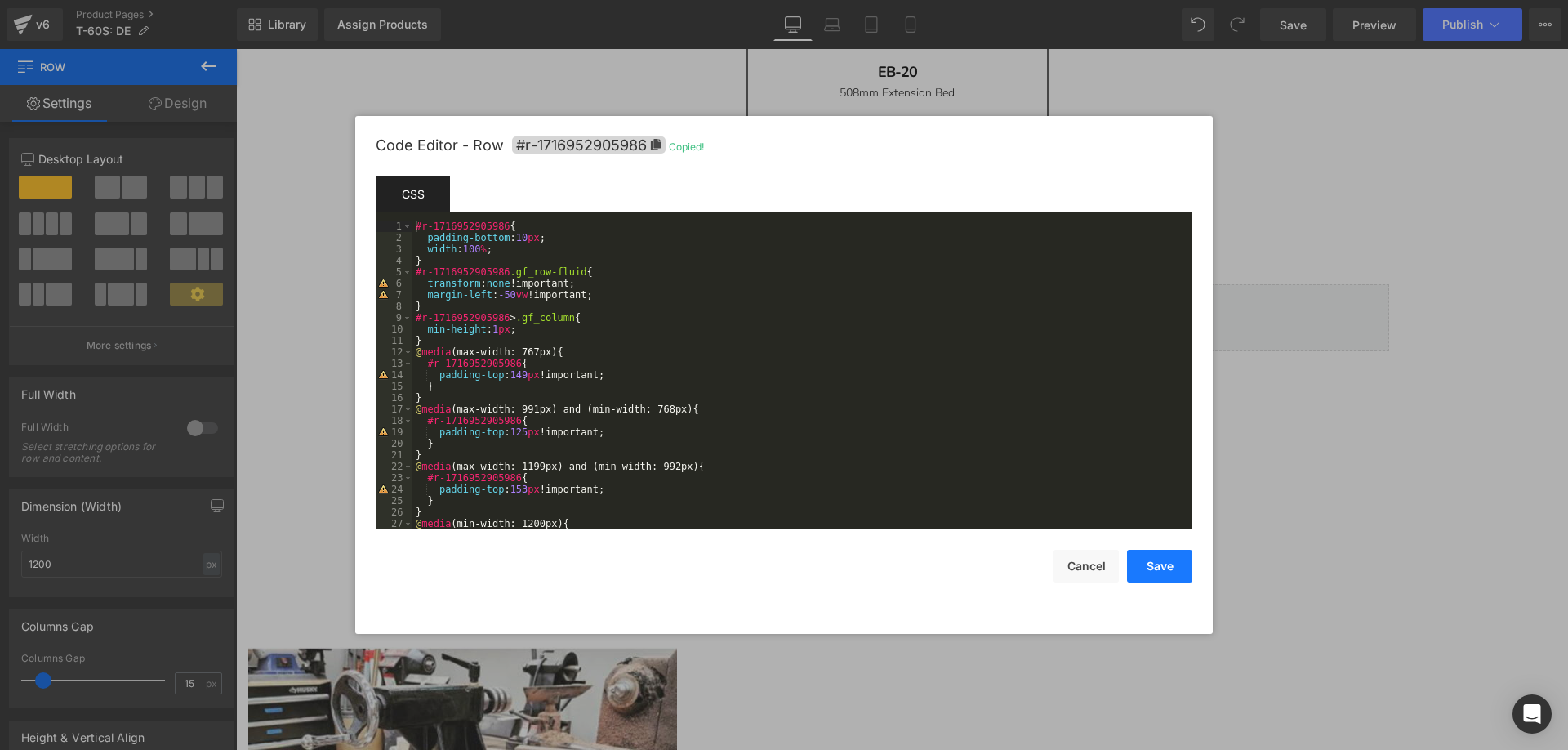
click at [1151, 559] on button "Save" at bounding box center [1159, 566] width 65 height 32
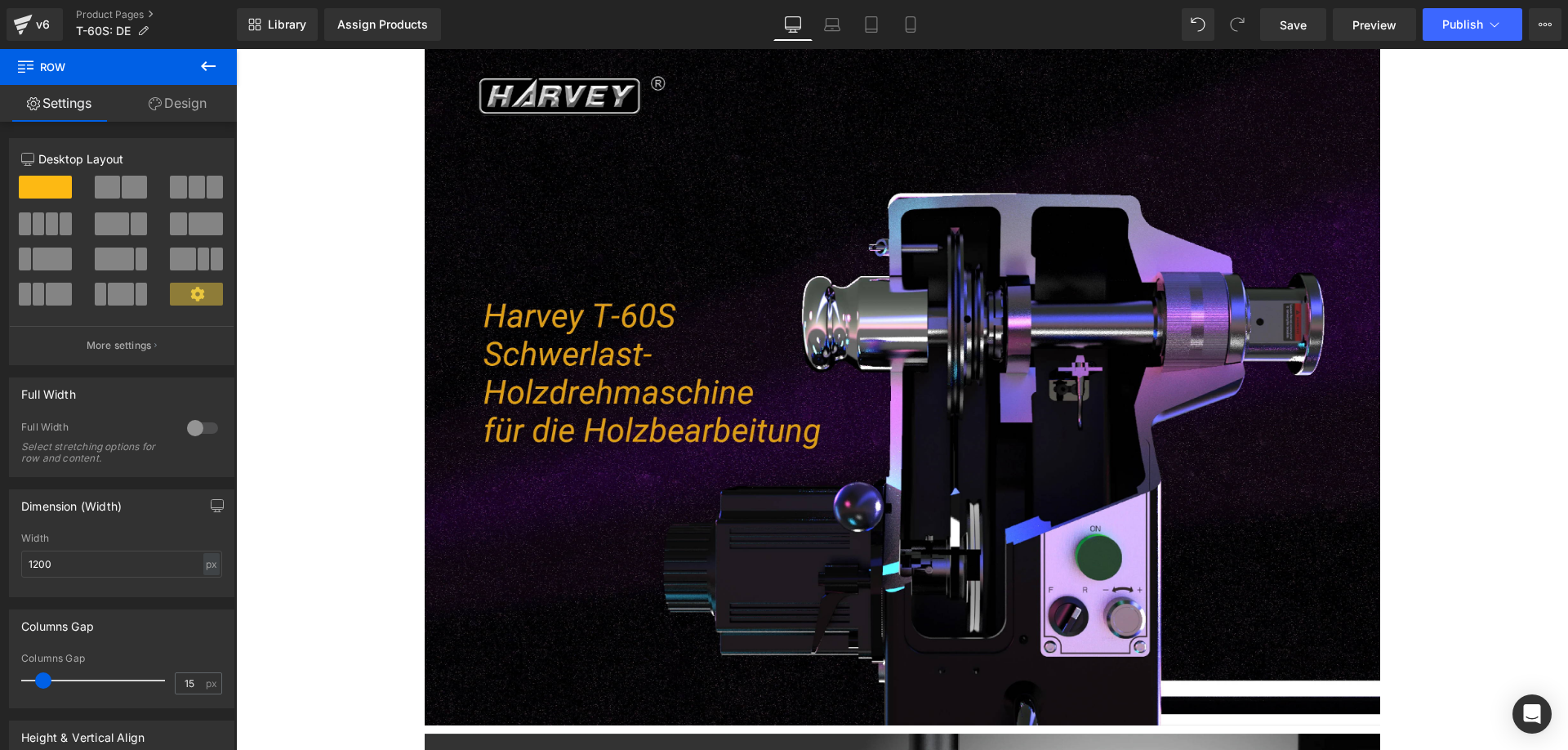
scroll to position [0, 0]
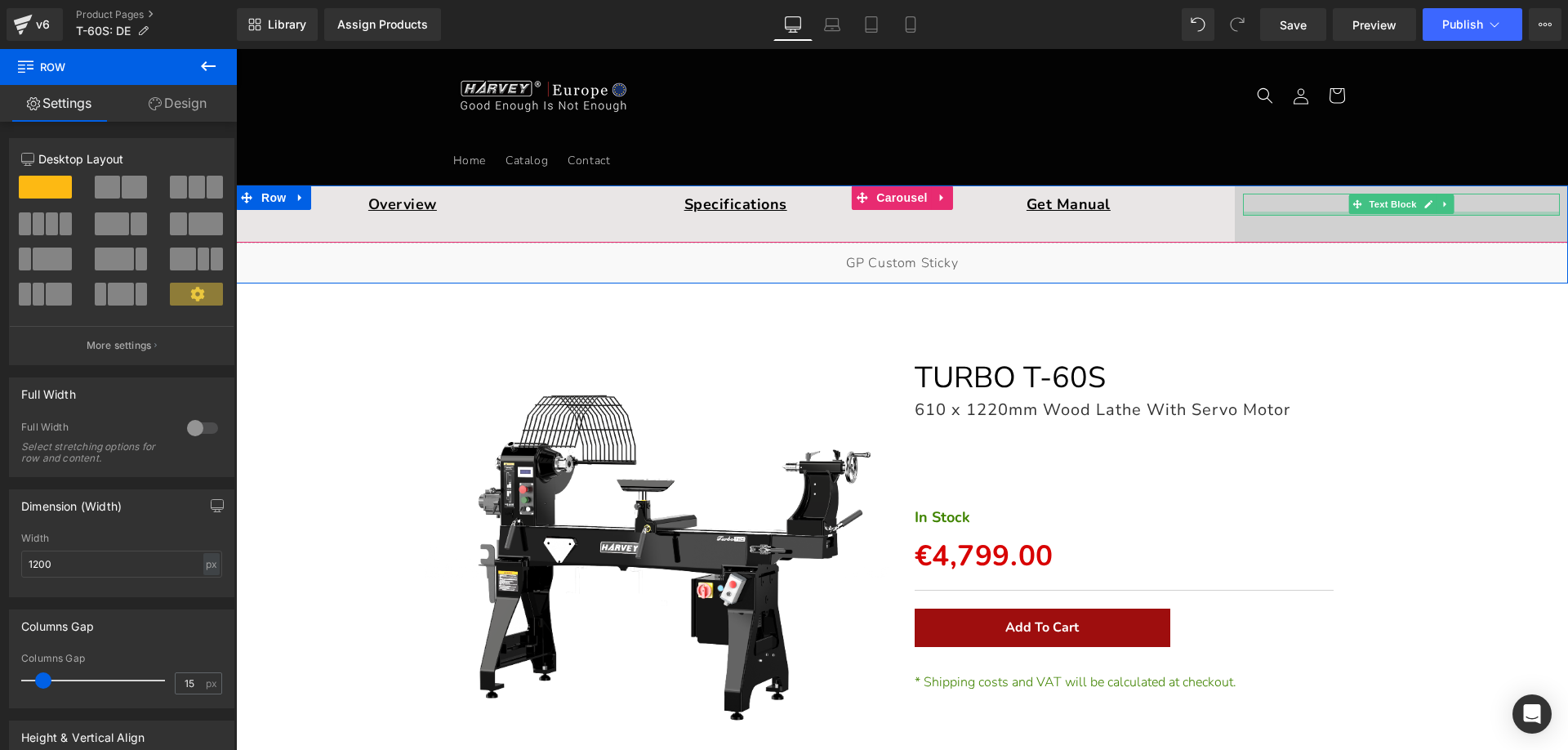
click at [1266, 204] on p "Reviews" at bounding box center [1401, 205] width 317 height 22
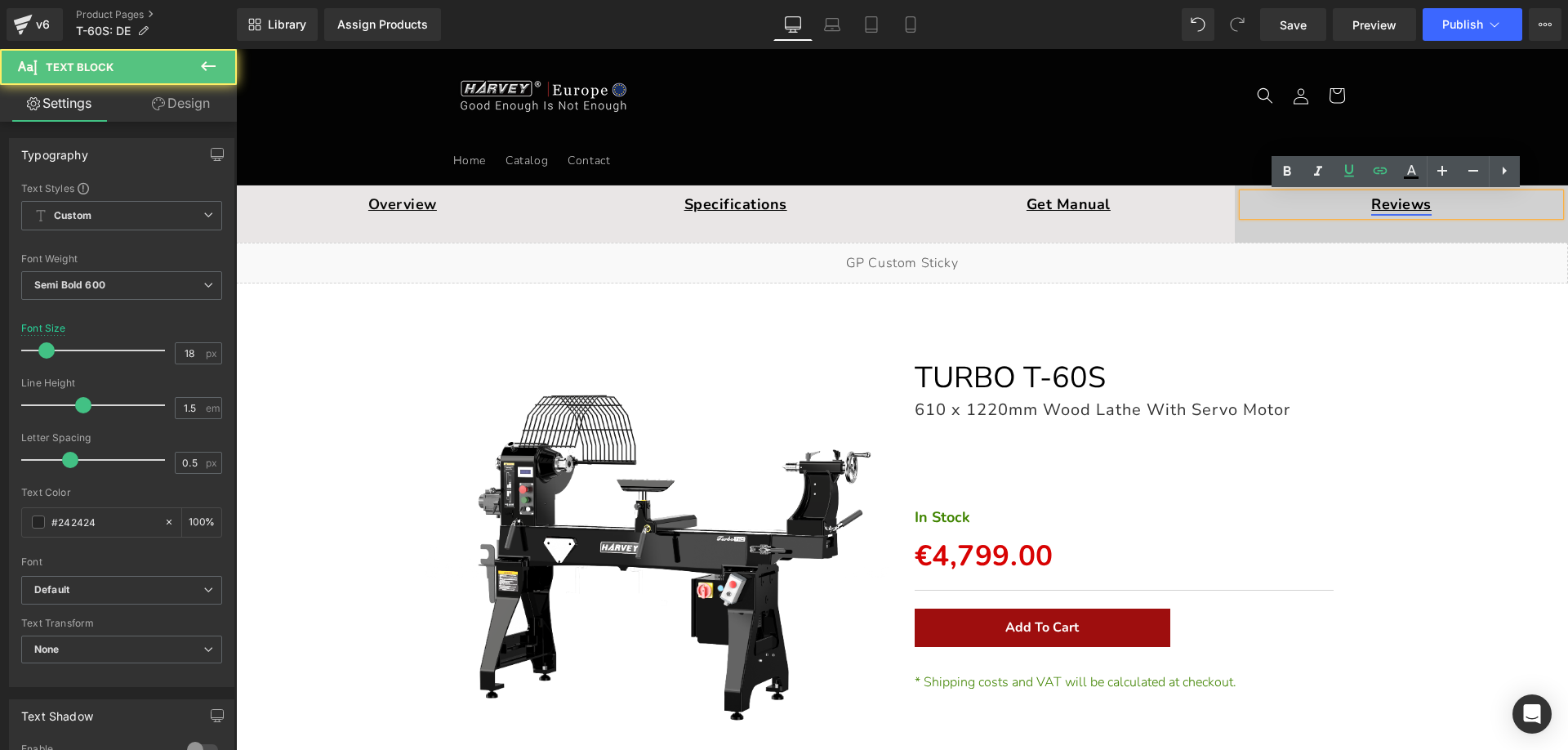
click at [1391, 205] on link "Reviews" at bounding box center [1401, 205] width 60 height 20
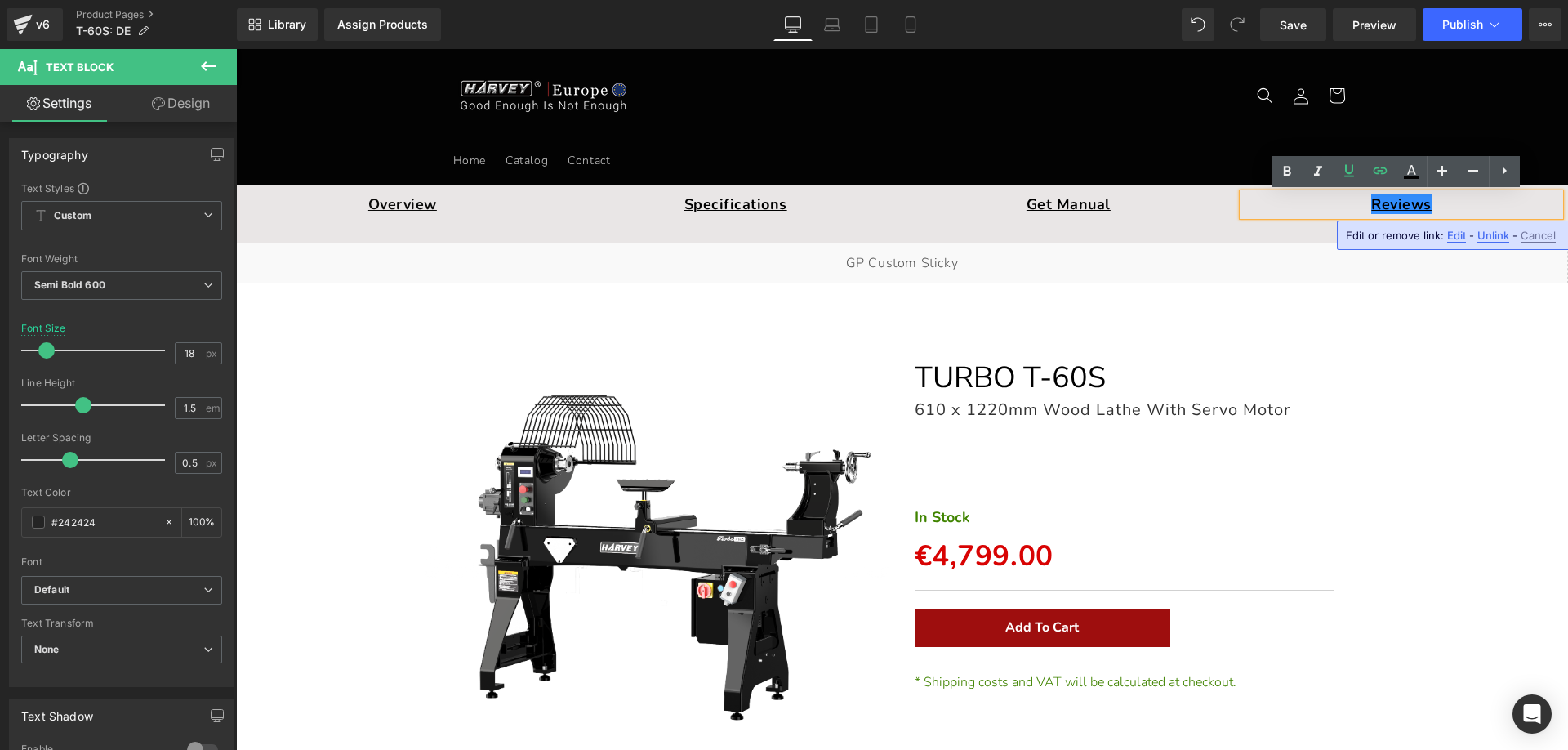
click at [1458, 235] on span "Edit" at bounding box center [1456, 235] width 19 height 14
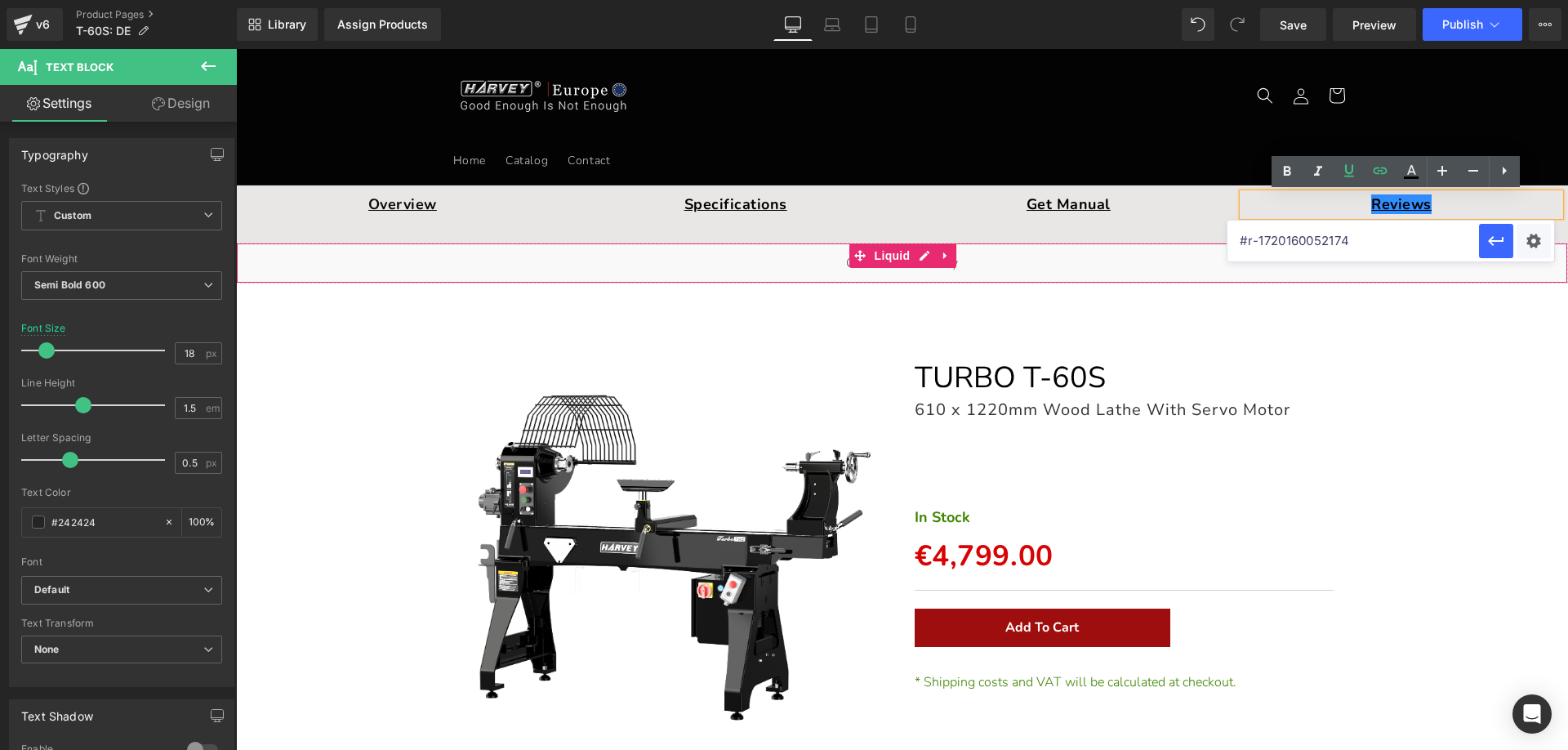
drag, startPoint x: 1598, startPoint y: 292, endPoint x: 1476, endPoint y: 289, distance: 122.0
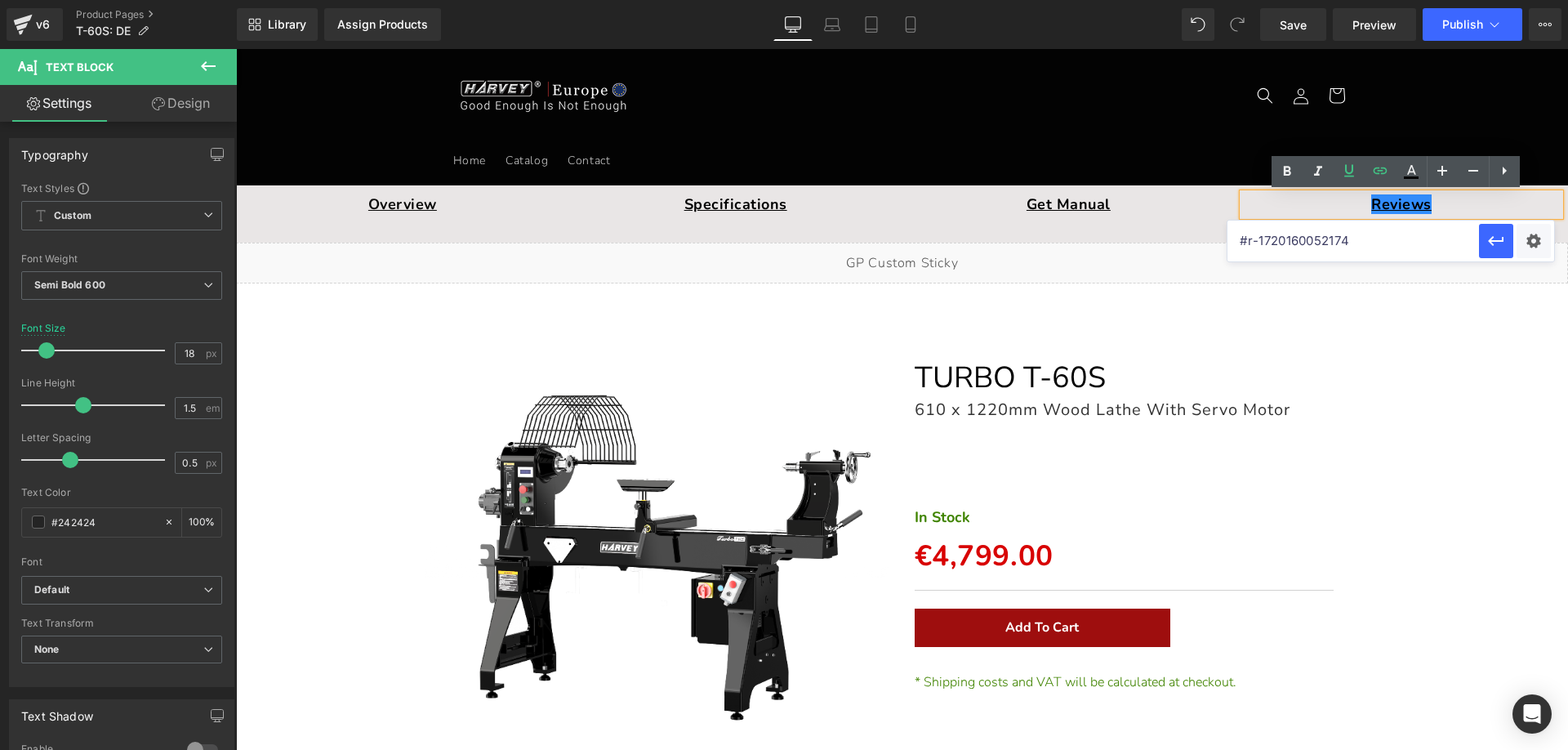
paste input "16952905986"
type input "#r-1716952905986"
click at [1496, 242] on icon "button" at bounding box center [1496, 241] width 20 height 20
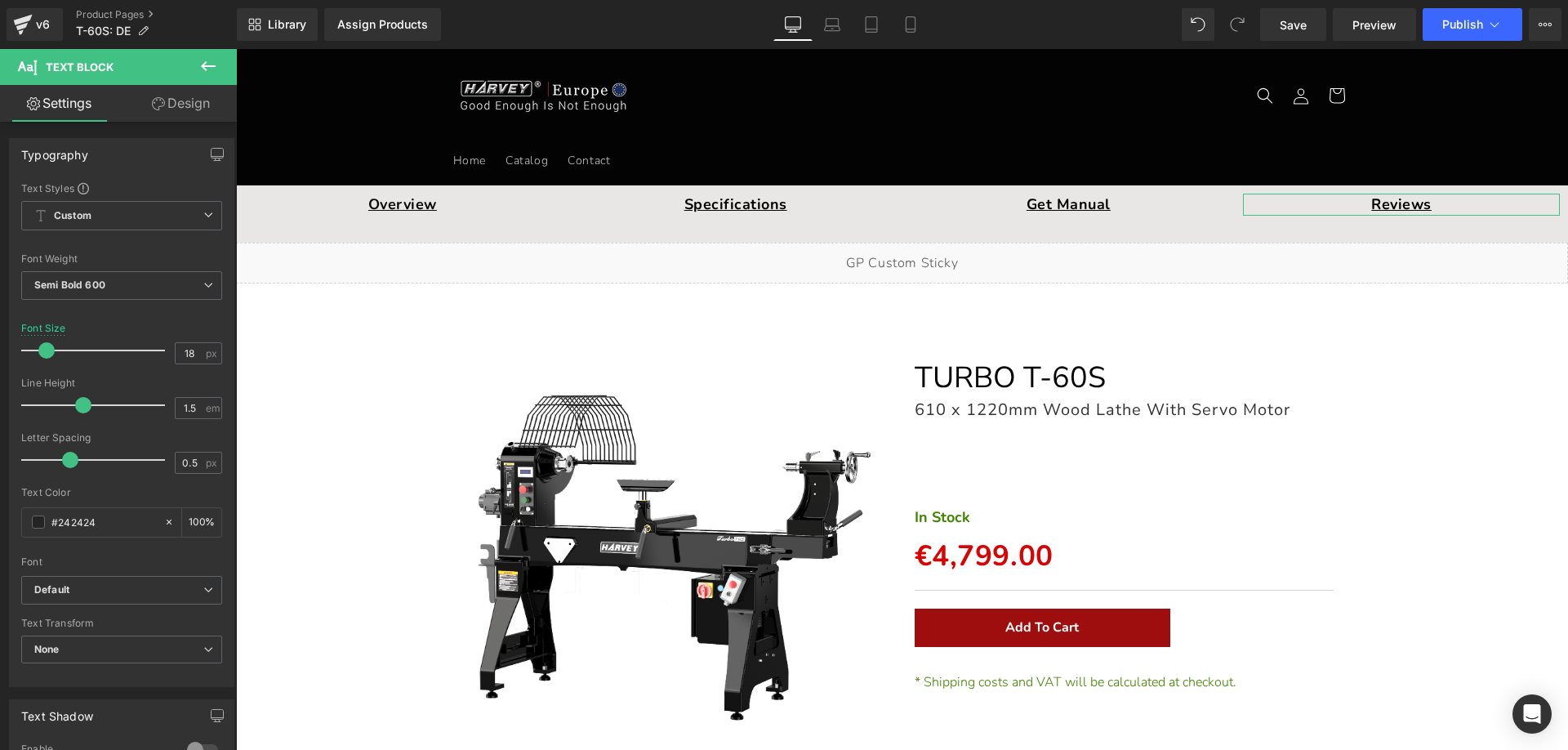
click at [208, 71] on icon at bounding box center [209, 66] width 20 height 20
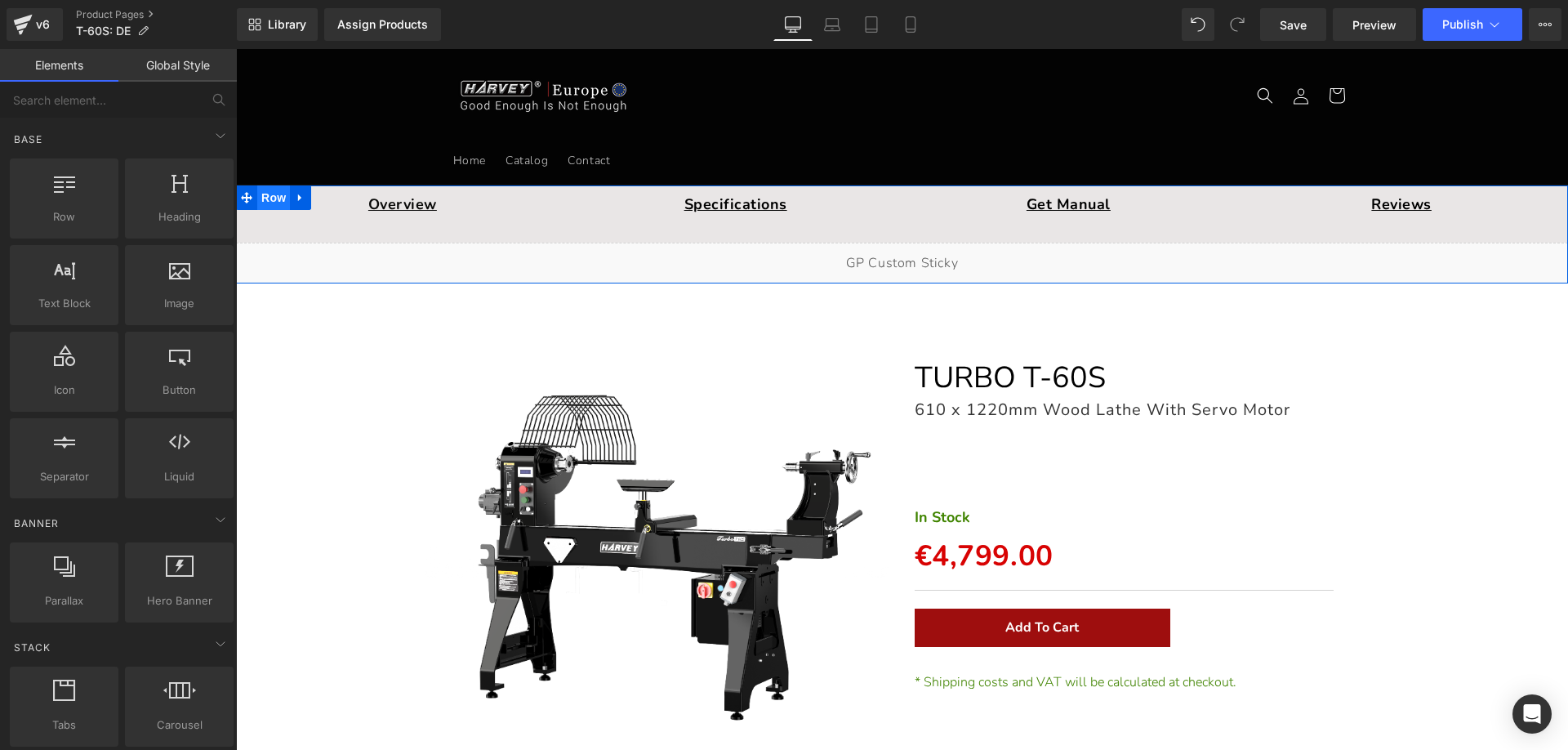
click at [267, 199] on span "Row" at bounding box center [272, 197] width 32 height 25
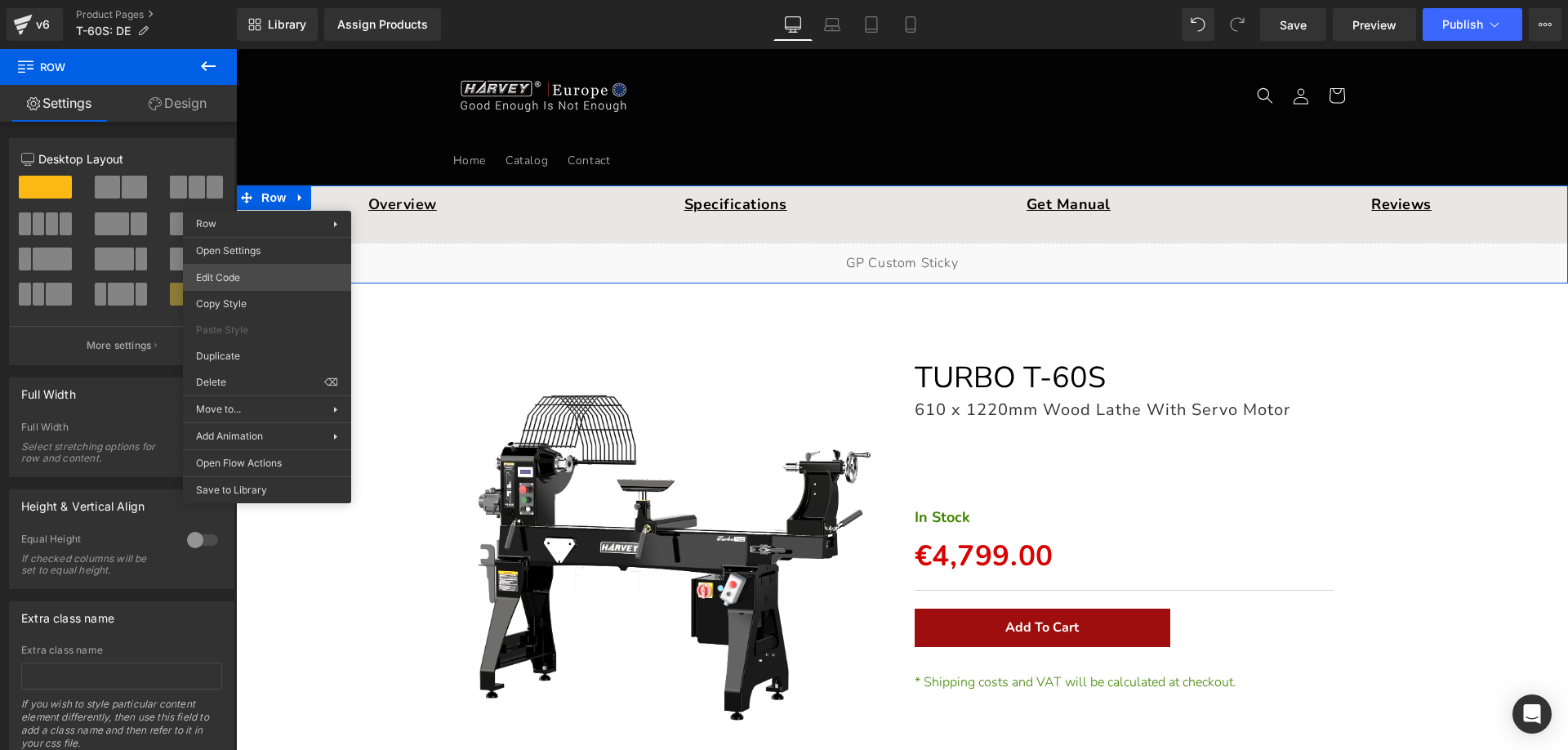
click at [236, 270] on body "Row You are previewing how the will restyle your page. You can not edit Element…" at bounding box center [784, 375] width 1568 height 750
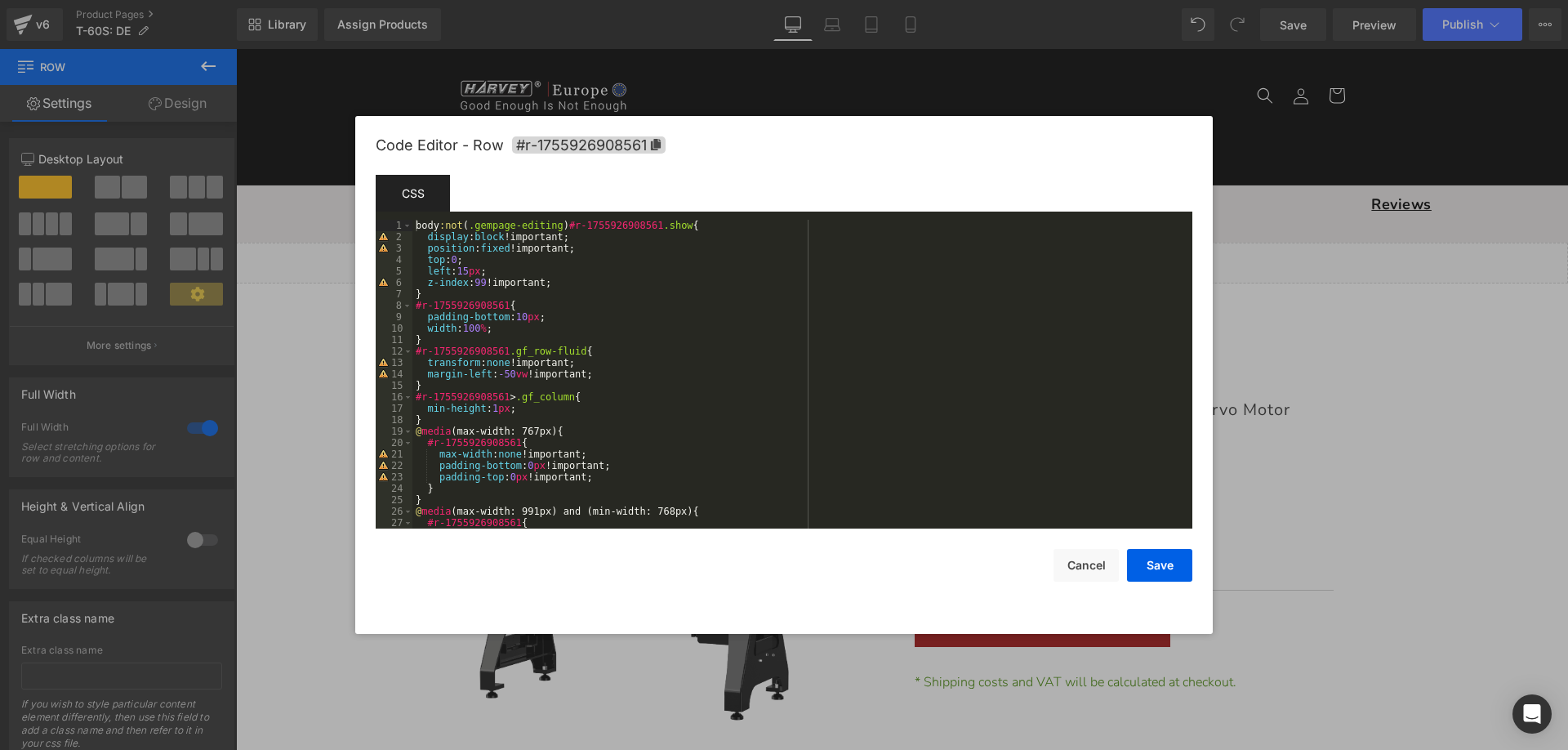
click at [654, 135] on div "Code Editor - Row #r-1755926908561" at bounding box center [784, 146] width 816 height 59
click at [655, 142] on icon at bounding box center [656, 145] width 10 height 12
click at [1141, 567] on button "Save" at bounding box center [1159, 566] width 65 height 32
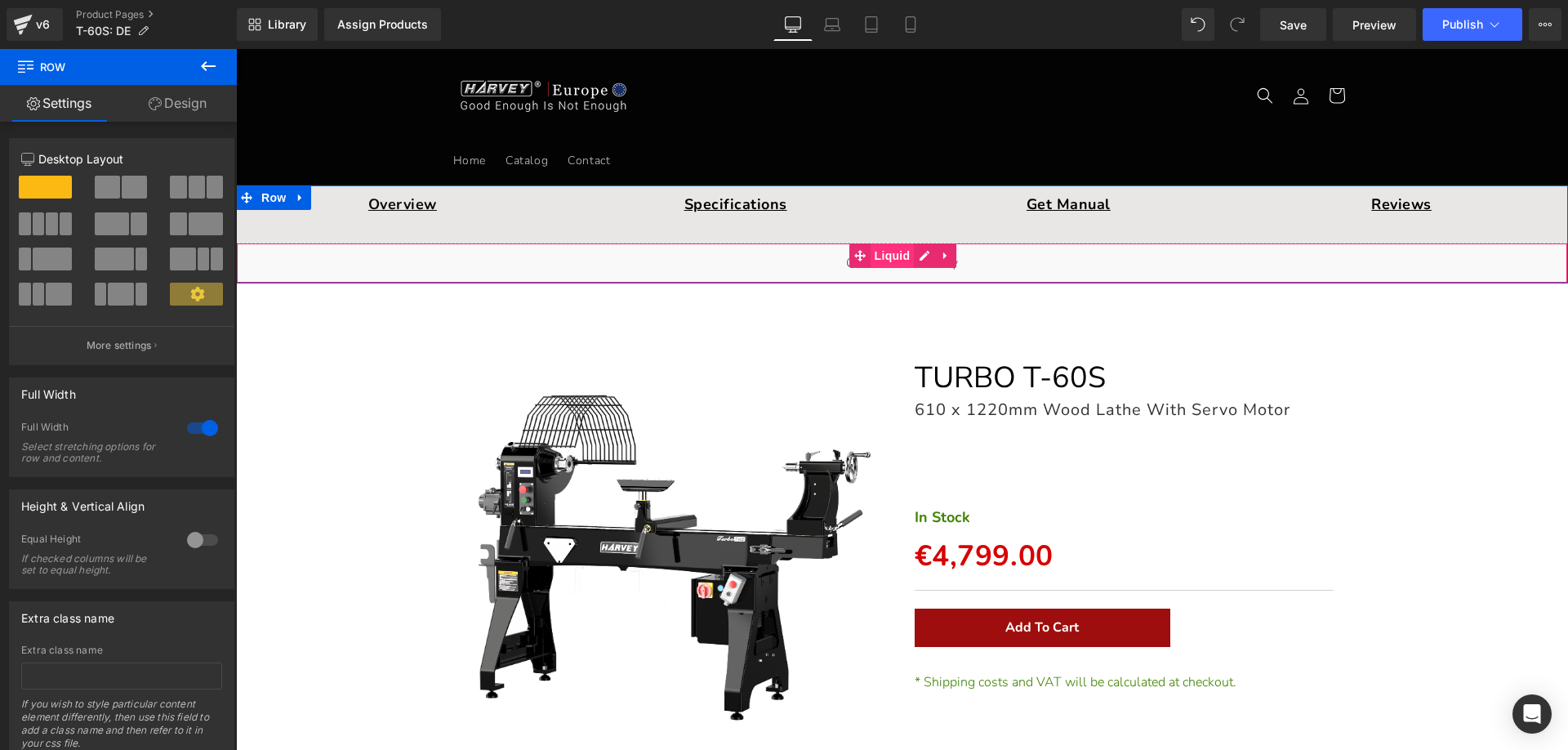
click at [878, 258] on span "Liquid" at bounding box center [892, 255] width 44 height 25
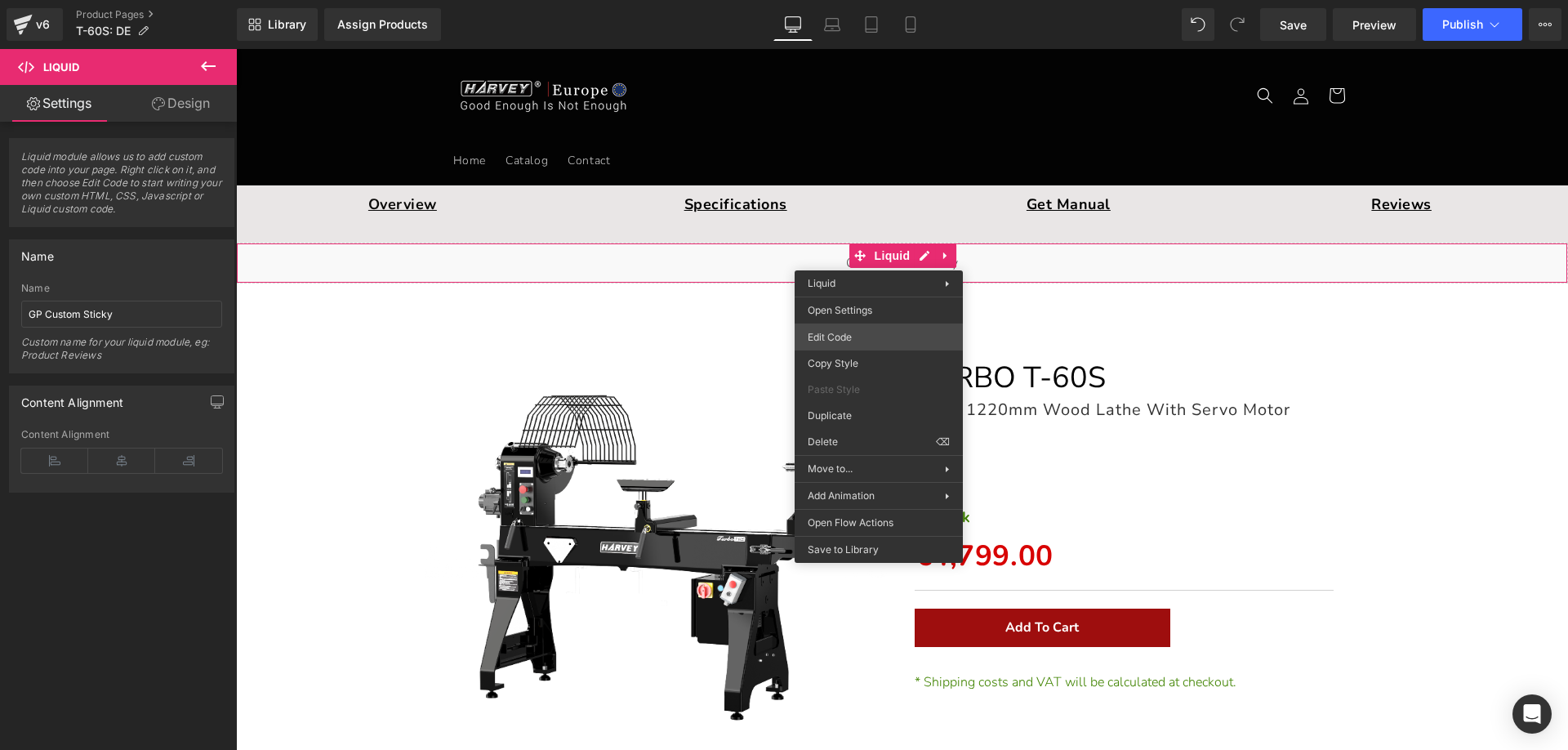
click at [837, 0] on div "Liquid You are previewing how the will restyle your page. You can not edit Elem…" at bounding box center [784, 0] width 1568 height 0
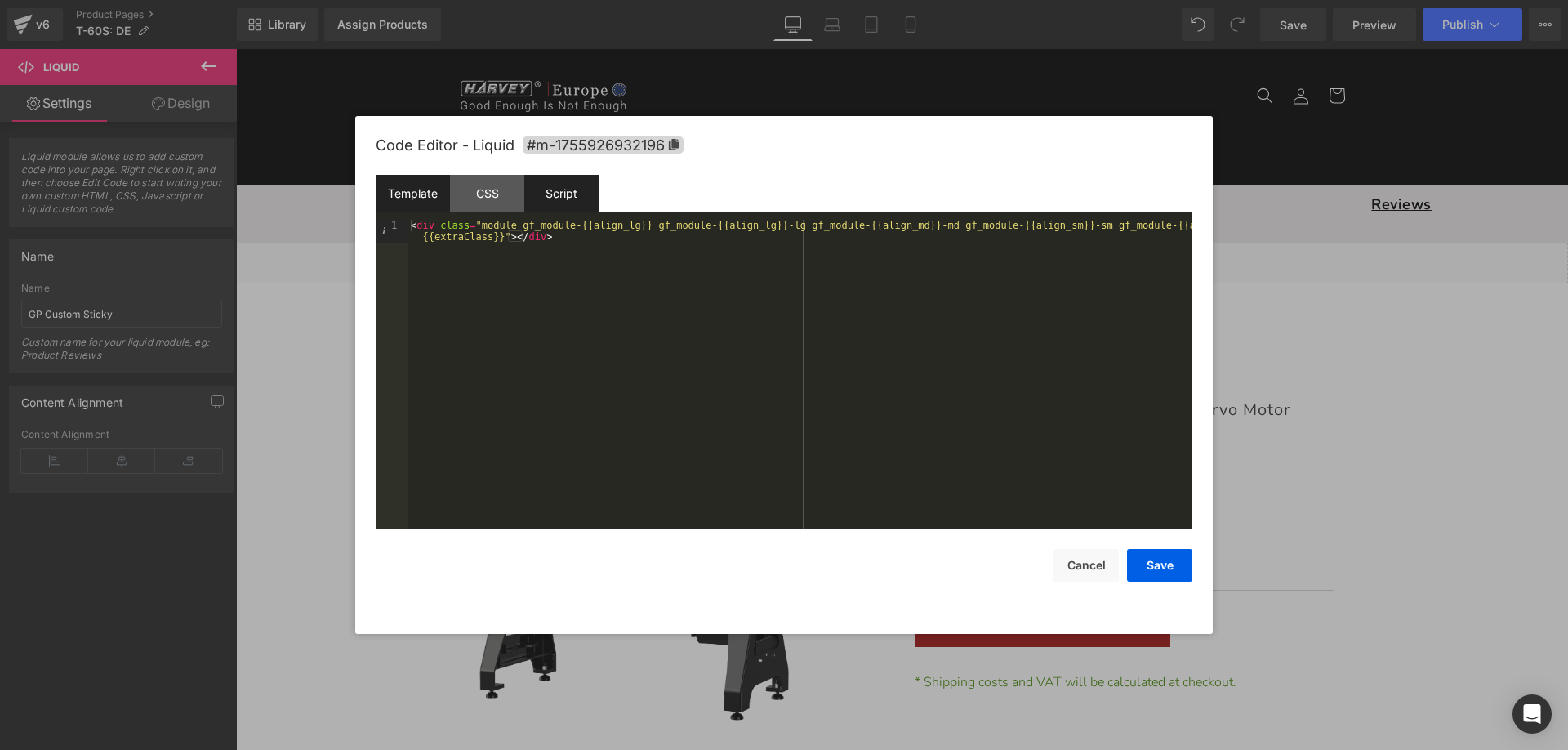
click at [545, 190] on div "Script" at bounding box center [562, 193] width 75 height 36
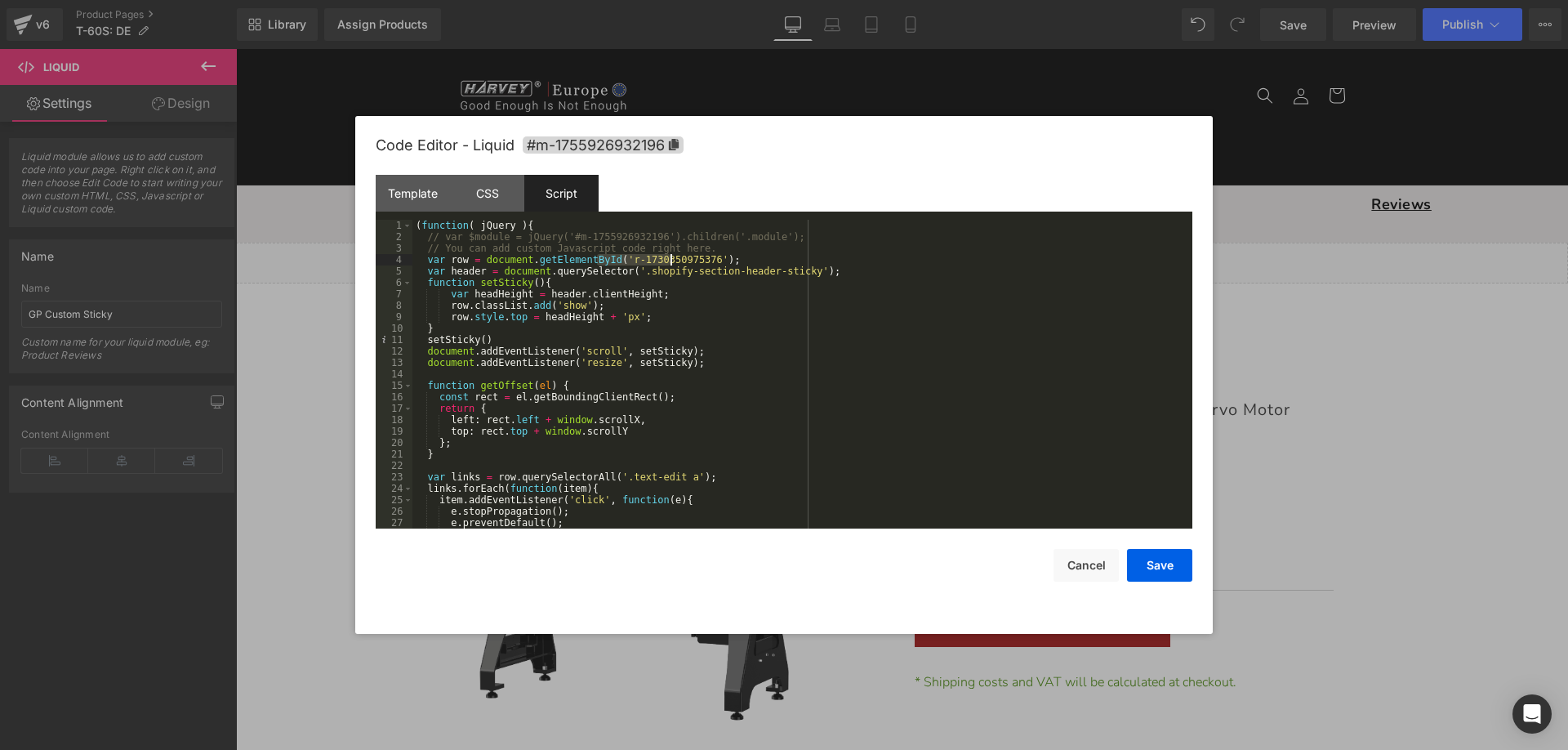
drag, startPoint x: 596, startPoint y: 257, endPoint x: 669, endPoint y: 255, distance: 73.0
click at [669, 255] on div "( function ( jQuery ) { // var $module = jQuery('#m-1755926932196').children('.…" at bounding box center [799, 385] width 773 height 332
click at [603, 260] on div "( function ( jQuery ) { // var $module = jQuery('#m-1755926932196').children('.…" at bounding box center [799, 385] width 773 height 332
click at [1156, 560] on button "Save" at bounding box center [1159, 565] width 65 height 32
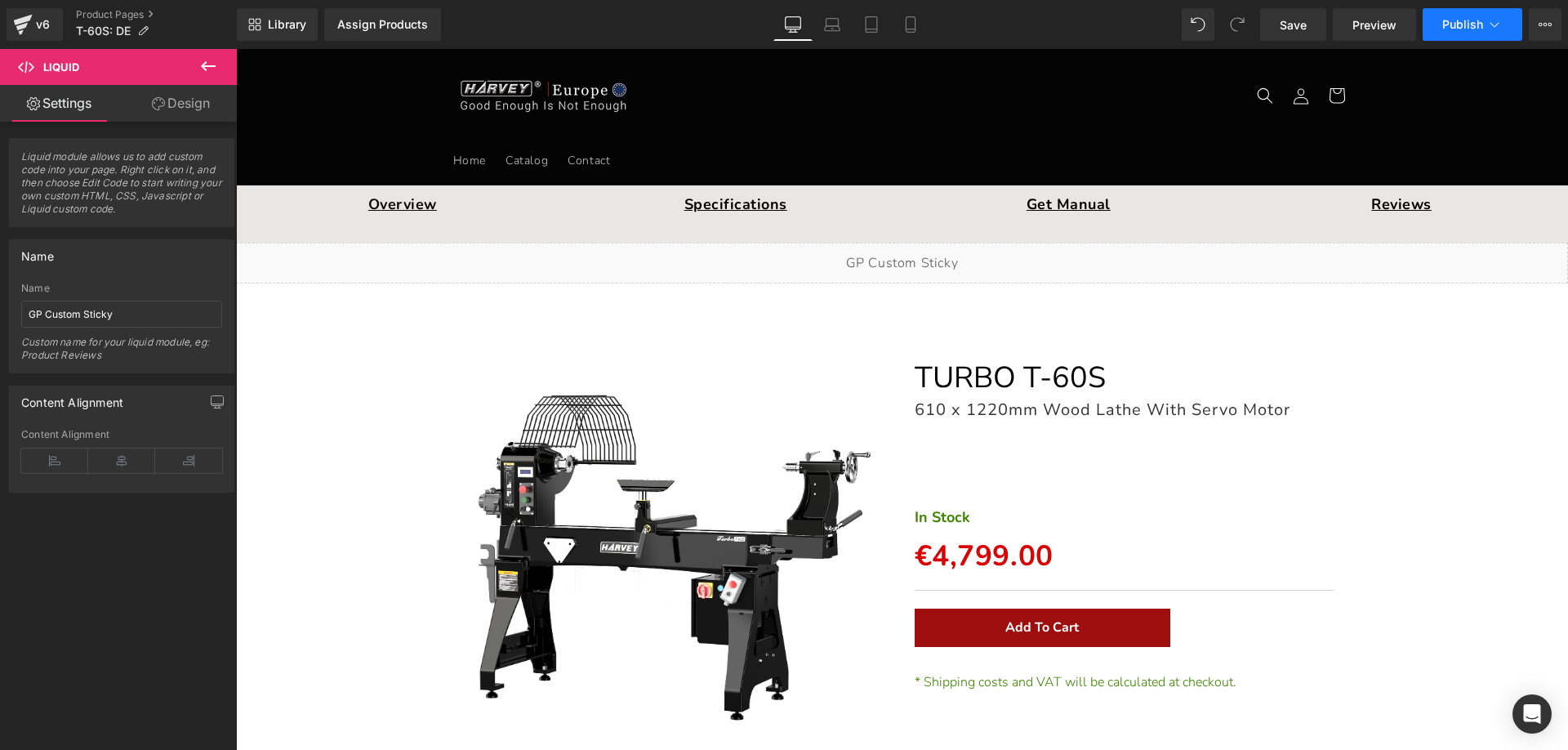
click at [1454, 25] on span "Publish" at bounding box center [1463, 24] width 41 height 13
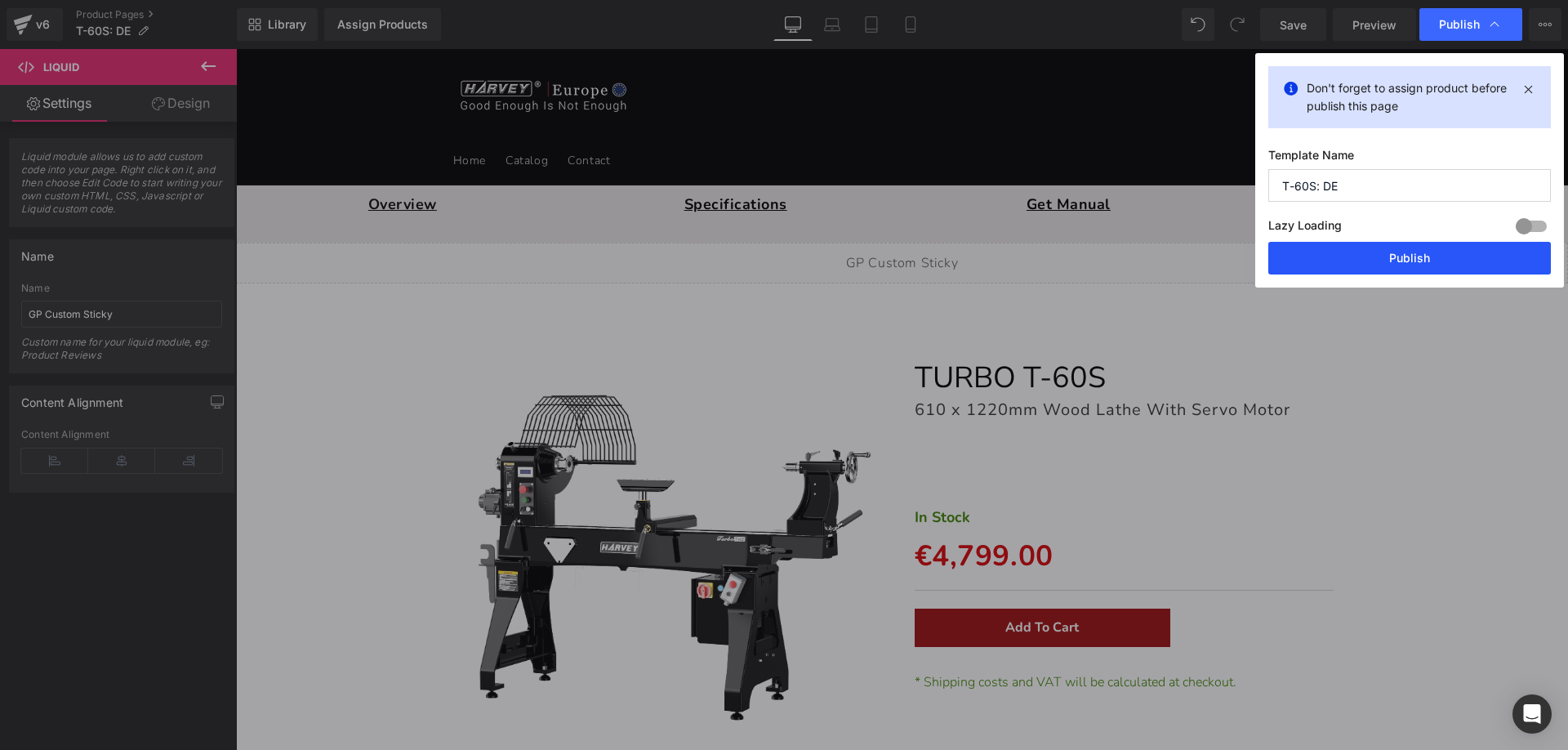
click at [1333, 252] on button "Publish" at bounding box center [1409, 258] width 282 height 32
